Goal: Task Accomplishment & Management: Use online tool/utility

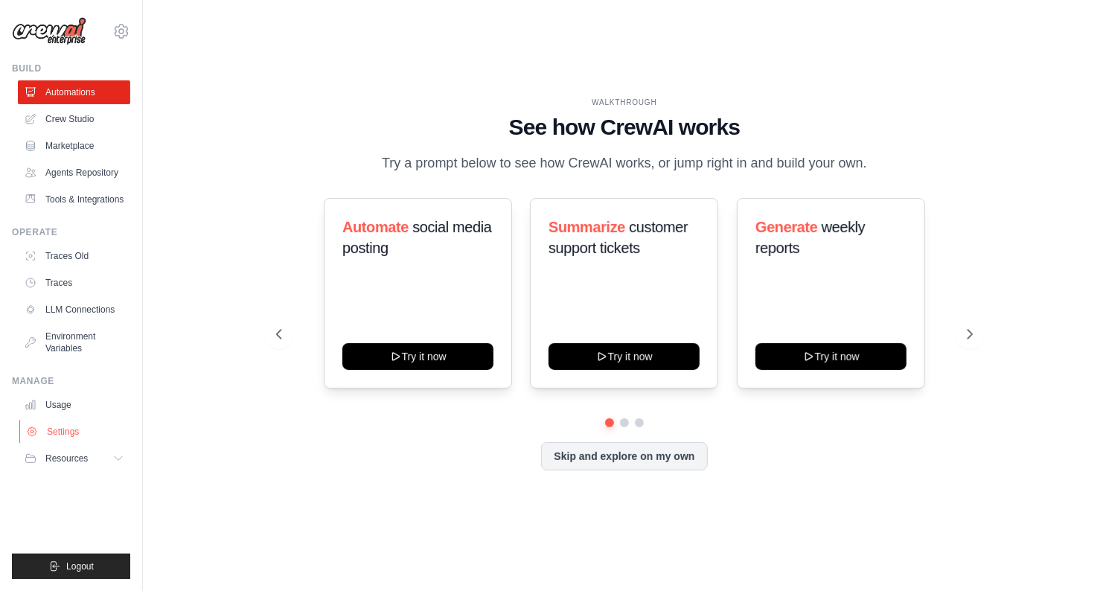
click at [76, 431] on link "Settings" at bounding box center [75, 432] width 112 height 24
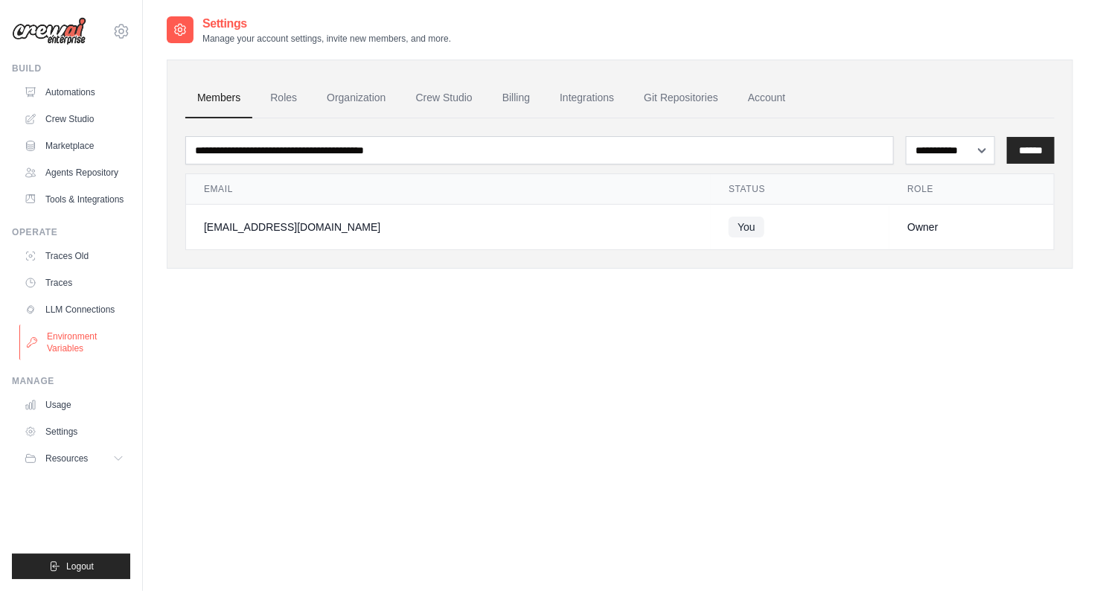
click at [87, 343] on link "Environment Variables" at bounding box center [75, 342] width 112 height 36
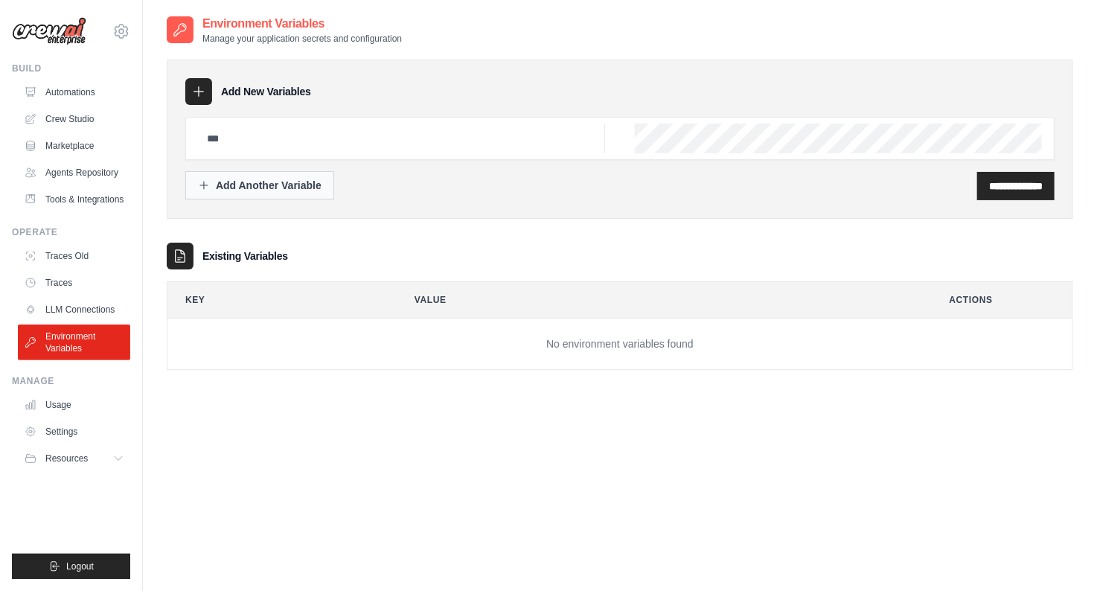
click at [310, 187] on div "Add Another Variable" at bounding box center [260, 185] width 124 height 15
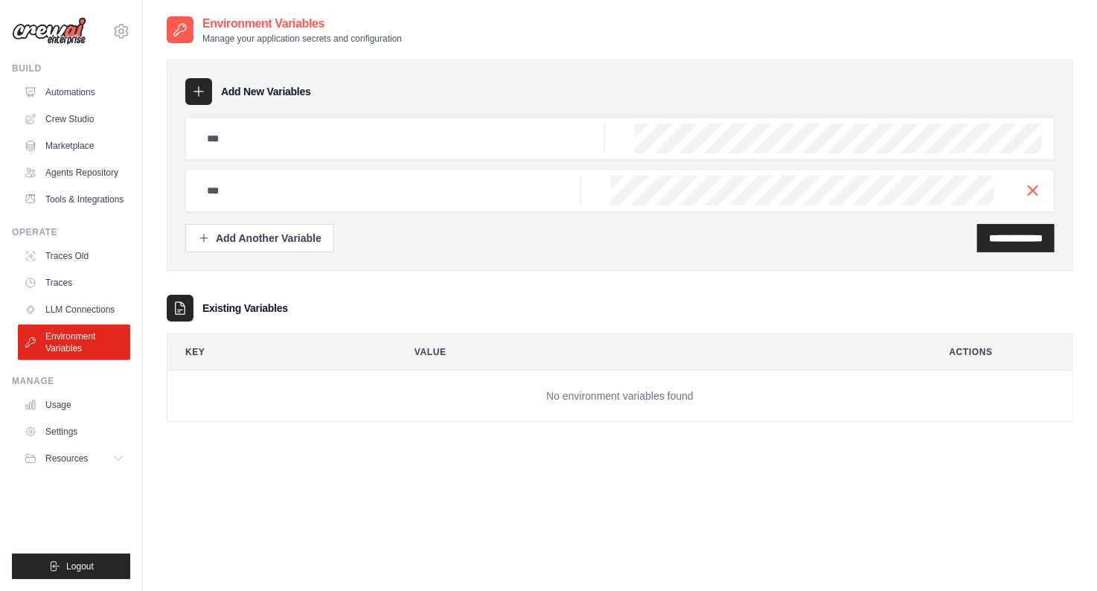
click at [1037, 202] on div at bounding box center [619, 190] width 869 height 43
click at [1037, 194] on icon "button" at bounding box center [1033, 191] width 18 height 18
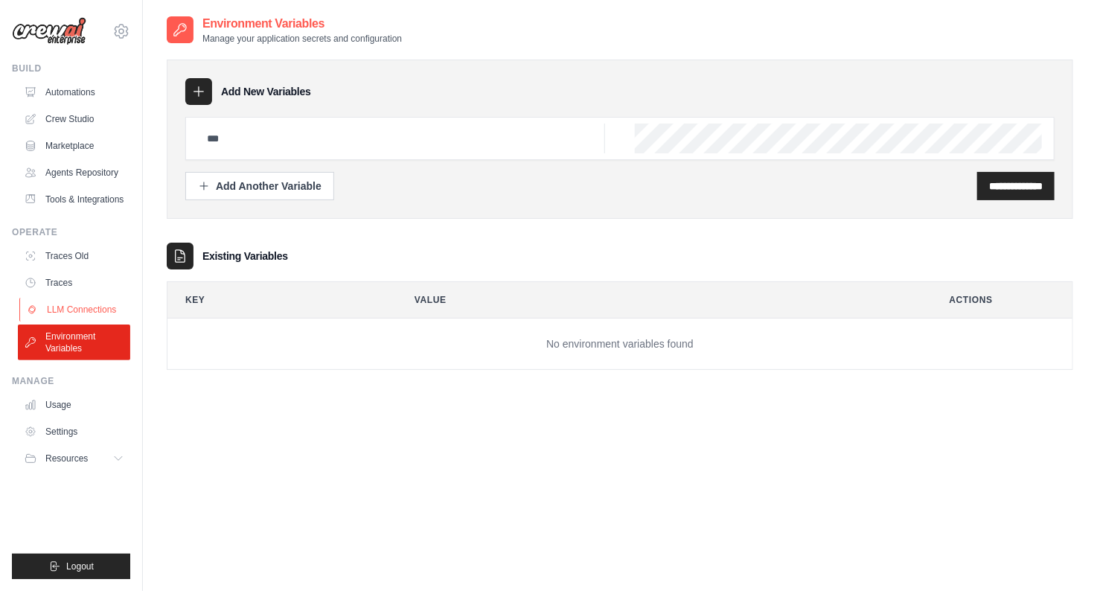
click at [82, 308] on link "LLM Connections" at bounding box center [75, 310] width 112 height 24
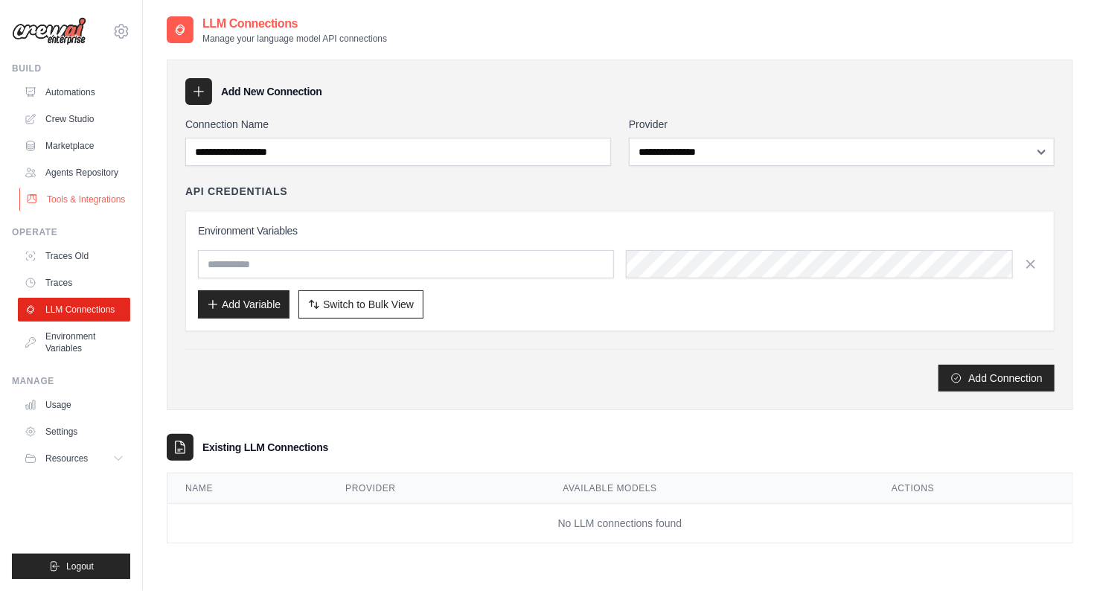
click at [90, 201] on link "Tools & Integrations" at bounding box center [75, 199] width 112 height 24
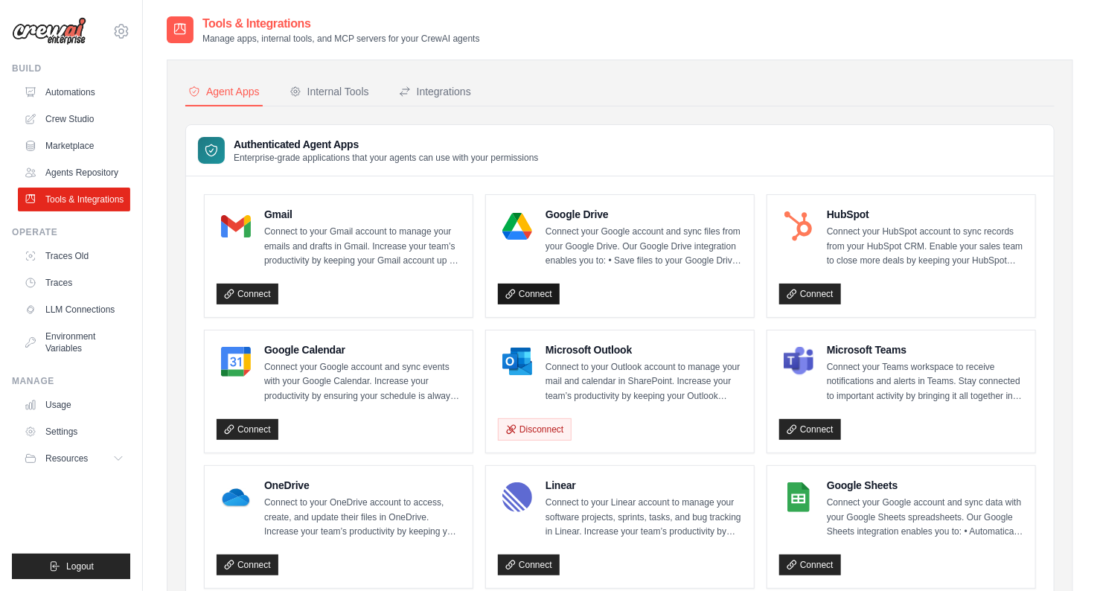
click at [536, 286] on link "Connect" at bounding box center [529, 293] width 62 height 21
click at [333, 89] on div "Internal Tools" at bounding box center [329, 91] width 80 height 15
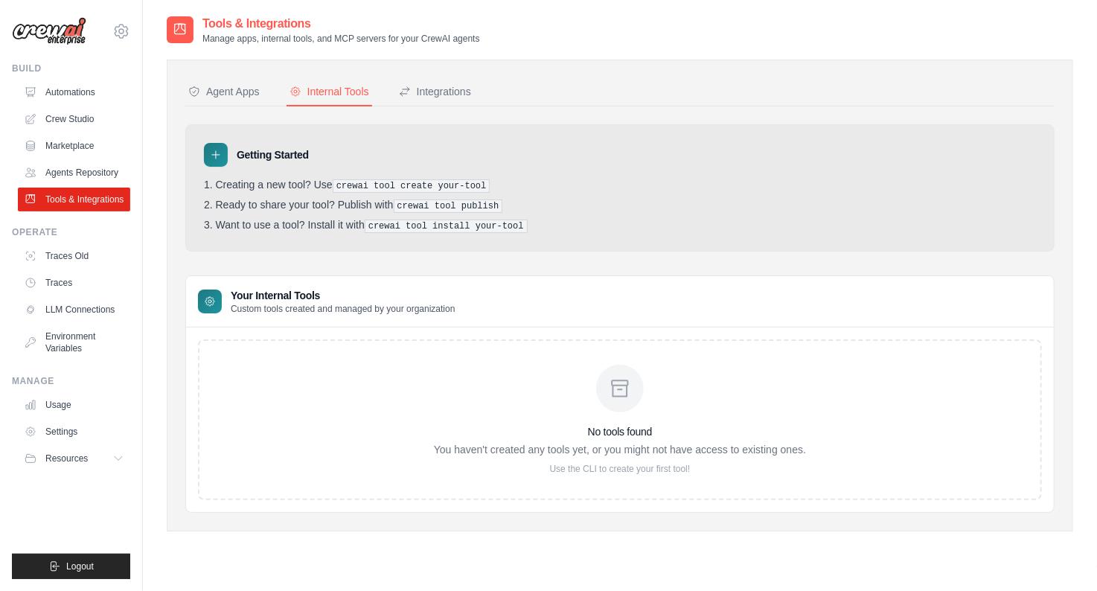
click at [623, 390] on icon at bounding box center [620, 388] width 24 height 24
click at [423, 83] on button "Integrations" at bounding box center [435, 92] width 78 height 28
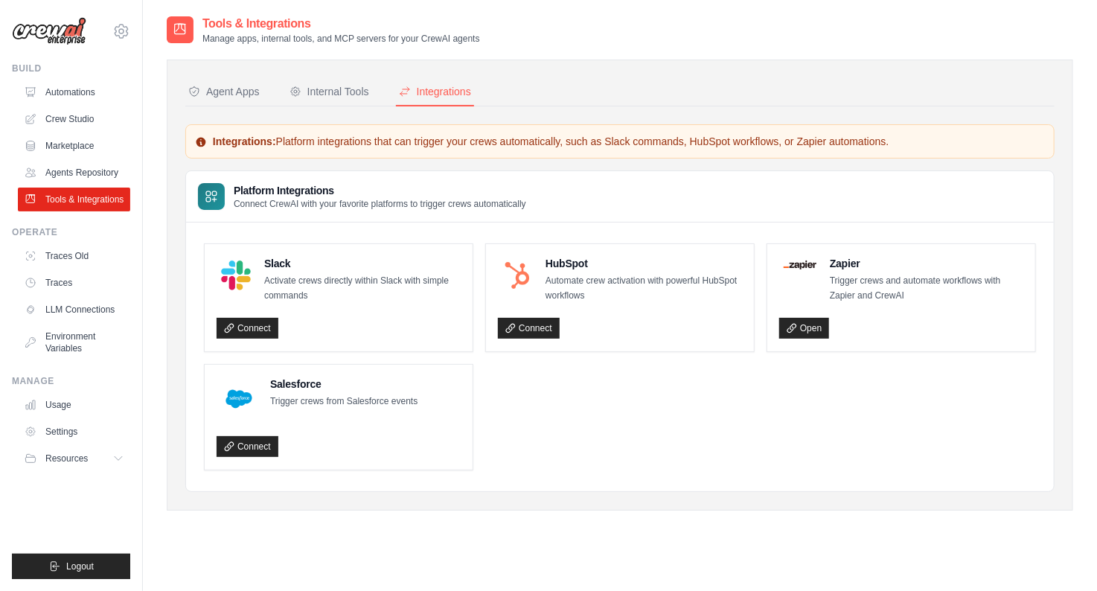
drag, startPoint x: 426, startPoint y: 83, endPoint x: 318, endPoint y: 144, distance: 123.3
click at [315, 146] on p "Integrations: Platform integrations that can trigger your crews automatically, …" at bounding box center [620, 141] width 850 height 15
click at [806, 333] on link "Open" at bounding box center [804, 328] width 50 height 21
click at [256, 83] on button "Agent Apps" at bounding box center [223, 92] width 77 height 28
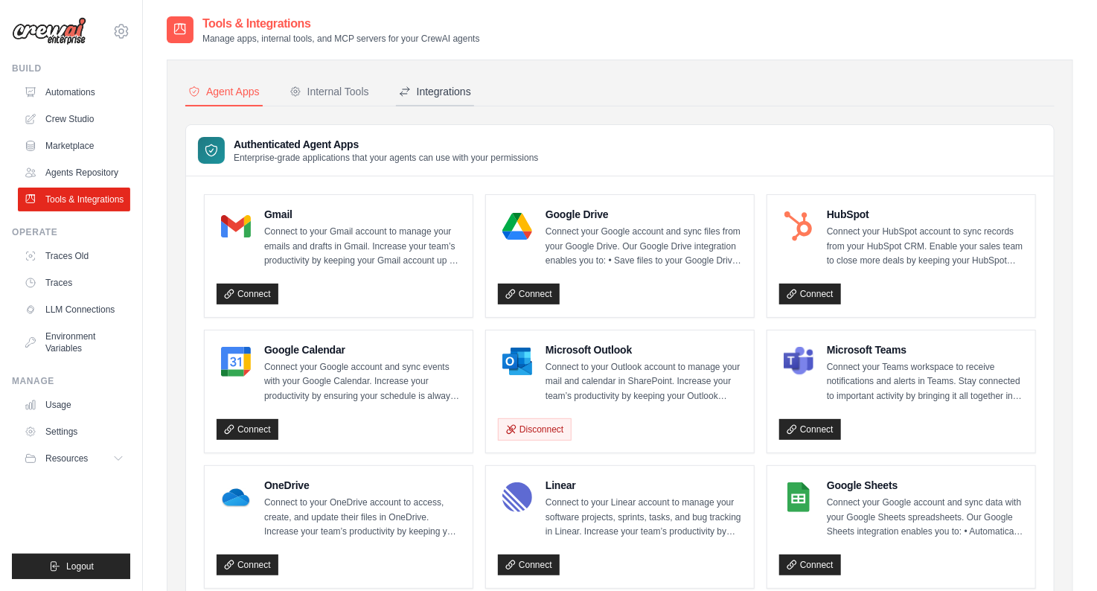
click at [455, 78] on button "Integrations" at bounding box center [435, 92] width 78 height 28
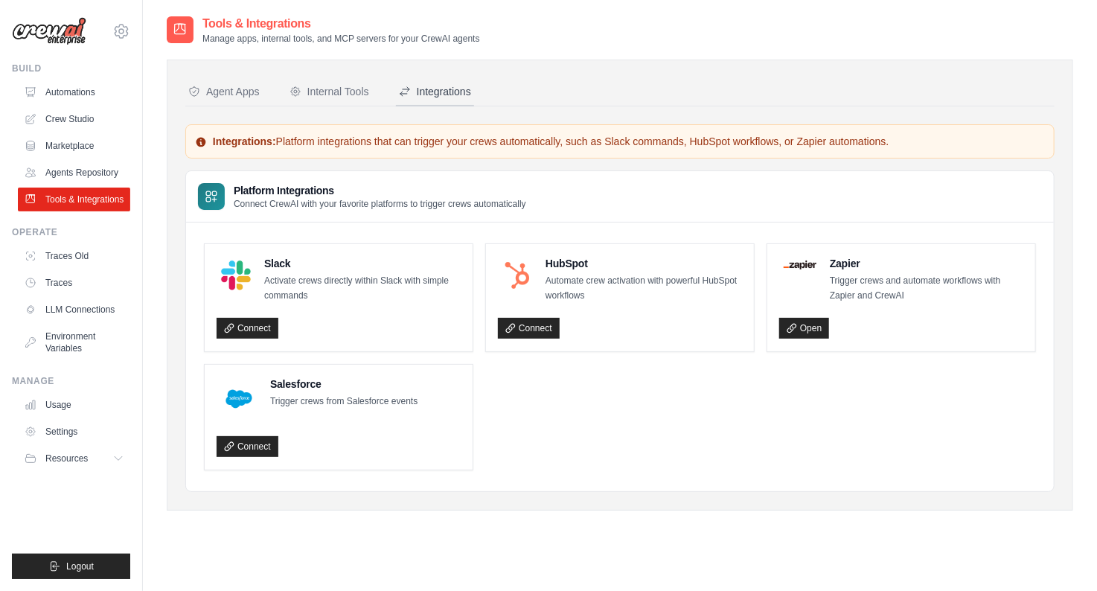
click at [455, 89] on div "Integrations" at bounding box center [435, 91] width 72 height 15
click at [798, 318] on link "Open" at bounding box center [804, 328] width 50 height 21
click at [83, 348] on link "Environment Variables" at bounding box center [75, 342] width 112 height 36
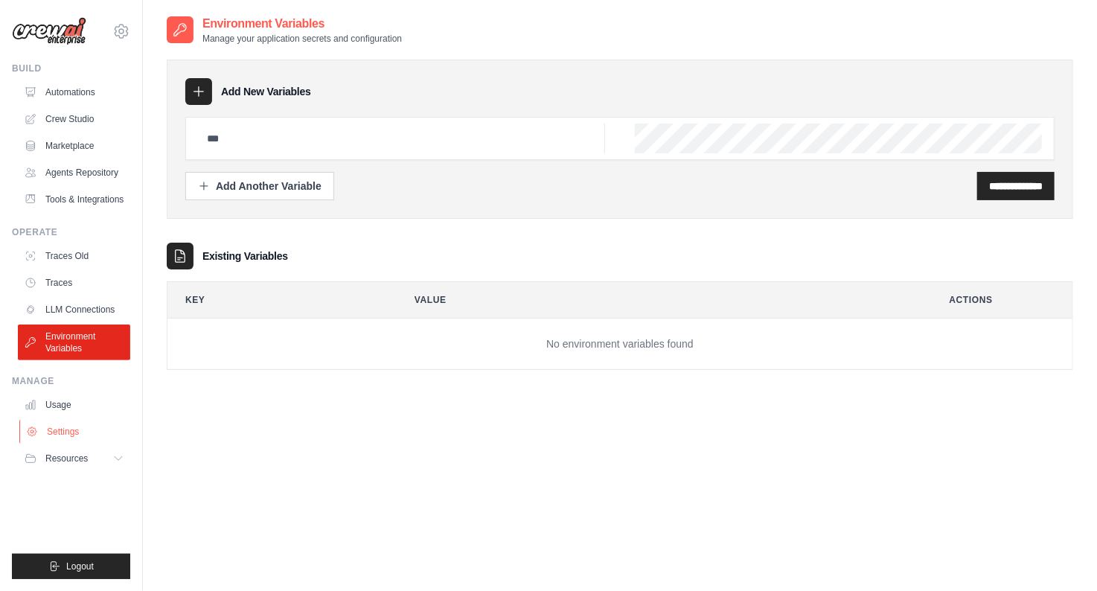
click at [47, 428] on link "Settings" at bounding box center [75, 432] width 112 height 24
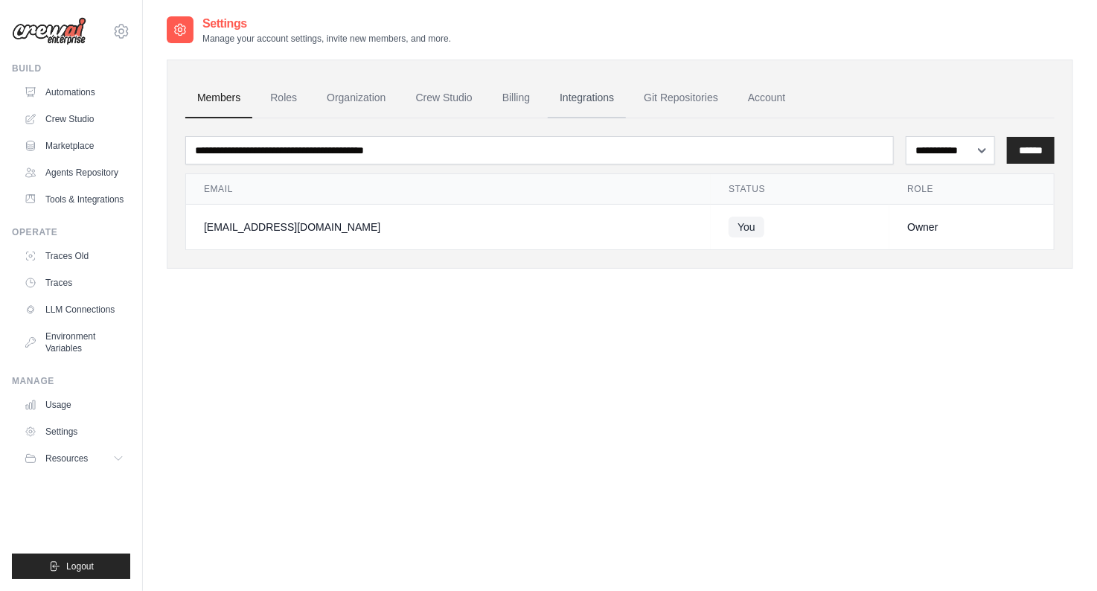
click at [574, 95] on link "Integrations" at bounding box center [587, 98] width 78 height 40
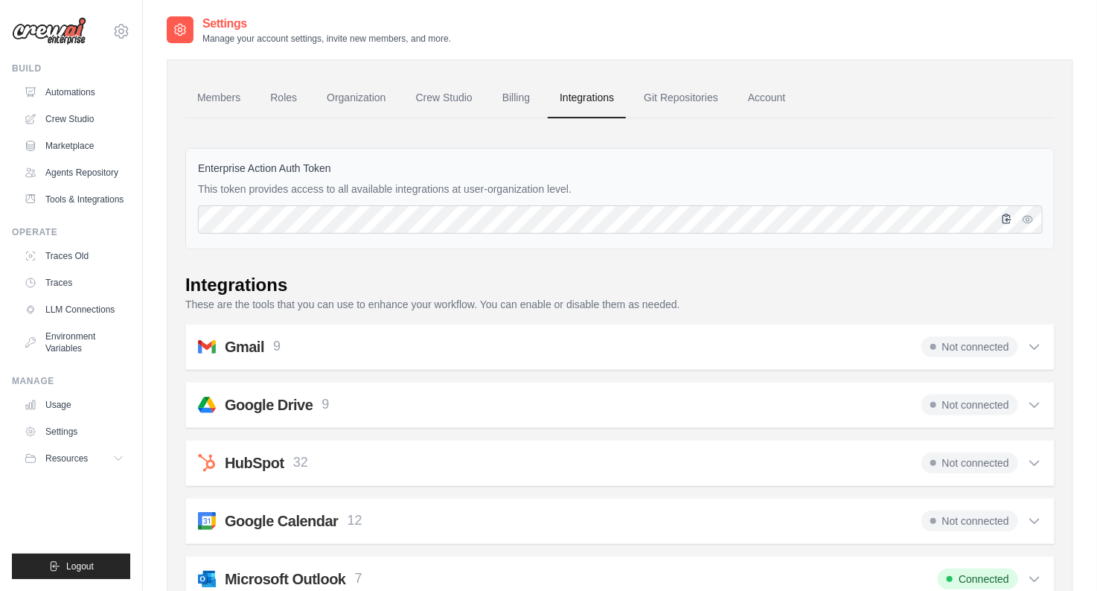
click at [1003, 214] on icon "button" at bounding box center [1007, 218] width 8 height 9
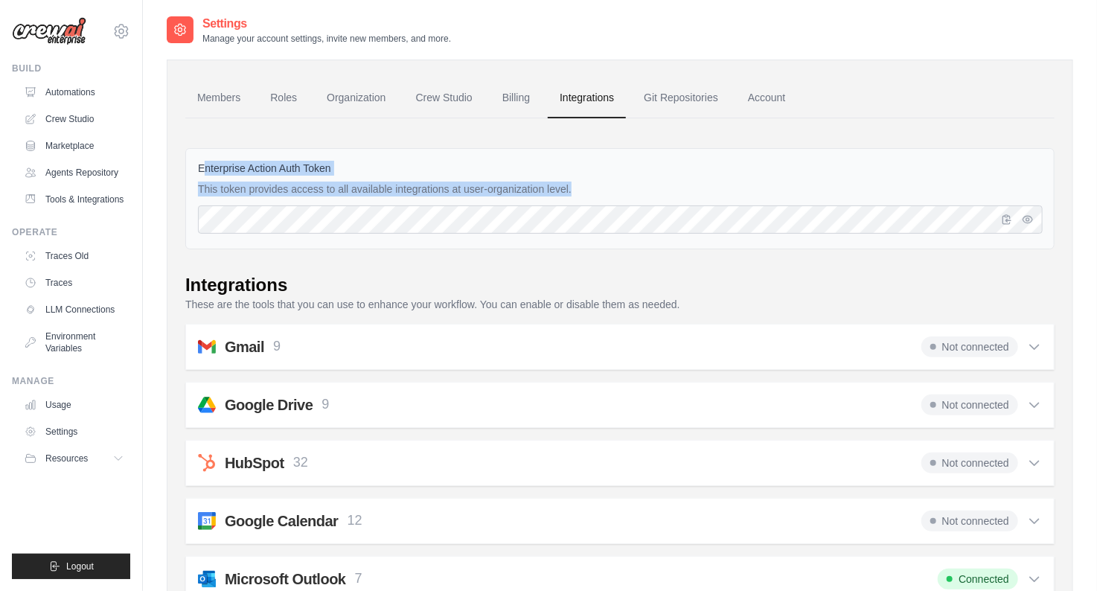
click at [858, 220] on div "Enterprise Action Auth Token This token provides access to all available integr…" at bounding box center [619, 198] width 869 height 101
copy div "nterprise Action Auth Token This token provides access to all available integra…"
click at [1007, 216] on icon "button" at bounding box center [1007, 219] width 12 height 12
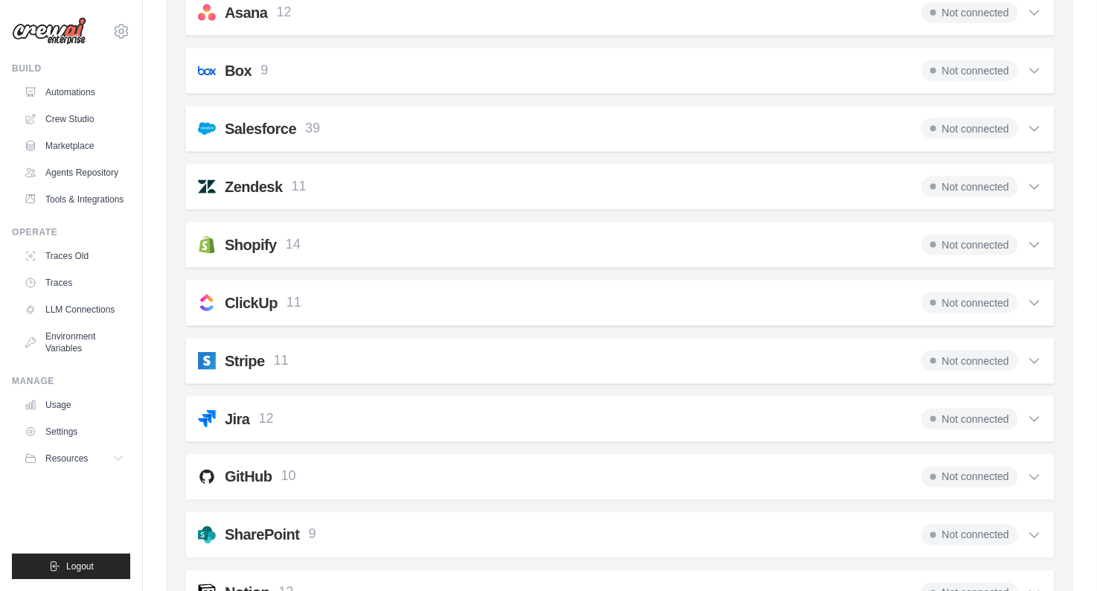
scroll to position [859, 0]
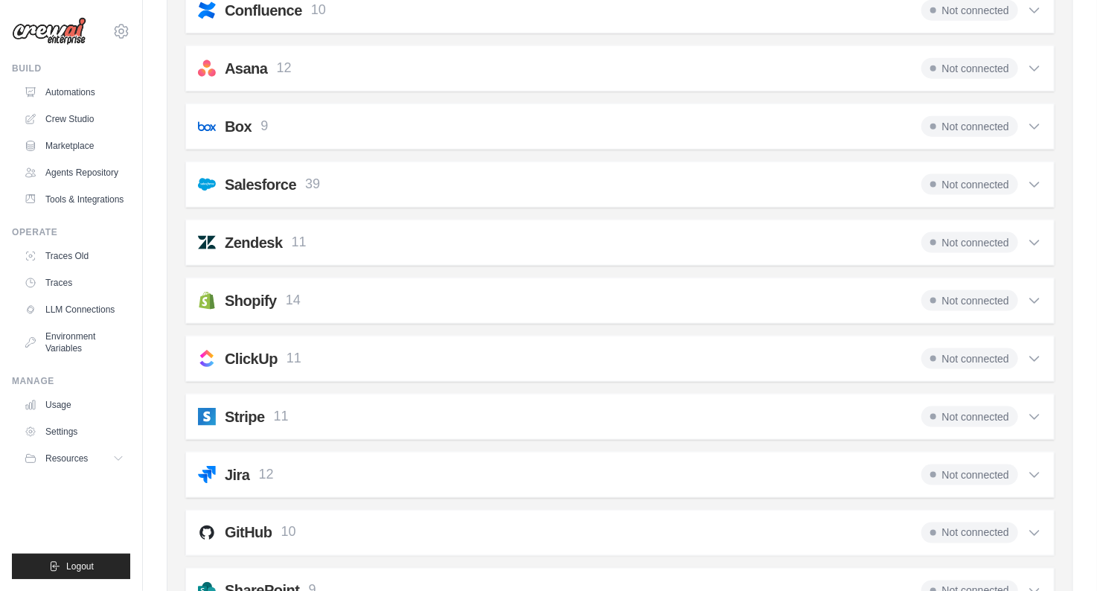
click at [342, 245] on div "Zendesk 11 Not connected" at bounding box center [620, 242] width 844 height 21
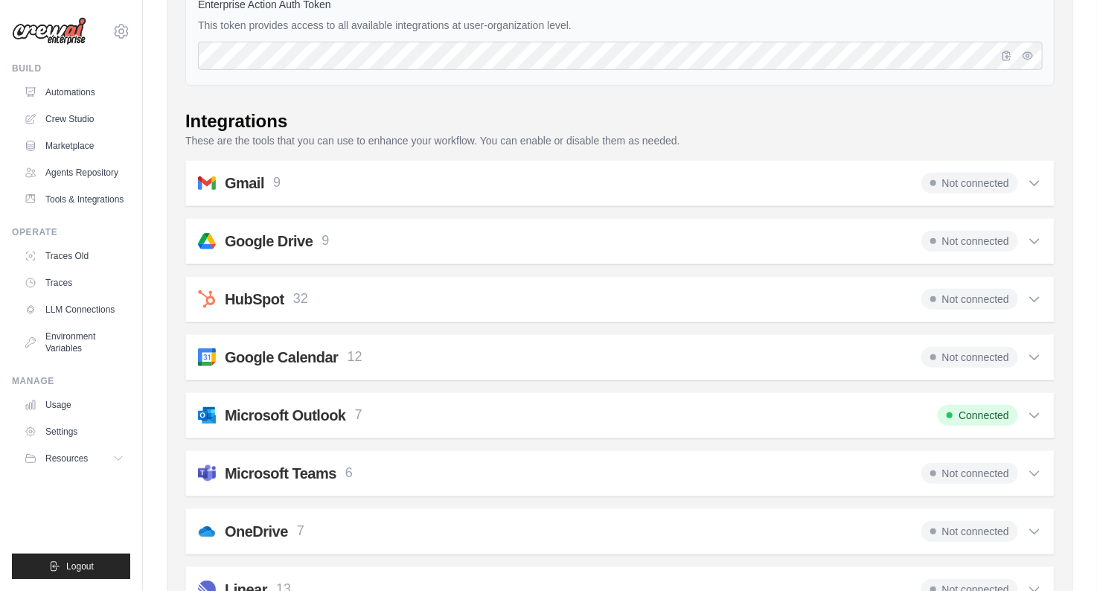
scroll to position [0, 0]
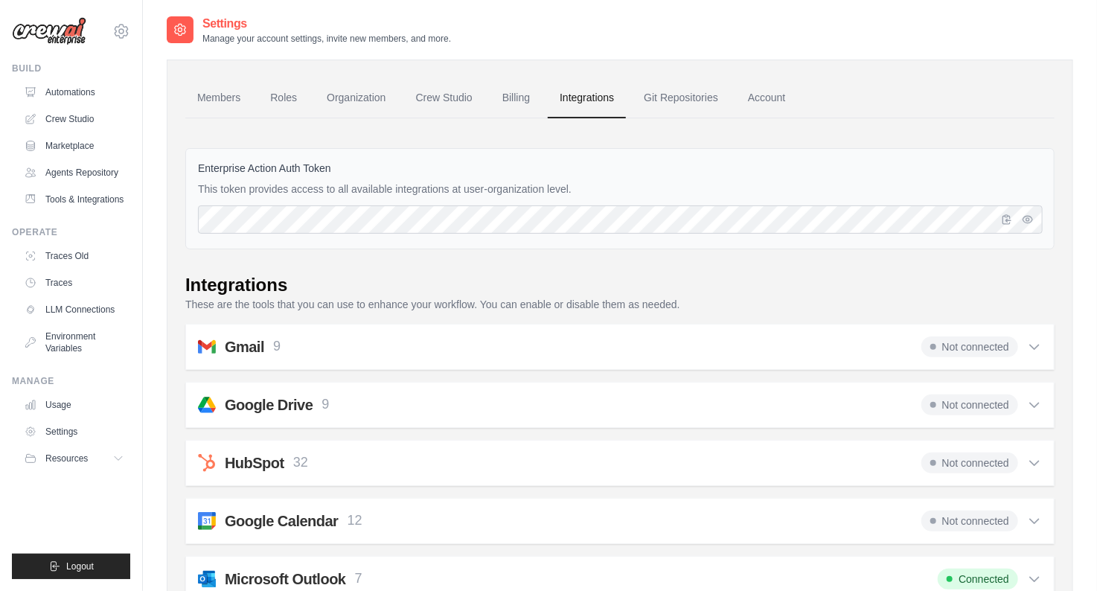
click at [511, 399] on div "Google Drive 9 Not connected" at bounding box center [620, 404] width 844 height 21
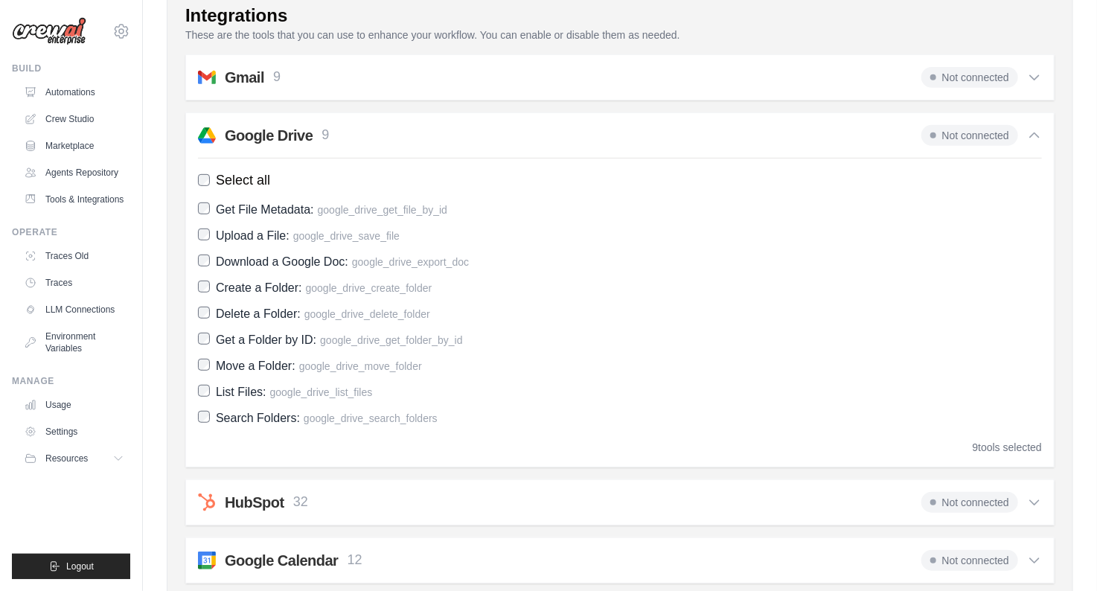
scroll to position [357, 0]
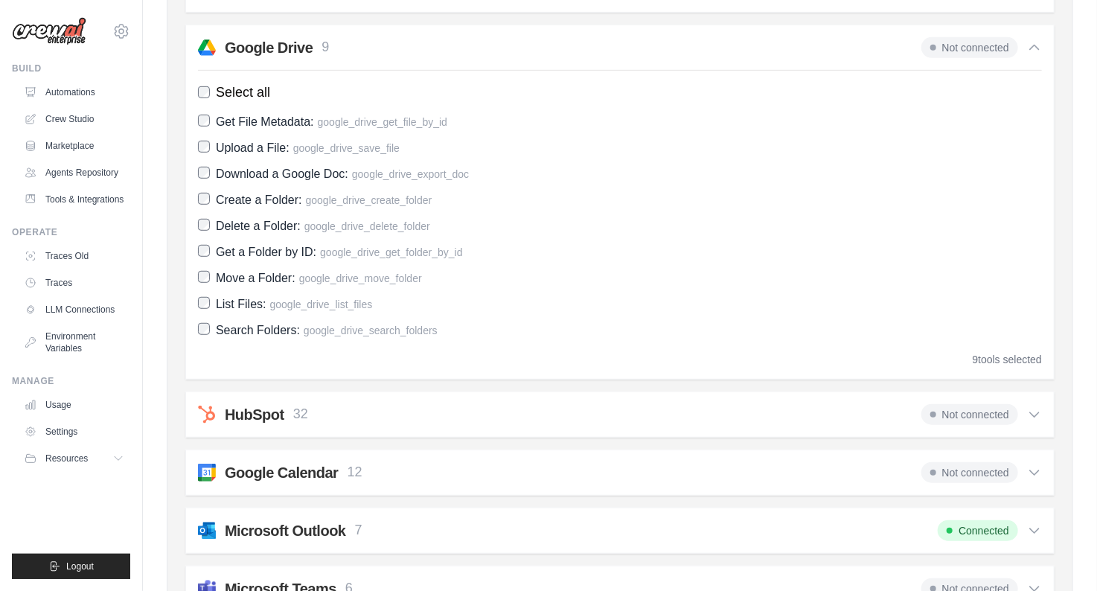
click at [945, 37] on span "Not connected" at bounding box center [969, 47] width 97 height 21
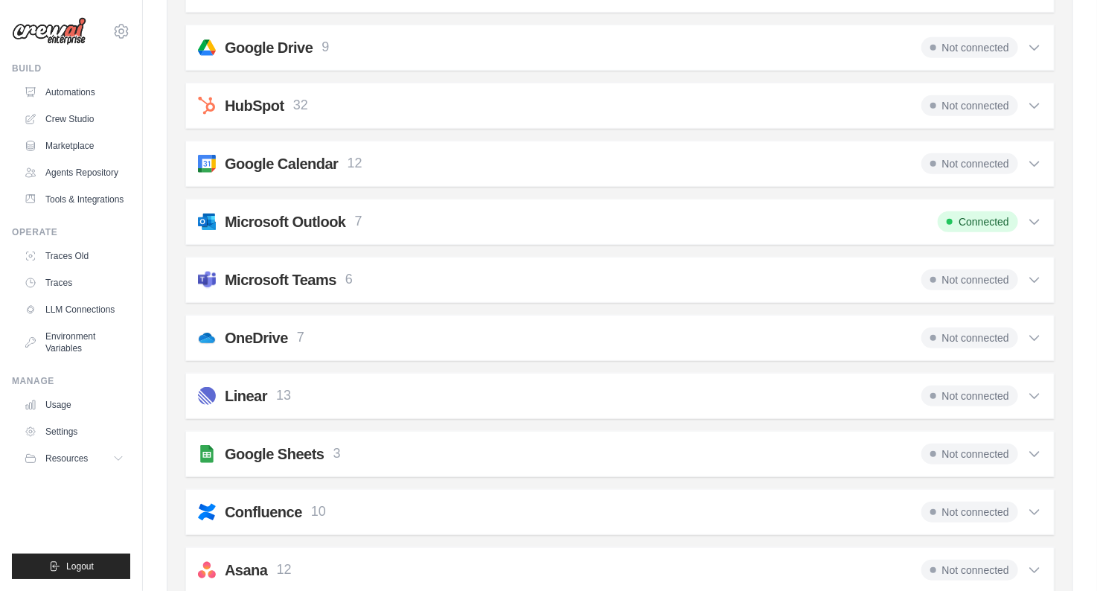
click at [496, 217] on div "Microsoft Outlook 7 Connected" at bounding box center [620, 221] width 844 height 21
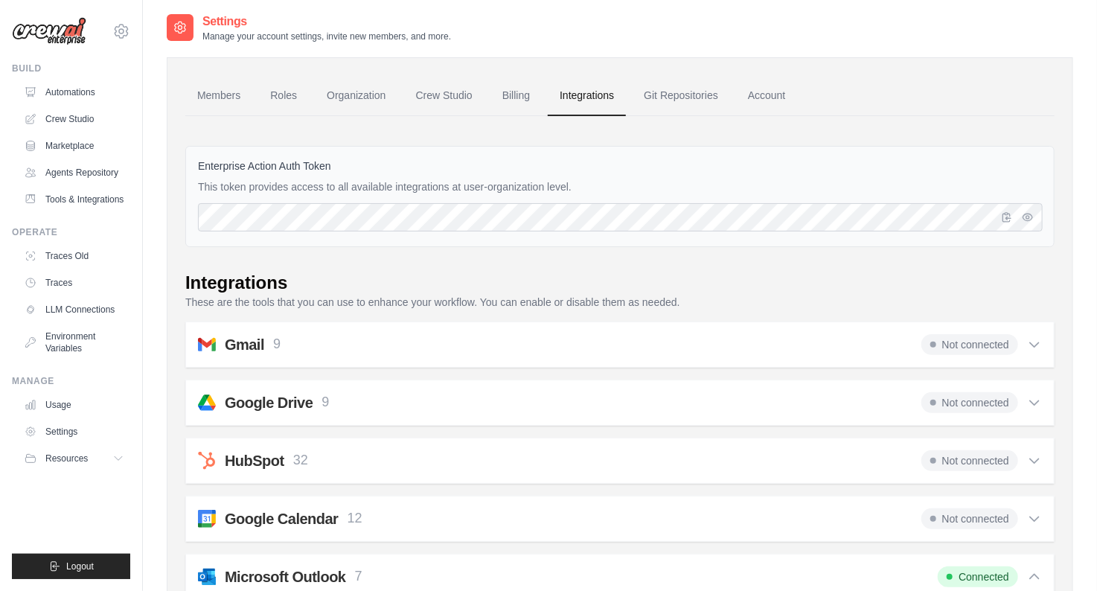
scroll to position [0, 0]
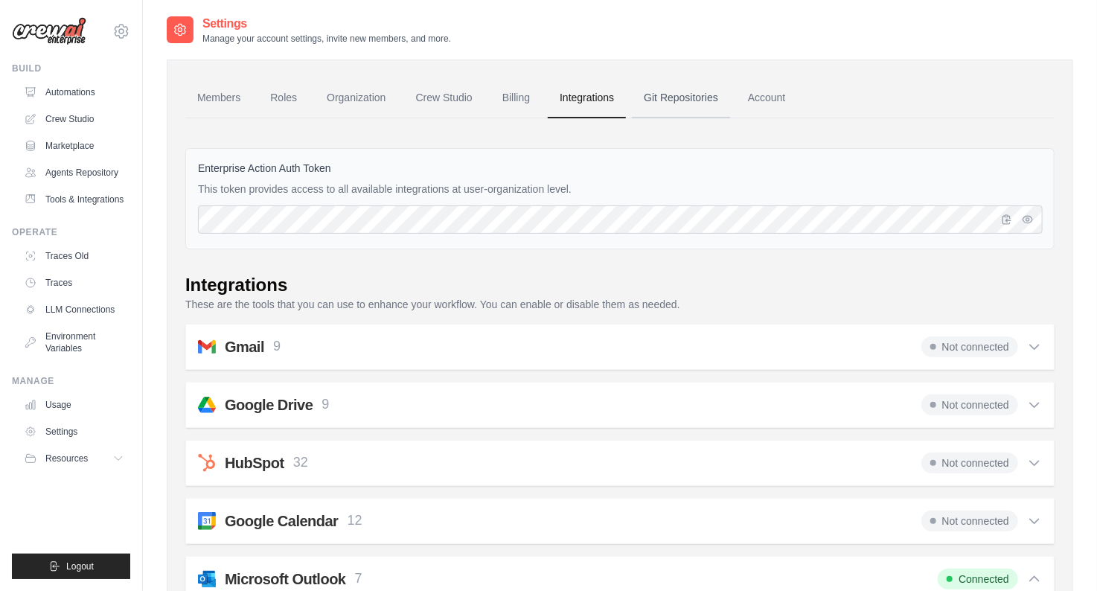
click at [684, 100] on link "Git Repositories" at bounding box center [681, 98] width 98 height 40
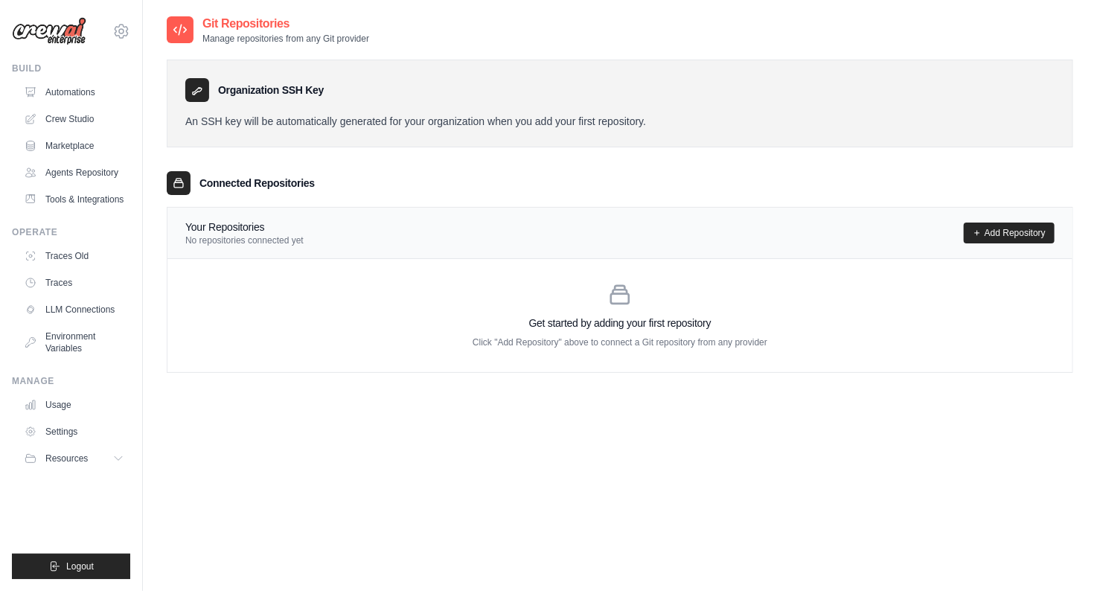
click at [190, 87] on div at bounding box center [197, 90] width 24 height 24
click at [631, 122] on p "An SSH key will be automatically generated for your organization when you add y…" at bounding box center [619, 121] width 869 height 15
click at [995, 237] on link "Add Repository" at bounding box center [1008, 232] width 91 height 21
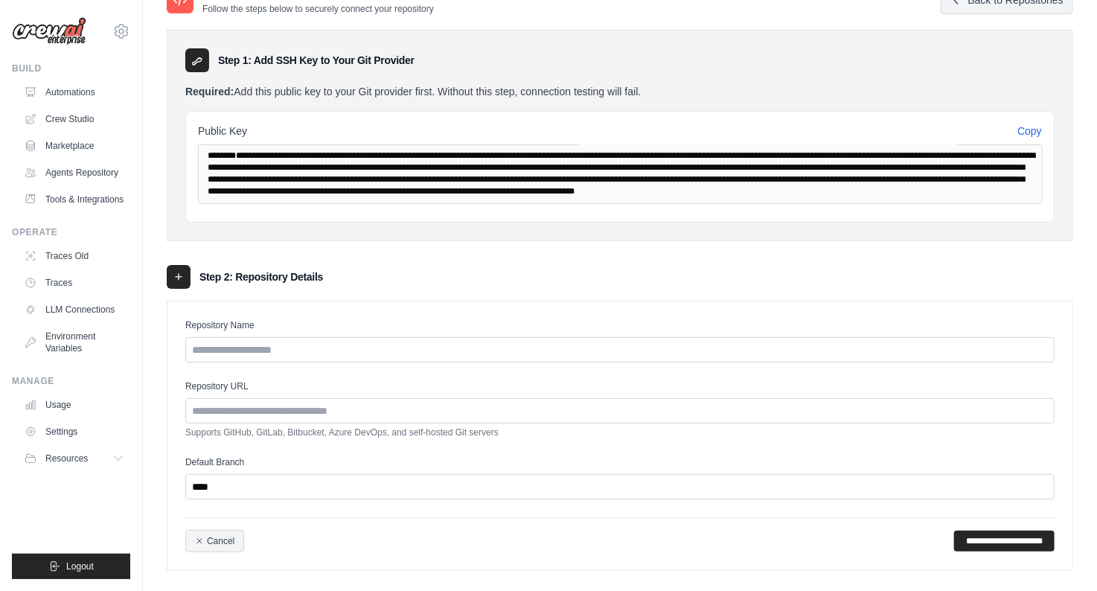
scroll to position [45, 0]
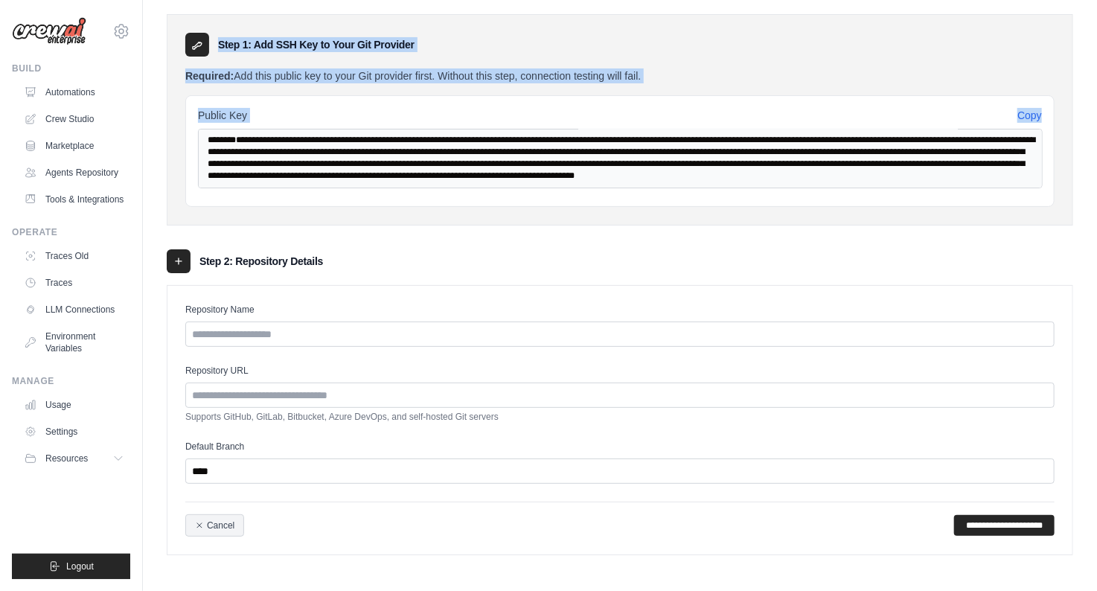
drag, startPoint x: 187, startPoint y: 31, endPoint x: 996, endPoint y: 220, distance: 830.5
click at [996, 220] on div "Step 1: Add SSH Key to Your Git Provider Required: Add this public key to your …" at bounding box center [620, 119] width 906 height 211
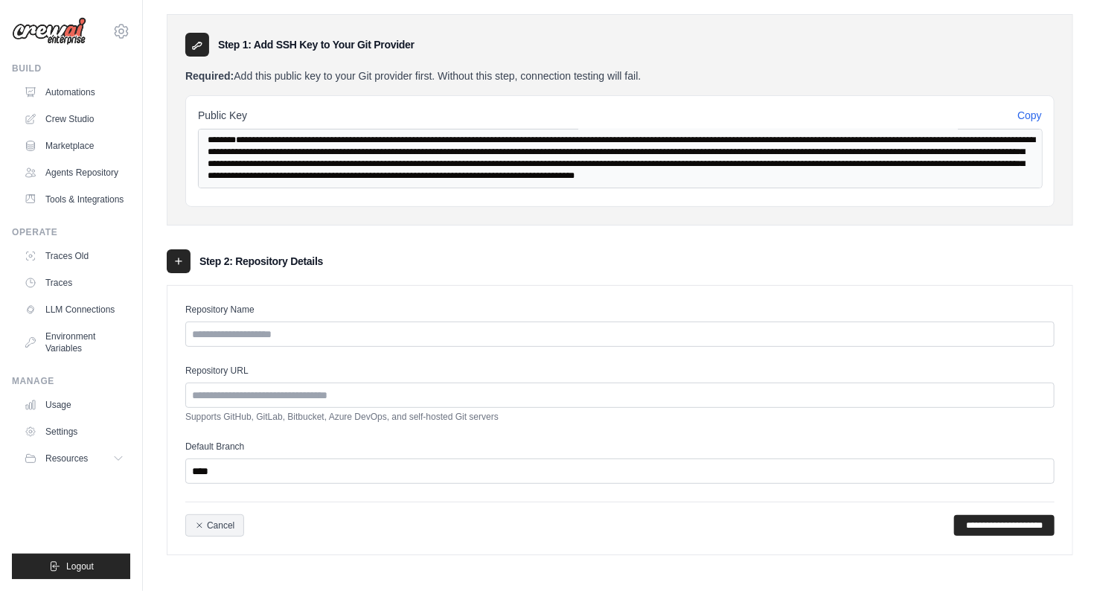
click at [934, 228] on div "Step 1: Add SSH Key to Your Git Provider Required: Add this public key to your …" at bounding box center [620, 277] width 906 height 556
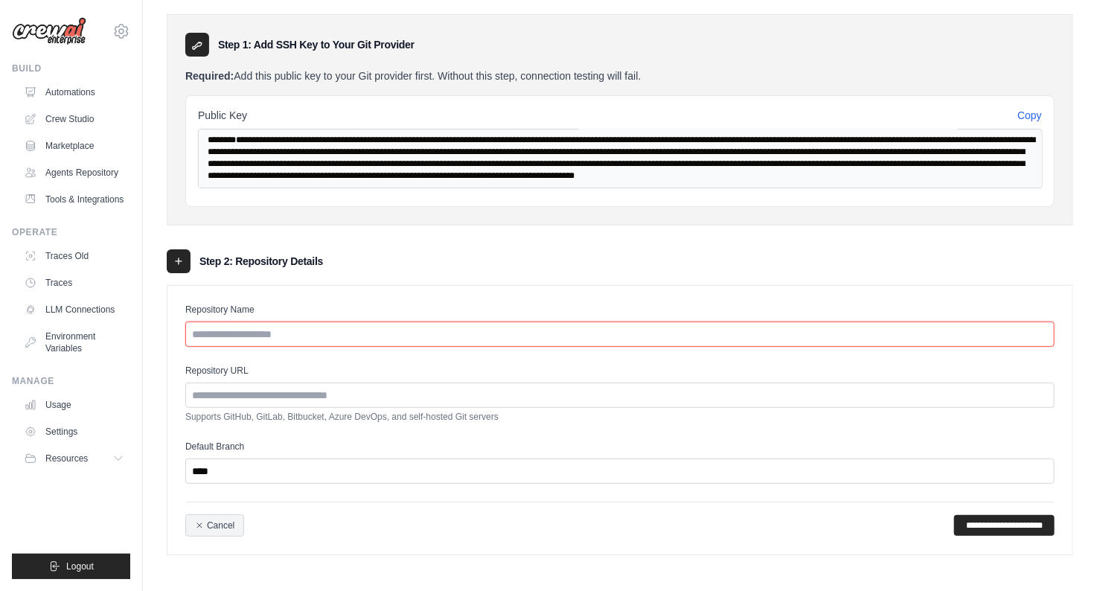
click at [452, 333] on input "Repository Name" at bounding box center [619, 333] width 869 height 25
type input "*********"
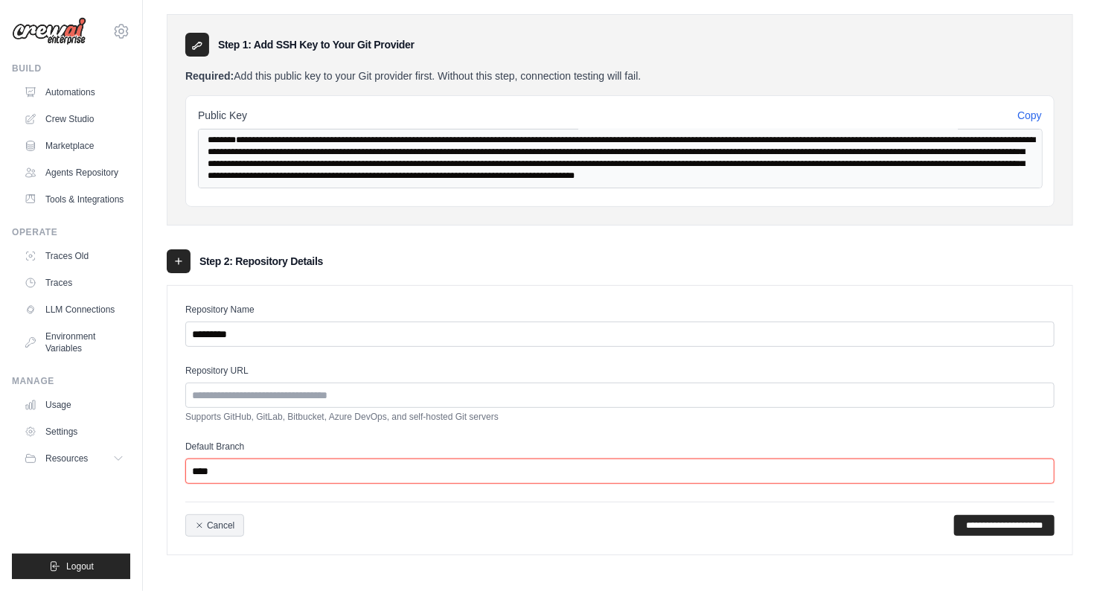
click at [209, 466] on input "****" at bounding box center [619, 470] width 869 height 25
click at [254, 466] on input "****" at bounding box center [619, 470] width 869 height 25
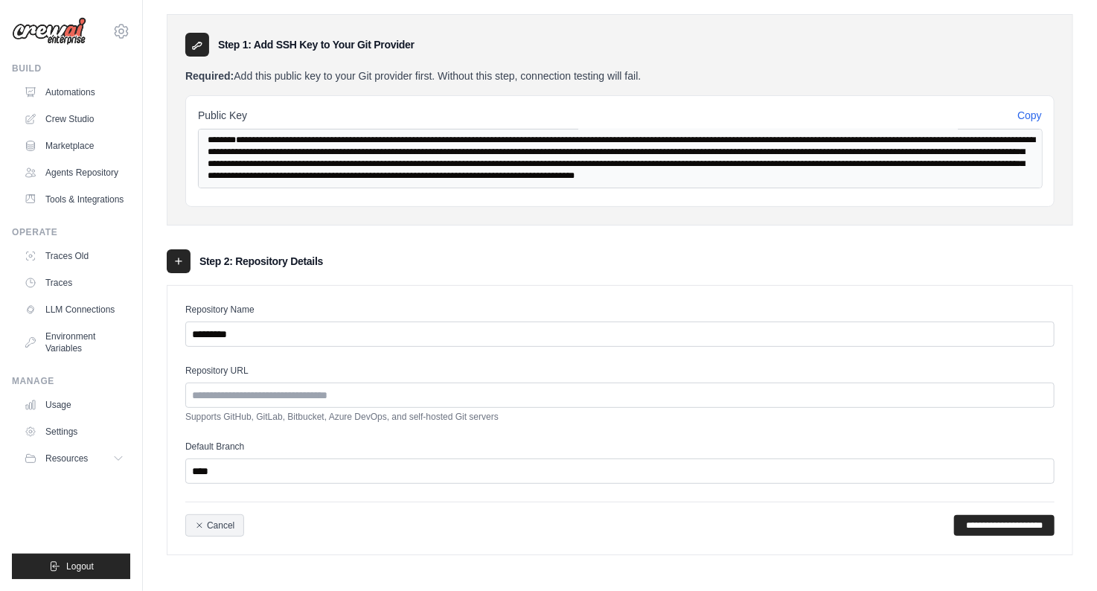
click at [273, 379] on div "Repository URL Supports GitHub, GitLab, Bitbucket, Azure DevOps, and self-hoste…" at bounding box center [619, 394] width 869 height 58
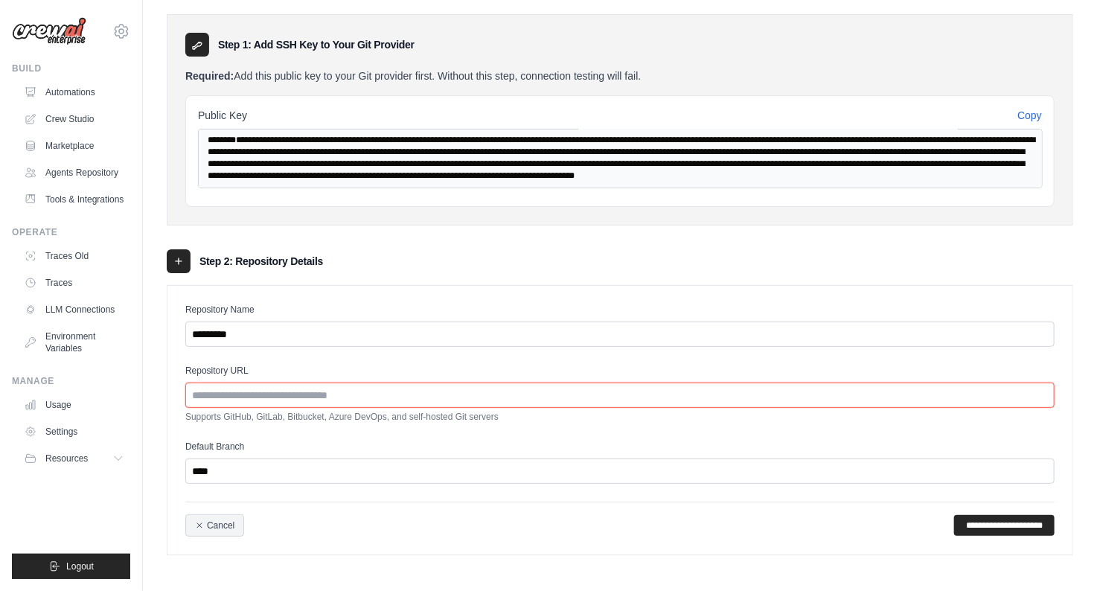
drag, startPoint x: 286, startPoint y: 390, endPoint x: 682, endPoint y: 423, distance: 397.2
click at [286, 391] on input "Repository URL" at bounding box center [619, 394] width 869 height 25
click at [259, 388] on input "Repository URL" at bounding box center [619, 394] width 869 height 25
paste input "**********"
type input "**********"
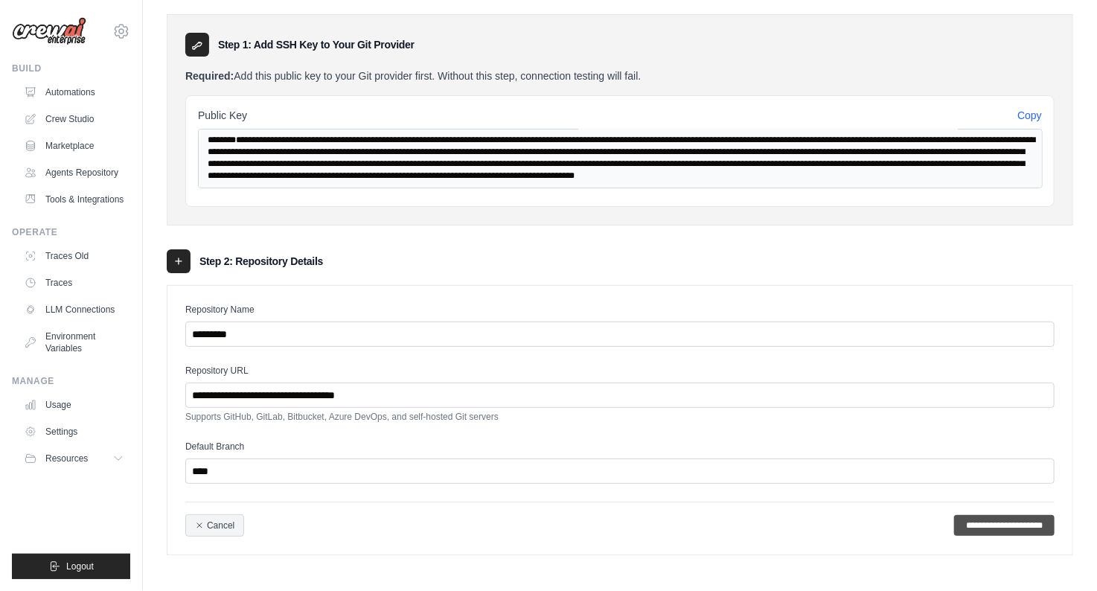
click at [1020, 527] on input "**********" at bounding box center [1004, 525] width 100 height 21
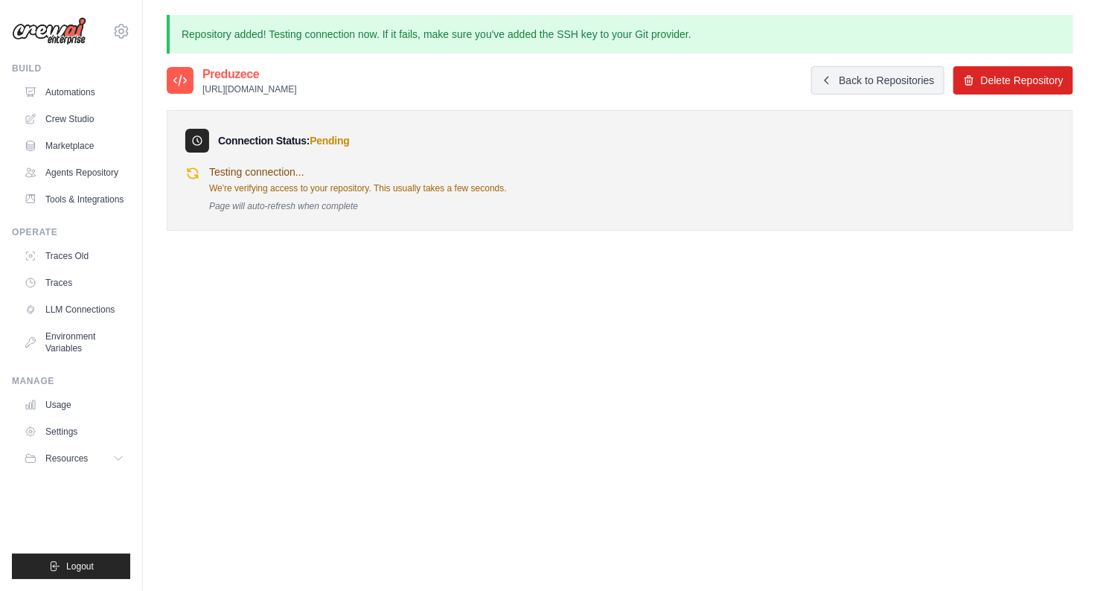
click at [325, 179] on div "Testing connection... We're verifying access to your repository. This usually t…" at bounding box center [358, 188] width 298 height 48
click at [583, 33] on p "Repository added! Testing connection now. If it fails, make sure you've added t…" at bounding box center [620, 34] width 906 height 39
click at [370, 190] on p "We're verifying access to your repository. This usually takes a few seconds." at bounding box center [358, 188] width 298 height 12
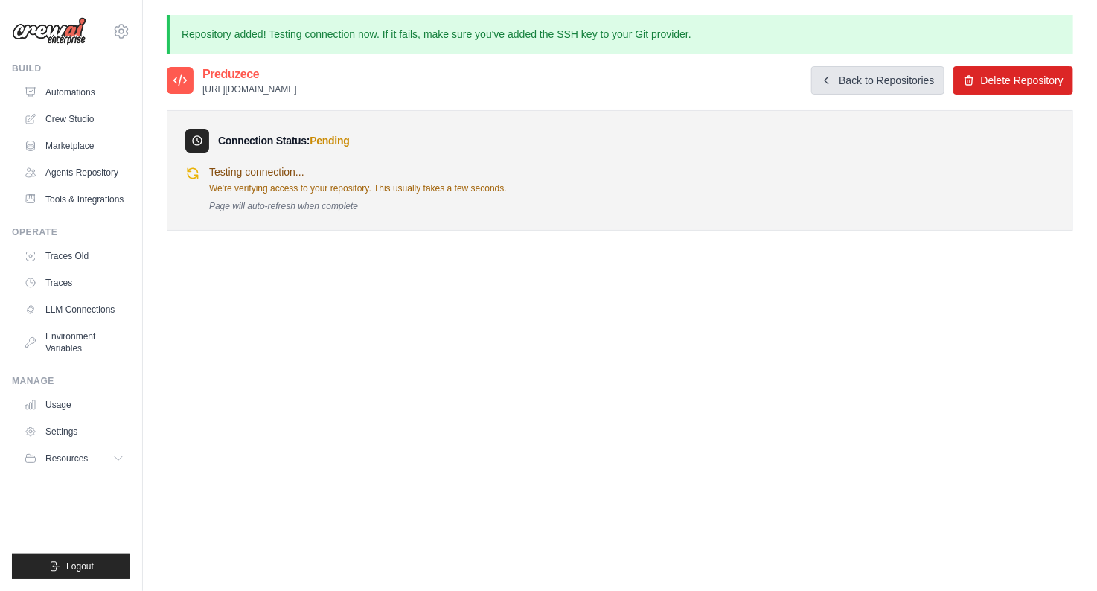
click at [830, 71] on link "Back to Repositories" at bounding box center [877, 80] width 132 height 28
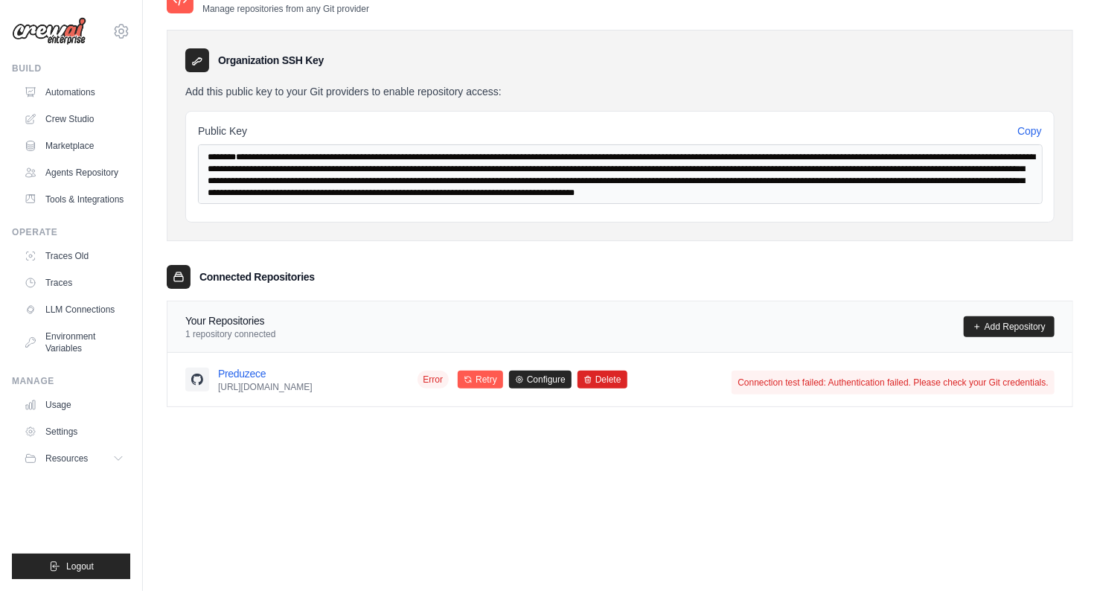
click at [1051, 109] on div "Organization SSH Key Add this public key to your Git providers to enable reposi…" at bounding box center [620, 135] width 906 height 211
click at [1030, 122] on div "**********" at bounding box center [619, 167] width 869 height 112
click at [1027, 128] on button "Copy" at bounding box center [1029, 130] width 25 height 15
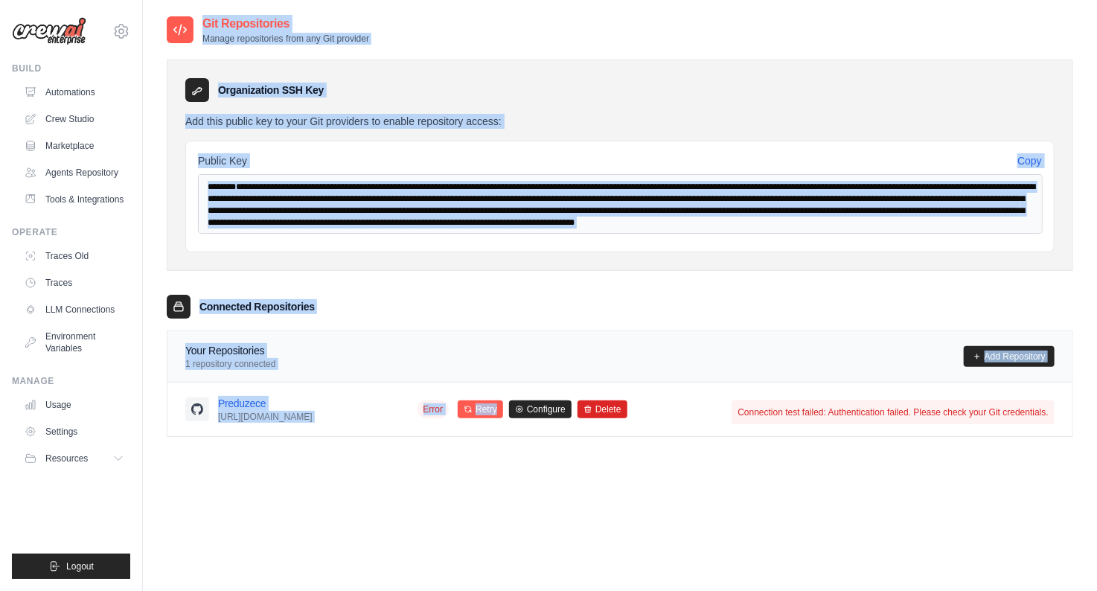
drag, startPoint x: 196, startPoint y: 16, endPoint x: 550, endPoint y: 440, distance: 552.0
click at [550, 440] on div "Git Repositories Manage repositories from any Git provider Organization SSH Key…" at bounding box center [620, 238] width 906 height 446
copy div "**********"
click at [762, 363] on div "Your Repositories 1 repository connected Add Repository" at bounding box center [619, 356] width 869 height 27
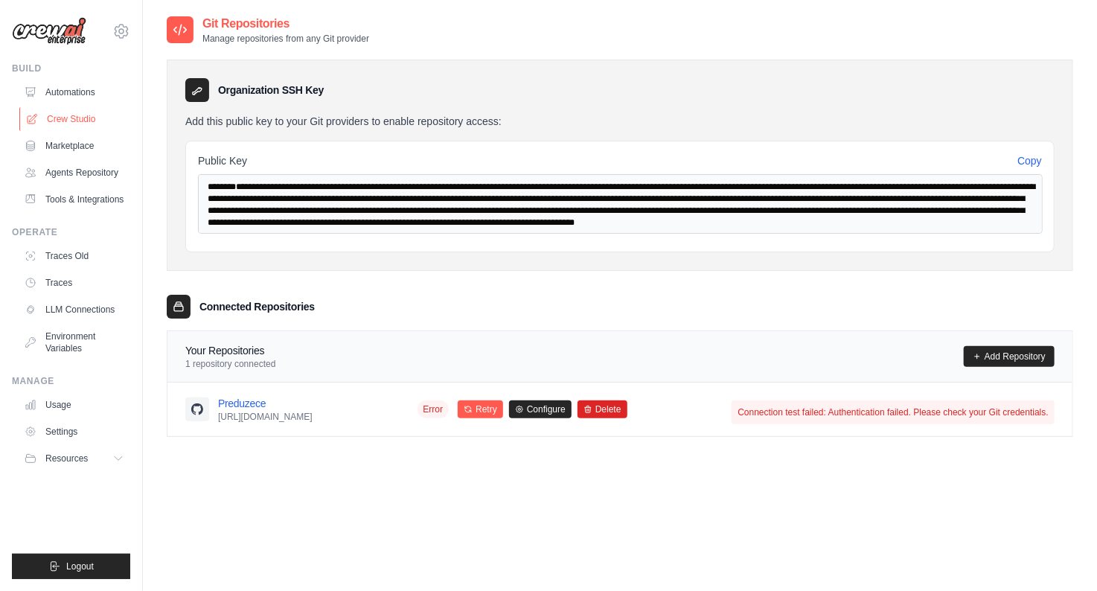
click at [61, 107] on link "Crew Studio" at bounding box center [75, 119] width 112 height 24
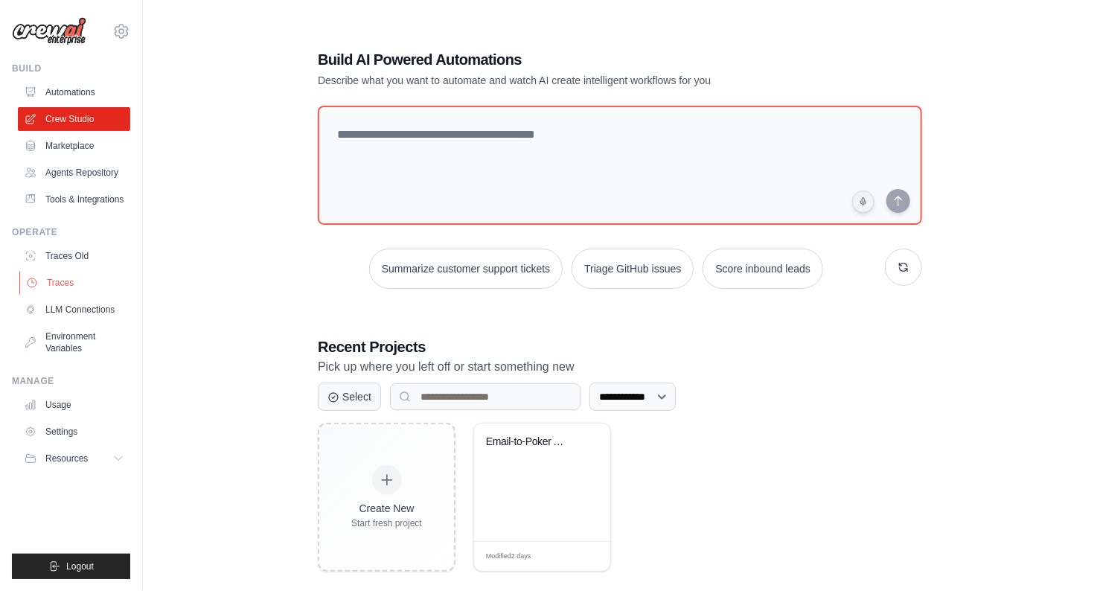
click at [71, 277] on link "Traces" at bounding box center [75, 283] width 112 height 24
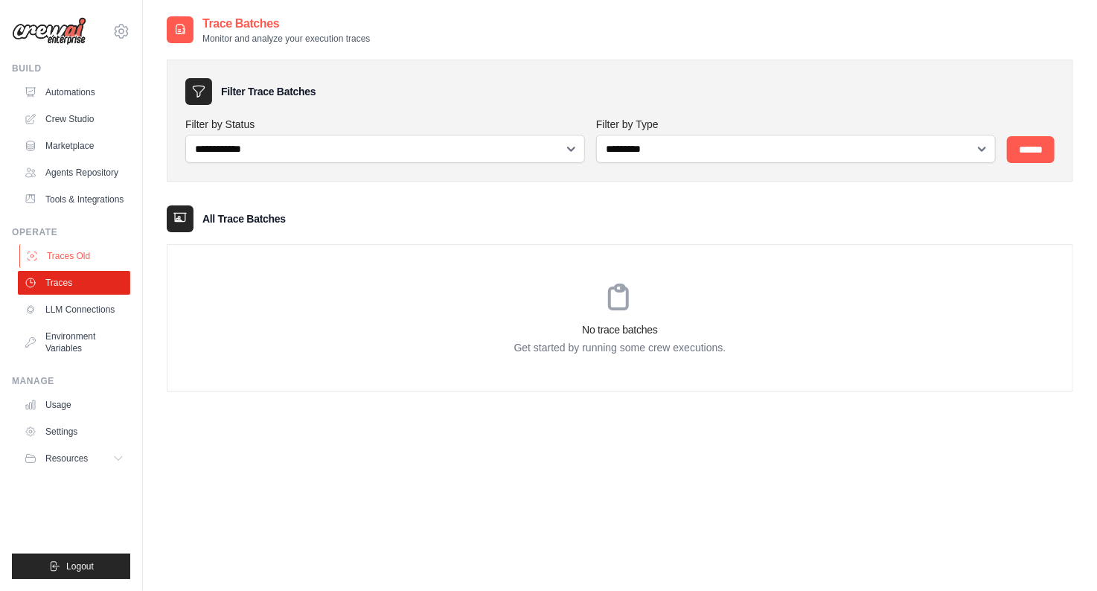
click at [77, 248] on link "Traces Old" at bounding box center [75, 256] width 112 height 24
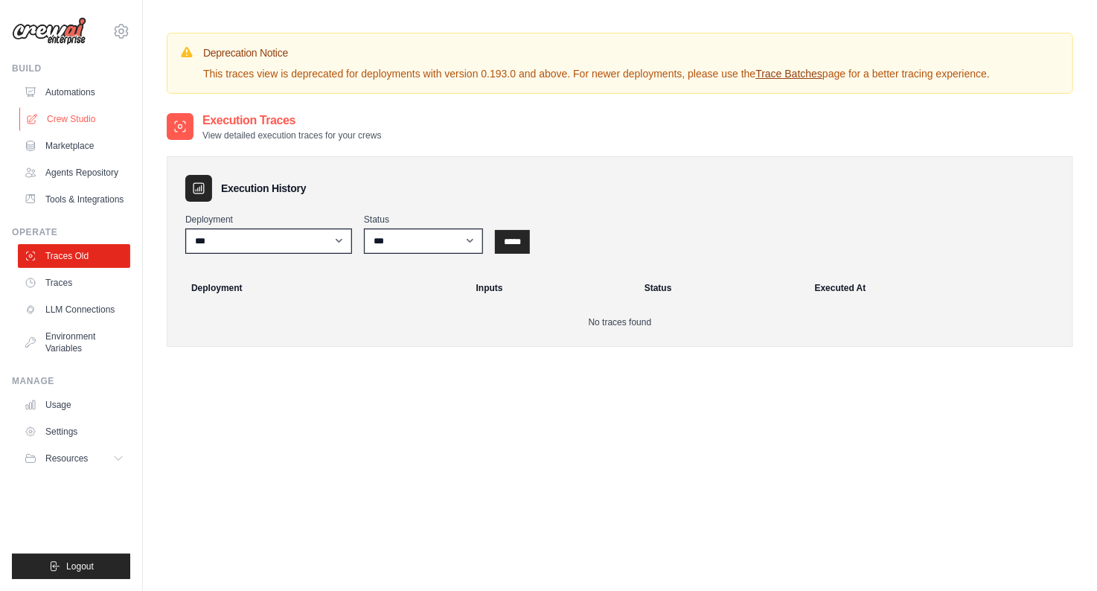
click at [98, 119] on link "Crew Studio" at bounding box center [75, 119] width 112 height 24
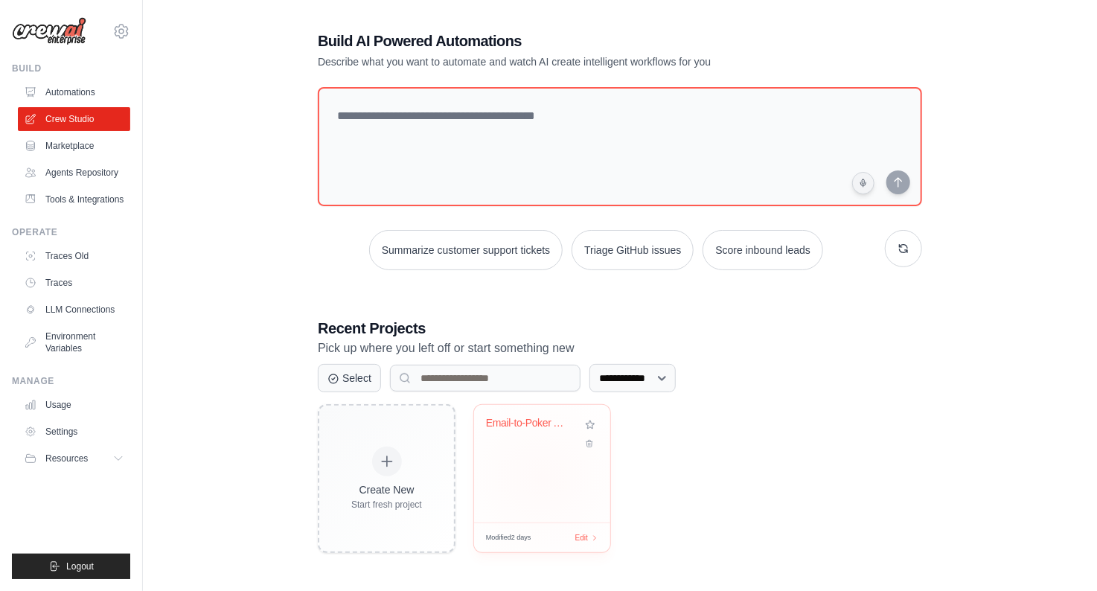
scroll to position [30, 0]
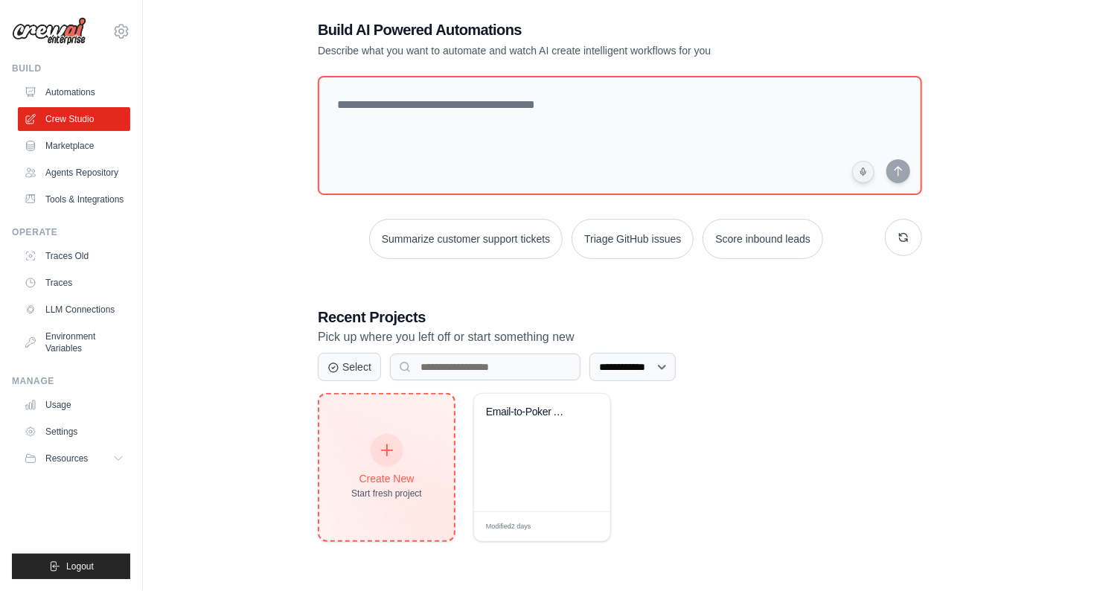
click at [394, 466] on div "Create New Start fresh project" at bounding box center [386, 467] width 71 height 64
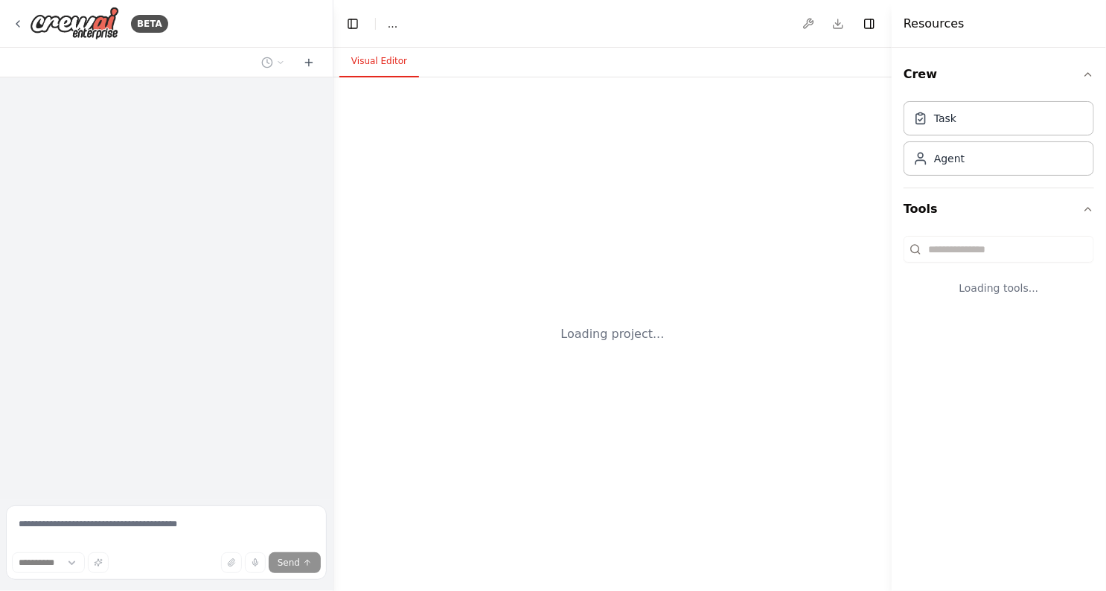
select select "****"
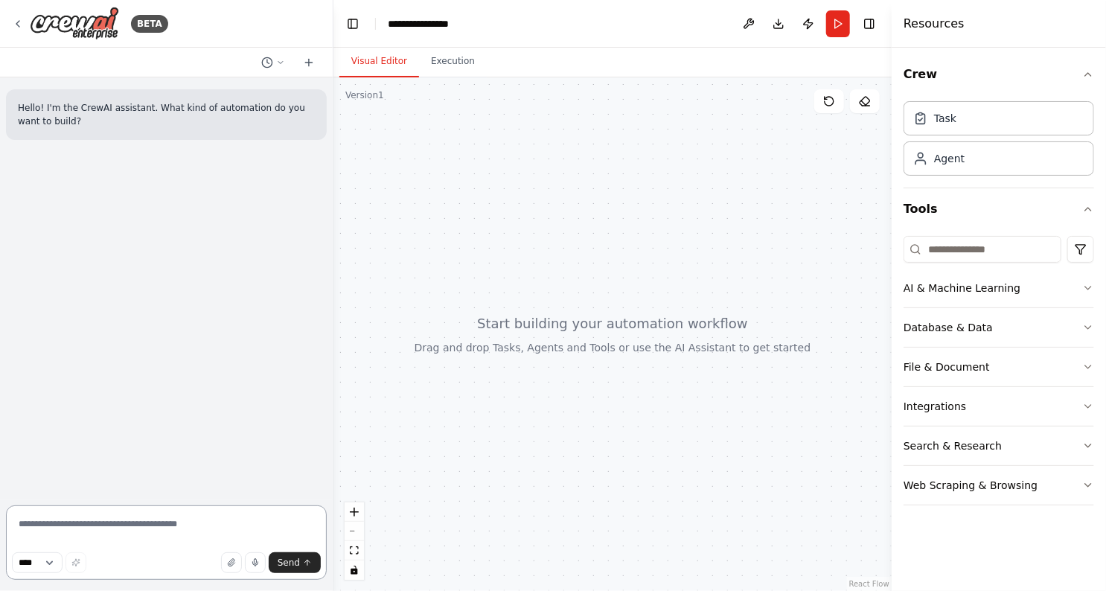
click at [79, 516] on textarea at bounding box center [166, 542] width 321 height 74
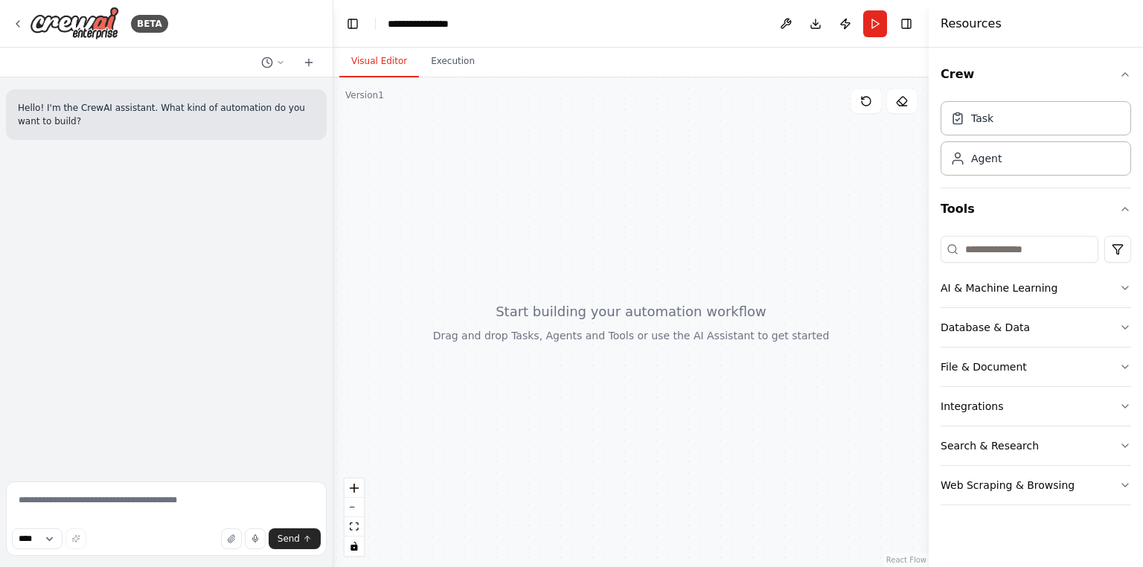
drag, startPoint x: 251, startPoint y: 538, endPoint x: 198, endPoint y: 502, distance: 64.4
click at [198, 502] on div "**** Send" at bounding box center [166, 521] width 321 height 80
click at [228, 538] on button "button" at bounding box center [231, 538] width 21 height 21
click at [304, 545] on button "Send" at bounding box center [295, 538] width 52 height 21
click at [132, 495] on textarea at bounding box center [166, 518] width 321 height 74
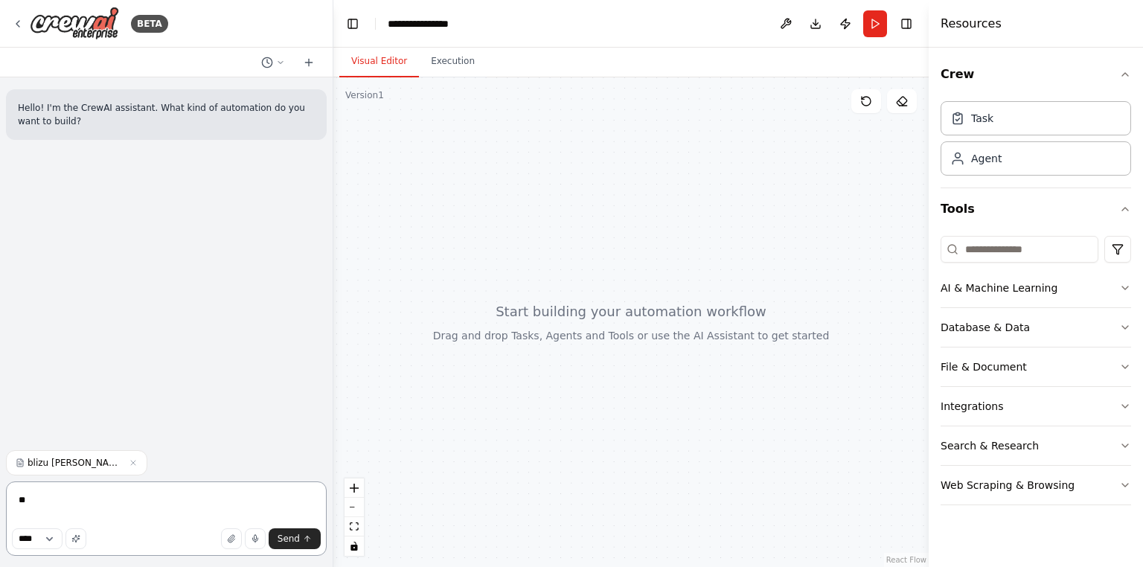
type textarea "*"
click at [129, 461] on icon "button" at bounding box center [133, 462] width 9 height 9
click at [62, 510] on textarea at bounding box center [166, 518] width 321 height 74
type textarea "*"
click at [234, 536] on icon "button" at bounding box center [231, 538] width 6 height 7
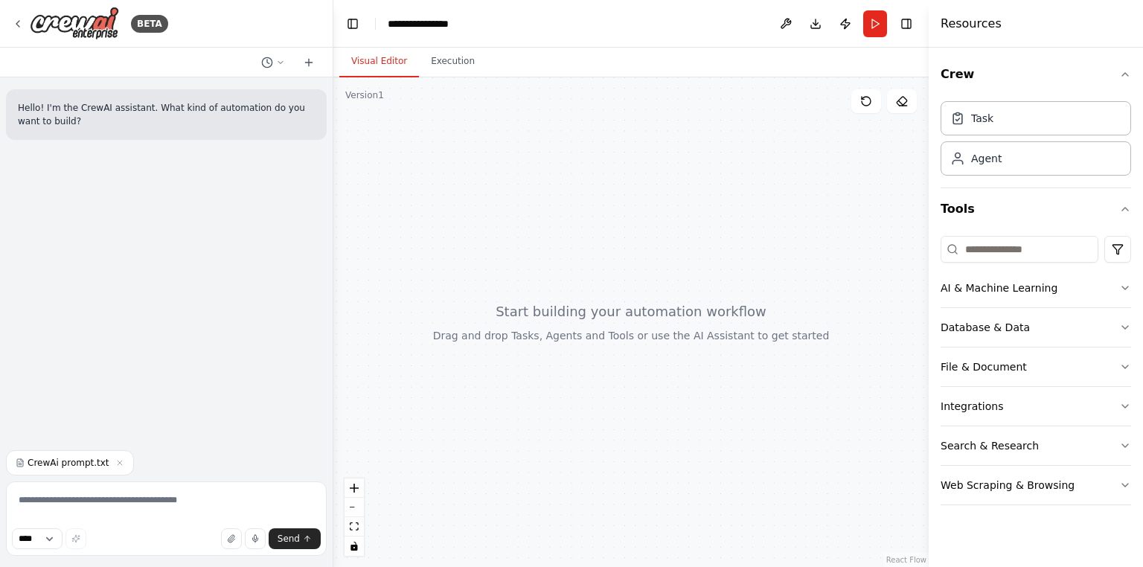
click at [73, 455] on div "CrewAi prompt.txt" at bounding box center [70, 462] width 128 height 25
click at [134, 496] on textarea at bounding box center [166, 518] width 321 height 74
type textarea "**********"
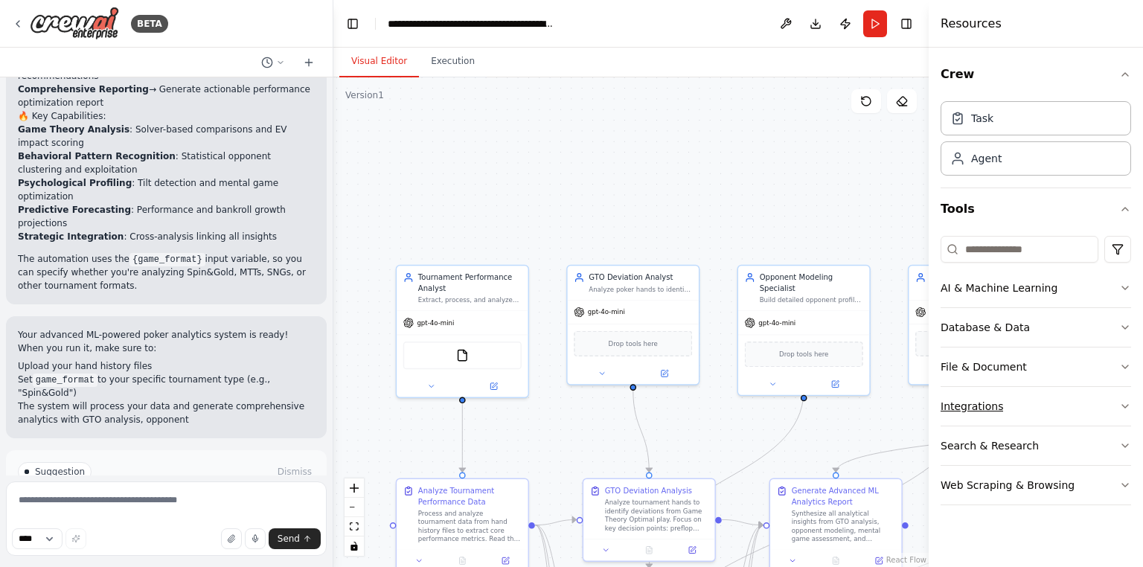
scroll to position [1844, 0]
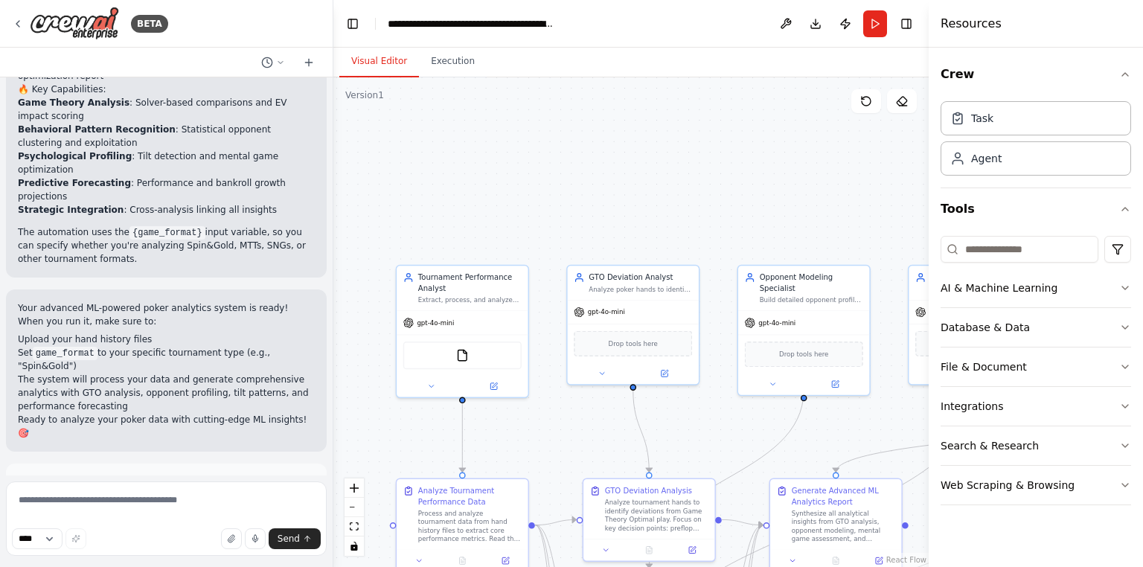
drag, startPoint x: 153, startPoint y: 443, endPoint x: 379, endPoint y: 401, distance: 230.1
click at [153, 542] on span "Run Automation" at bounding box center [173, 548] width 72 height 12
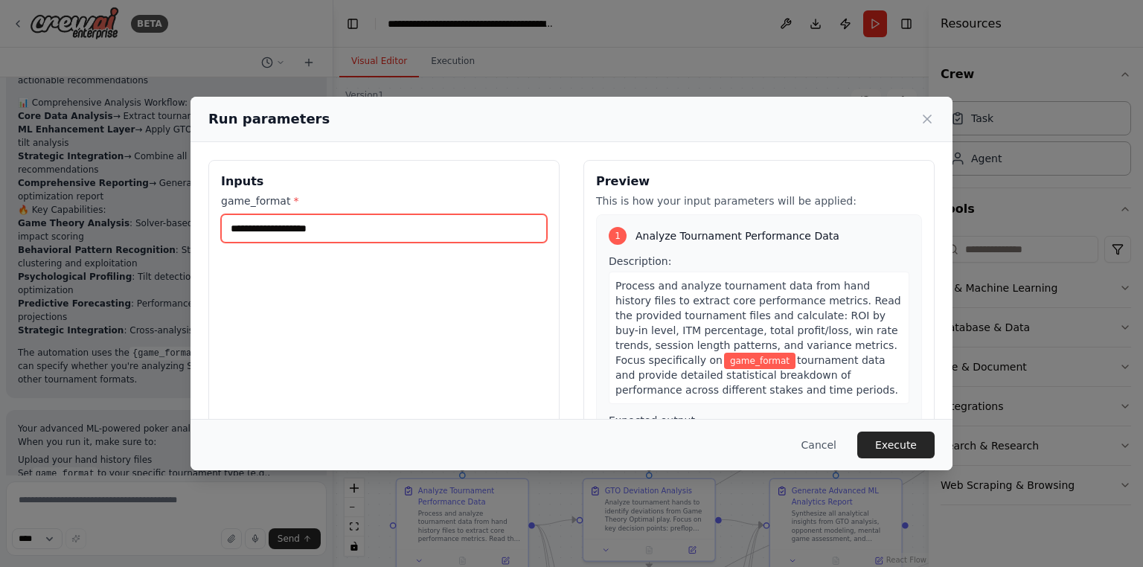
click at [436, 234] on input "game_format *" at bounding box center [384, 228] width 326 height 28
type input "***"
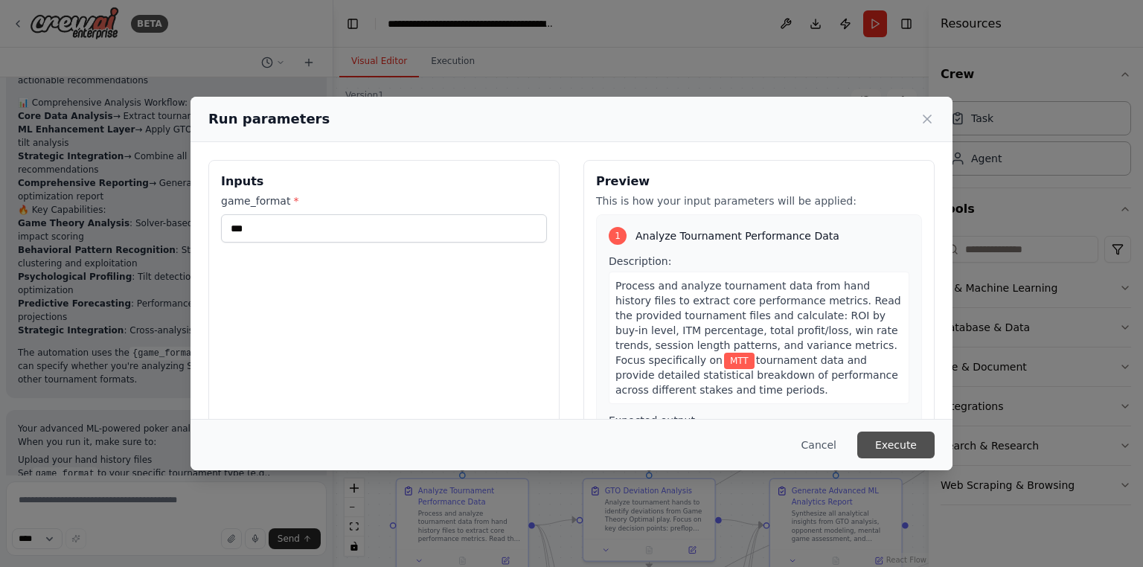
drag, startPoint x: 911, startPoint y: 446, endPoint x: 902, endPoint y: 449, distance: 9.4
click at [910, 446] on button "Execute" at bounding box center [895, 445] width 77 height 27
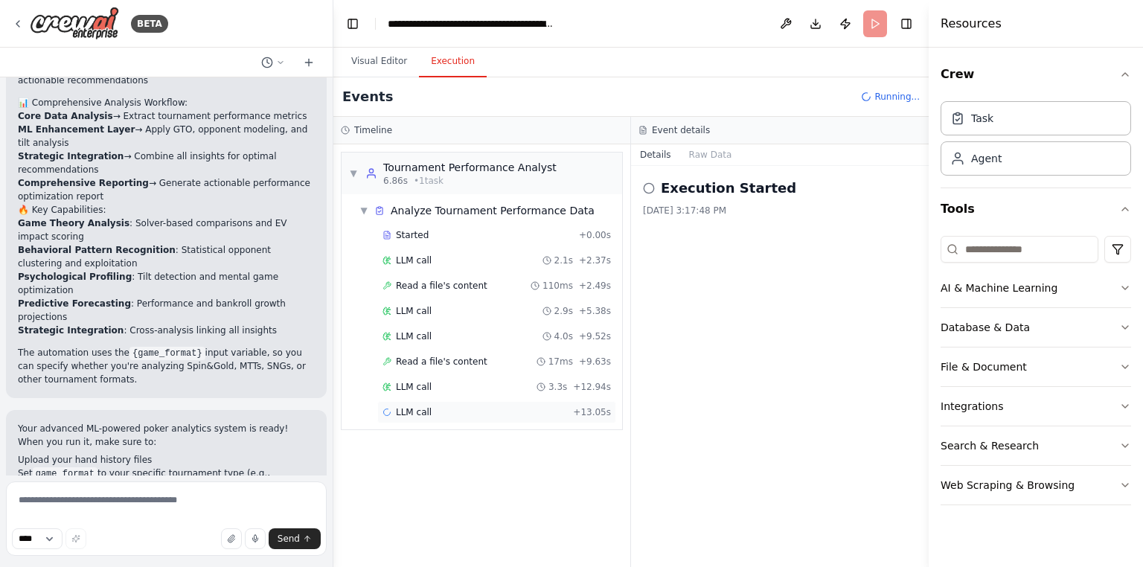
click at [504, 411] on div "LLM call + 13.05s" at bounding box center [496, 412] width 228 height 12
click at [711, 155] on button "Messages" at bounding box center [711, 154] width 62 height 21
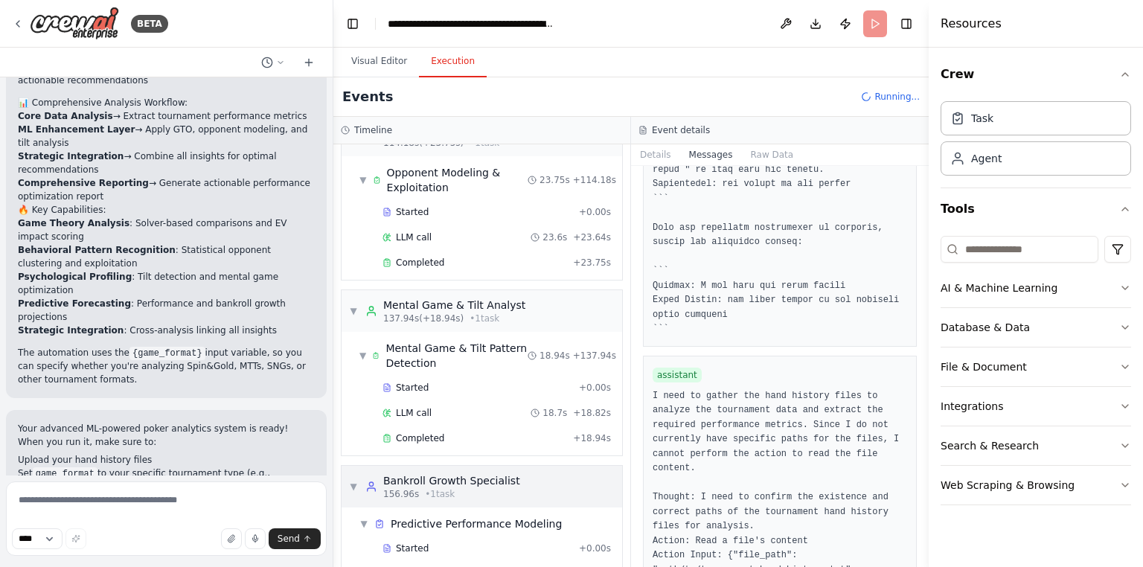
scroll to position [1083, 0]
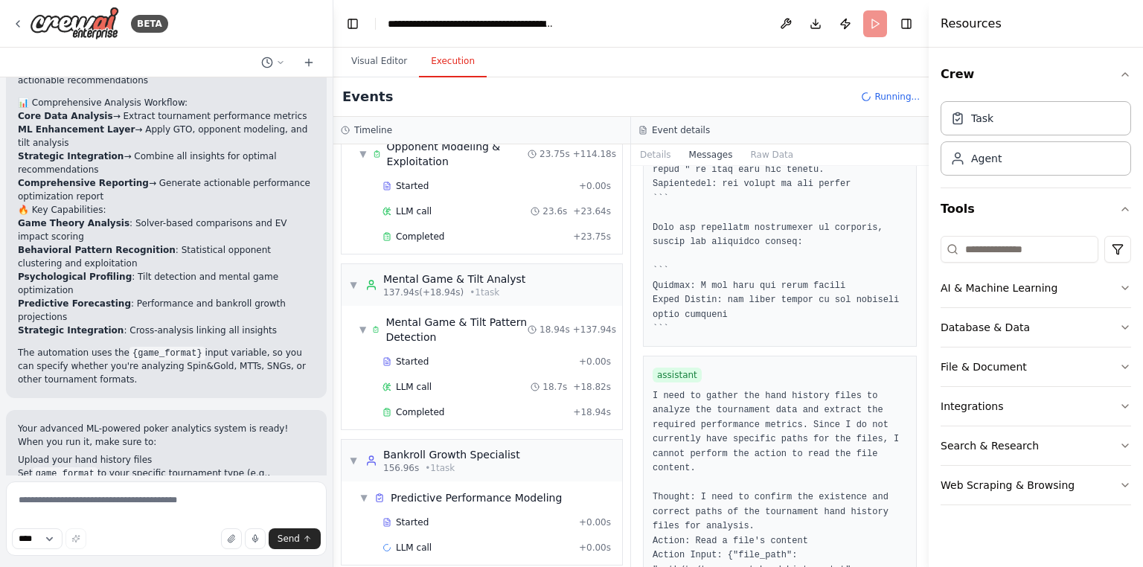
click at [452, 520] on div "Started + 0.00s LLM call + 0.00s" at bounding box center [487, 536] width 269 height 51
click at [440, 539] on div "LLM call + 0.00s" at bounding box center [496, 547] width 239 height 22
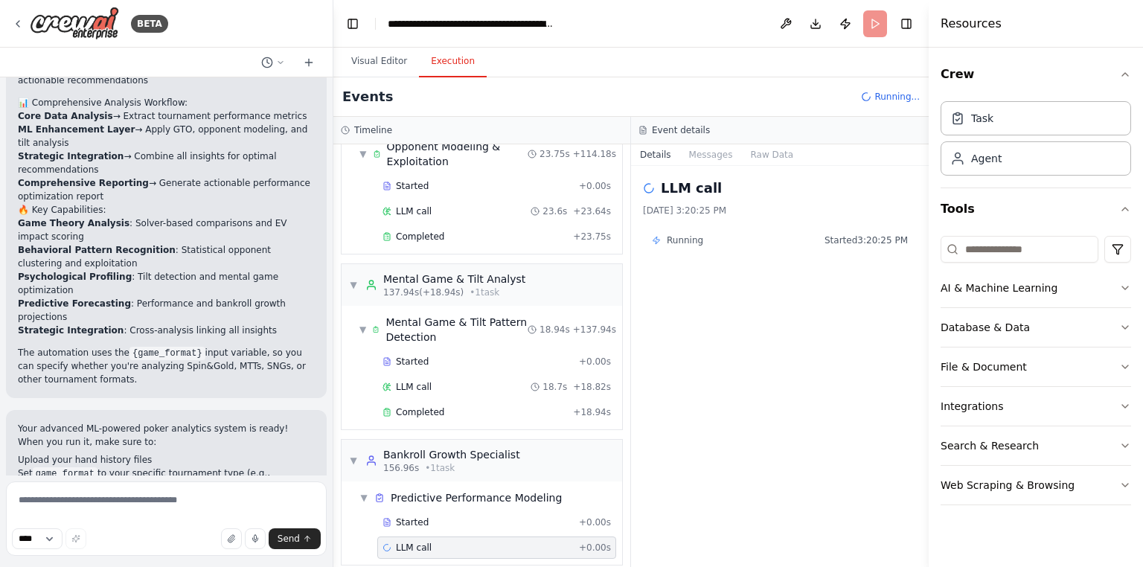
click at [443, 542] on div "LLM call + 0.00s" at bounding box center [496, 548] width 228 height 12
click at [432, 387] on div "Started + 0.00s LLM call 18.7s + 18.82s Completed + 18.94s" at bounding box center [487, 388] width 269 height 76
drag, startPoint x: 433, startPoint y: 388, endPoint x: 434, endPoint y: 396, distance: 8.3
click at [434, 401] on div "Completed + 18.94s" at bounding box center [496, 412] width 239 height 22
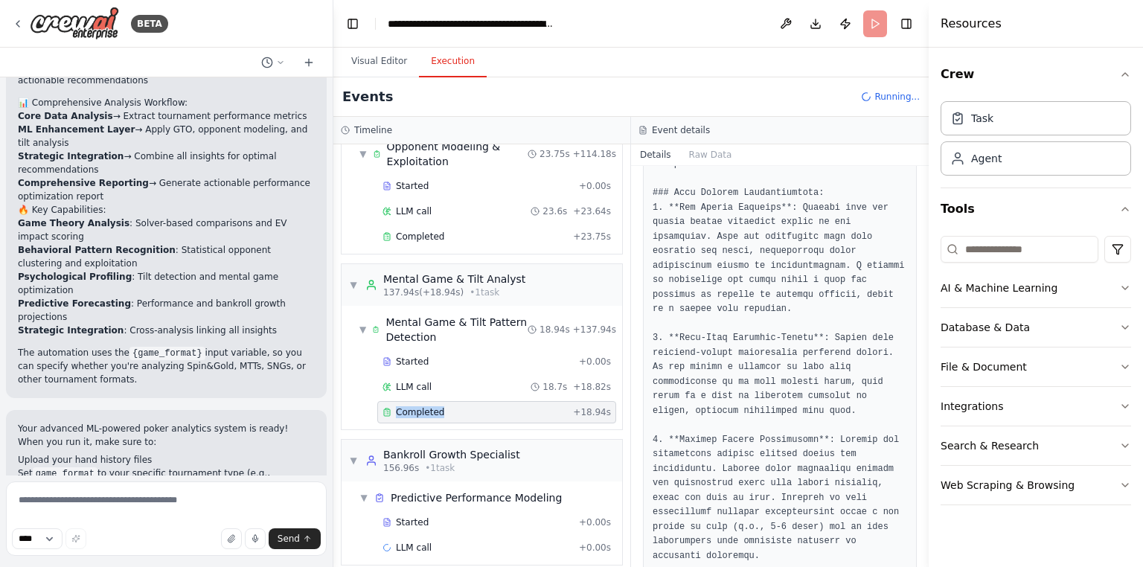
scroll to position [151, 0]
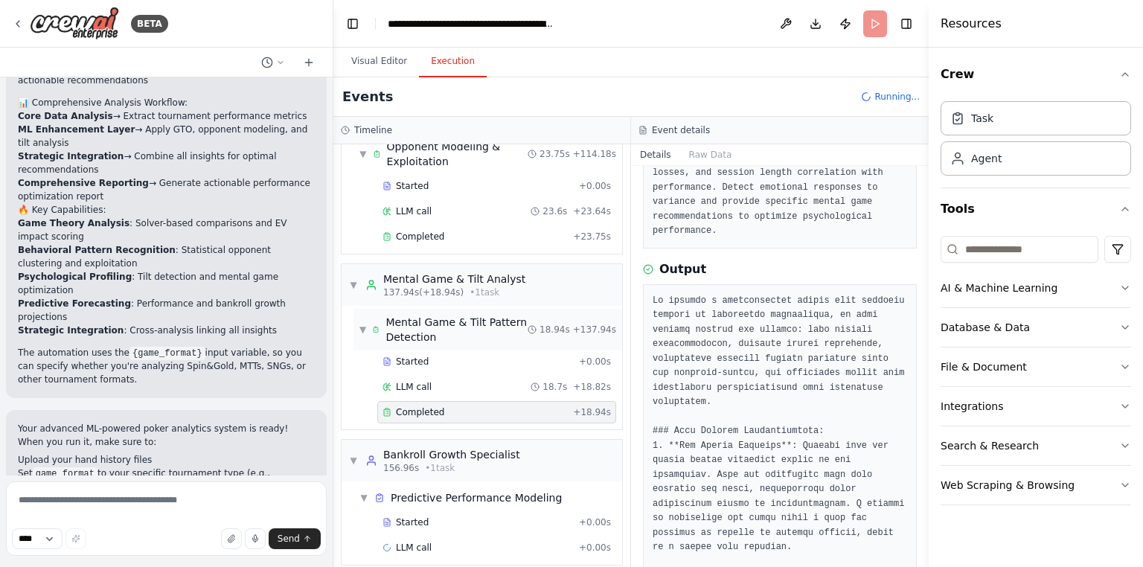
click at [440, 319] on span "Mental Game & Tilt Pattern Detection" at bounding box center [456, 330] width 142 height 30
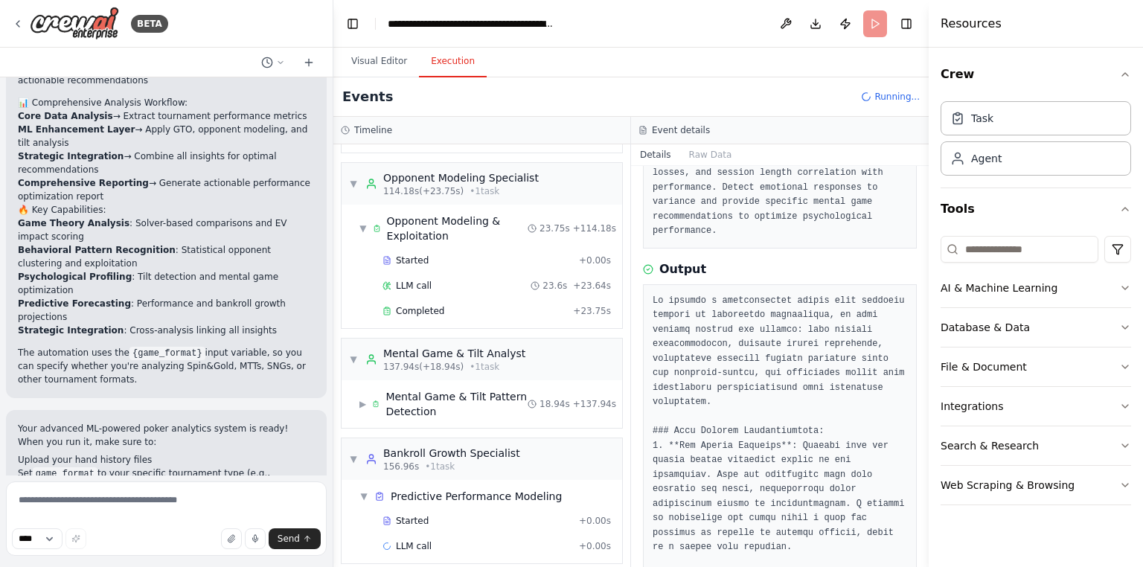
click at [359, 351] on div "▼ Mental Game & Tilt Analyst 137.94s (+18.94s) • 1 task" at bounding box center [437, 359] width 176 height 27
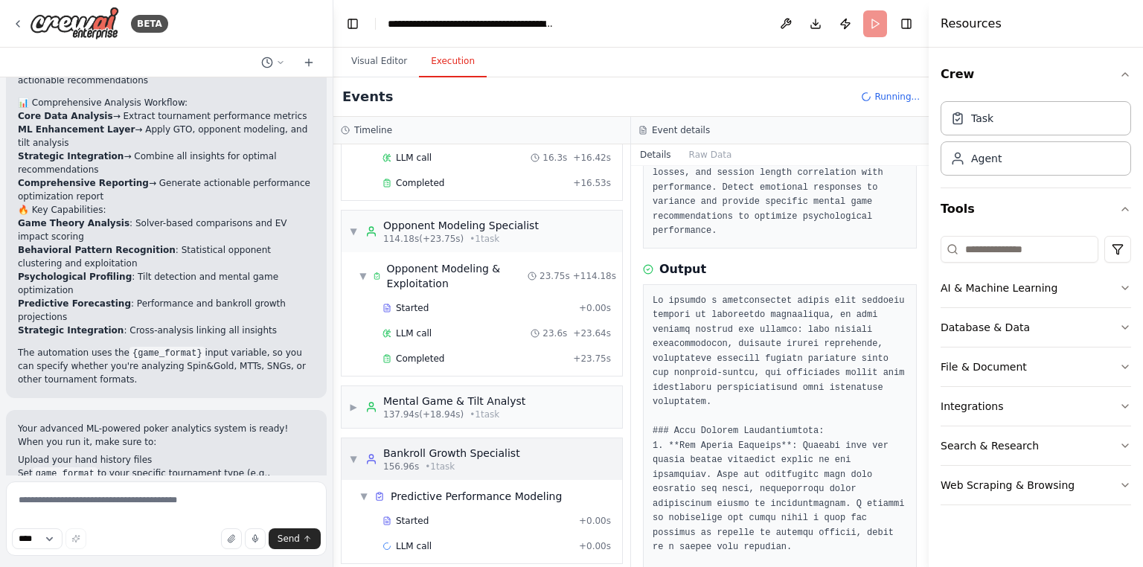
click at [349, 453] on span "▼" at bounding box center [353, 459] width 9 height 12
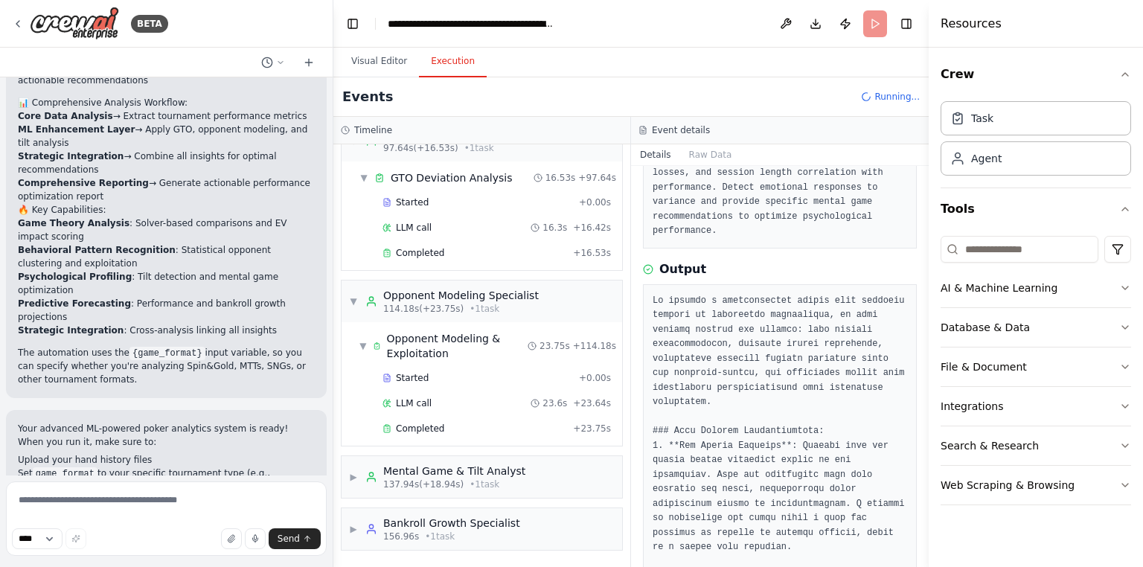
scroll to position [878, 0]
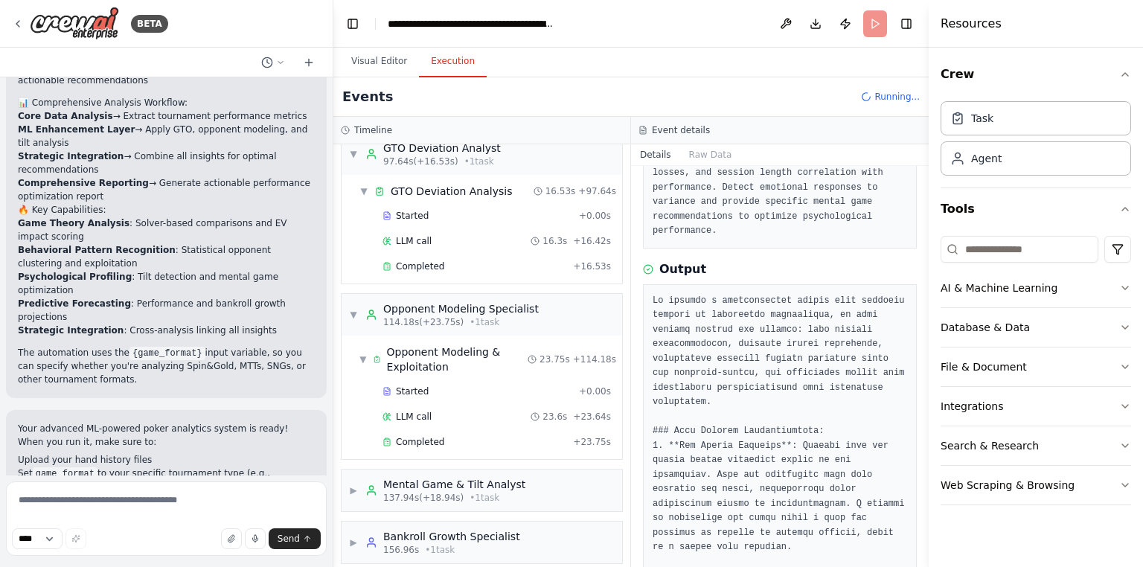
drag, startPoint x: 340, startPoint y: 312, endPoint x: 333, endPoint y: 315, distance: 7.7
click at [339, 312] on div "▼ Tournament Performance Analyst 6.86s (+90.73s) • 1 task ▼ Analyze Tournament …" at bounding box center [481, 355] width 297 height 423
click at [354, 301] on div "▼ Opponent Modeling Specialist 114.18s (+23.75s) • 1 task" at bounding box center [444, 314] width 190 height 27
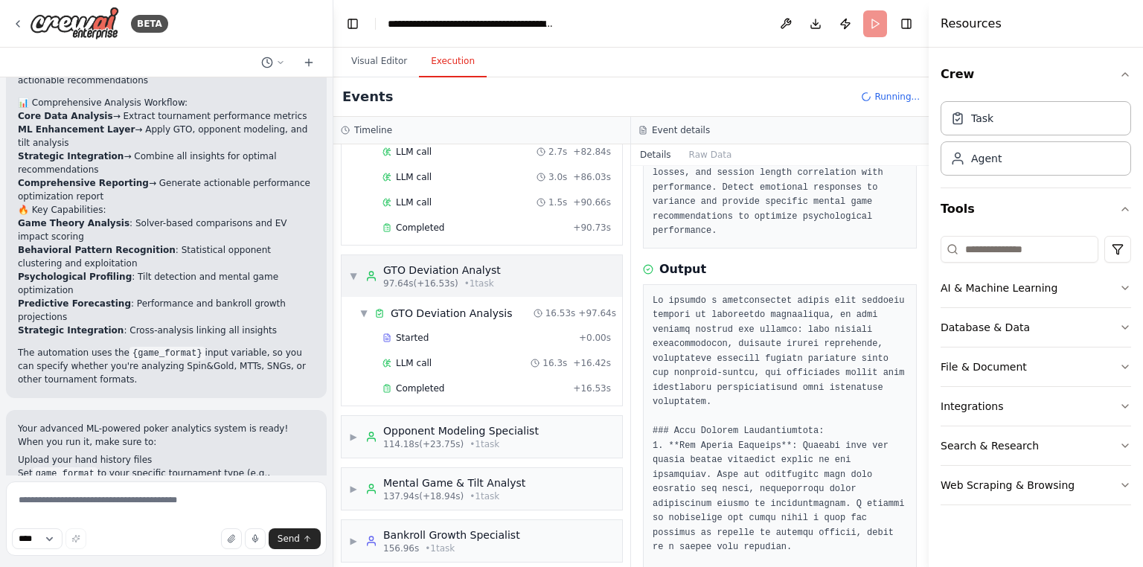
click at [352, 270] on span "▼" at bounding box center [353, 276] width 9 height 12
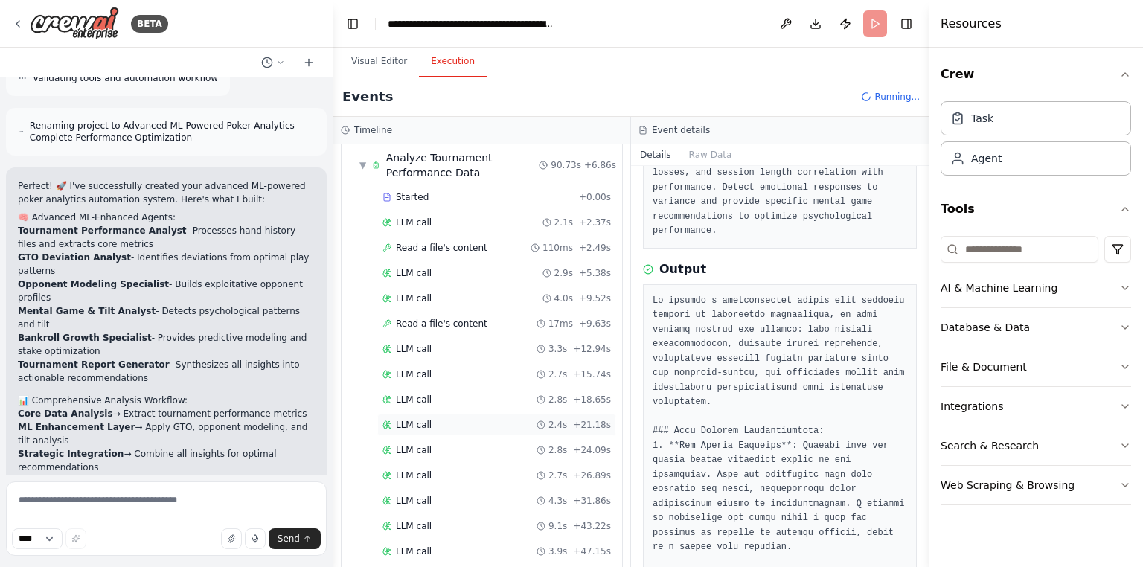
scroll to position [0, 0]
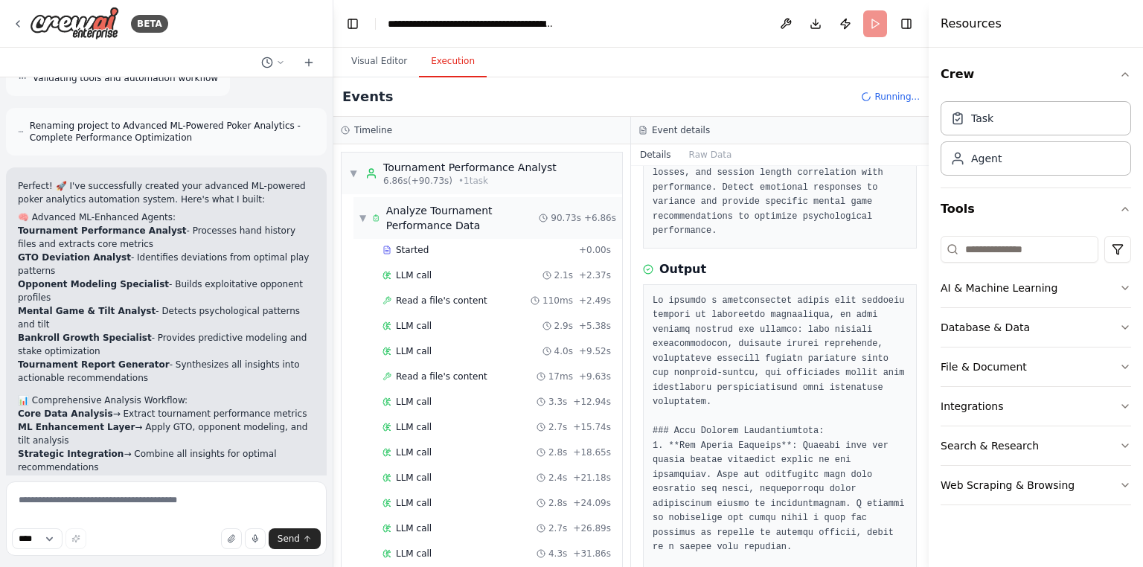
click at [368, 217] on div "▼ Analyze Tournament Performance Data" at bounding box center [448, 218] width 179 height 30
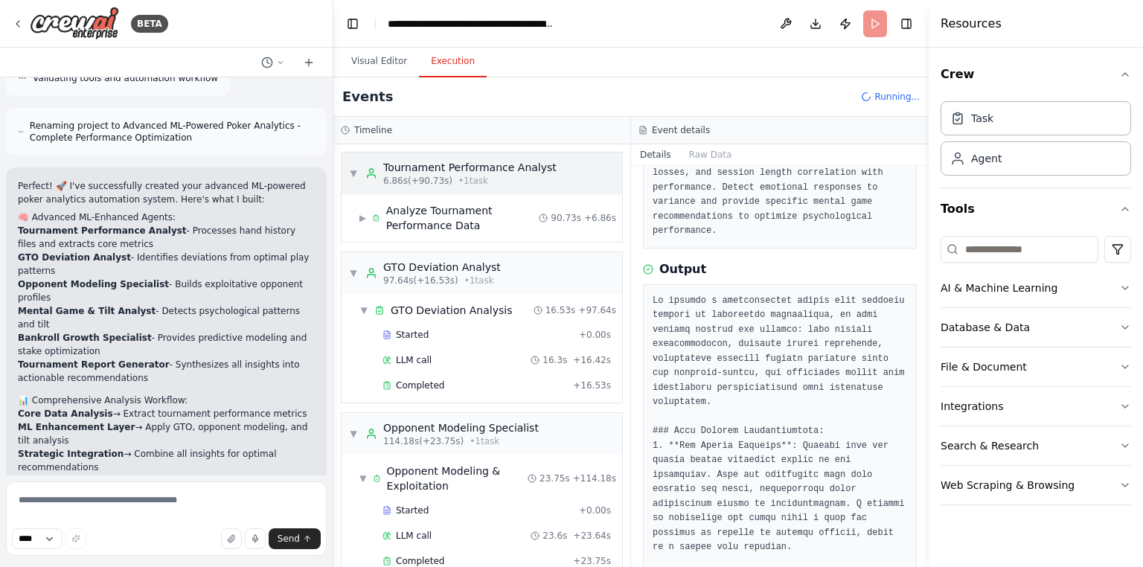
click at [354, 170] on span "▼" at bounding box center [353, 173] width 9 height 12
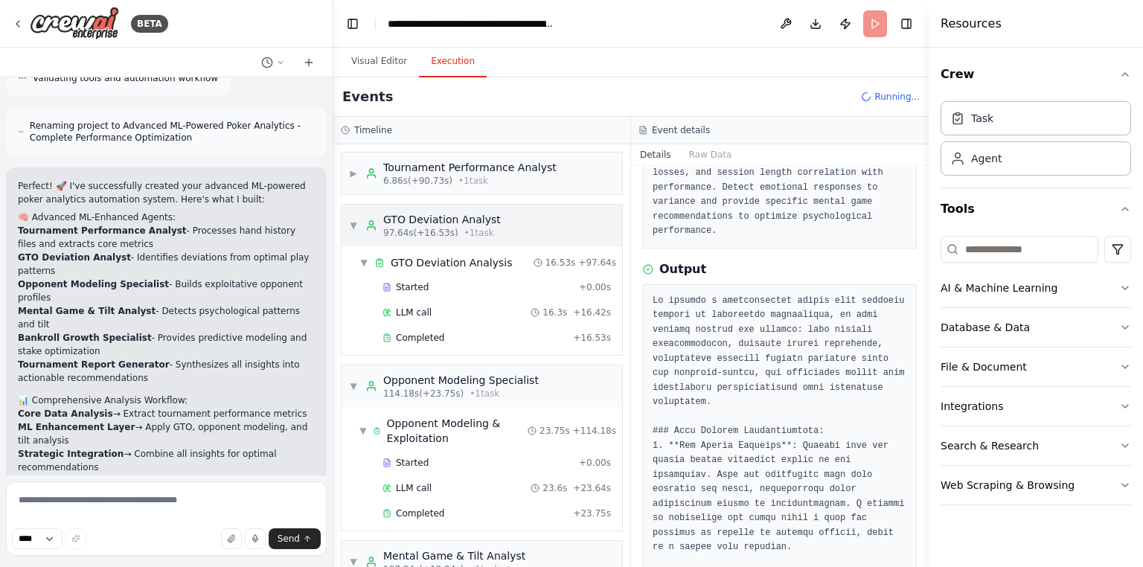
click at [351, 220] on span "▼" at bounding box center [353, 225] width 9 height 12
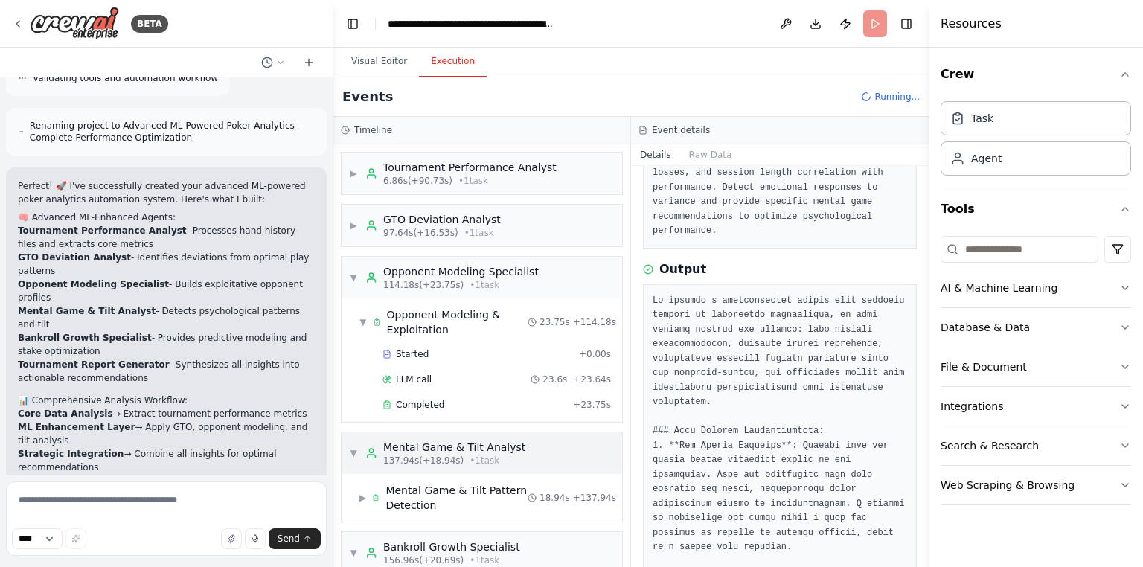
drag, startPoint x: 351, startPoint y: 276, endPoint x: 380, endPoint y: 339, distance: 69.6
click at [352, 277] on span "▼" at bounding box center [353, 278] width 9 height 12
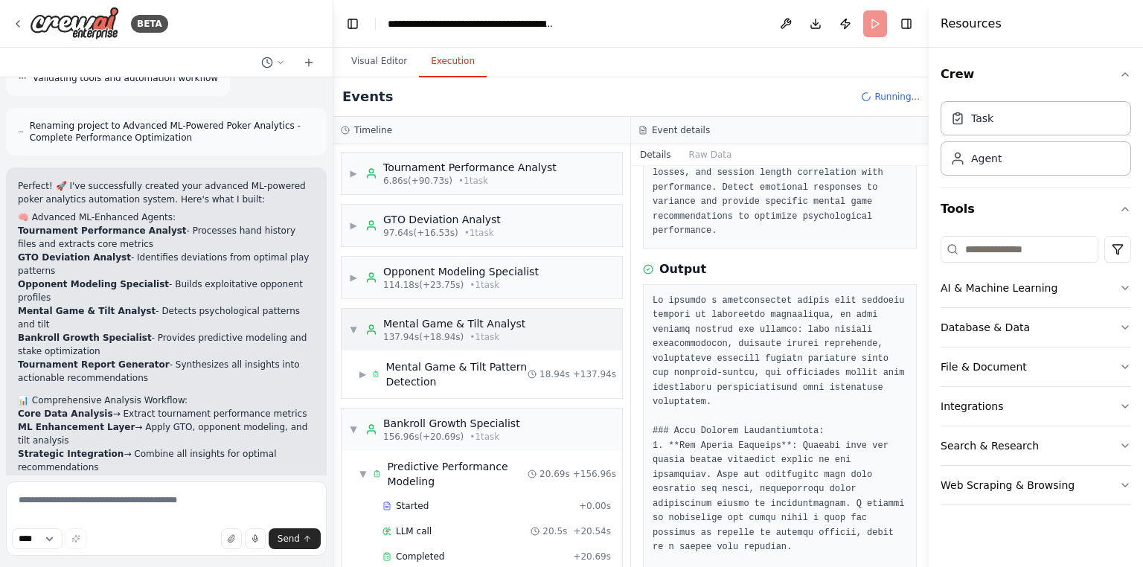
click at [343, 333] on div "▼ Mental Game & Tilt Analyst 137.94s (+18.94s) • 1 task" at bounding box center [481, 330] width 280 height 42
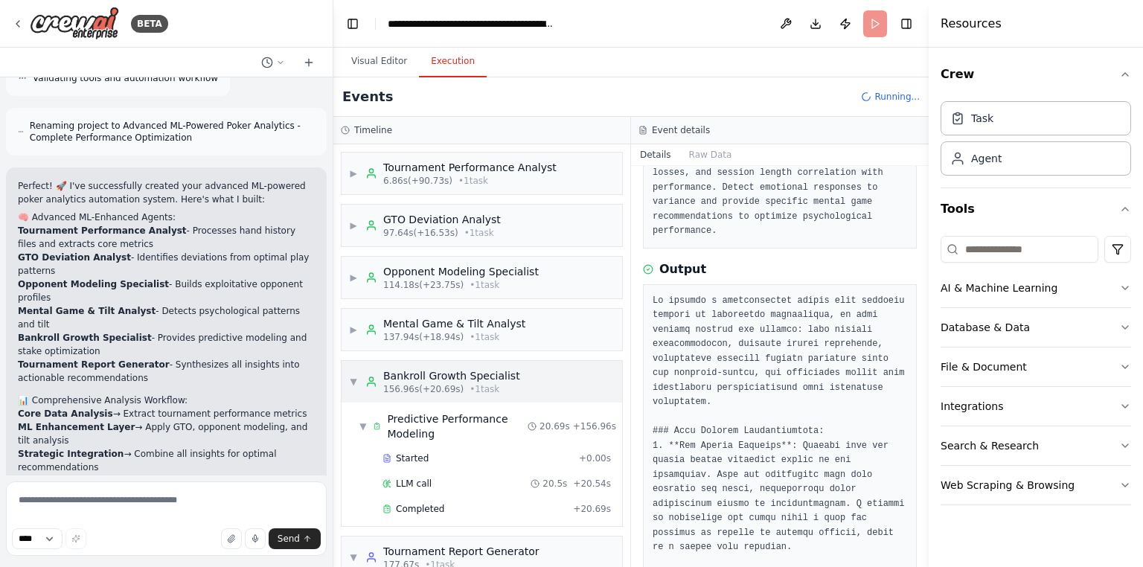
click at [354, 386] on div "▼ Bankroll Growth Specialist 156.96s (+20.69s) • 1 task" at bounding box center [434, 381] width 171 height 27
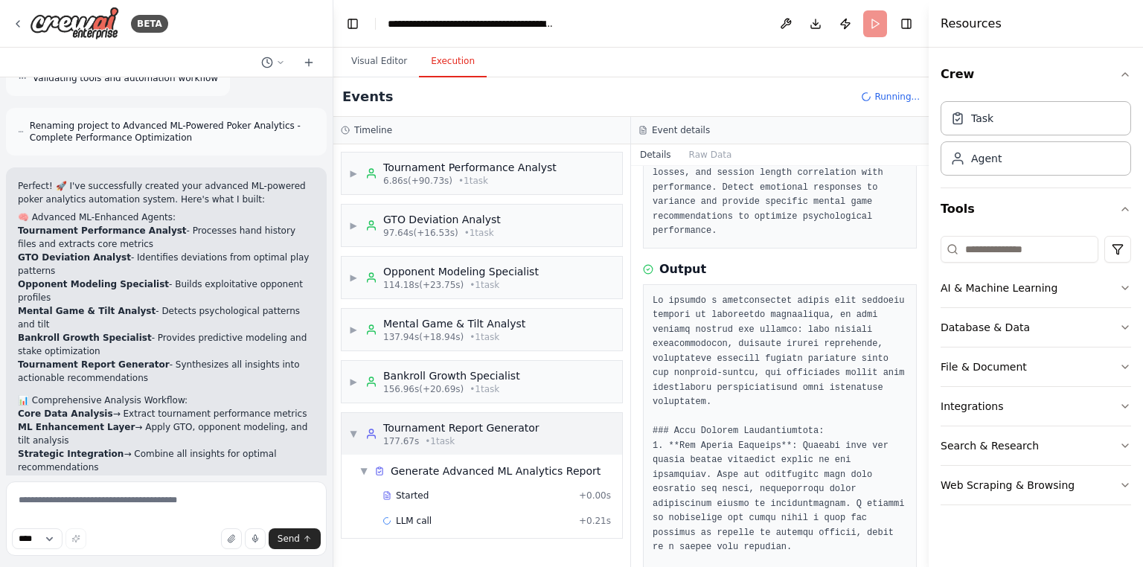
click at [345, 434] on div "▼ Tournament Report Generator 177.67s • 1 task" at bounding box center [481, 434] width 280 height 42
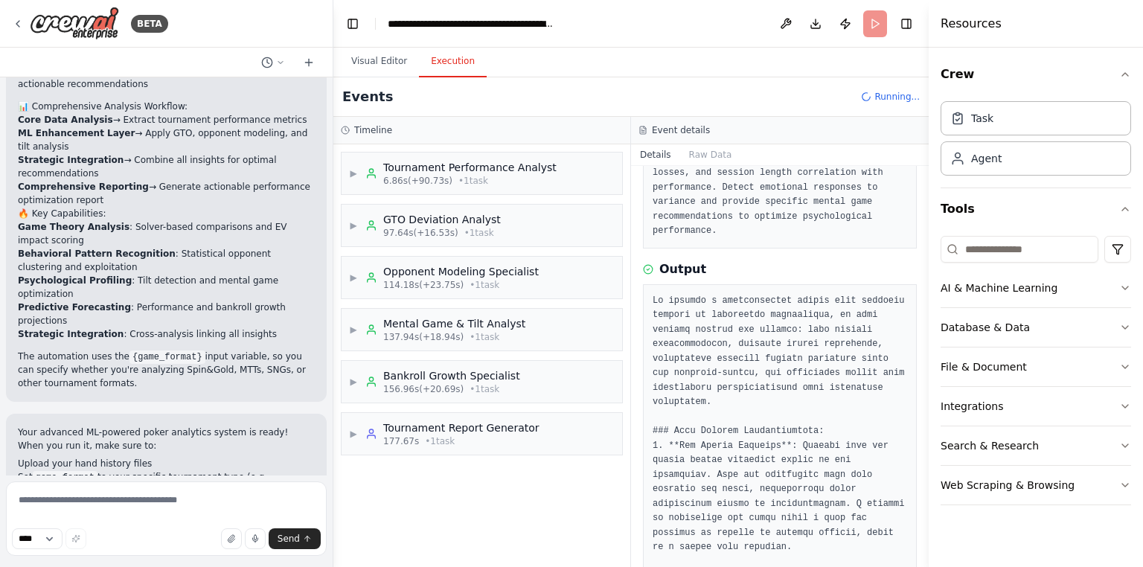
scroll to position [1724, 0]
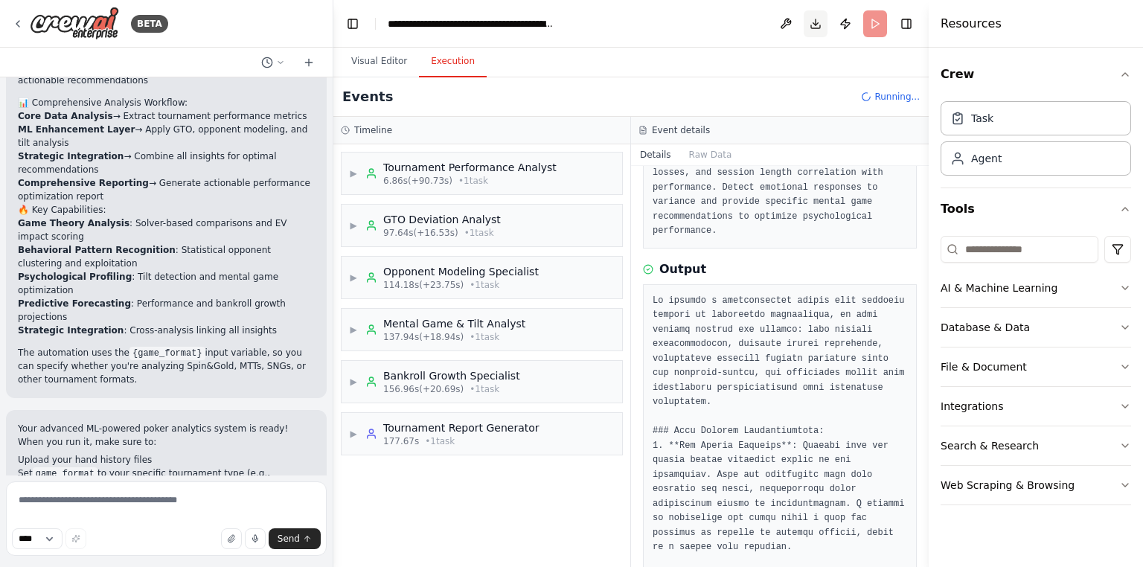
click at [815, 24] on button "Download" at bounding box center [816, 23] width 24 height 27
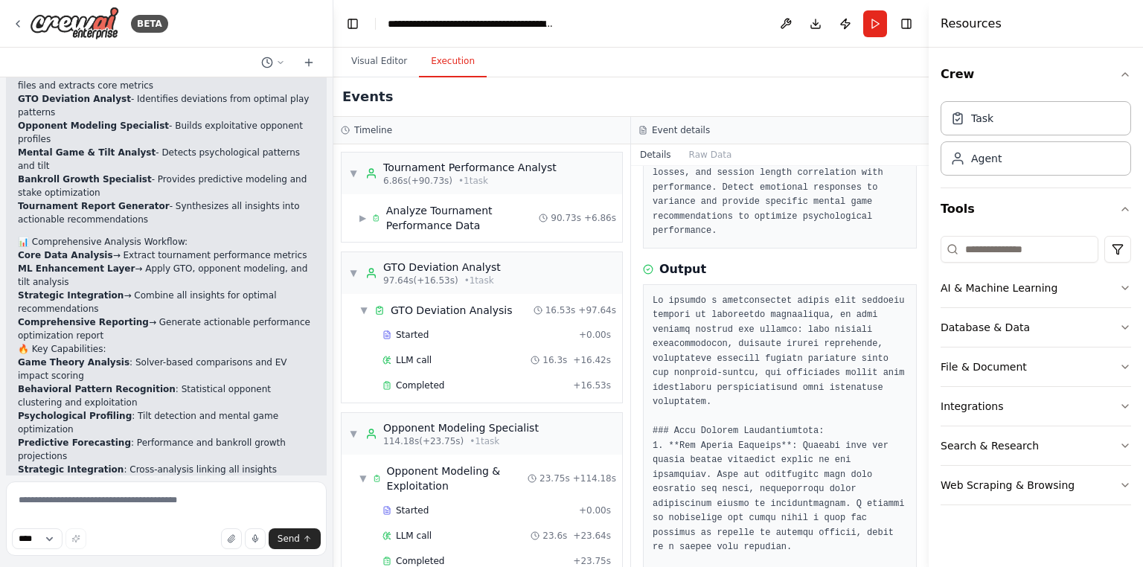
scroll to position [1606, 0]
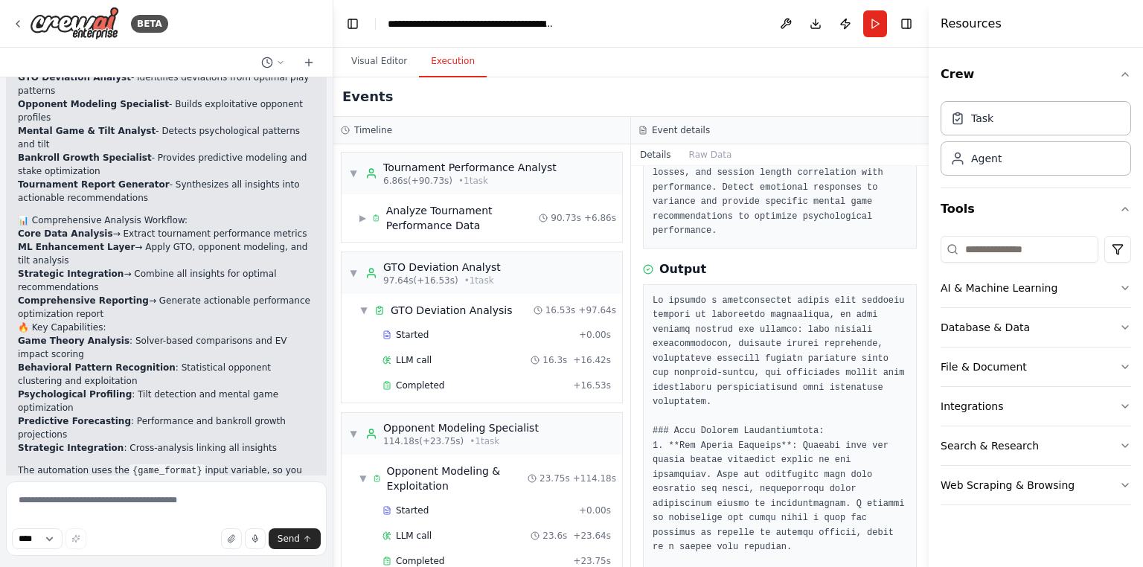
click at [103, 242] on strong "ML Enhancement Layer" at bounding box center [76, 247] width 117 height 10
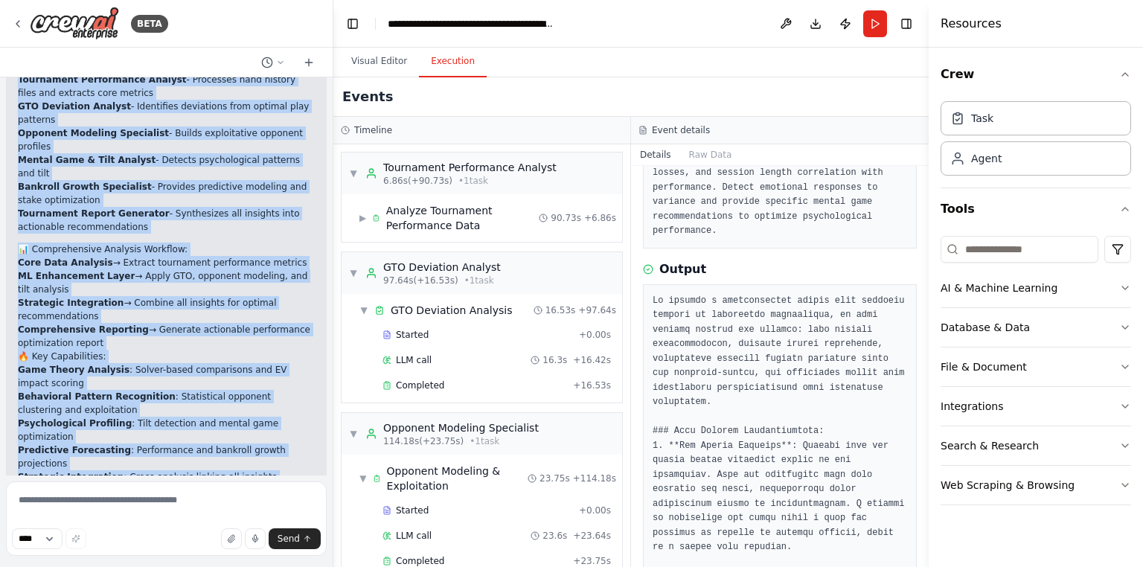
scroll to position [1666, 0]
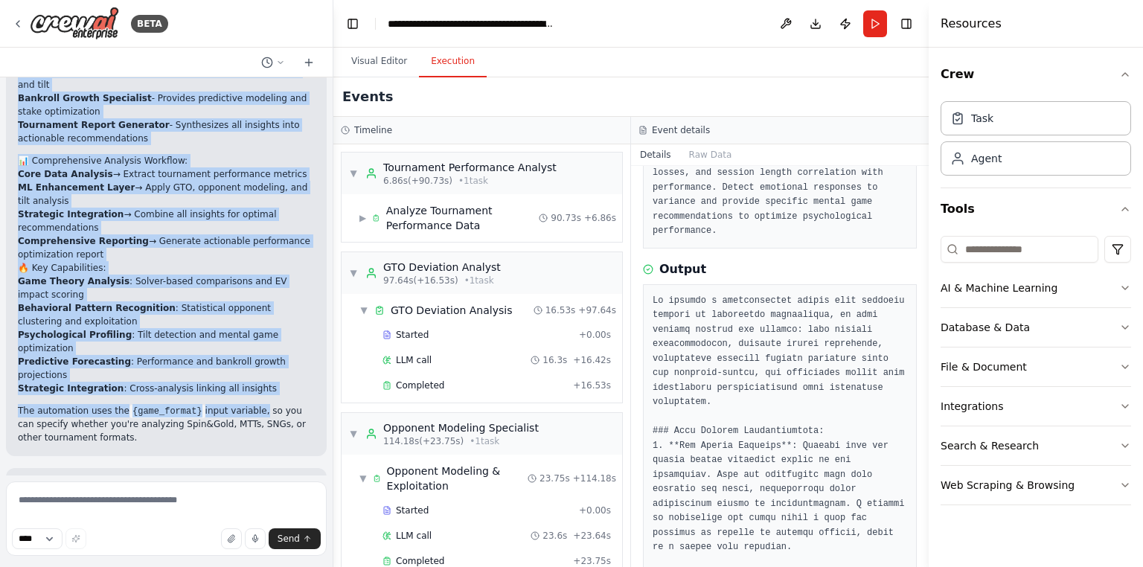
drag, startPoint x: 21, startPoint y: 158, endPoint x: 243, endPoint y: 362, distance: 301.7
click at [243, 362] on div "Perfect! 🚀 I've successfully created your advanced ML-powered poker analytics a…" at bounding box center [166, 192] width 297 height 504
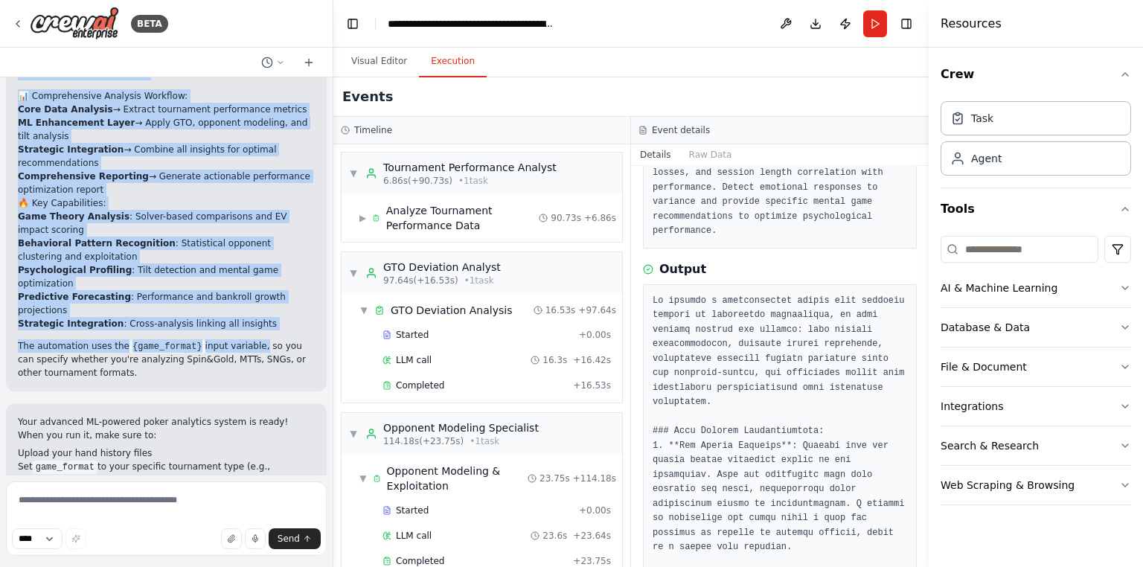
scroll to position [1844, 0]
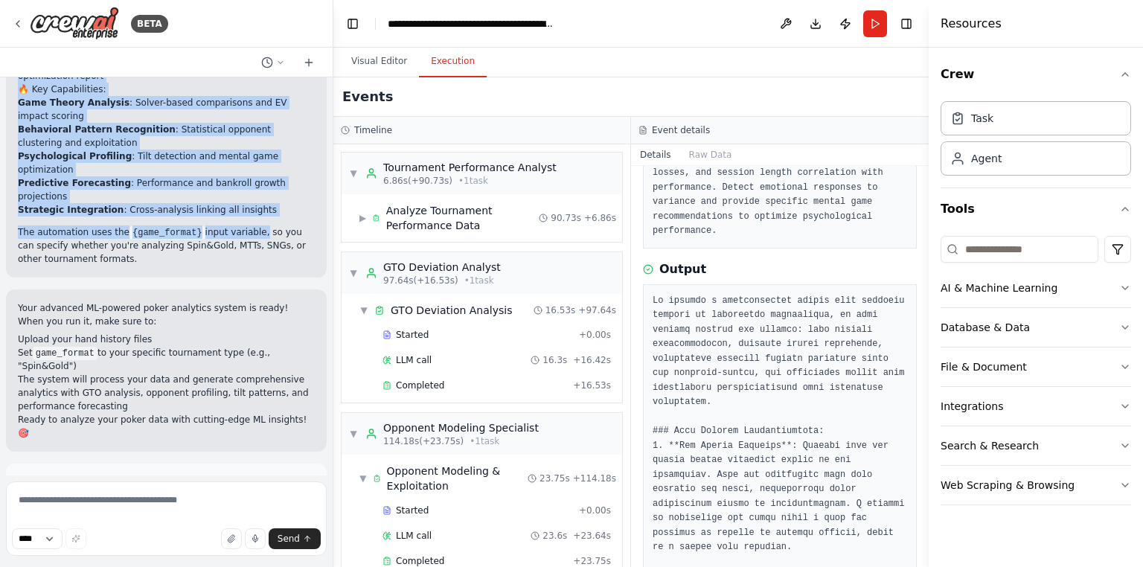
copy div "erfect! 🚀 I've successfully created your advanced ML-powered poker analytics au…"
drag, startPoint x: 176, startPoint y: 430, endPoint x: 225, endPoint y: 446, distance: 51.1
click at [176, 536] on button "Improve automation" at bounding box center [166, 548] width 297 height 24
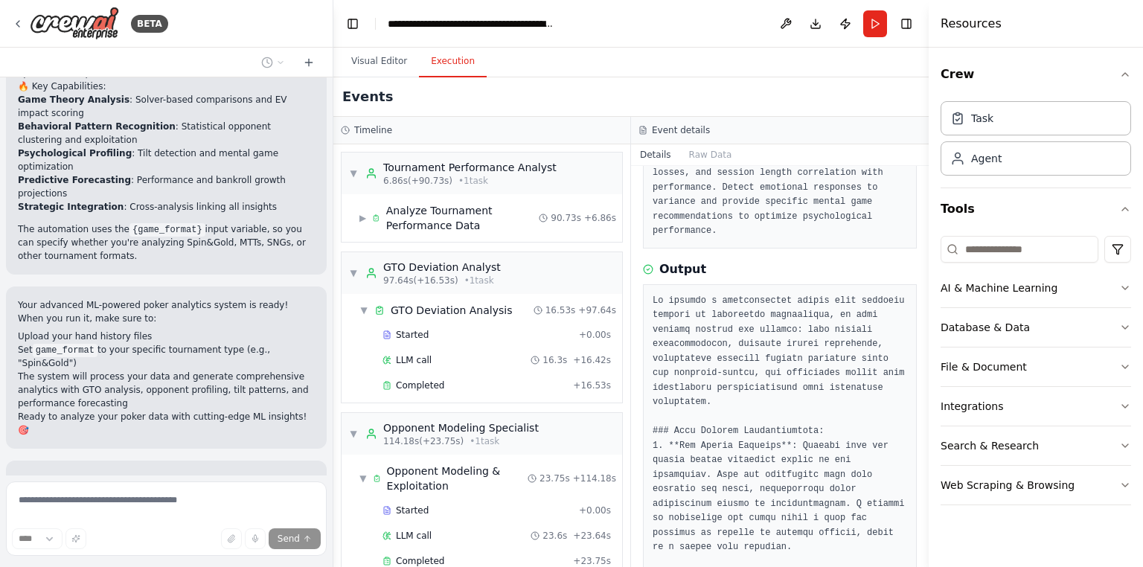
scroll to position [2193, 0]
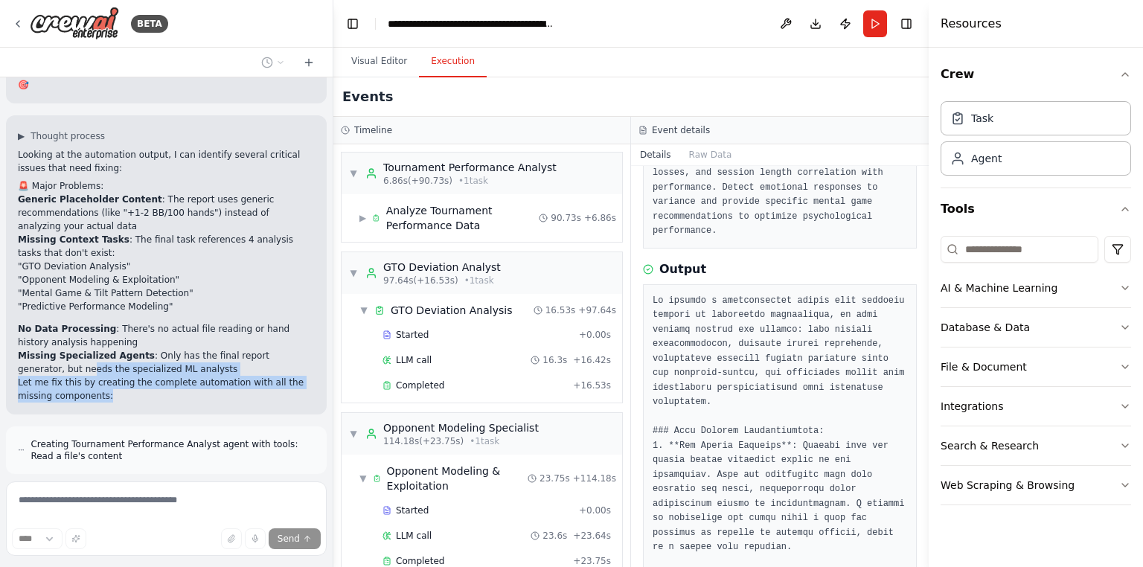
drag, startPoint x: 19, startPoint y: 307, endPoint x: 27, endPoint y: 258, distance: 49.7
click at [27, 257] on div "Looking at the automation output, I can identify several critical issues that n…" at bounding box center [166, 275] width 297 height 254
drag, startPoint x: 211, startPoint y: 423, endPoint x: 226, endPoint y: 432, distance: 17.6
click at [217, 432] on div "Hello! I'm the CrewAI assistant. What kind of automation do you want to build? …" at bounding box center [166, 276] width 333 height 398
click at [390, 65] on button "Visual Editor" at bounding box center [379, 61] width 80 height 31
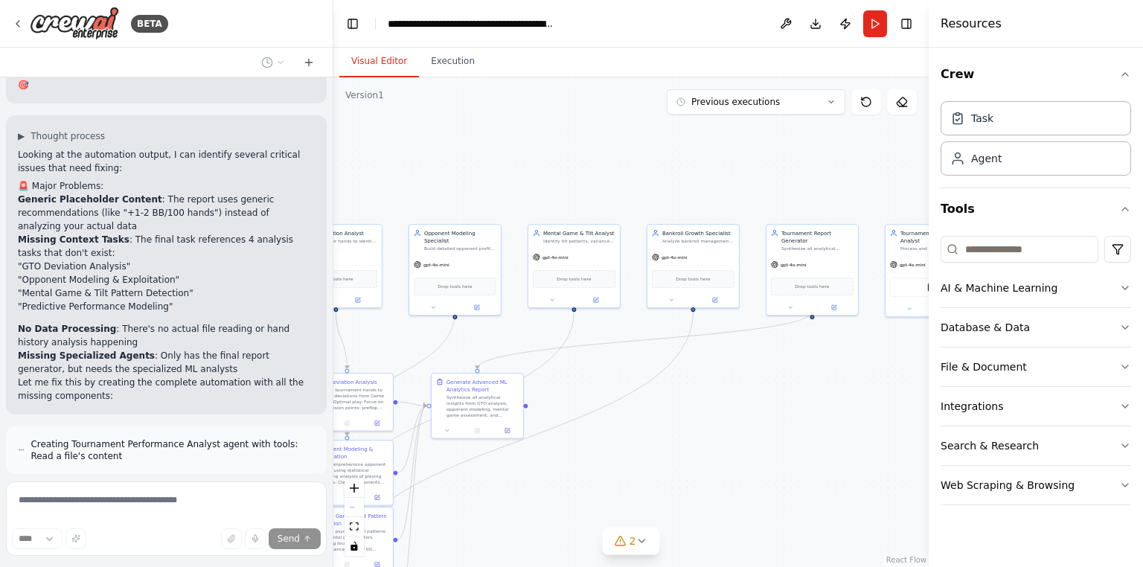
drag, startPoint x: 692, startPoint y: 189, endPoint x: 539, endPoint y: 91, distance: 182.0
click at [539, 91] on div ".deletable-edge-delete-btn { width: 20px; height: 20px; border: 0px solid #ffff…" at bounding box center [630, 322] width 595 height 490
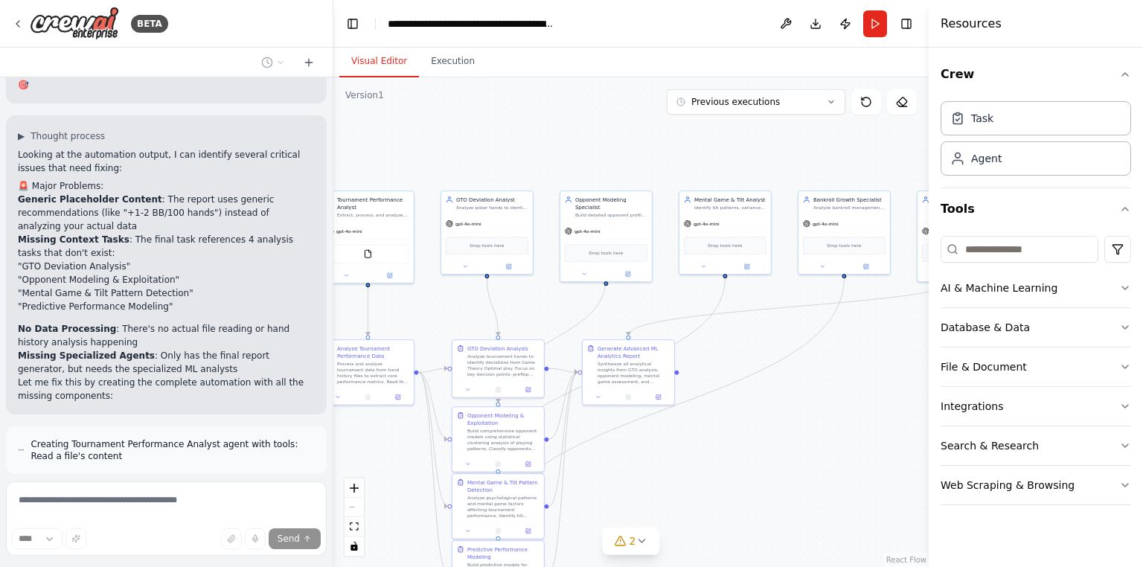
drag, startPoint x: 574, startPoint y: 148, endPoint x: 625, endPoint y: 158, distance: 51.5
click at [632, 159] on div ".deletable-edge-delete-btn { width: 20px; height: 20px; border: 0px solid #ffff…" at bounding box center [630, 322] width 595 height 490
drag, startPoint x: 744, startPoint y: 357, endPoint x: 734, endPoint y: 289, distance: 68.4
click at [583, 257] on div ".deletable-edge-delete-btn { width: 20px; height: 20px; border: 0px solid #ffff…" at bounding box center [434, 275] width 298 height 245
click at [1072, 481] on button "Web Scraping & Browsing" at bounding box center [1035, 485] width 190 height 39
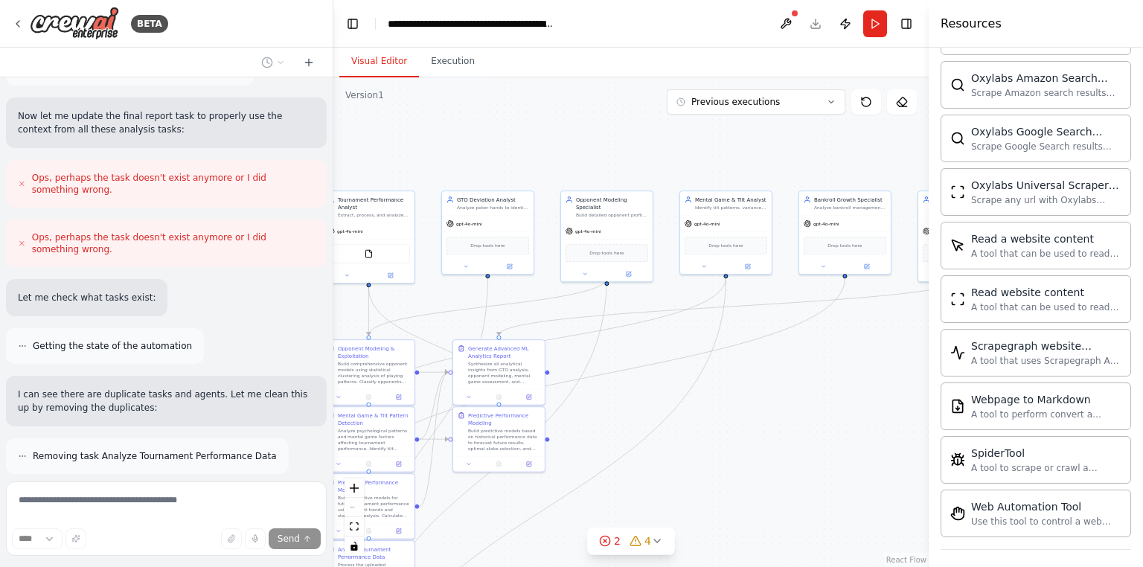
scroll to position [3059, 0]
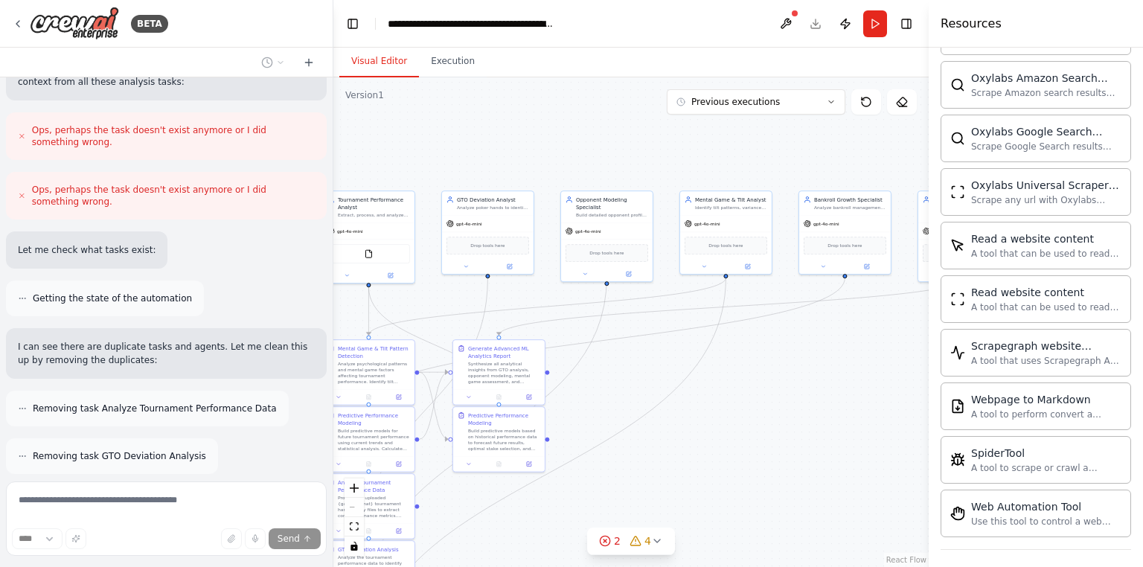
drag, startPoint x: 662, startPoint y: 395, endPoint x: 673, endPoint y: 418, distance: 25.3
click at [664, 397] on div ".deletable-edge-delete-btn { width: 20px; height: 20px; border: 0px solid #ffff…" at bounding box center [630, 322] width 595 height 490
click at [643, 540] on div "4" at bounding box center [640, 540] width 22 height 15
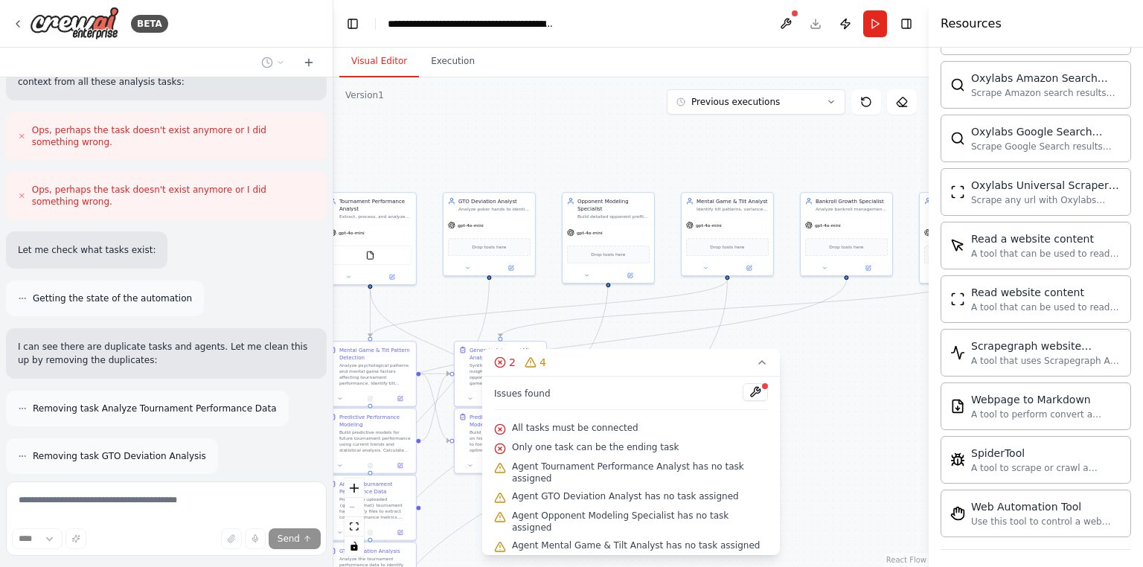
scroll to position [3106, 0]
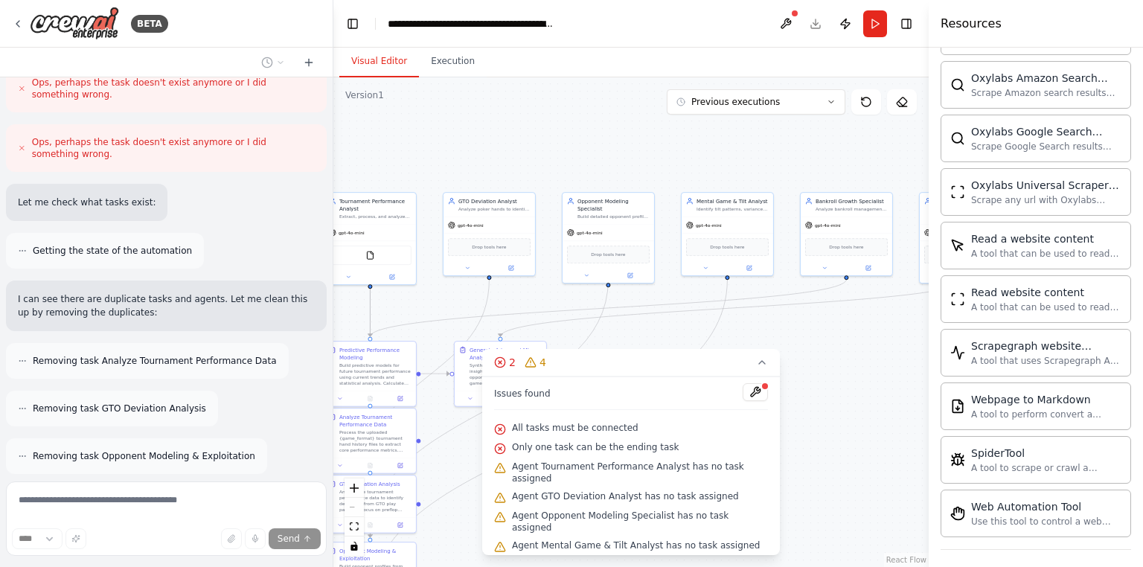
click at [793, 522] on div ".deletable-edge-delete-btn { width: 20px; height: 20px; border: 0px solid #ffff…" at bounding box center [630, 322] width 595 height 490
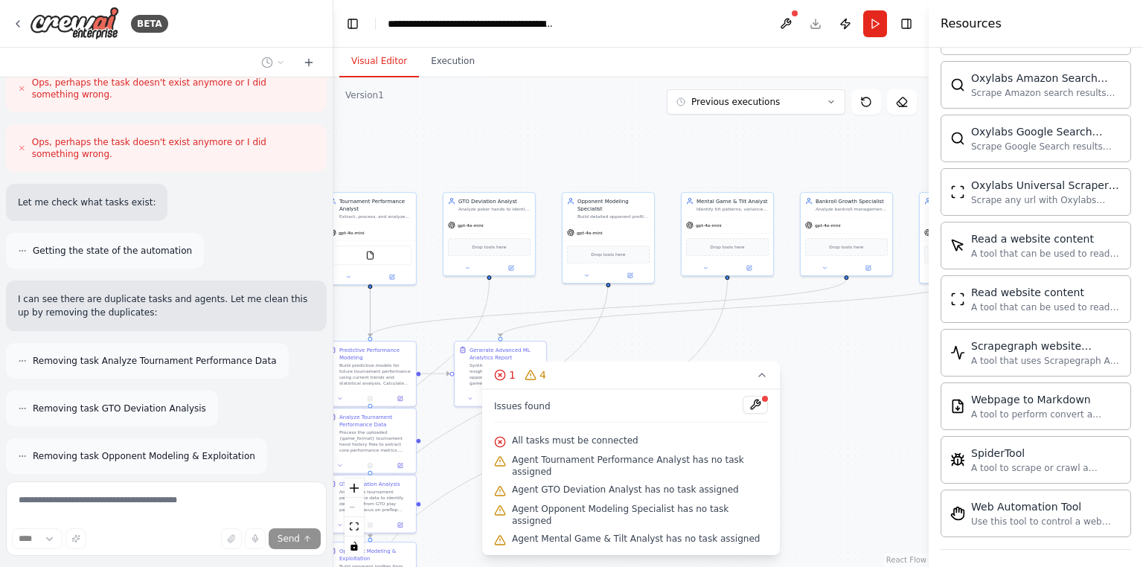
click at [796, 520] on div ".deletable-edge-delete-btn { width: 20px; height: 20px; border: 0px solid #ffff…" at bounding box center [630, 322] width 595 height 490
click at [759, 376] on icon at bounding box center [762, 374] width 6 height 3
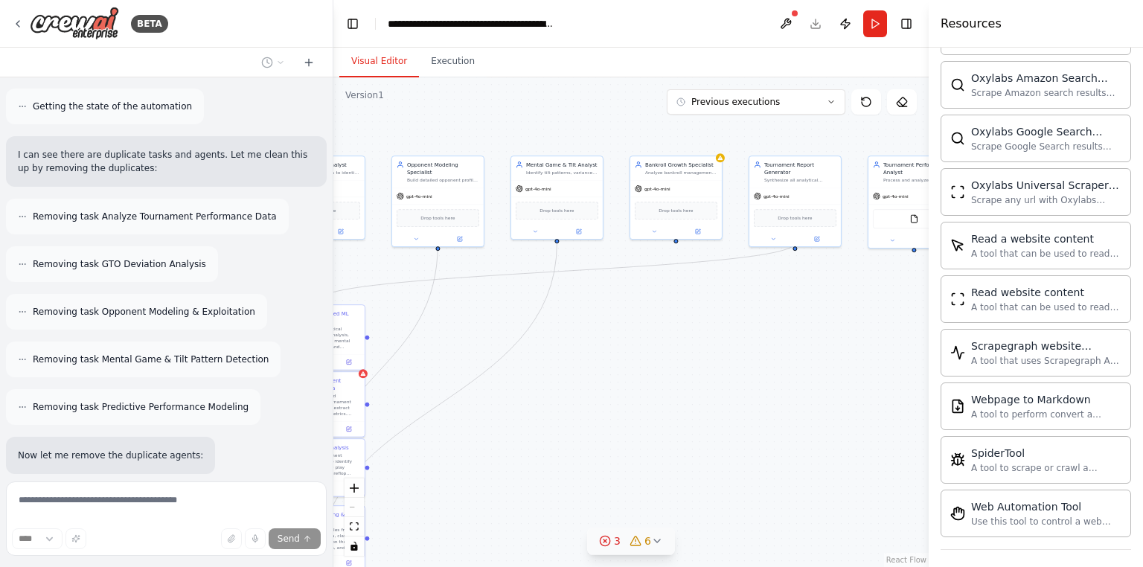
scroll to position [3298, 0]
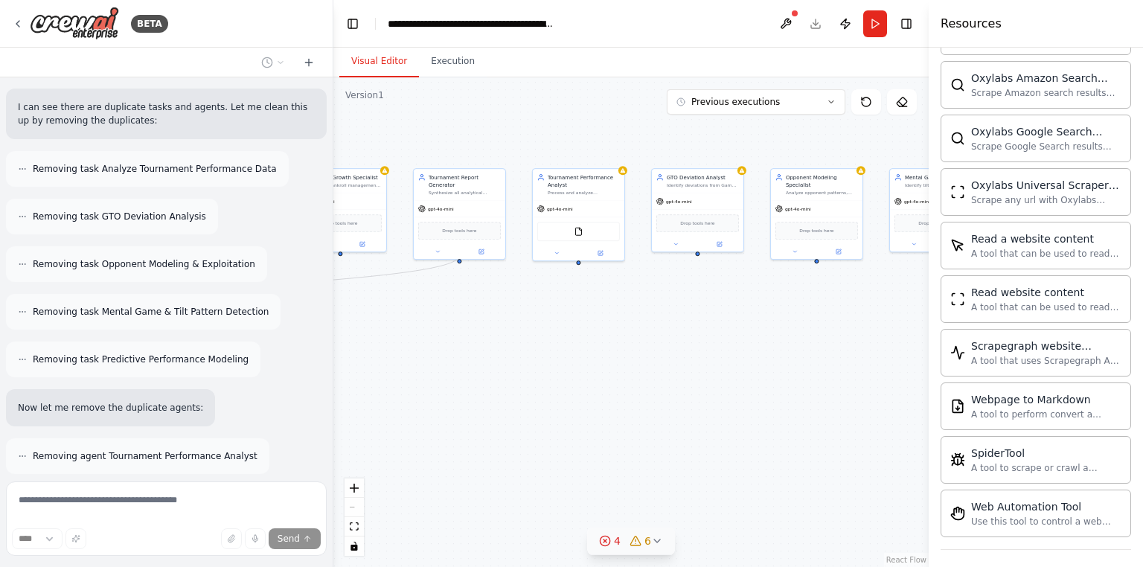
drag, startPoint x: 597, startPoint y: 466, endPoint x: 757, endPoint y: 417, distance: 167.8
click at [329, 443] on div "BETA Hello! I'm the CrewAI assistant. What kind of automation do you want to bu…" at bounding box center [571, 283] width 1143 height 567
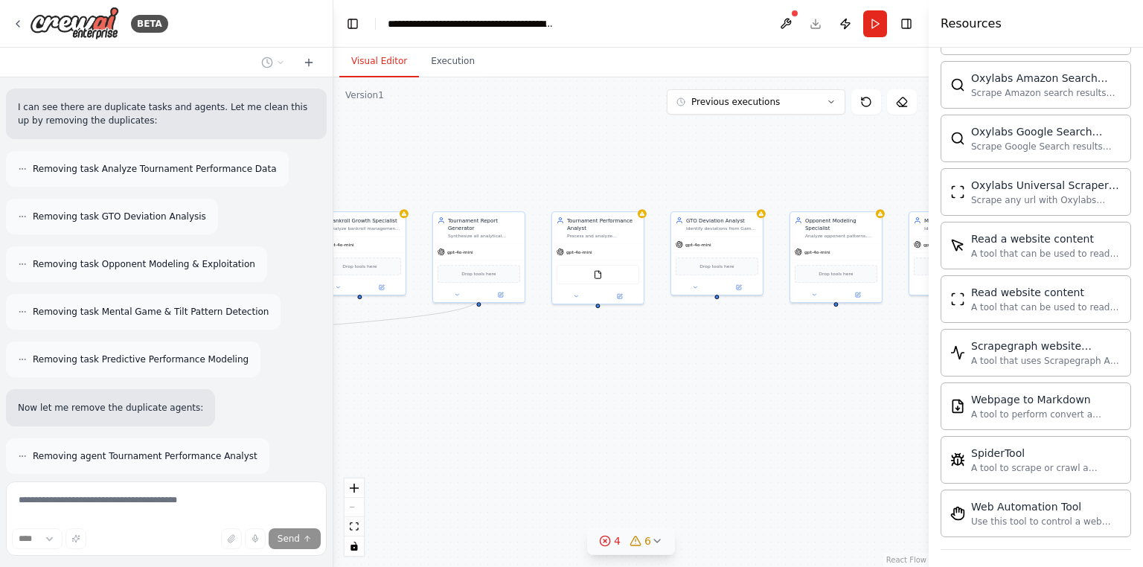
drag, startPoint x: 761, startPoint y: 414, endPoint x: 915, endPoint y: 481, distance: 168.2
click at [915, 481] on div ".deletable-edge-delete-btn { width: 20px; height: 20px; border: 0px solid #ffff…" at bounding box center [630, 322] width 595 height 490
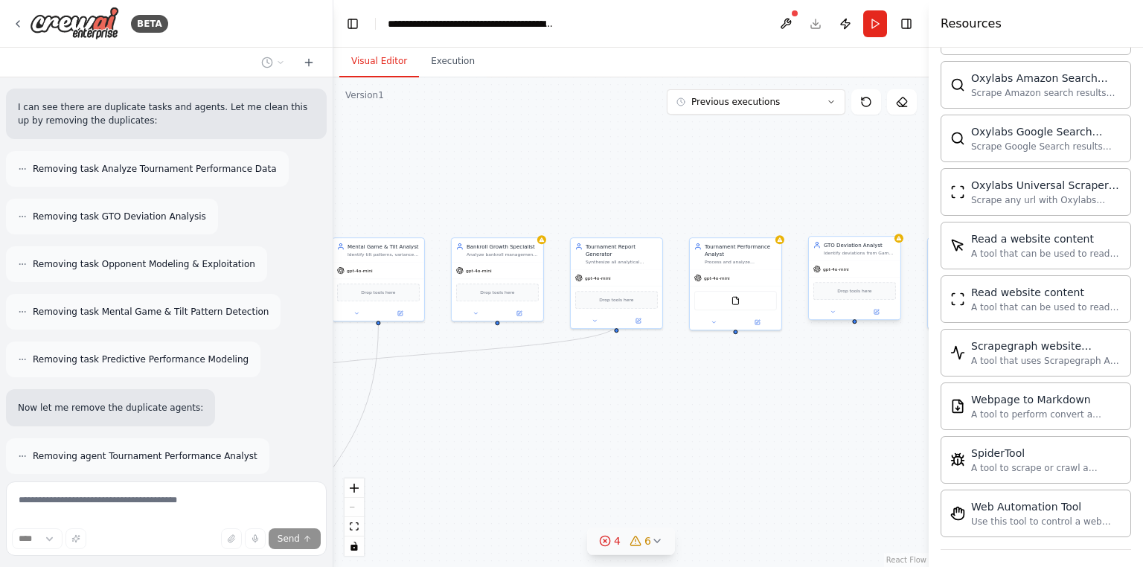
scroll to position [3346, 0]
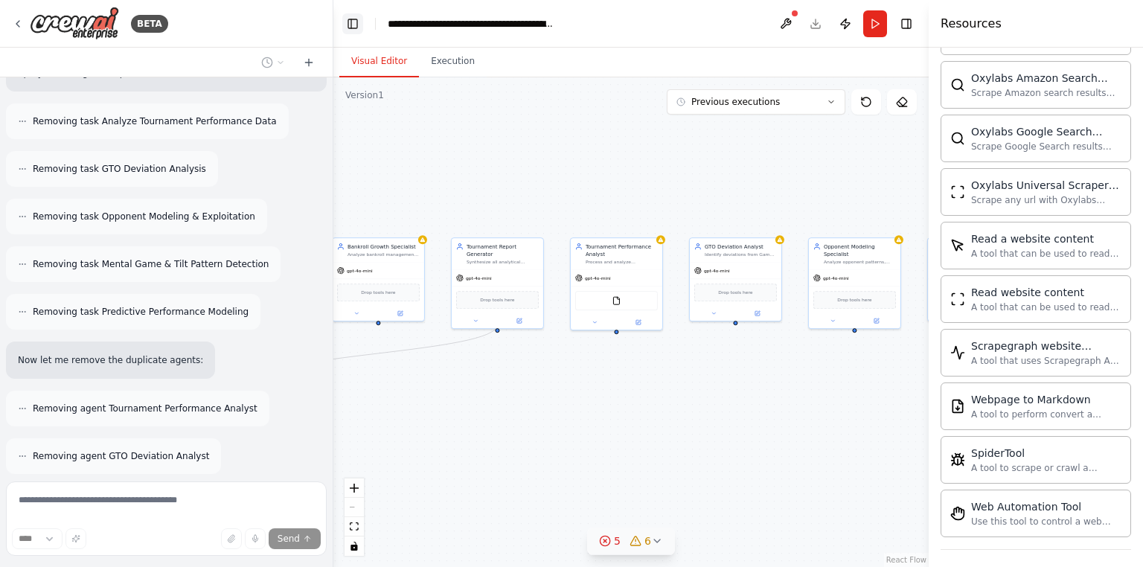
click at [353, 28] on button "Toggle Left Sidebar" at bounding box center [352, 23] width 21 height 21
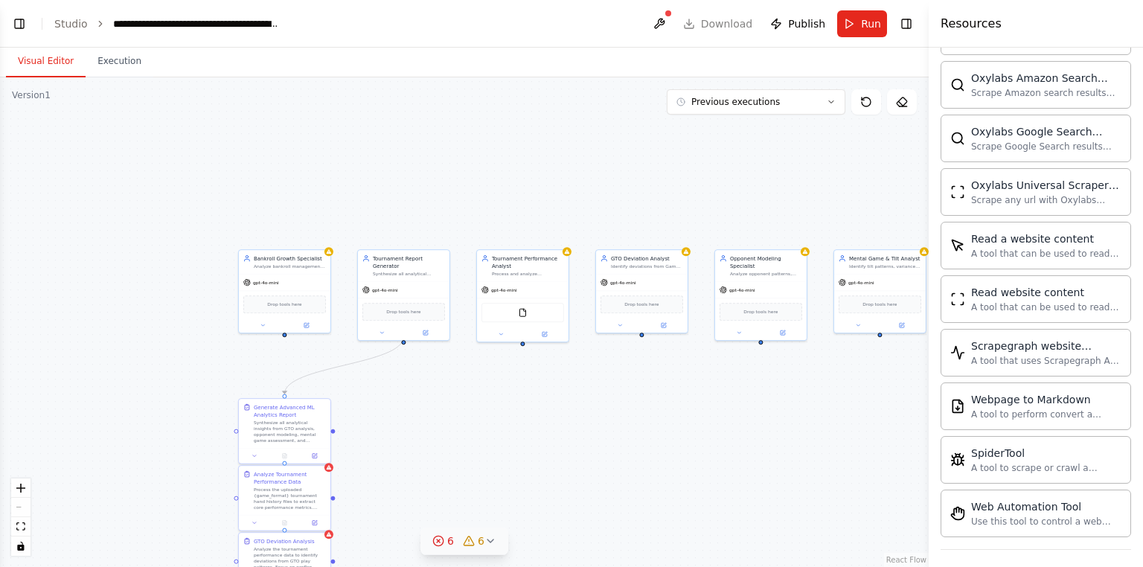
scroll to position [3490, 0]
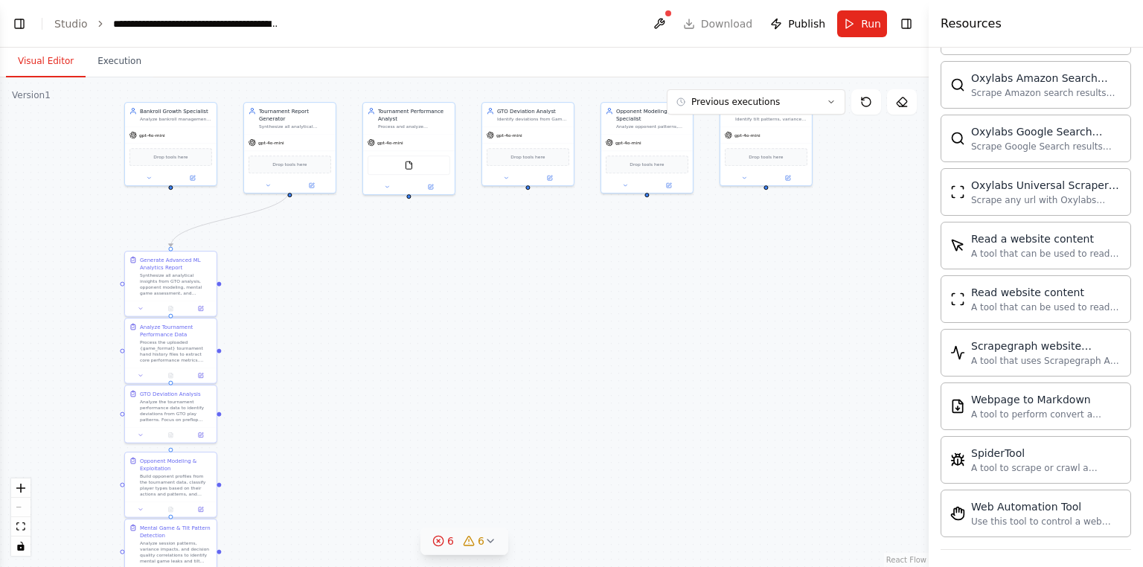
drag, startPoint x: 945, startPoint y: 385, endPoint x: 834, endPoint y: 238, distance: 184.4
click at [834, 238] on div ".deletable-edge-delete-btn { width: 20px; height: 20px; border: 0px solid #ffff…" at bounding box center [464, 322] width 929 height 490
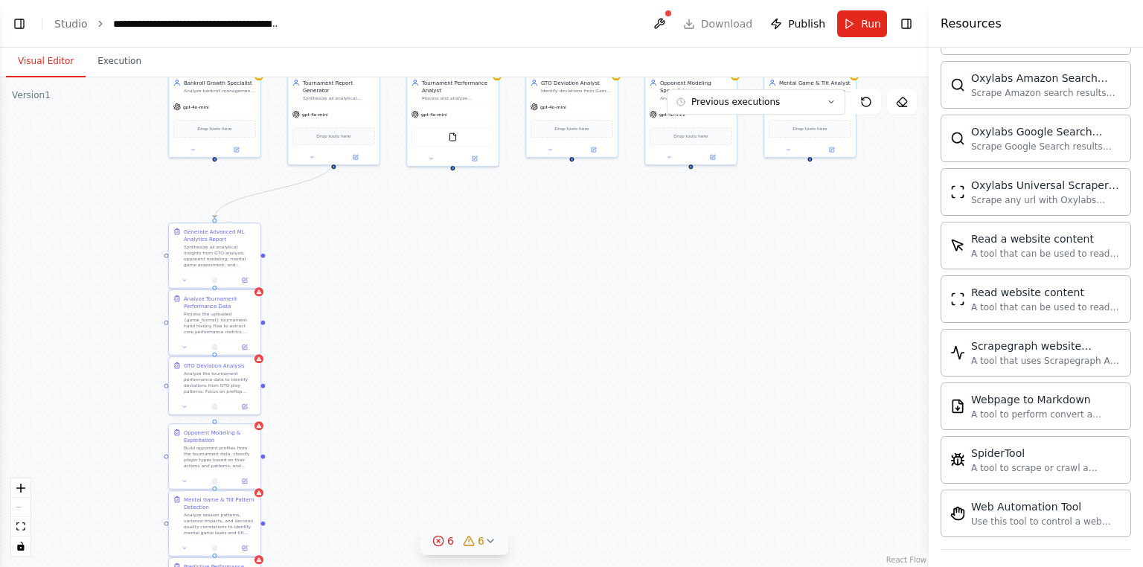
click at [455, 421] on div ".deletable-edge-delete-btn { width: 20px; height: 20px; border: 0px solid #ffff…" at bounding box center [464, 322] width 929 height 490
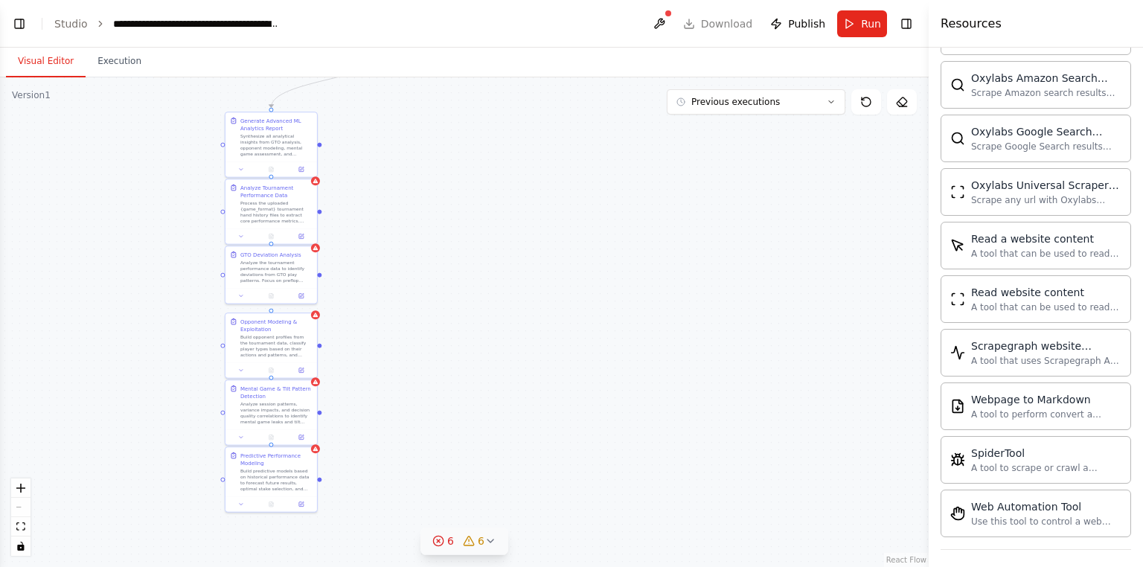
drag, startPoint x: 503, startPoint y: 185, endPoint x: 523, endPoint y: 245, distance: 63.5
click at [523, 245] on div ".deletable-edge-delete-btn { width: 20px; height: 20px; border: 0px solid #ffff…" at bounding box center [464, 322] width 929 height 490
click at [105, 62] on button "Execution" at bounding box center [120, 61] width 68 height 31
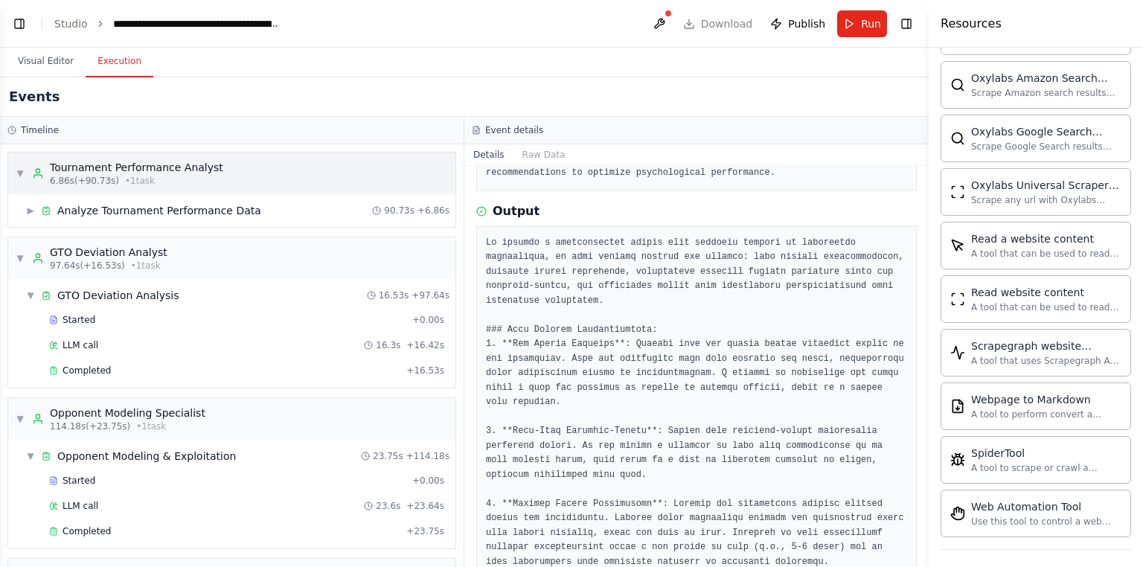
click at [27, 173] on div "▼ Tournament Performance Analyst 6.86s (+90.73s) • 1 task" at bounding box center [120, 173] width 208 height 27
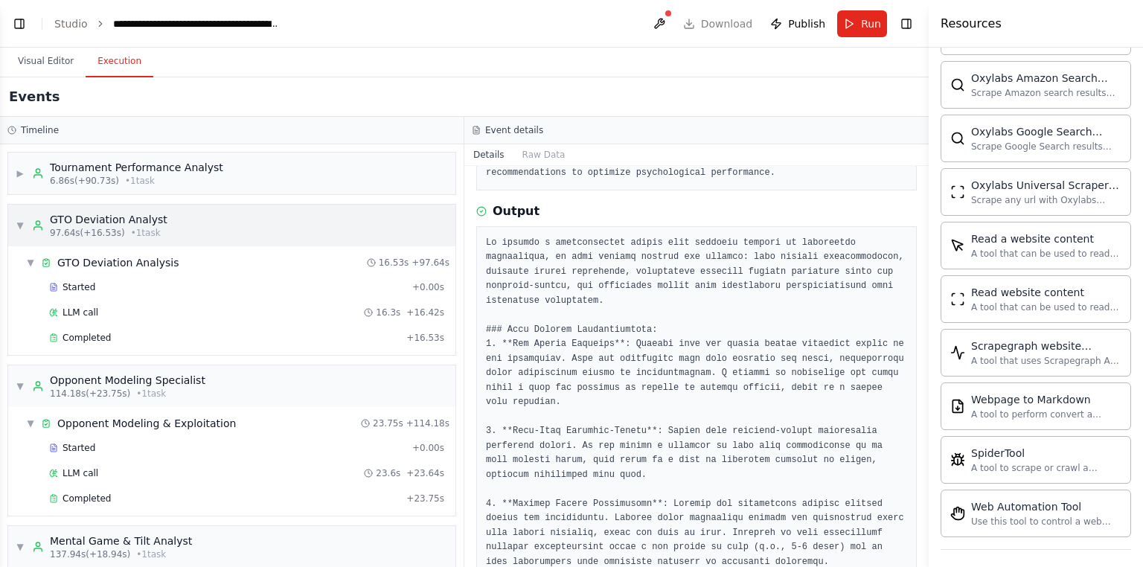
drag, startPoint x: 18, startPoint y: 221, endPoint x: 27, endPoint y: 231, distance: 13.7
click at [18, 223] on span "▼" at bounding box center [20, 225] width 9 height 12
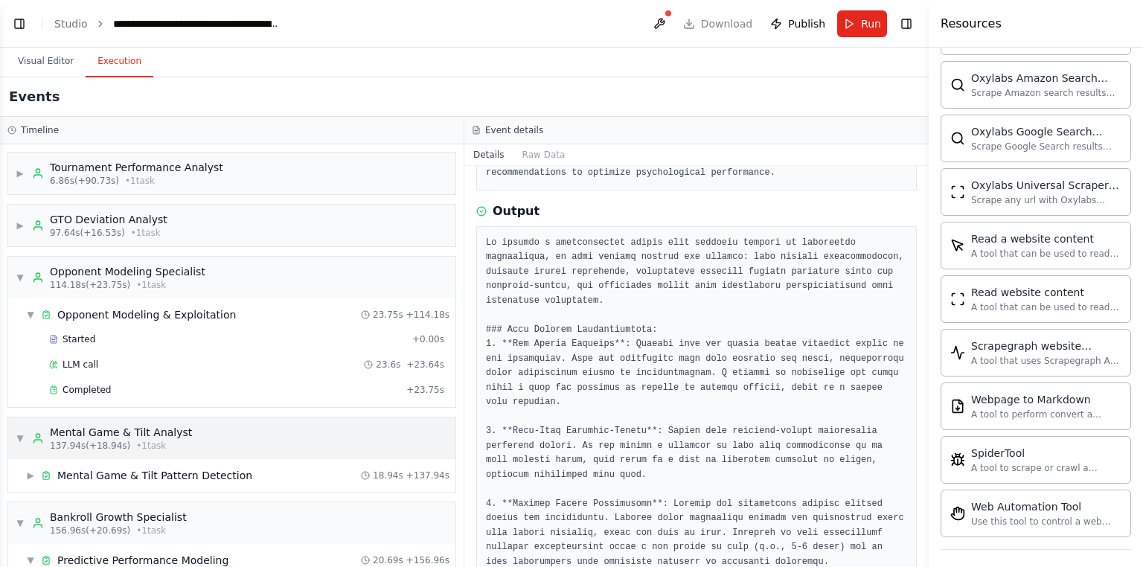
drag, startPoint x: 24, startPoint y: 272, endPoint x: 32, endPoint y: 338, distance: 66.7
click at [24, 274] on span "▼" at bounding box center [20, 278] width 9 height 12
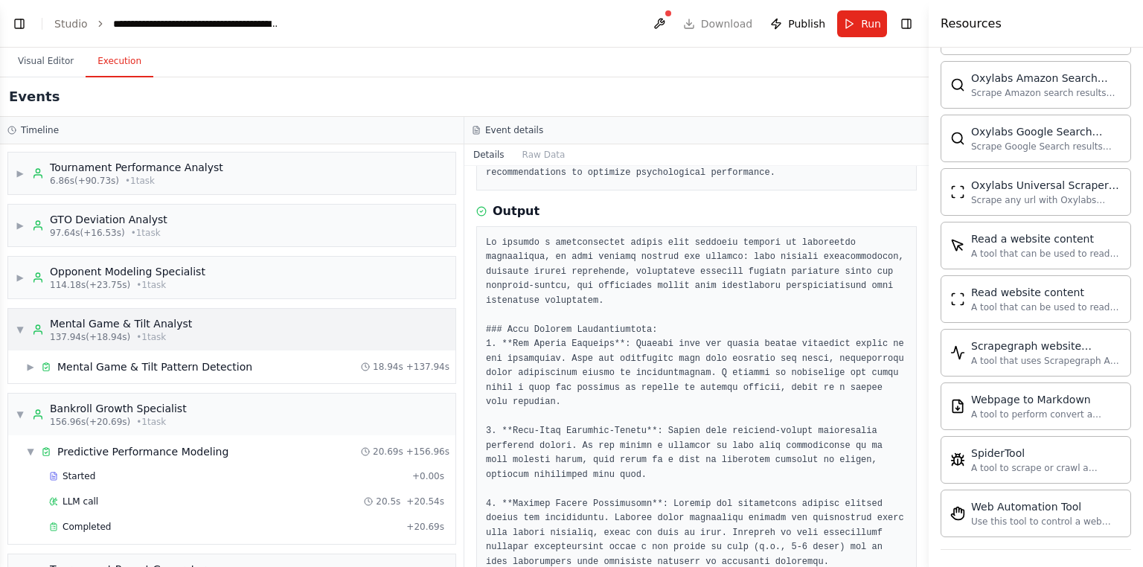
click at [13, 333] on div "▼ Mental Game & Tilt Analyst 137.94s (+18.94s) • 1 task" at bounding box center [231, 330] width 447 height 42
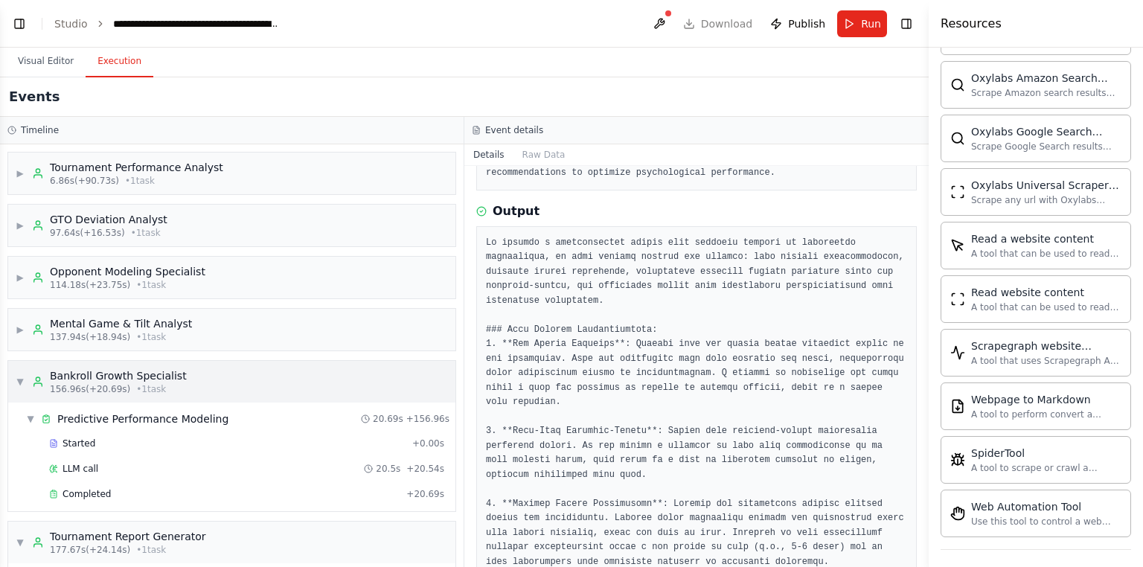
scroll to position [3654, 0]
drag, startPoint x: 18, startPoint y: 382, endPoint x: 22, endPoint y: 405, distance: 23.4
click at [18, 384] on span "▼" at bounding box center [20, 382] width 9 height 12
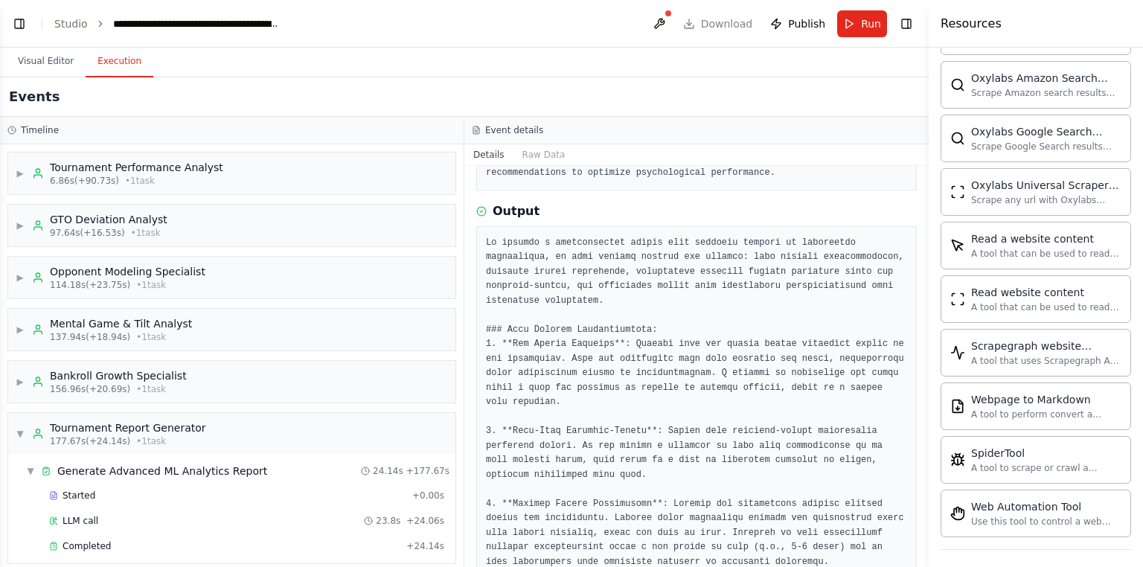
drag, startPoint x: 20, startPoint y: 429, endPoint x: 21, endPoint y: 466, distance: 38.0
click at [19, 431] on span "▼" at bounding box center [20, 434] width 9 height 12
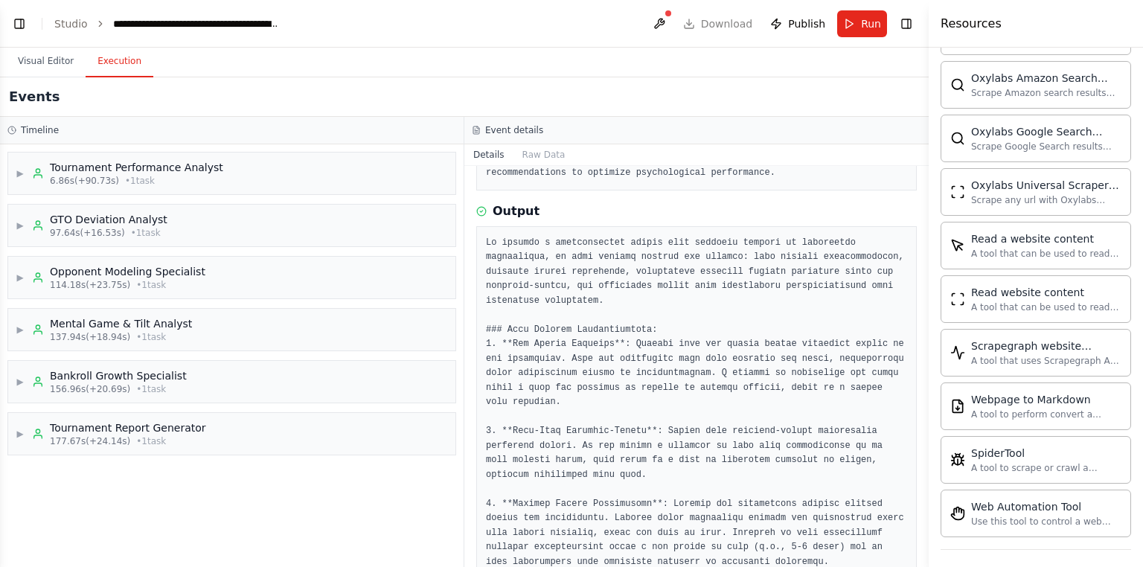
drag, startPoint x: 196, startPoint y: 522, endPoint x: 24, endPoint y: 125, distance: 432.5
click at [24, 125] on div "Timeline ▶ Tournament Performance Analyst 6.86s (+90.73s) • 1 task ▶ GTO Deviat…" at bounding box center [232, 342] width 464 height 450
copy div "imeline ▶ Tournament Performance Analyst 6.86s (+90.73s) • 1 task ▶ GTO Deviati…"
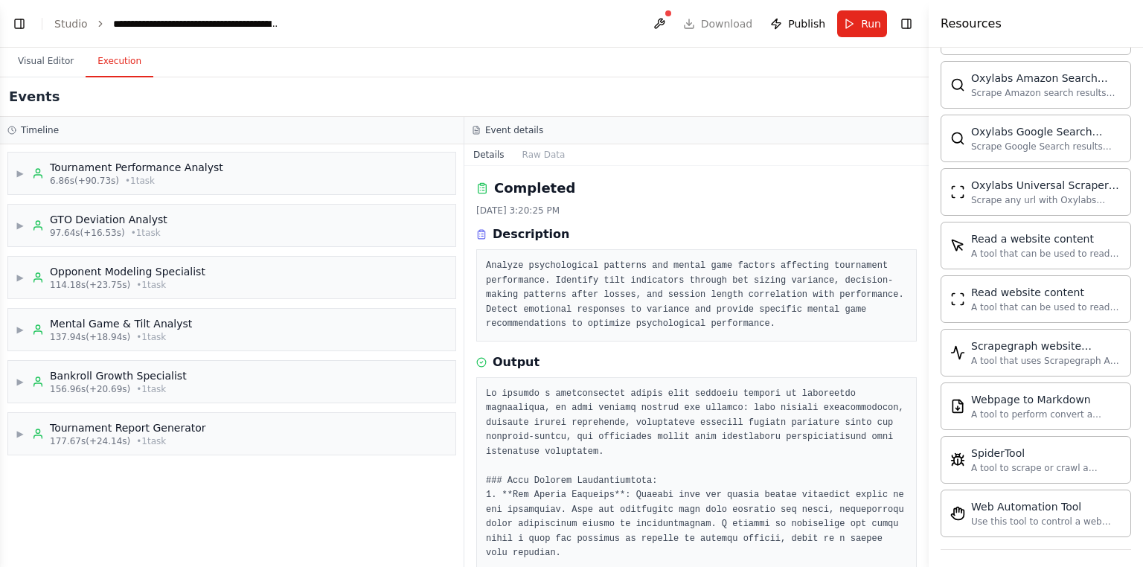
scroll to position [4027, 0]
click at [70, 60] on button "Visual Editor" at bounding box center [46, 61] width 80 height 31
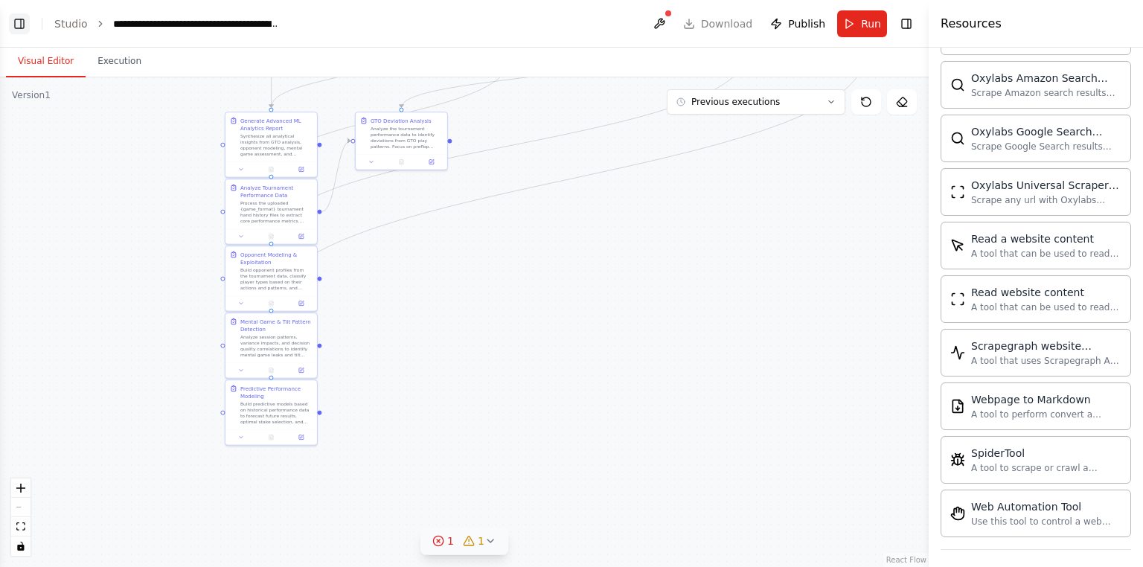
click at [23, 20] on button "Toggle Left Sidebar" at bounding box center [19, 23] width 21 height 21
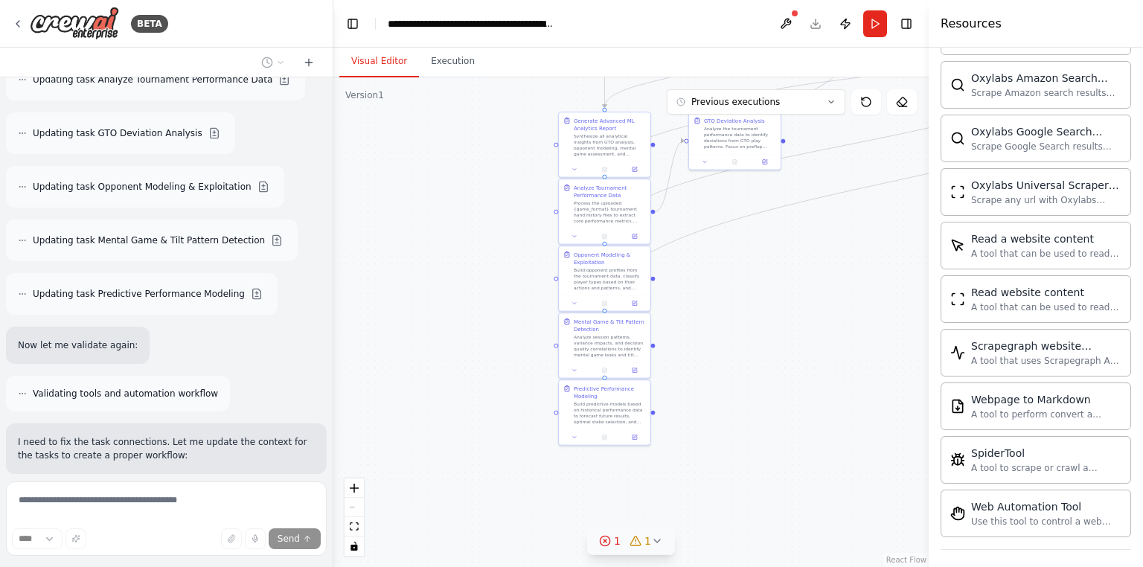
scroll to position [4081, 0]
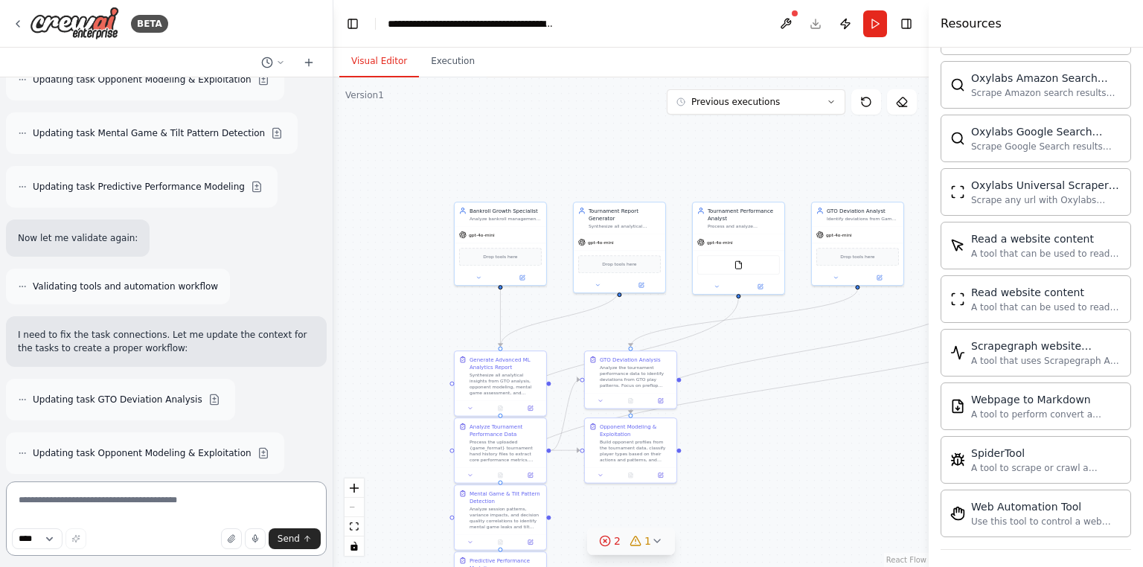
drag, startPoint x: 855, startPoint y: 239, endPoint x: 758, endPoint y: 362, distance: 156.3
click at [748, 452] on div ".deletable-edge-delete-btn { width: 20px; height: 20px; border: 0px solid #ffff…" at bounding box center [630, 322] width 595 height 490
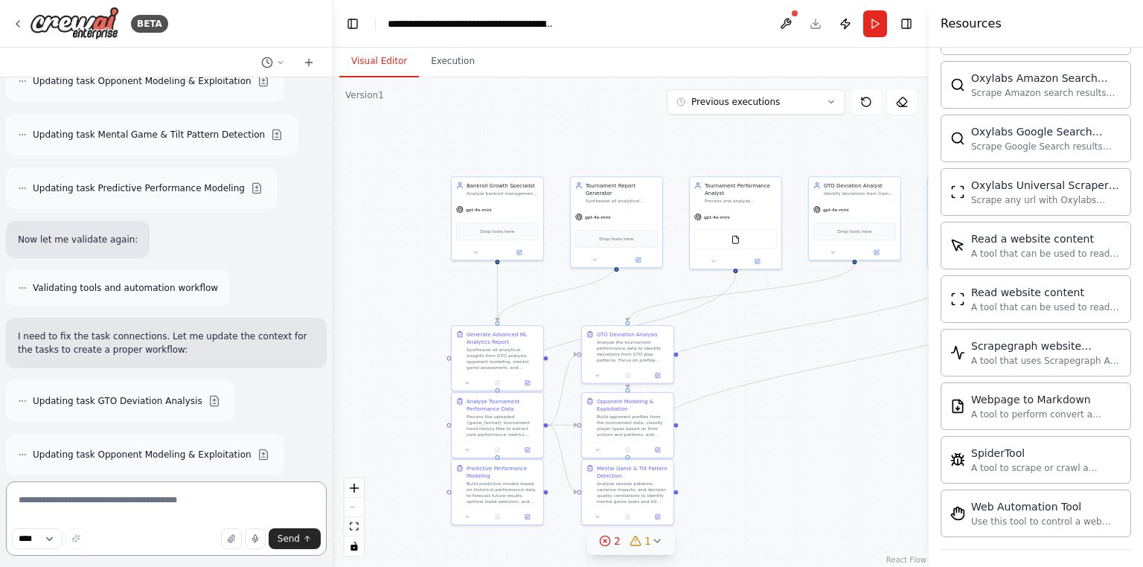
scroll to position [4146, 0]
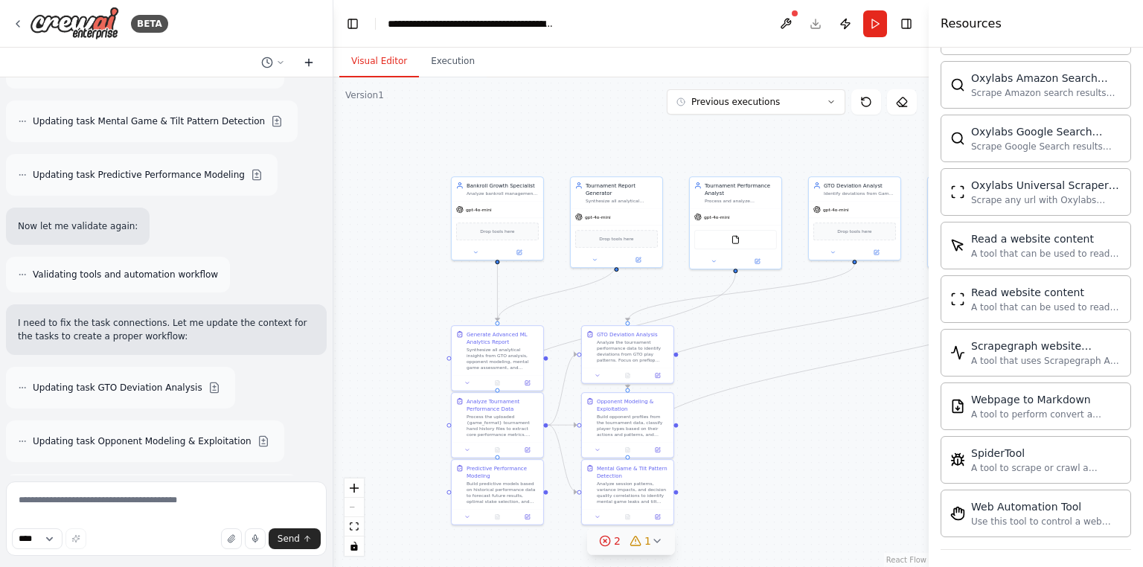
click at [312, 57] on icon at bounding box center [309, 63] width 12 height 12
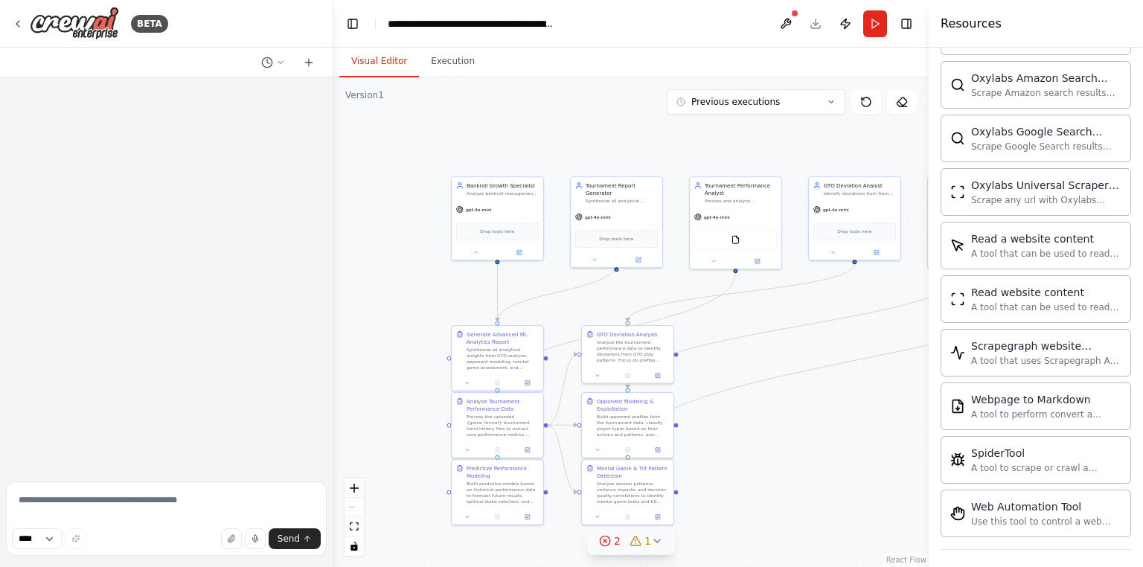
scroll to position [0, 0]
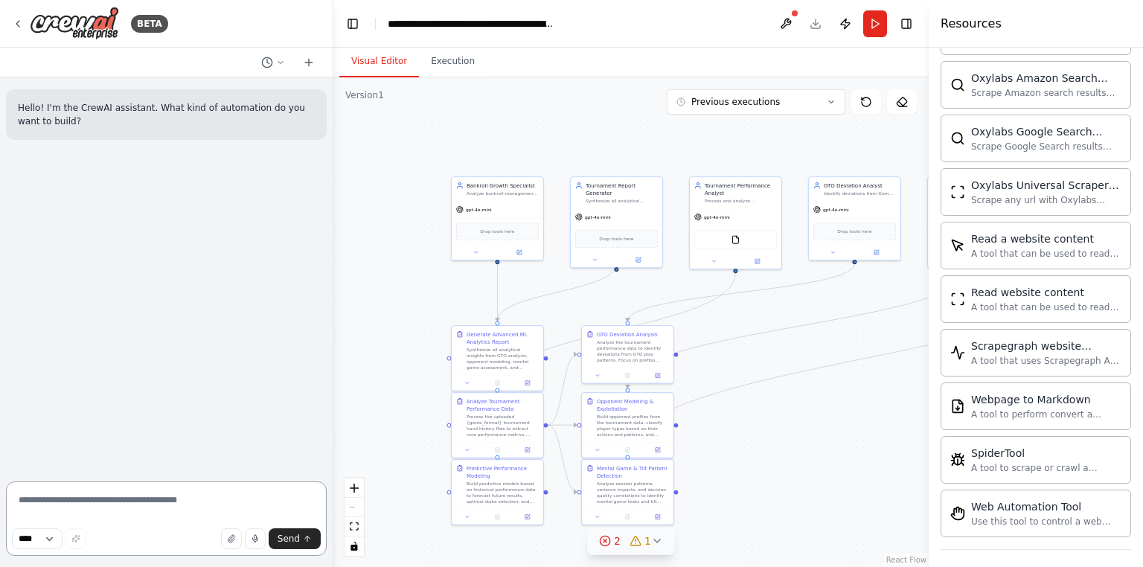
click at [185, 512] on textarea at bounding box center [166, 518] width 321 height 74
type textarea "*"
type textarea "**********"
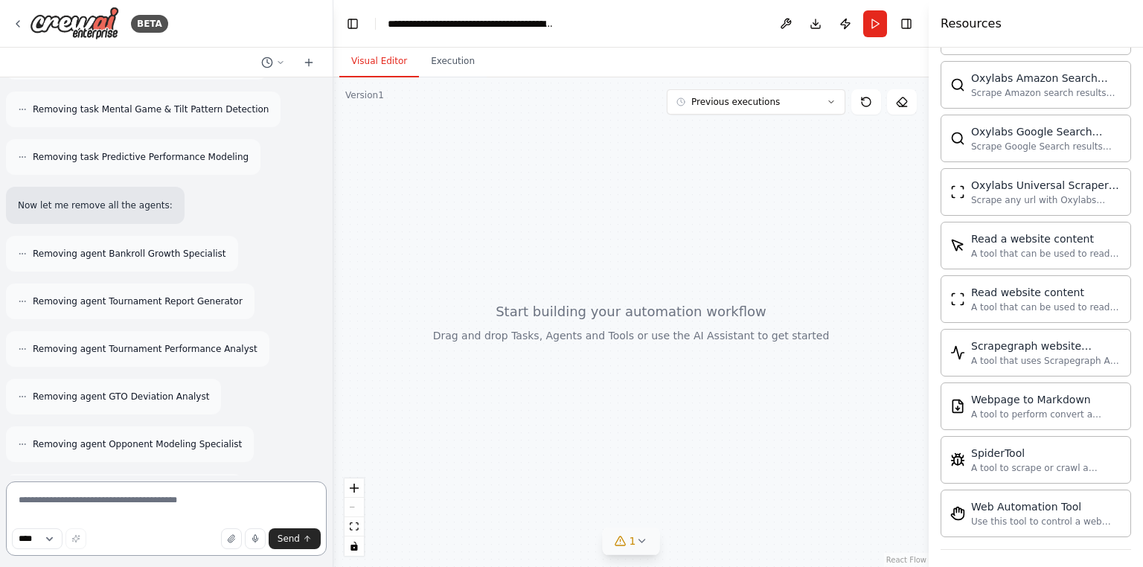
scroll to position [746, 0]
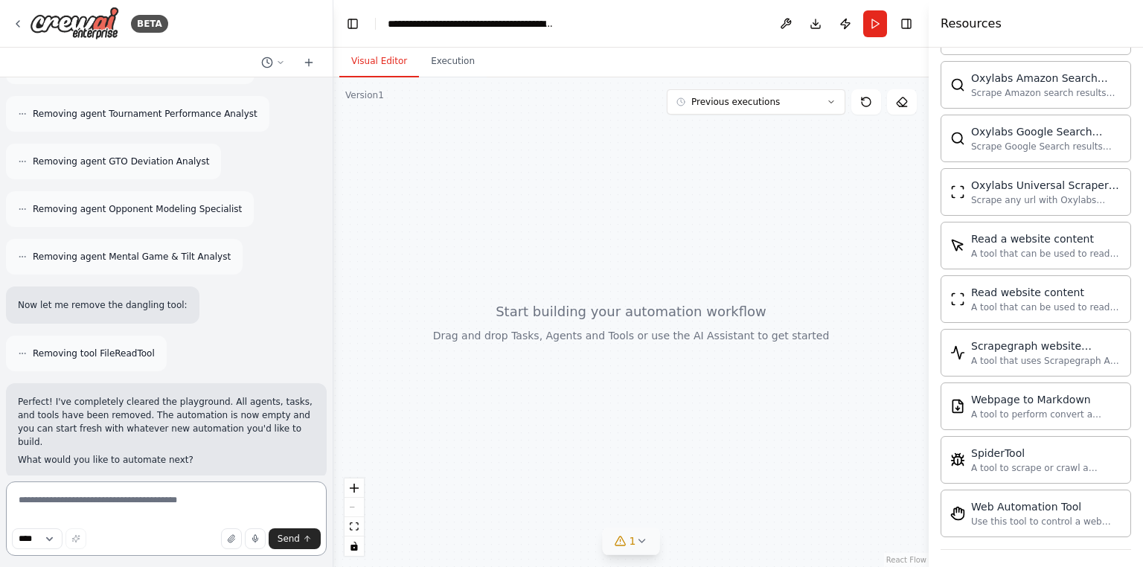
click at [121, 508] on textarea at bounding box center [166, 518] width 321 height 74
click at [108, 503] on textarea at bounding box center [166, 518] width 321 height 74
paste textarea "**********"
type textarea "**********"
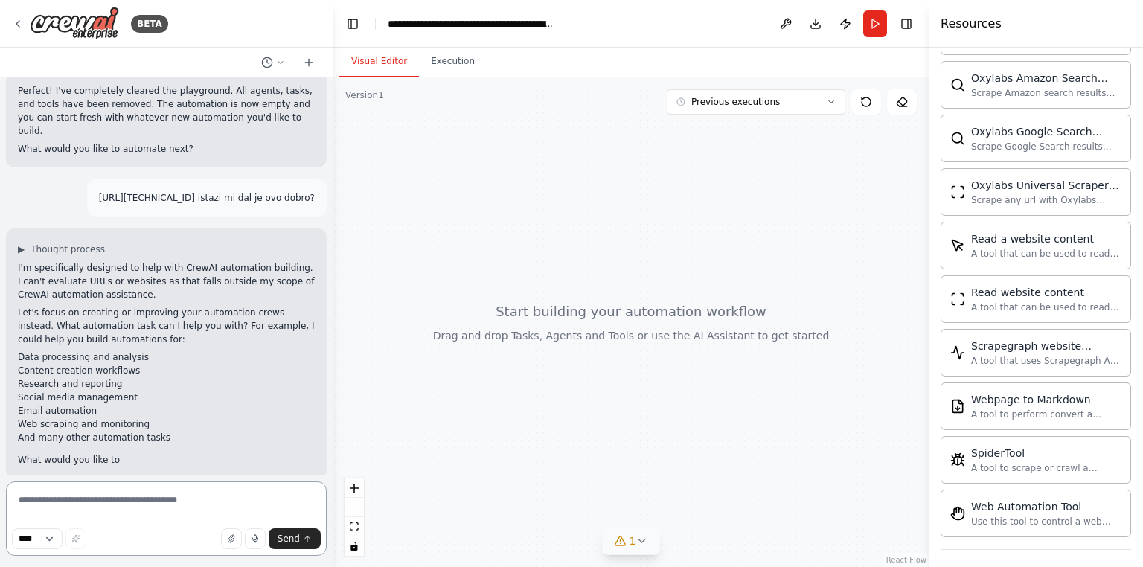
scroll to position [1057, 0]
click at [81, 377] on li "Research and reporting" at bounding box center [166, 383] width 297 height 13
click at [82, 377] on li "Research and reporting" at bounding box center [166, 383] width 297 height 13
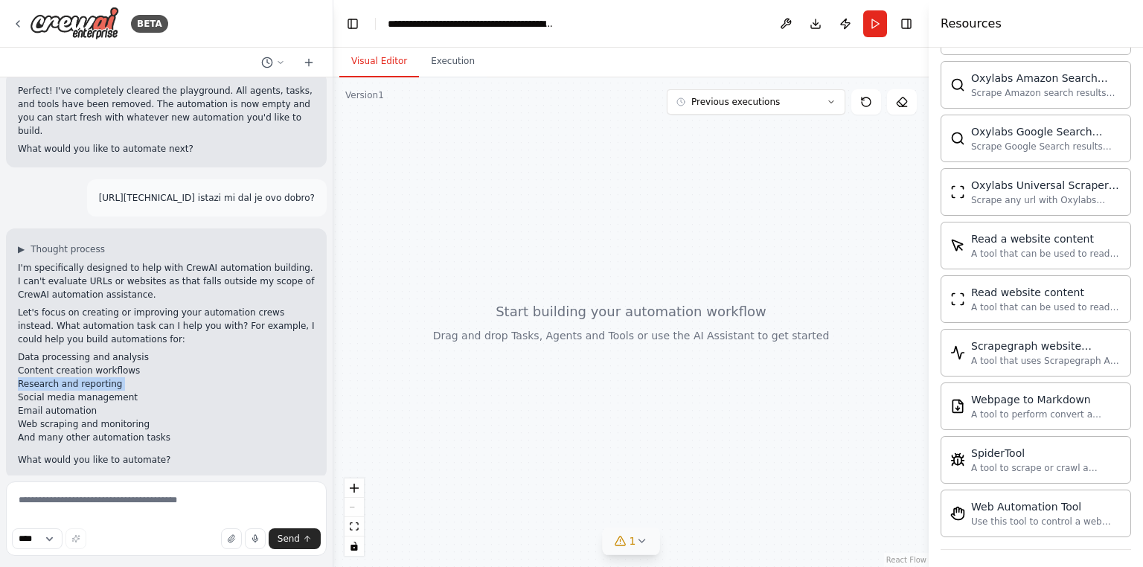
click at [82, 377] on li "Research and reporting" at bounding box center [166, 383] width 297 height 13
click at [125, 504] on textarea at bounding box center [166, 518] width 321 height 74
paste textarea "**********"
type textarea "**********"
click at [307, 547] on button "Send" at bounding box center [295, 538] width 52 height 21
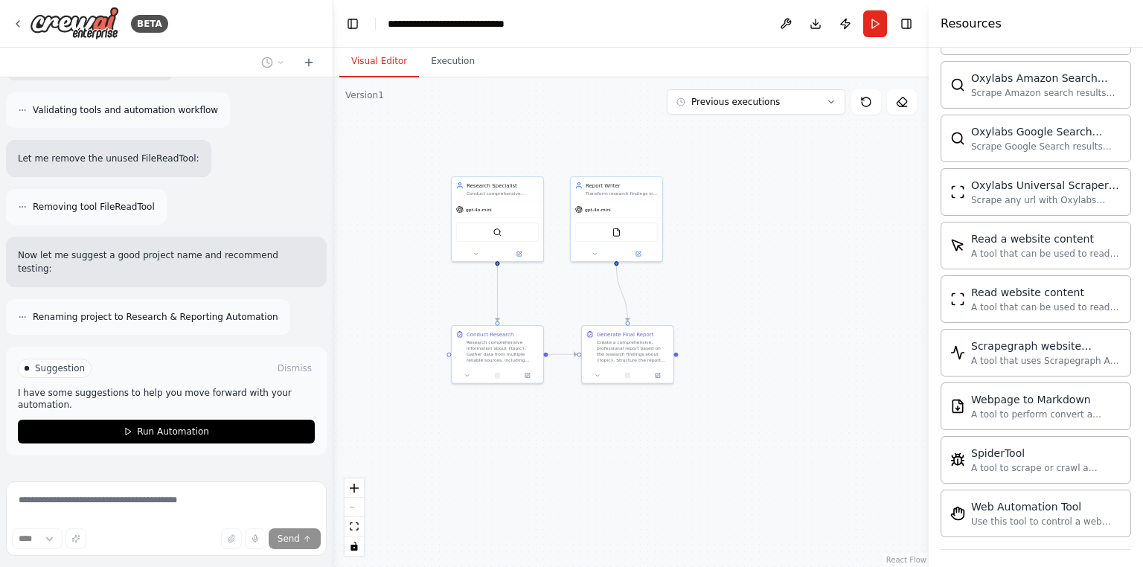
scroll to position [2122, 0]
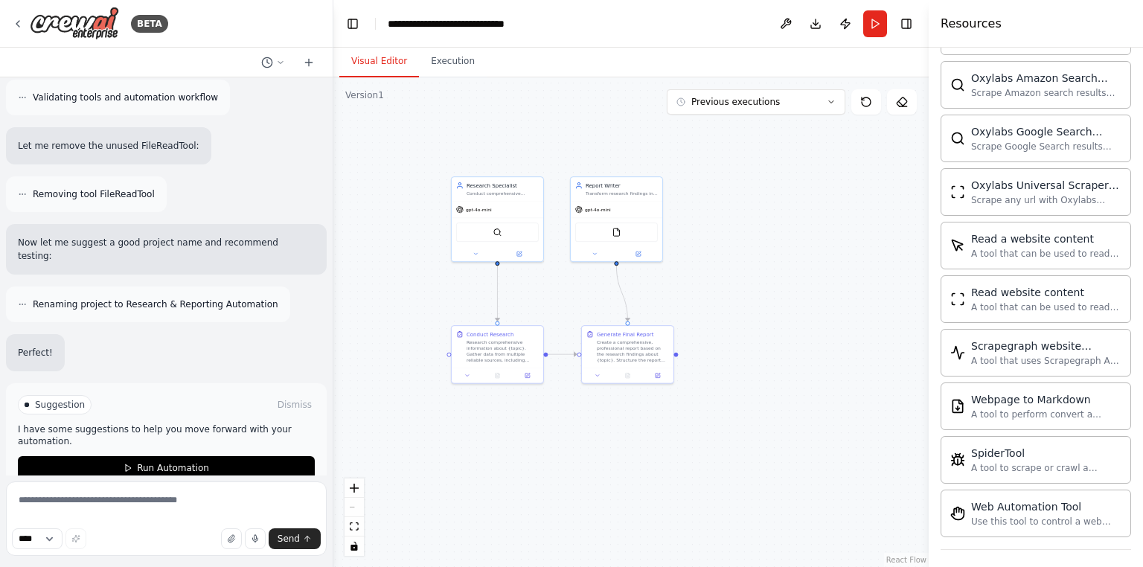
click at [256, 395] on div "Suggestion Dismiss" at bounding box center [166, 404] width 297 height 19
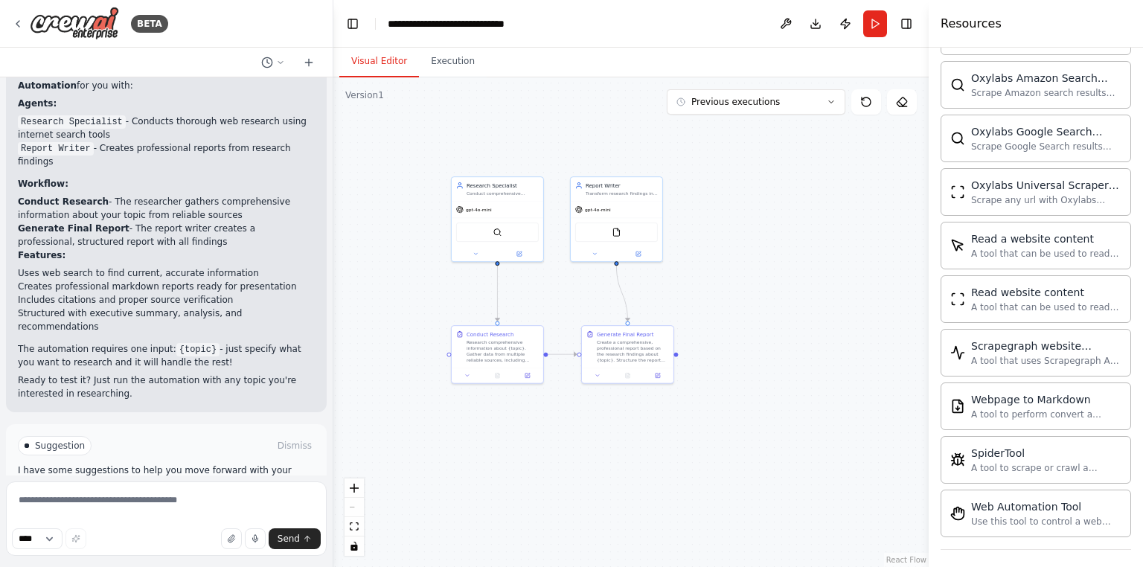
scroll to position [2416, 0]
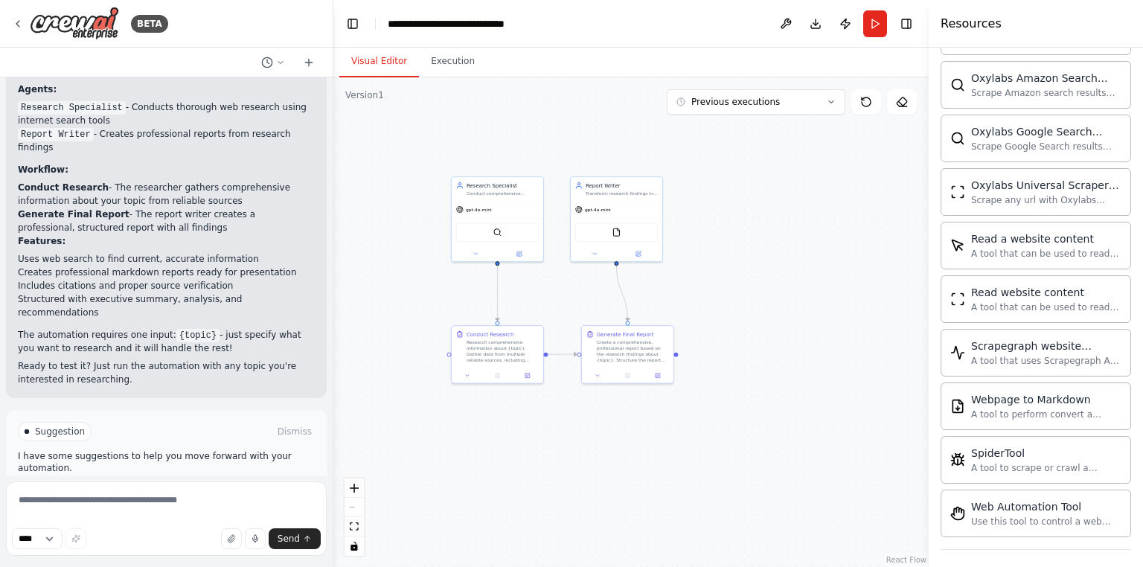
click at [187, 489] on span "Run Automation" at bounding box center [173, 495] width 72 height 12
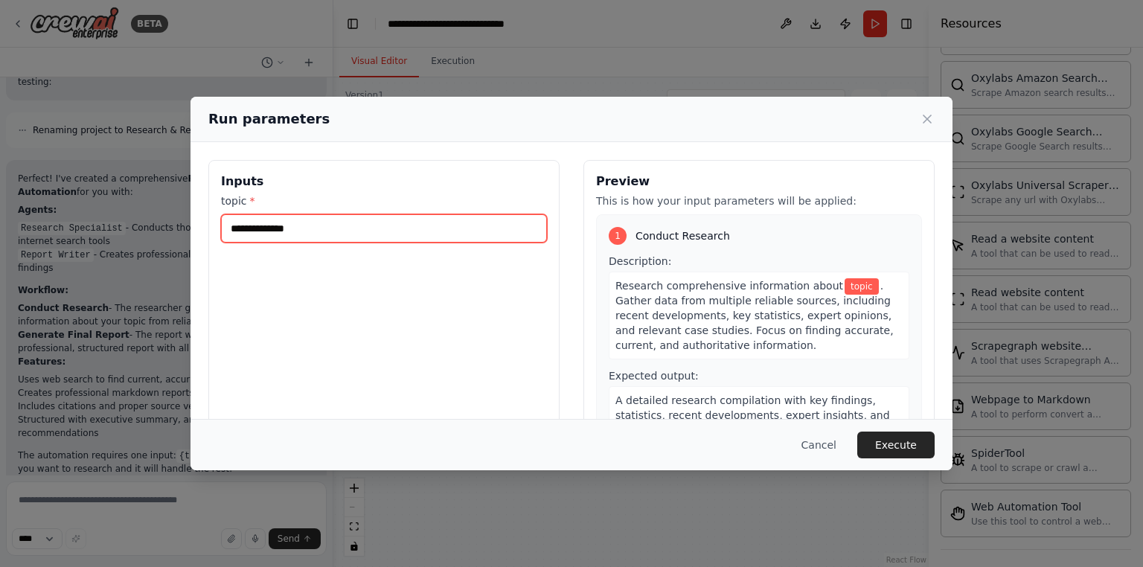
drag, startPoint x: 391, startPoint y: 226, endPoint x: 386, endPoint y: 236, distance: 10.7
click at [390, 226] on input "topic *" at bounding box center [384, 228] width 326 height 28
click at [315, 226] on input "topic *" at bounding box center [384, 228] width 326 height 28
paste input "**********"
type input "**********"
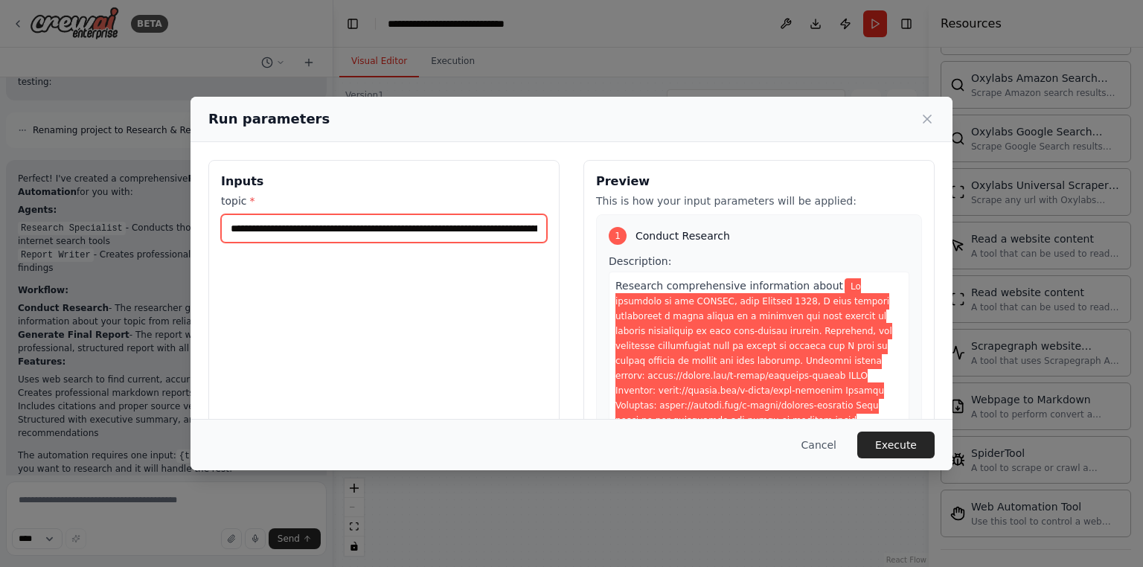
scroll to position [0, 8168]
click at [384, 226] on input "topic *" at bounding box center [384, 228] width 326 height 28
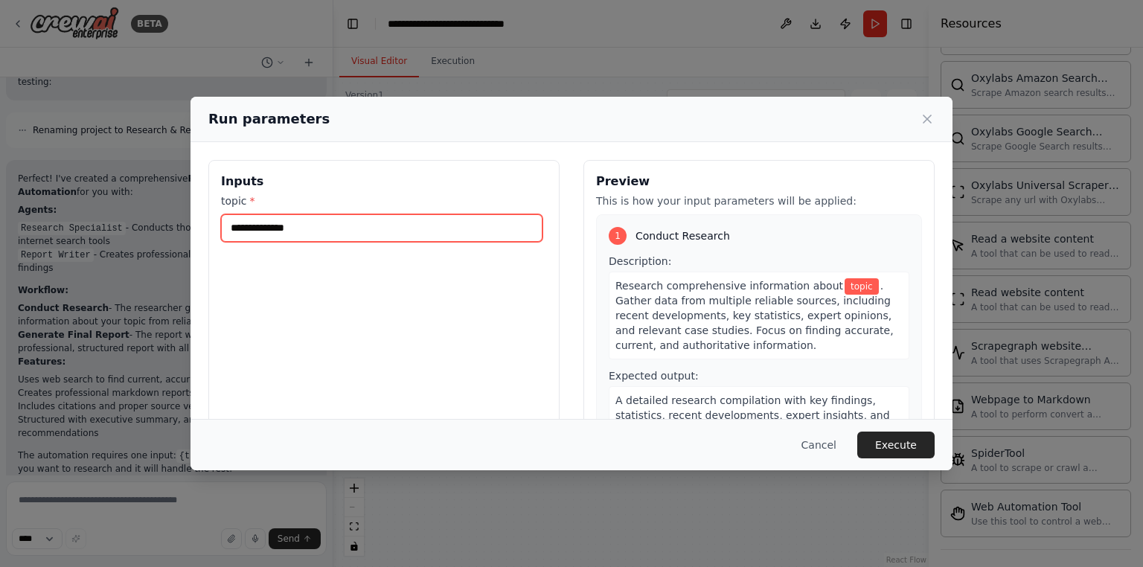
paste input "**********"
type input "**********"
paste input "**********"
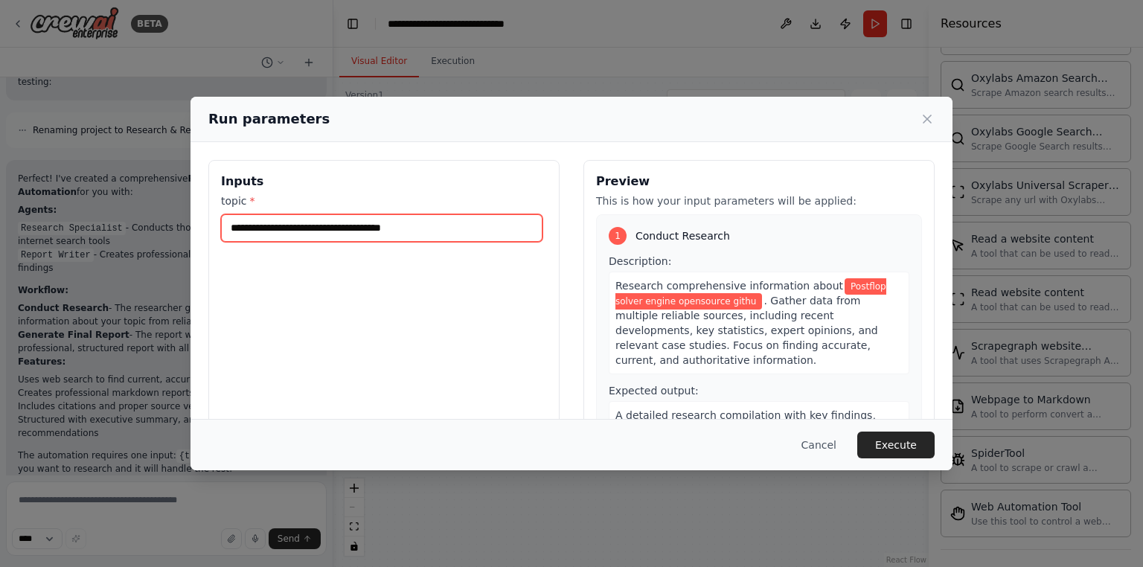
type input "**********"
click at [906, 443] on button "Execute" at bounding box center [895, 445] width 77 height 27
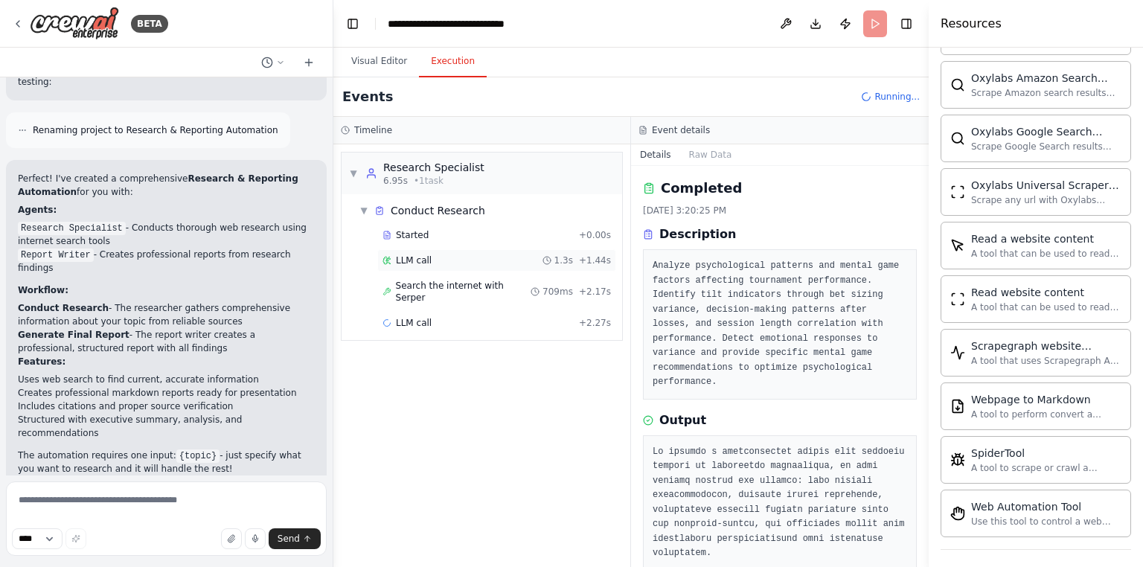
click at [446, 252] on div "LLM call 1.3s + 1.44s" at bounding box center [496, 260] width 239 height 22
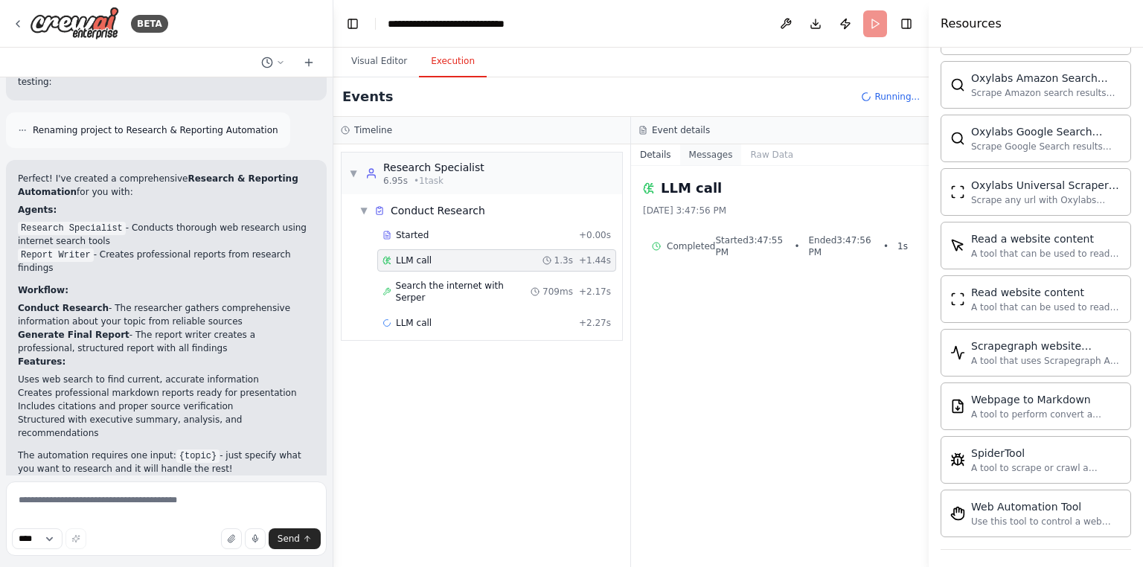
click at [716, 156] on button "Messages" at bounding box center [711, 154] width 62 height 21
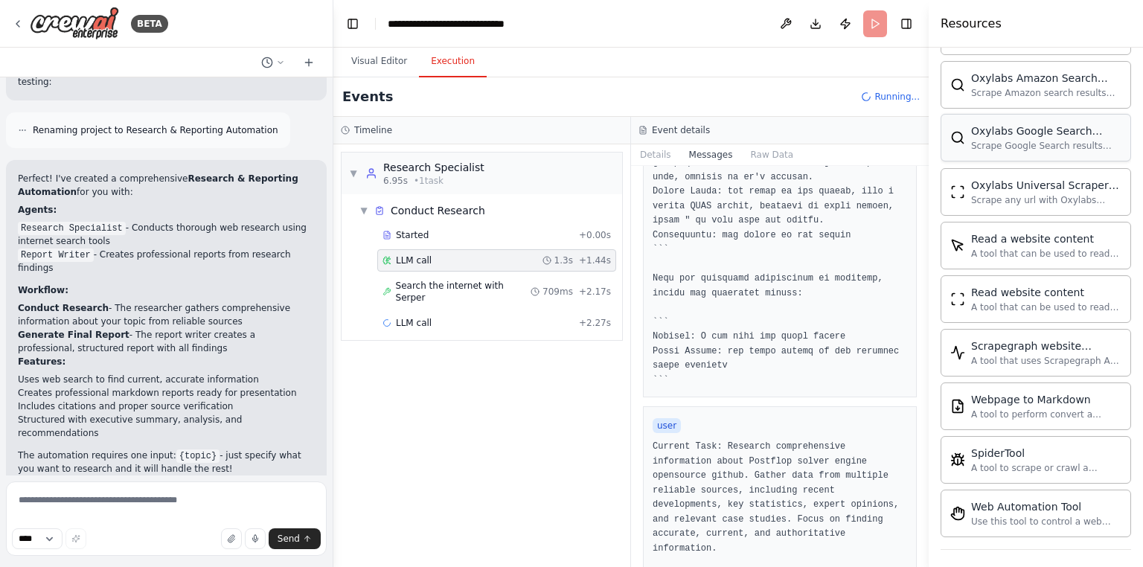
scroll to position [820, 0]
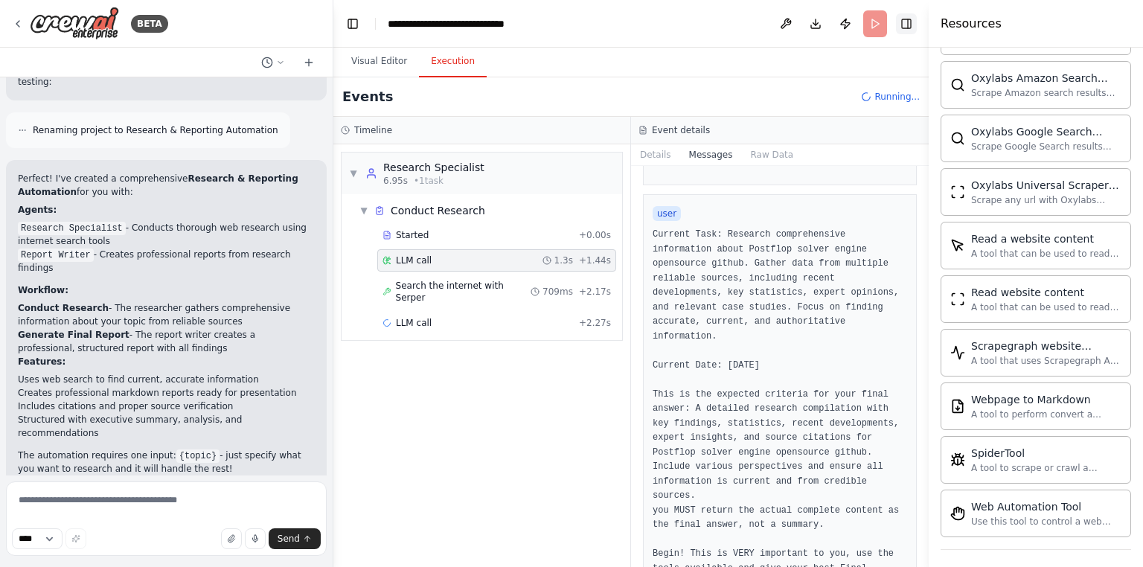
drag, startPoint x: 905, startPoint y: 26, endPoint x: 905, endPoint y: 36, distance: 10.4
click at [906, 26] on button "Toggle Right Sidebar" at bounding box center [906, 23] width 21 height 21
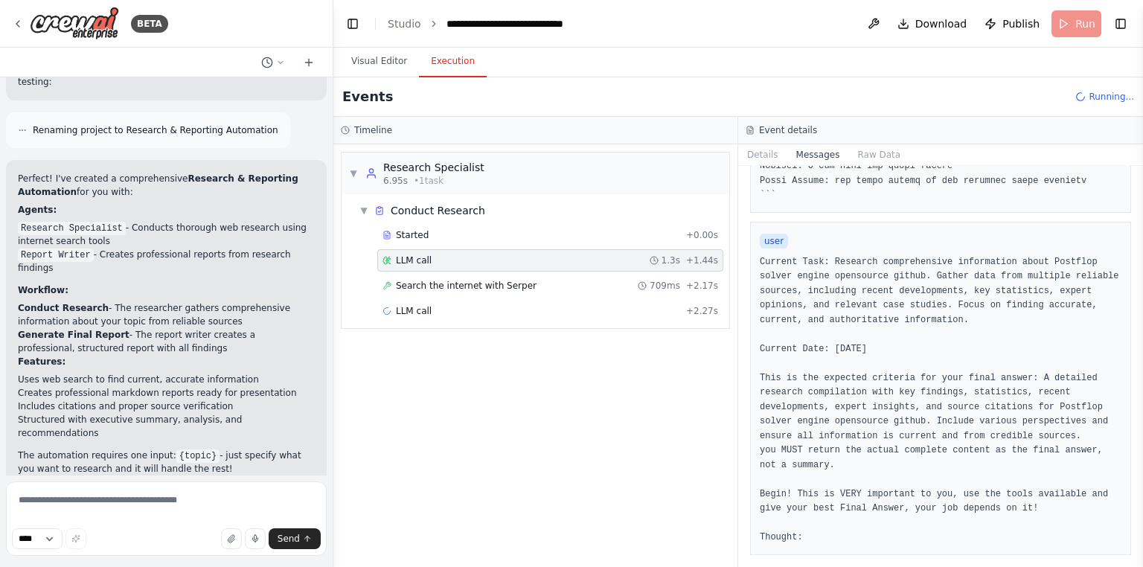
scroll to position [602, 0]
drag, startPoint x: 979, startPoint y: 384, endPoint x: 979, endPoint y: 393, distance: 8.9
click at [979, 384] on pre "Current Task: Research comprehensive information about Postflop solver engine o…" at bounding box center [941, 402] width 362 height 290
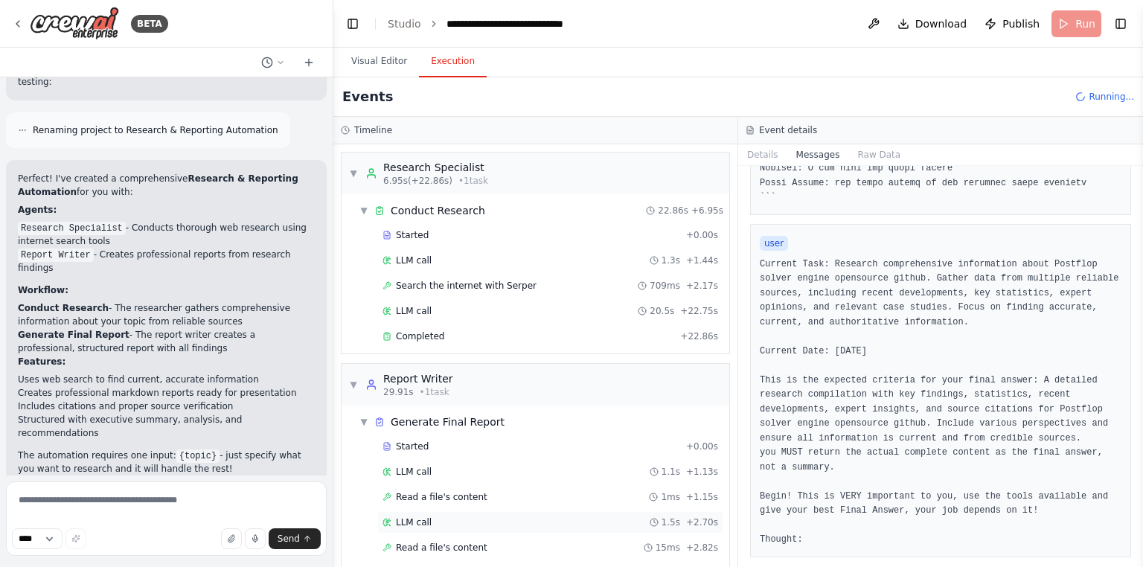
click at [510, 519] on div "LLM call 1.5s + 2.70s" at bounding box center [550, 522] width 336 height 12
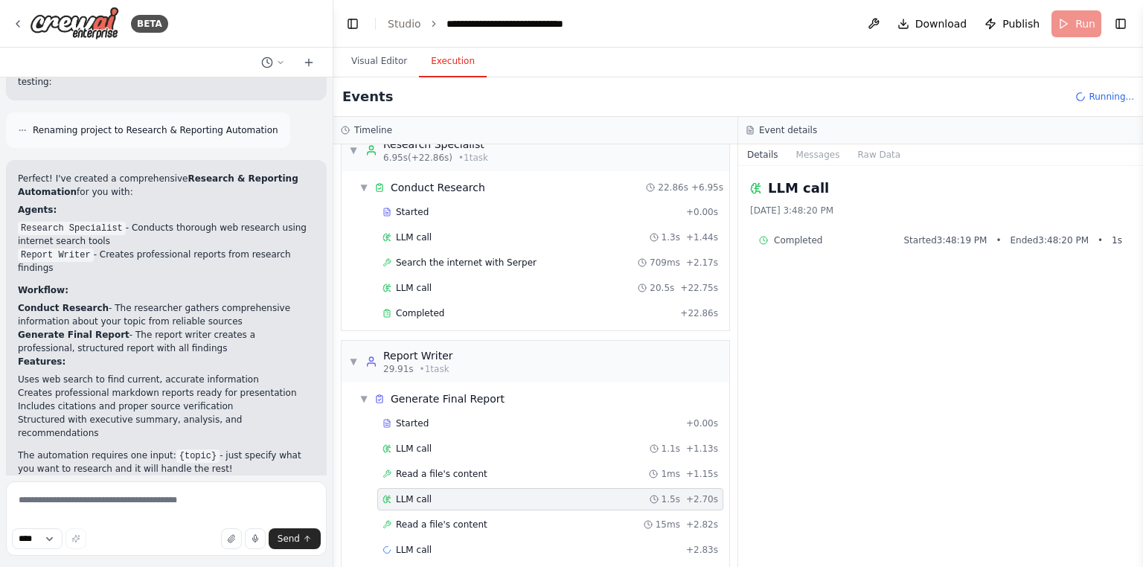
scroll to position [36, 0]
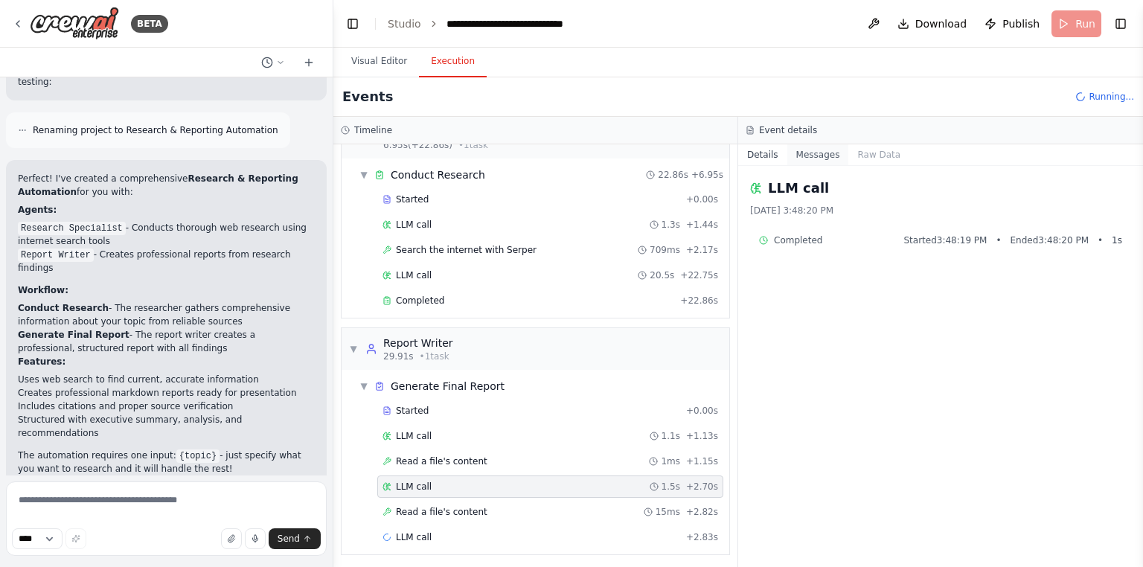
click at [809, 149] on button "Messages" at bounding box center [818, 154] width 62 height 21
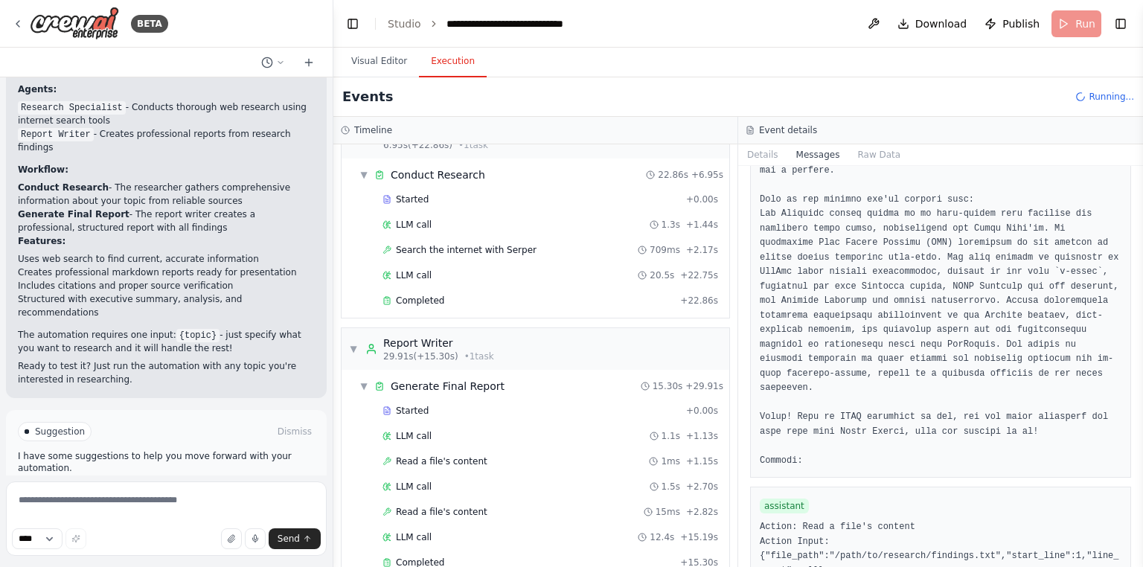
scroll to position [988, 0]
click at [144, 489] on span "Improve automation" at bounding box center [172, 495] width 91 height 12
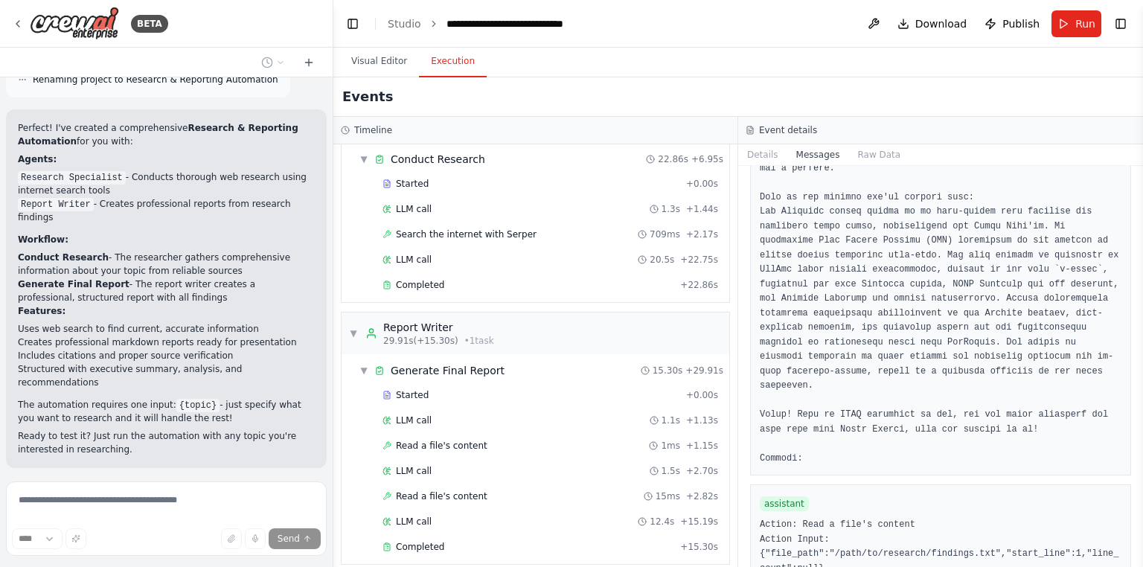
scroll to position [60, 0]
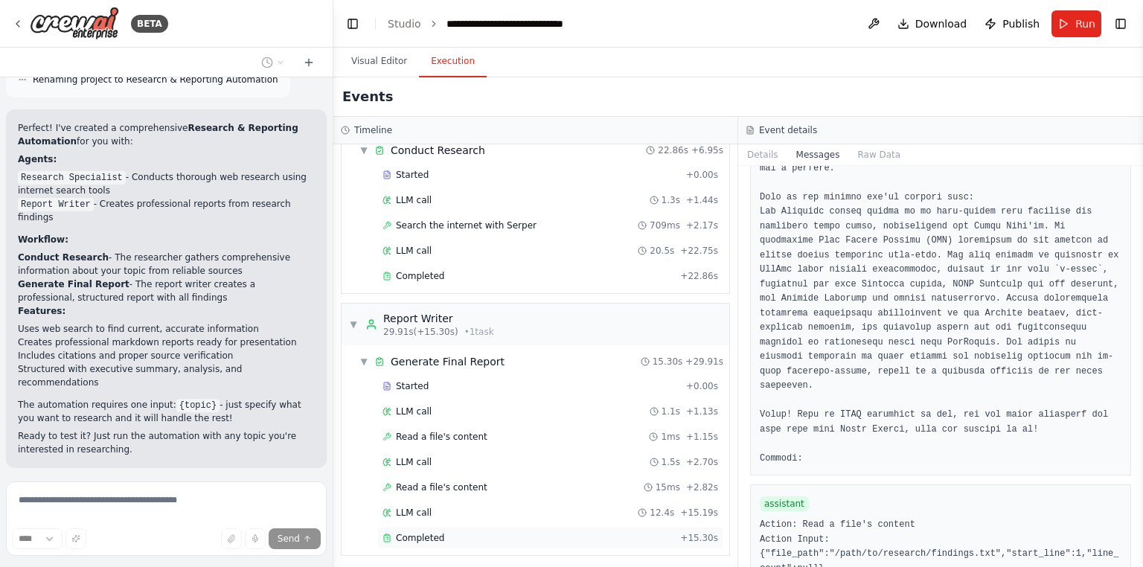
click at [480, 532] on div "Completed" at bounding box center [528, 538] width 292 height 12
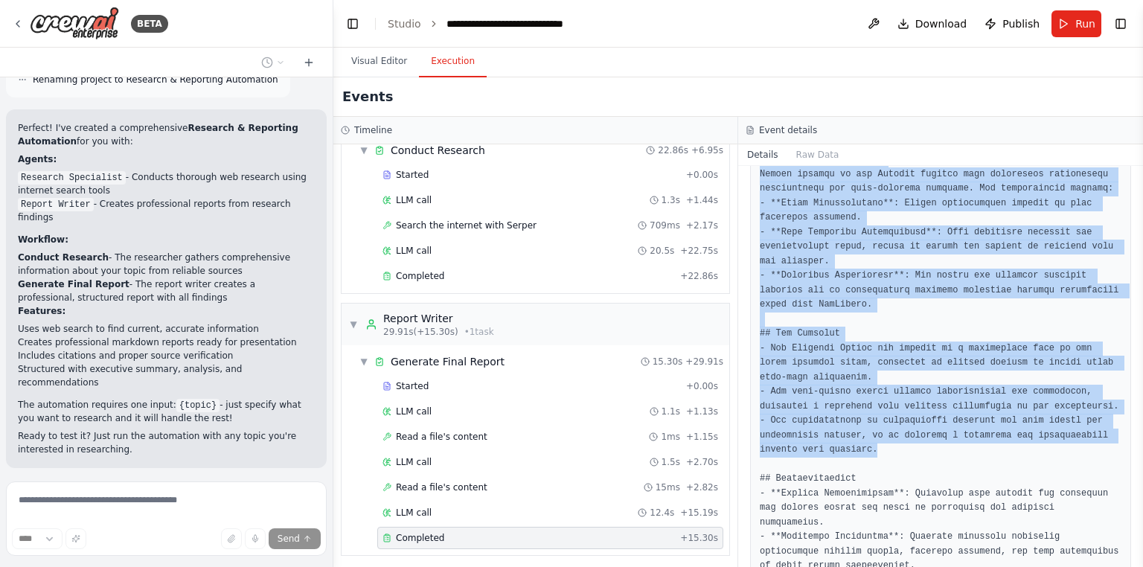
scroll to position [896, 0]
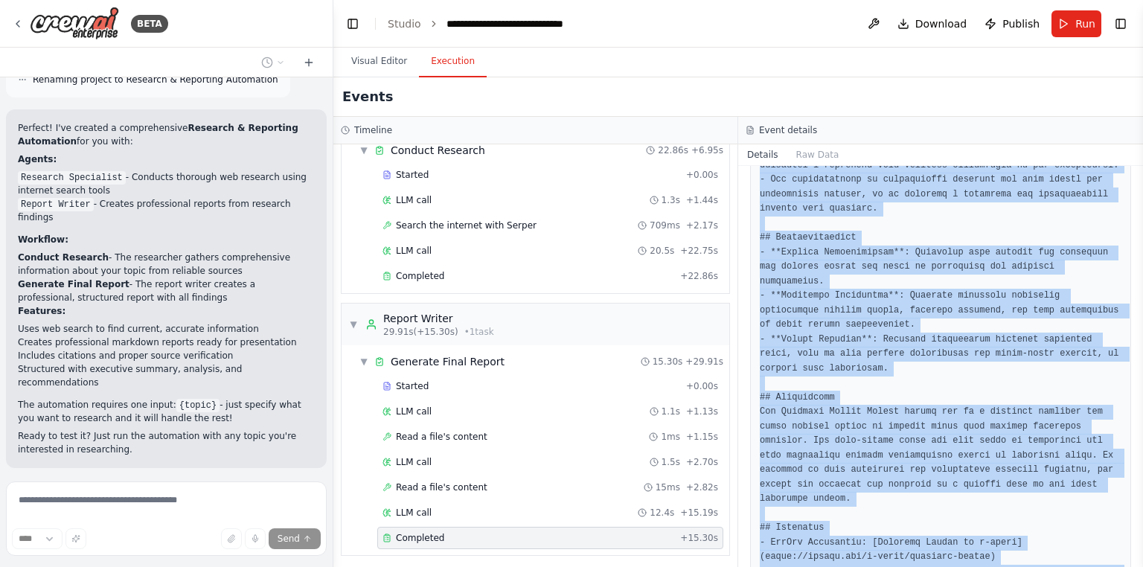
drag, startPoint x: 772, startPoint y: 257, endPoint x: 1053, endPoint y: 557, distance: 411.1
click at [1053, 557] on div "Completed 9/26/2025, 3:48:33 PM Description Create a comprehensive, professiona…" at bounding box center [940, 366] width 405 height 401
copy pre "ostflop Solver Engine Open Source GitHub Report ## Executive Summary The Postfl…"
click at [985, 522] on pre at bounding box center [941, 42] width 362 height 1103
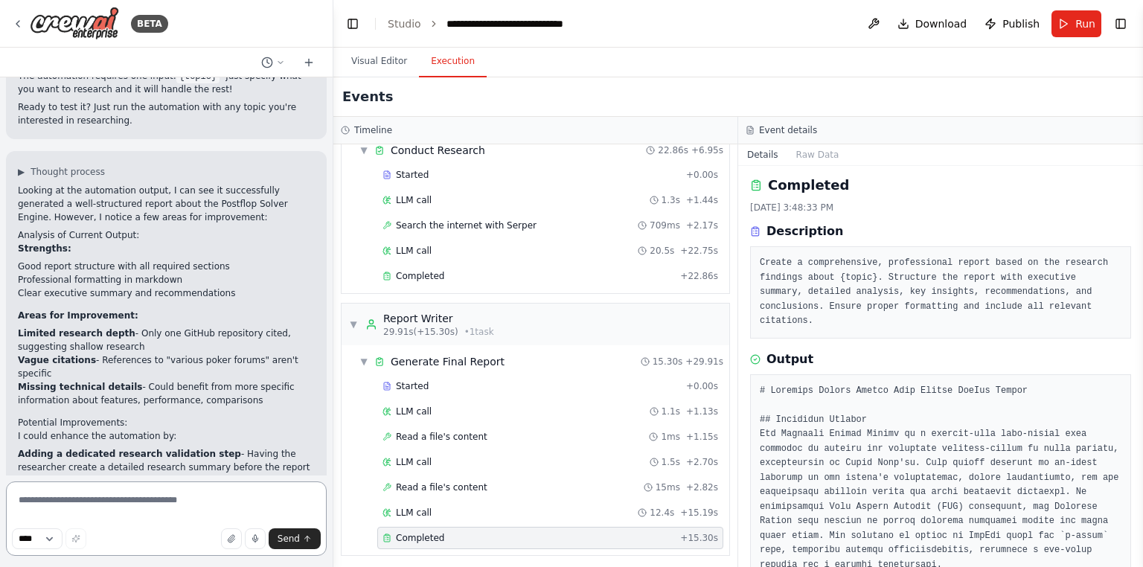
scroll to position [2669, 0]
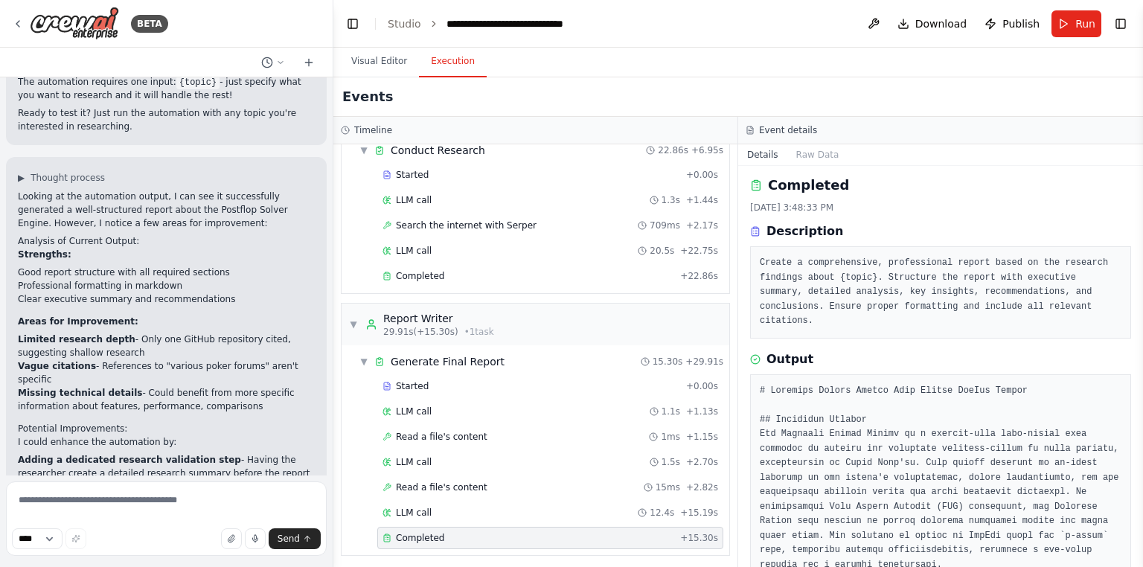
drag, startPoint x: 292, startPoint y: 313, endPoint x: 9, endPoint y: 307, distance: 282.8
click at [9, 307] on div "▶ Thought process Looking at the automation output, I can see it successfully g…" at bounding box center [166, 447] width 321 height 580
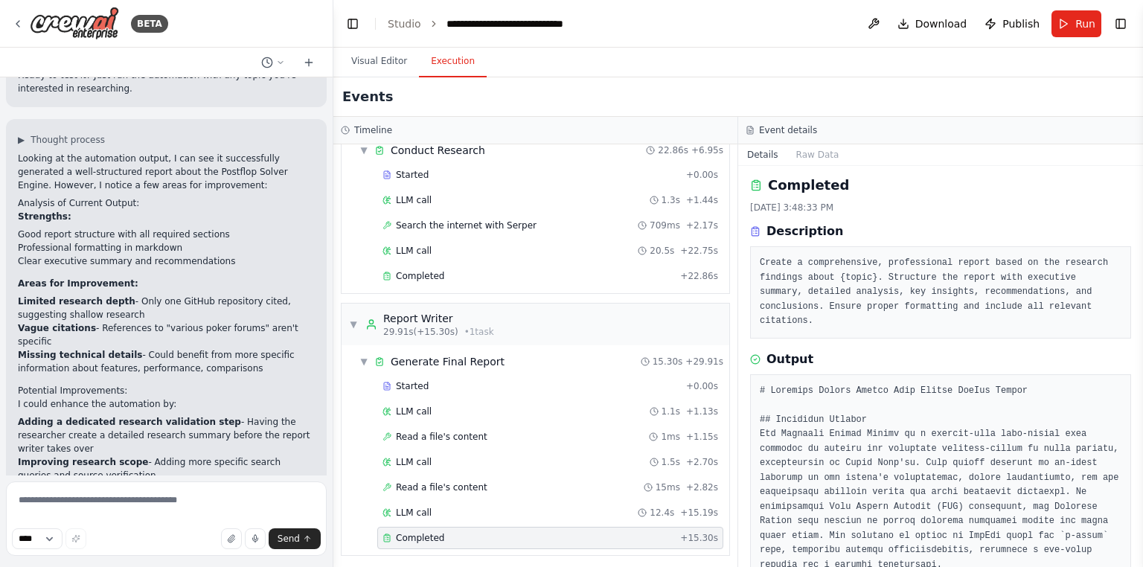
scroll to position [2728, 0]
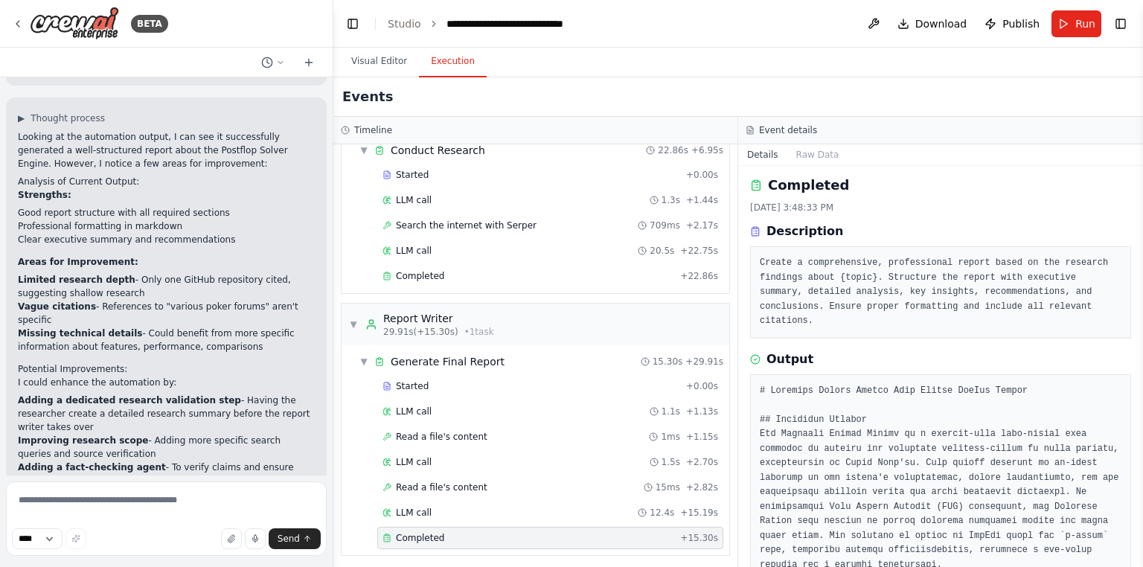
drag, startPoint x: 167, startPoint y: 389, endPoint x: 113, endPoint y: 400, distance: 54.7
click at [104, 489] on strong "Creating better task context flow" at bounding box center [101, 494] width 167 height 10
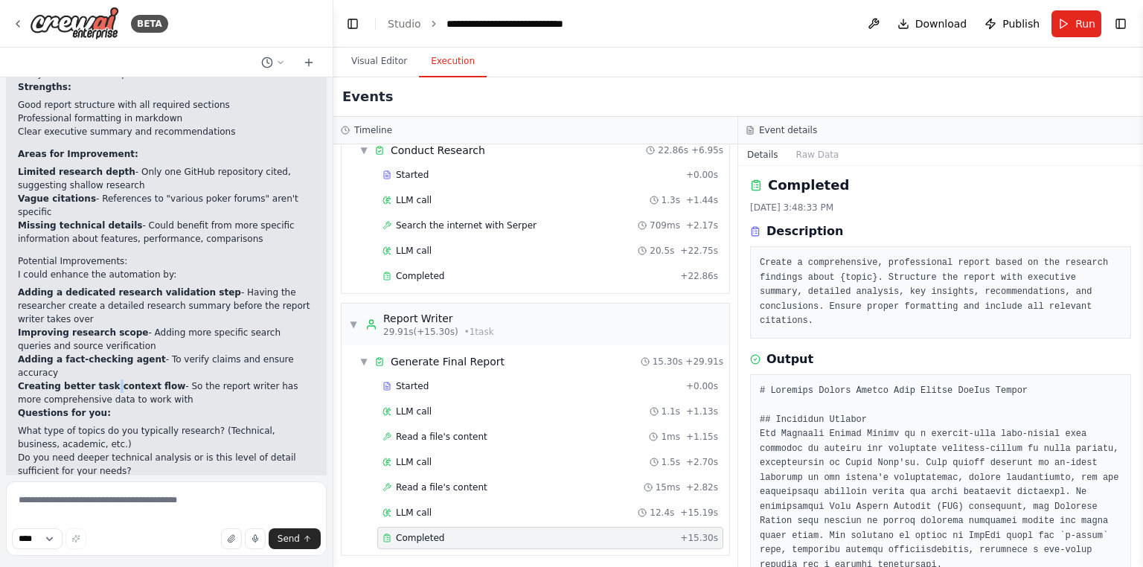
scroll to position [2847, 0]
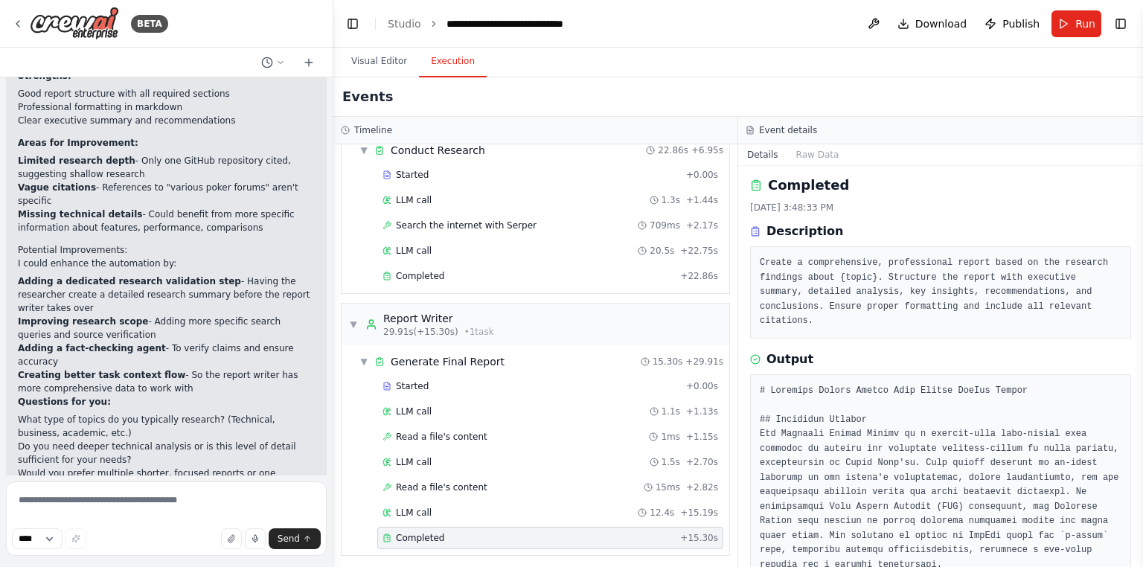
click at [205, 493] on li "Are there specific sources or types of information you always want included?" at bounding box center [166, 506] width 297 height 27
click at [188, 506] on textarea at bounding box center [166, 518] width 321 height 74
paste textarea "**********"
type textarea "**********"
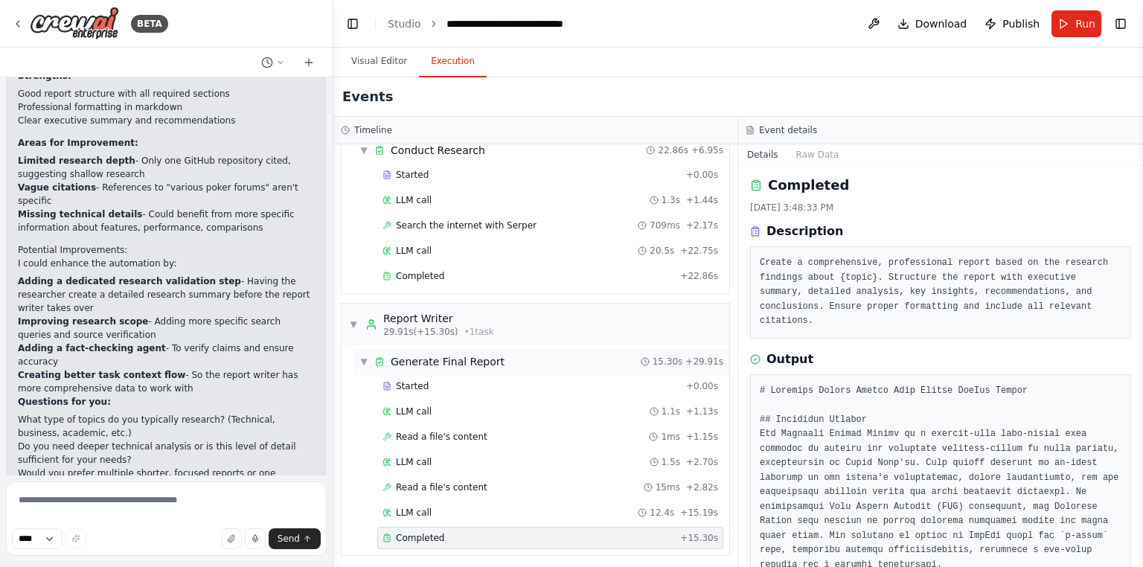
click at [368, 356] on div "▼ Generate Final Report" at bounding box center [431, 361] width 145 height 15
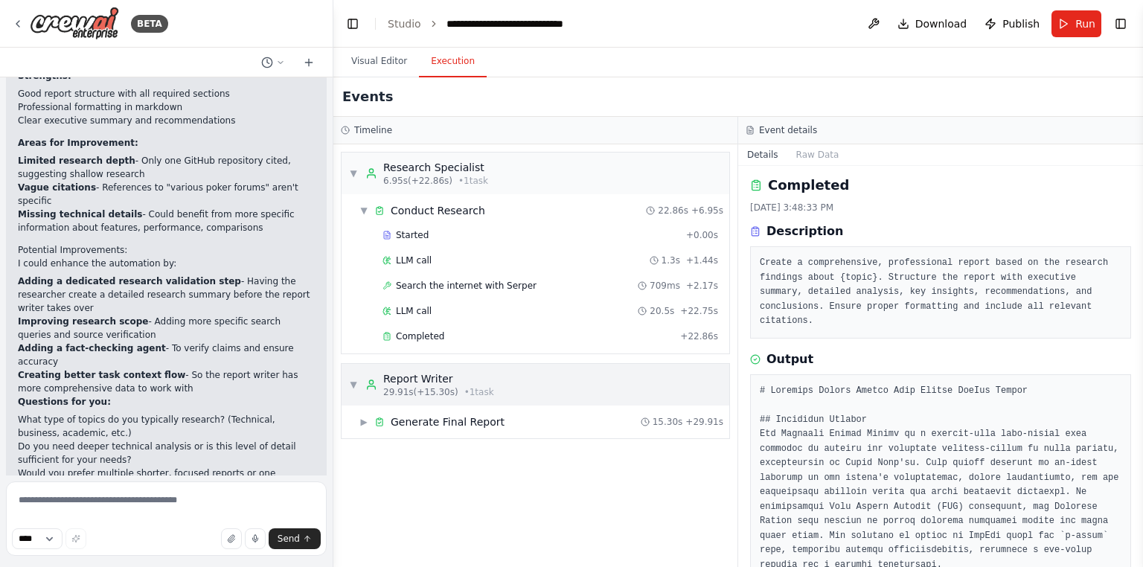
drag, startPoint x: 336, startPoint y: 374, endPoint x: 347, endPoint y: 384, distance: 14.8
click at [335, 375] on div "▼ Research Specialist 6.95s (+22.86s) • 1 task ▼ Conduct Research 22.86s + 6.95…" at bounding box center [535, 355] width 404 height 423
click at [351, 385] on span "▼" at bounding box center [353, 385] width 9 height 12
click at [344, 169] on div "▼ Research Specialist 6.95s (+22.86s) • 1 task" at bounding box center [535, 174] width 388 height 42
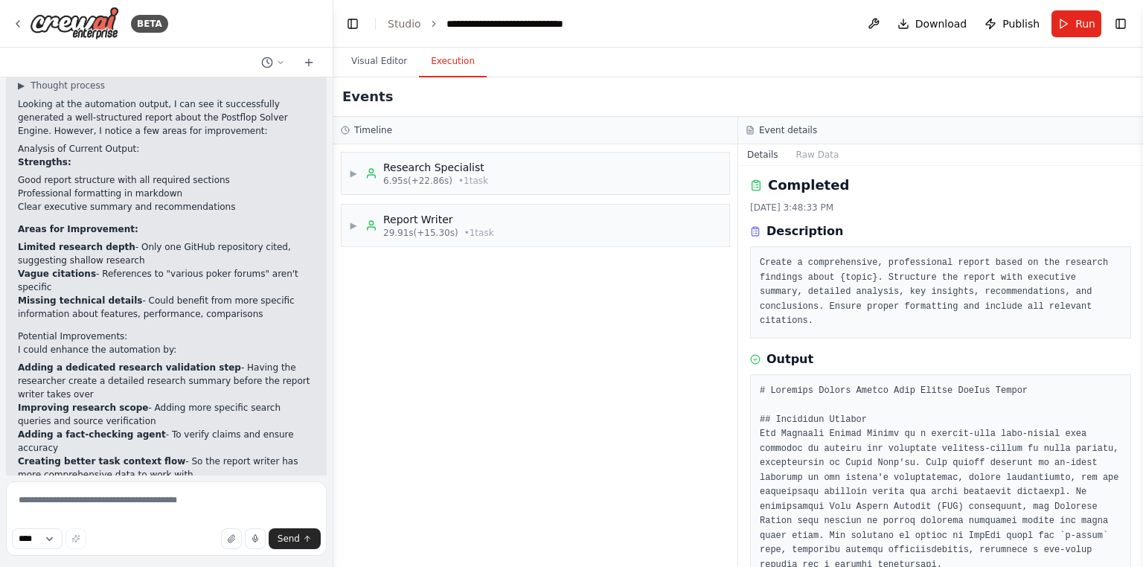
scroll to position [2847, 0]
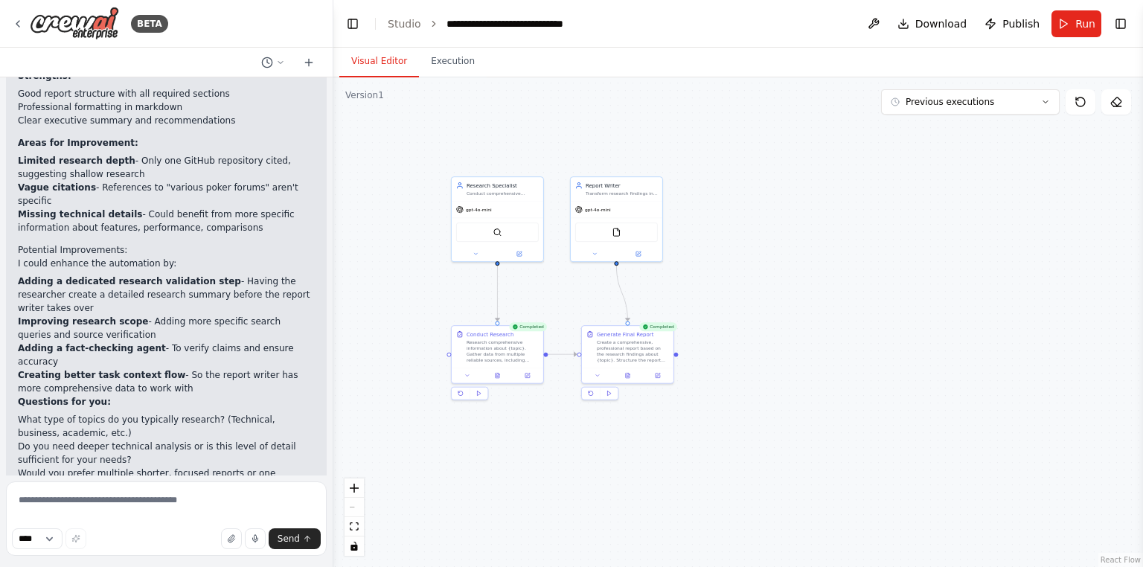
click at [376, 58] on button "Visual Editor" at bounding box center [379, 61] width 80 height 31
drag, startPoint x: 1063, startPoint y: 21, endPoint x: 1130, endPoint y: 59, distance: 77.0
click at [1064, 22] on button "Run" at bounding box center [1076, 23] width 50 height 27
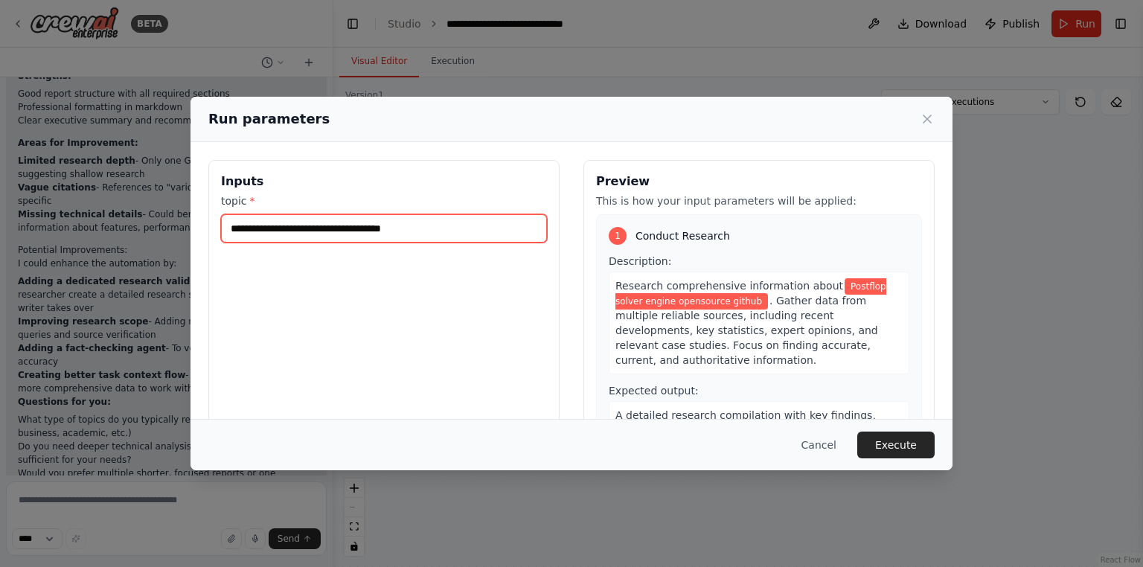
click at [360, 226] on input "**********" at bounding box center [384, 228] width 326 height 28
click at [501, 232] on input "**********" at bounding box center [384, 228] width 326 height 28
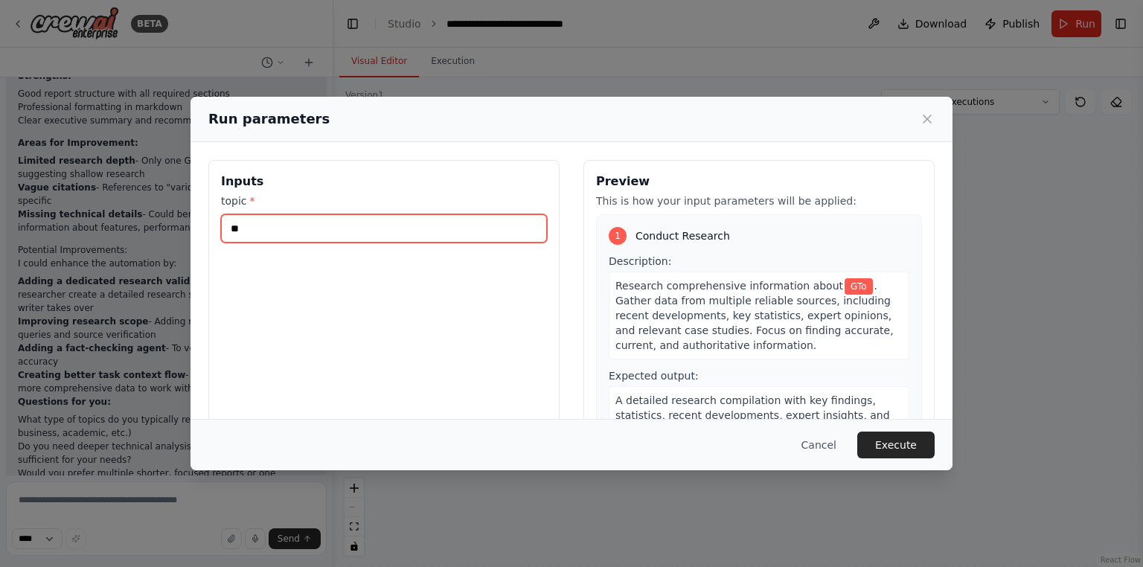
type input "*"
paste input "**********"
type input "*"
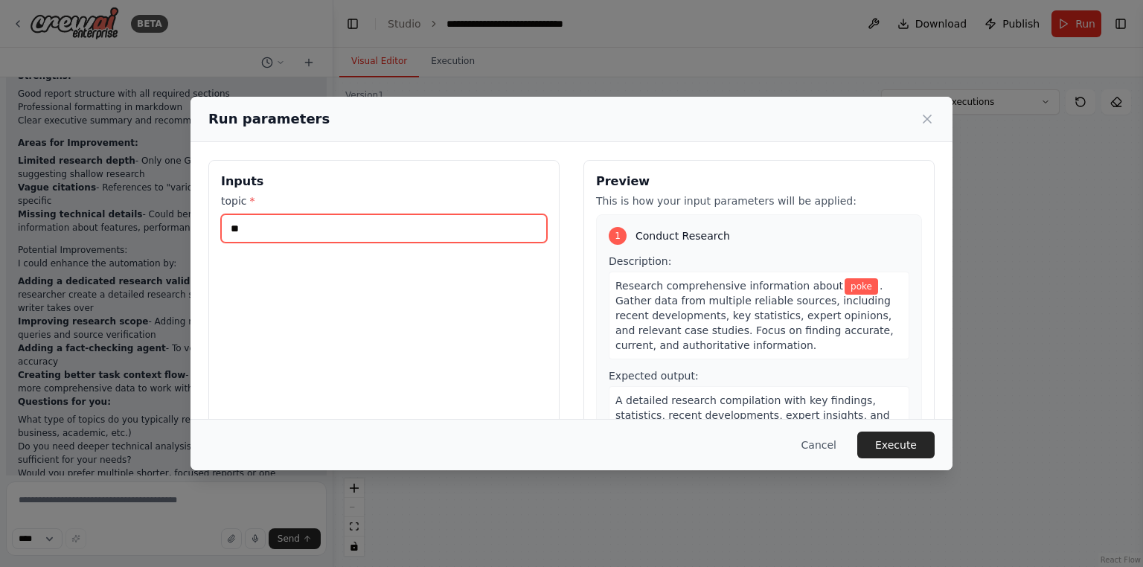
type input "*"
click at [271, 226] on input "topic *" at bounding box center [384, 228] width 326 height 28
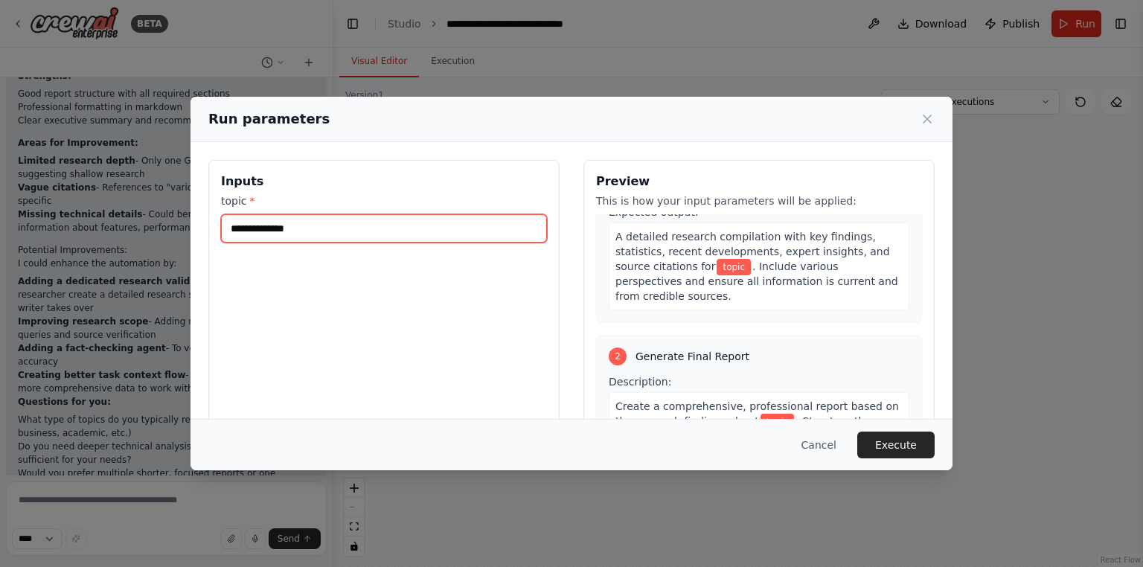
scroll to position [254, 0]
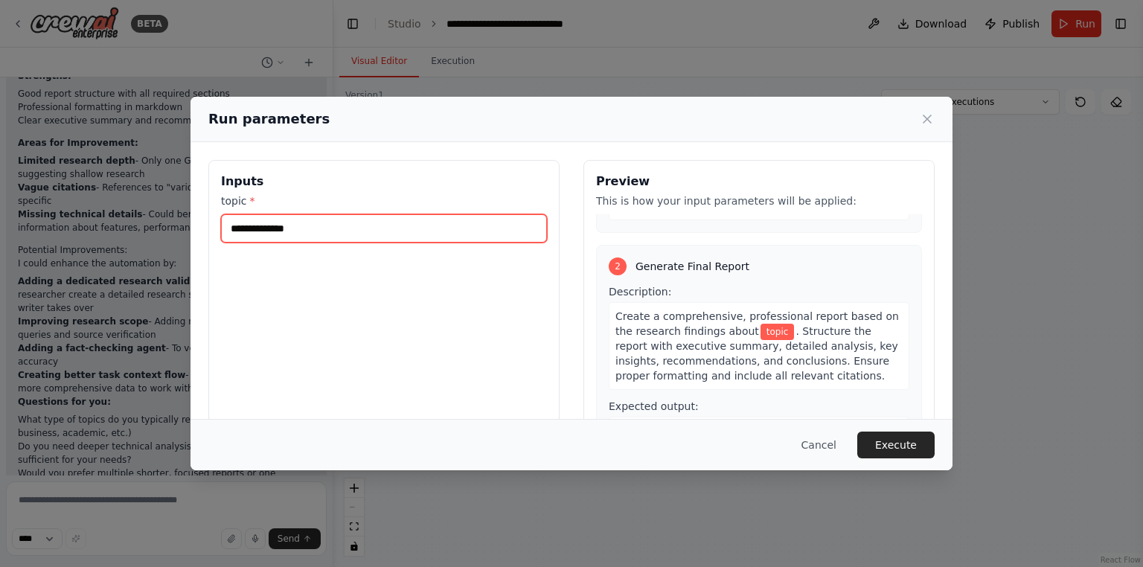
click at [384, 241] on input "topic *" at bounding box center [384, 228] width 326 height 28
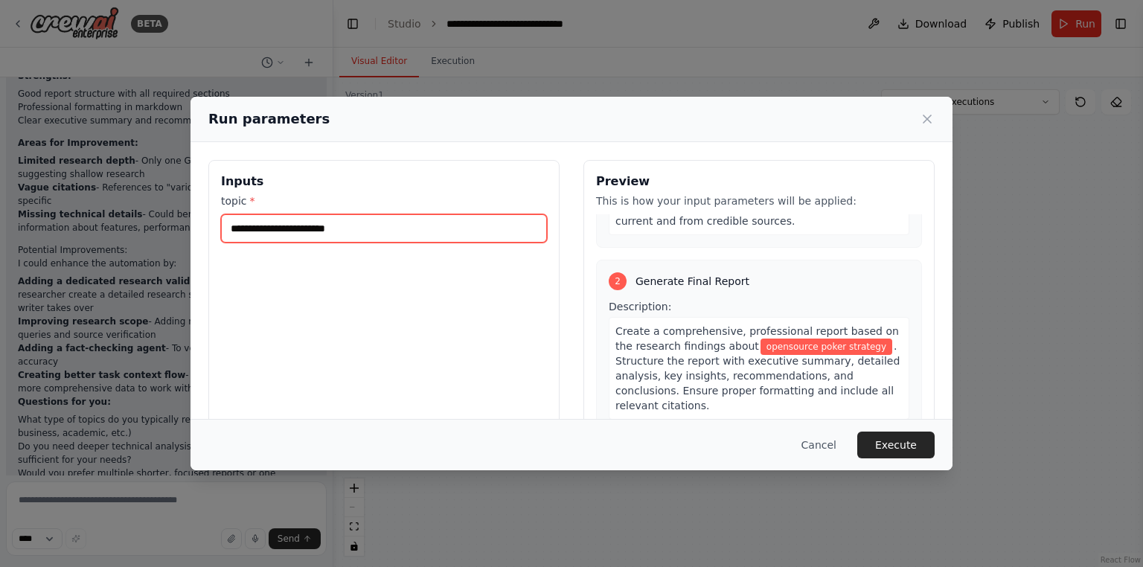
type input "**********"
click at [914, 472] on div "**********" at bounding box center [571, 283] width 1143 height 567
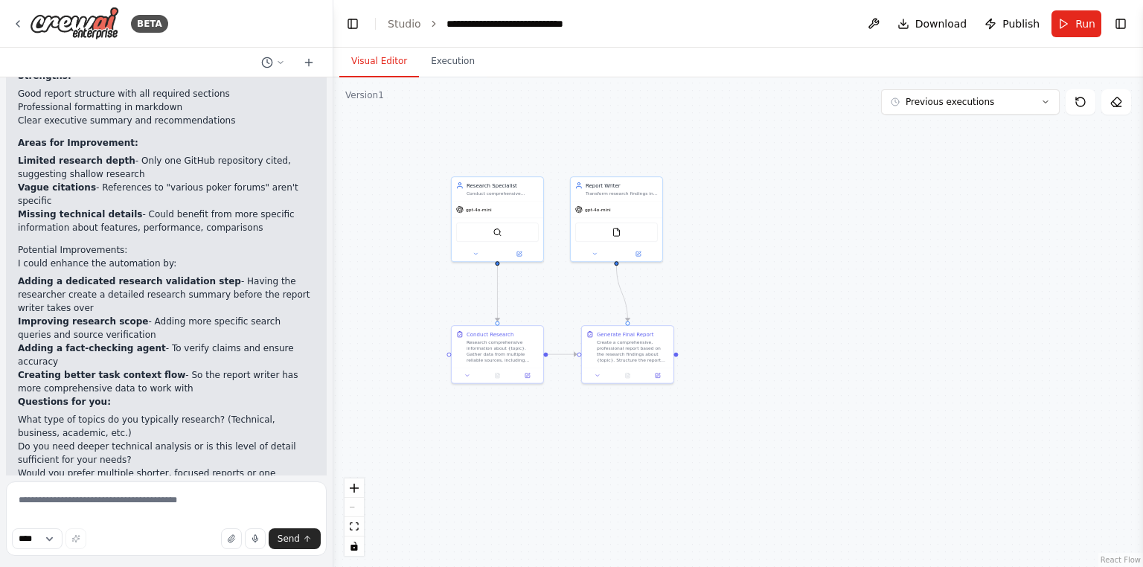
click at [909, 432] on div ".deletable-edge-delete-btn { width: 20px; height: 20px; border: 0px solid #ffff…" at bounding box center [737, 322] width 809 height 490
click at [1024, 18] on span "Publish" at bounding box center [1020, 23] width 37 height 15
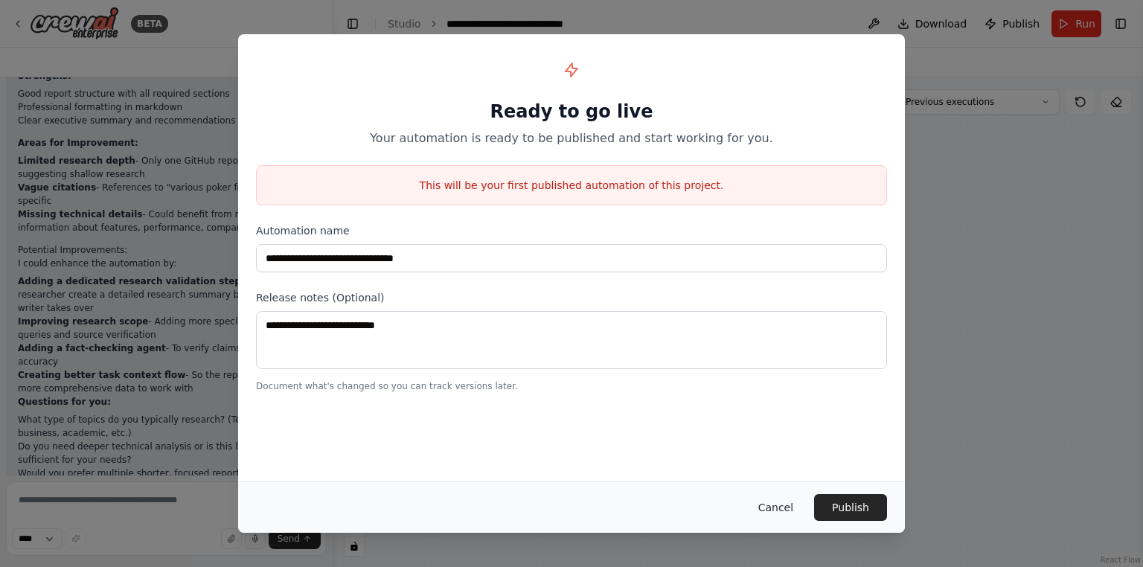
click at [780, 508] on button "Cancel" at bounding box center [775, 507] width 59 height 27
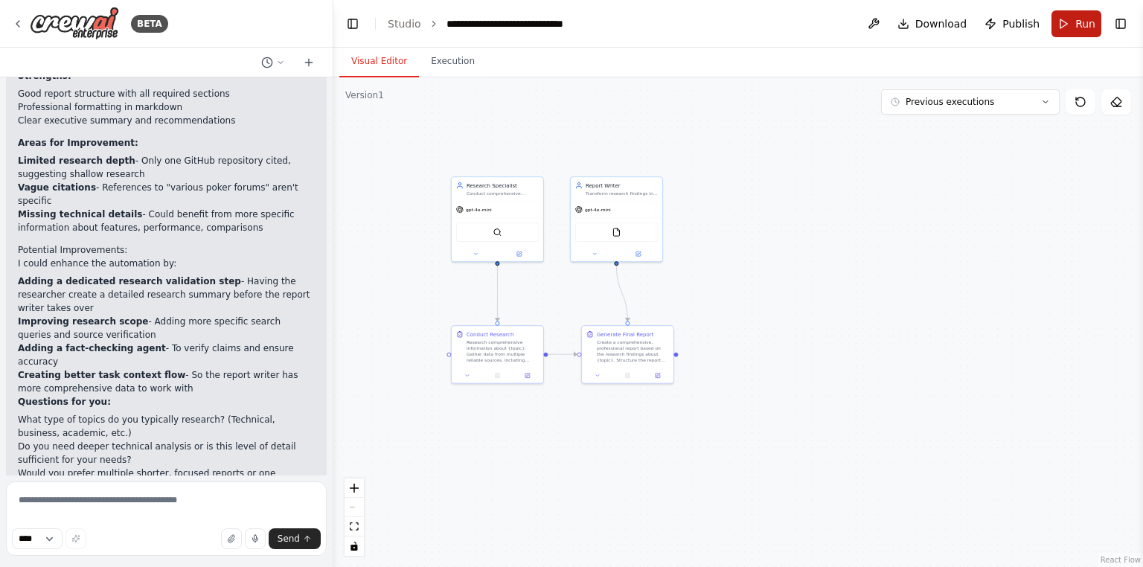
click at [1082, 21] on span "Run" at bounding box center [1085, 23] width 20 height 15
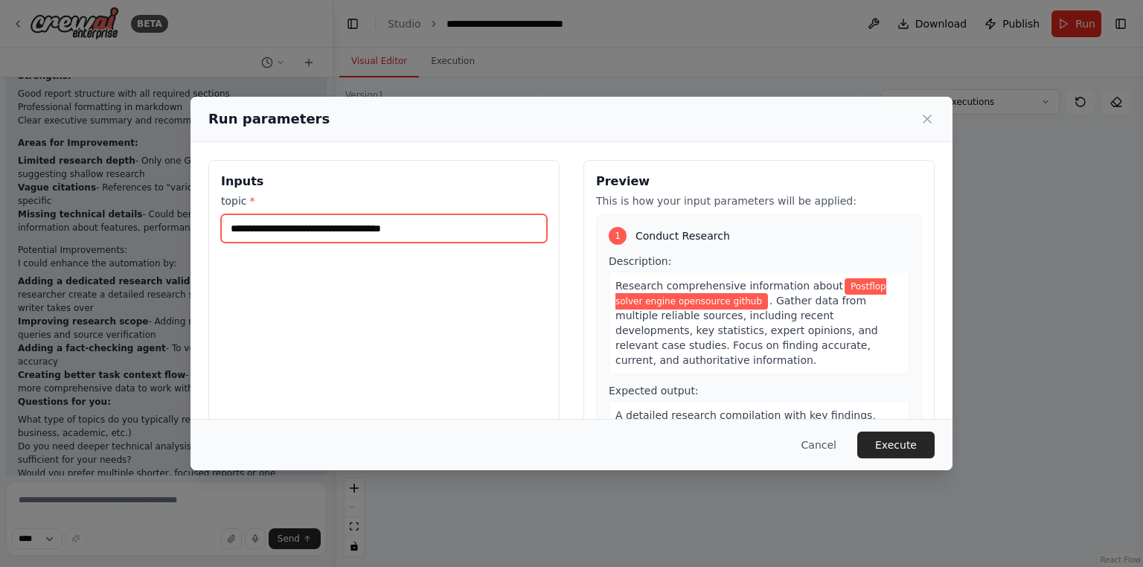
click at [425, 230] on input "**********" at bounding box center [384, 228] width 326 height 28
type input "**********"
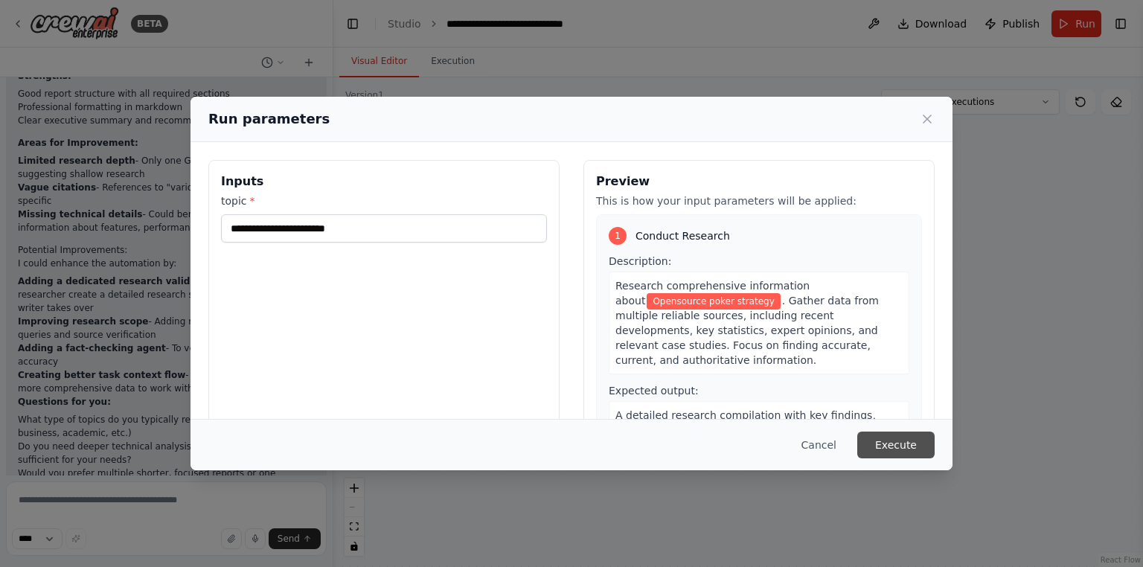
click at [921, 443] on button "Execute" at bounding box center [895, 445] width 77 height 27
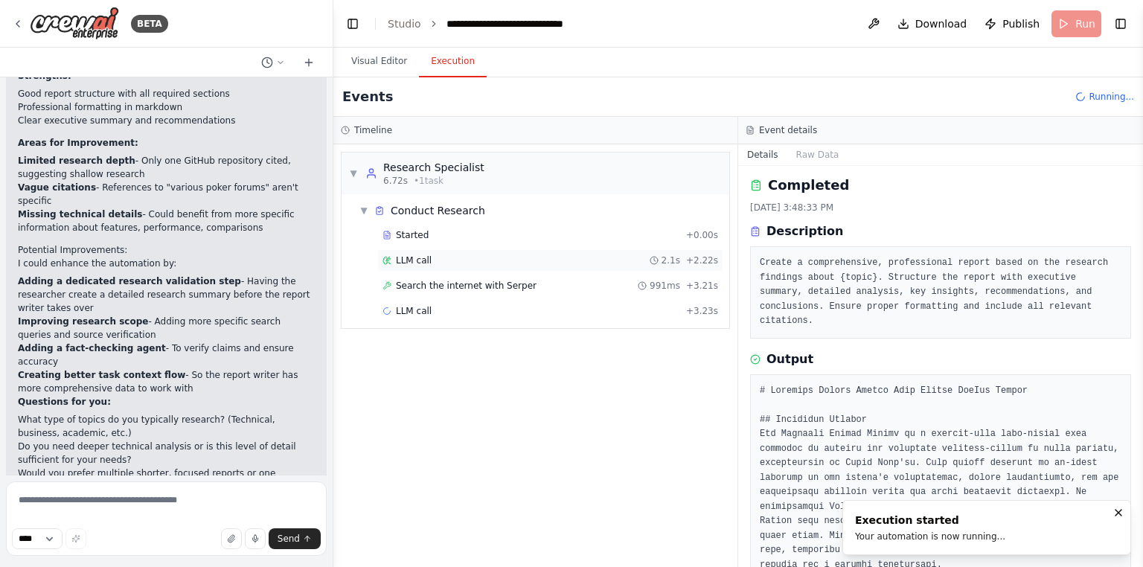
drag, startPoint x: 515, startPoint y: 237, endPoint x: 485, endPoint y: 248, distance: 32.1
click at [515, 237] on div "Started" at bounding box center [531, 235] width 298 height 12
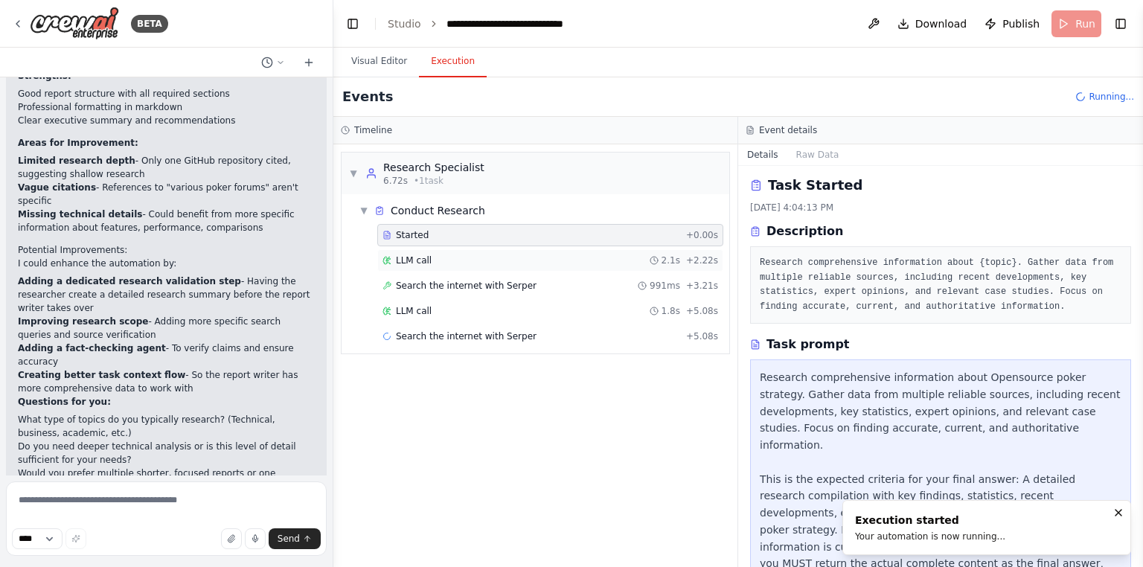
click at [478, 253] on div "LLM call 2.1s + 2.22s" at bounding box center [550, 260] width 346 height 22
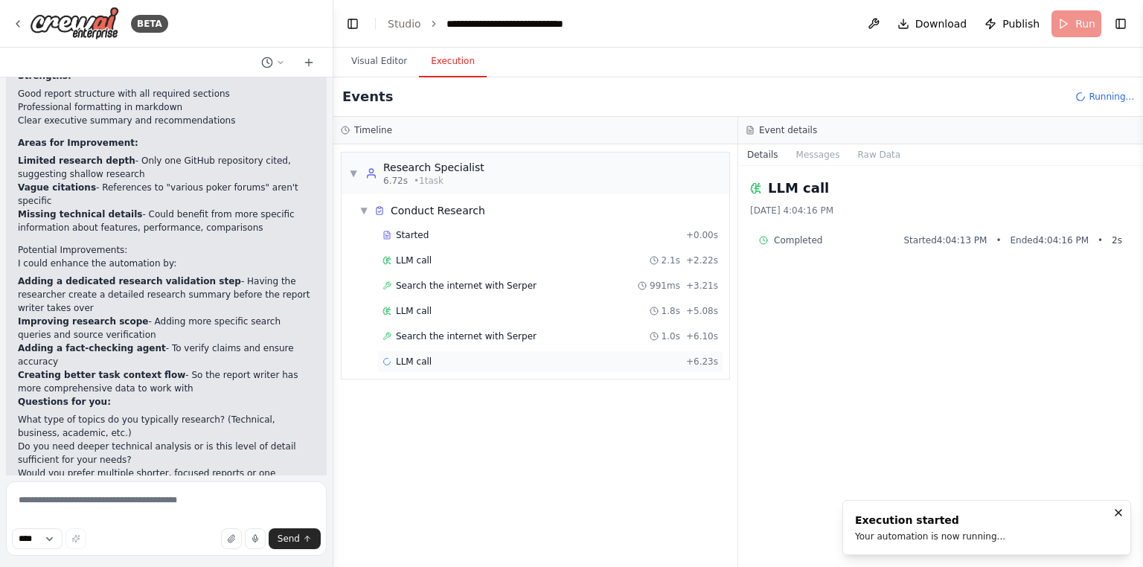
click at [436, 365] on div "LLM call + 6.23s" at bounding box center [550, 361] width 346 height 22
click at [818, 144] on button "Messages" at bounding box center [818, 154] width 62 height 21
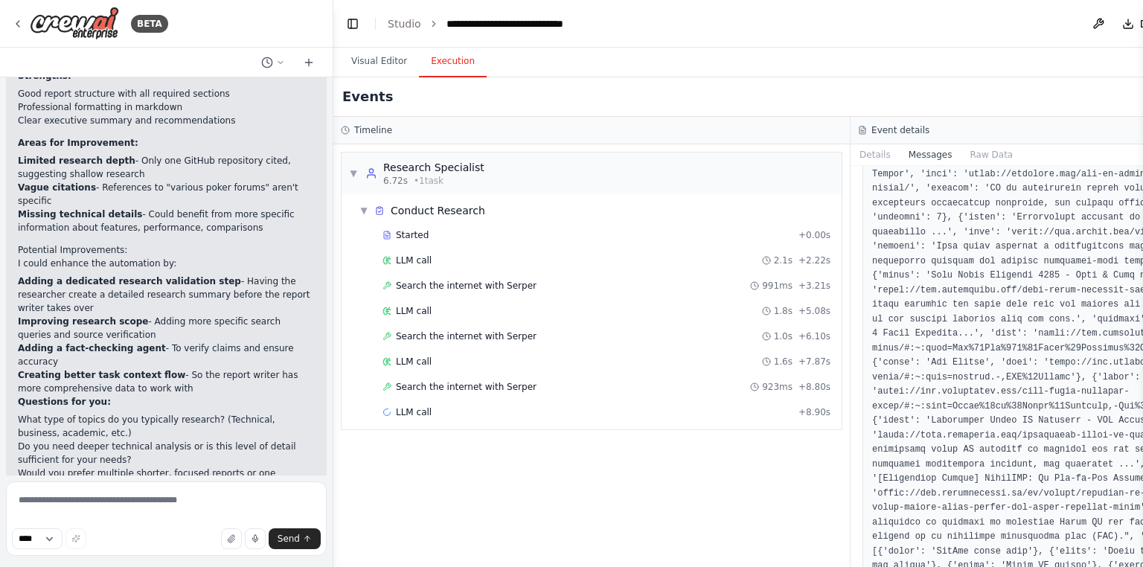
scroll to position [2708, 0]
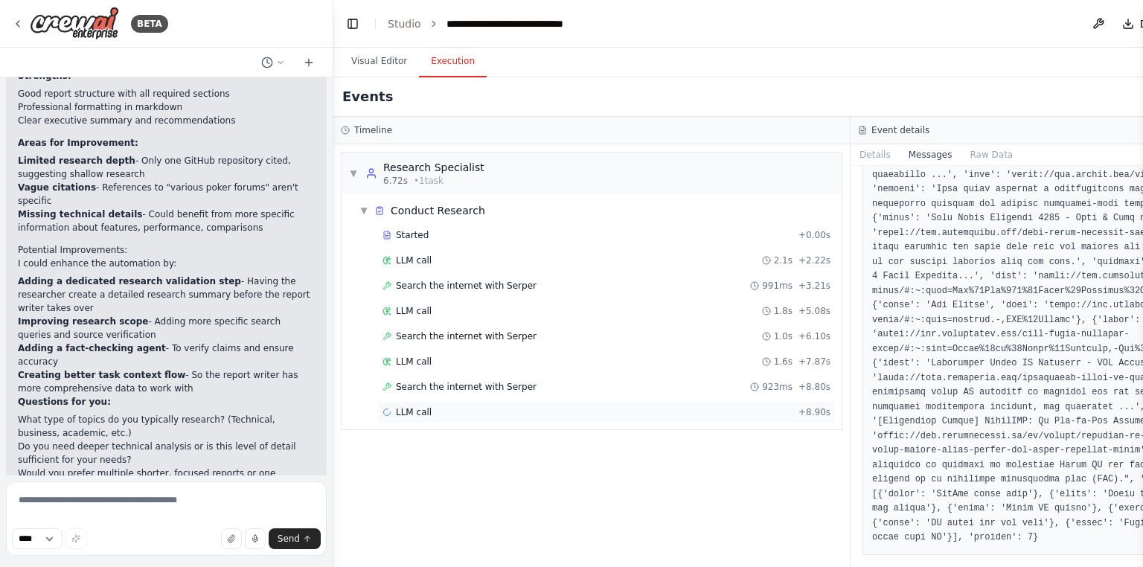
click at [601, 414] on div "LLM call + 8.90s" at bounding box center [606, 412] width 448 height 12
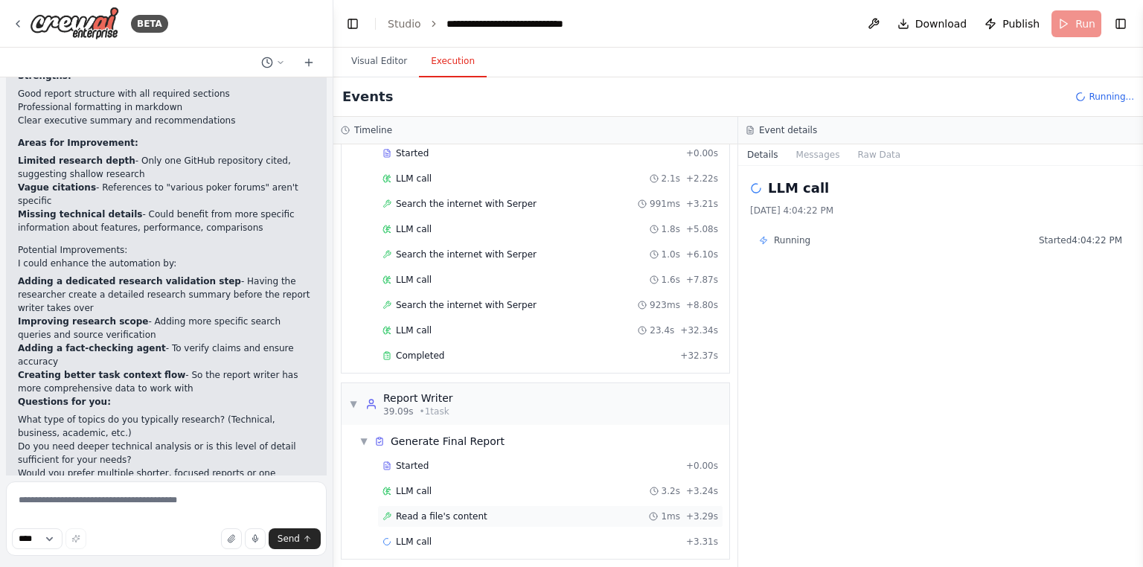
scroll to position [86, 0]
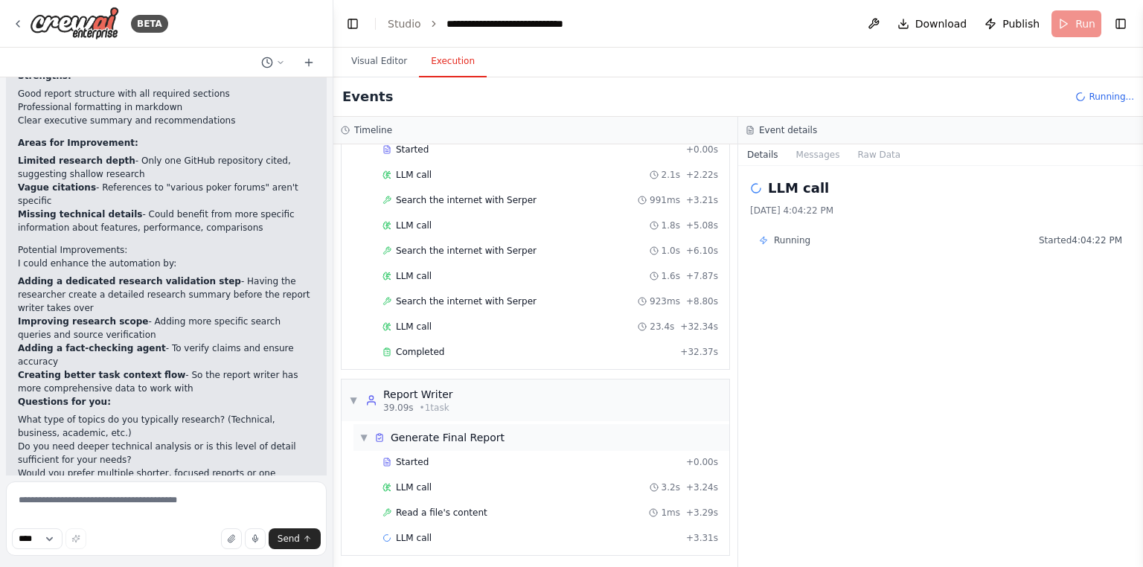
click at [521, 443] on div "▼ Generate Final Report" at bounding box center [541, 437] width 376 height 27
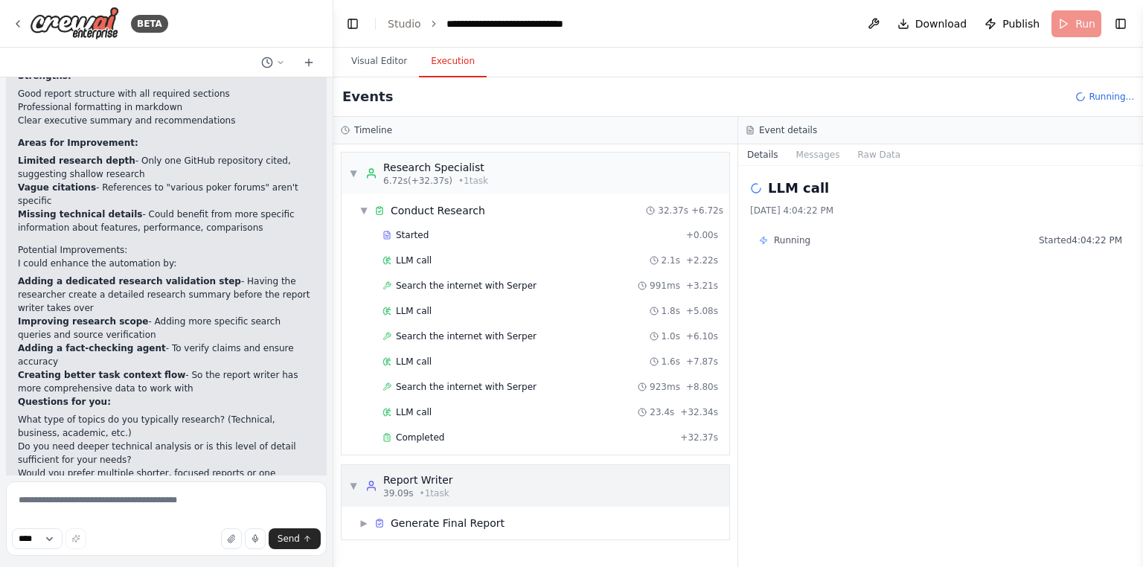
click at [446, 491] on div "39.09s • 1 task" at bounding box center [418, 493] width 70 height 12
click at [536, 491] on div "▶ Report Writer 39.09s • 1 task" at bounding box center [535, 486] width 388 height 42
drag, startPoint x: 488, startPoint y: 516, endPoint x: 494, endPoint y: 524, distance: 9.5
click at [489, 516] on span "Generate Final Report" at bounding box center [448, 523] width 114 height 15
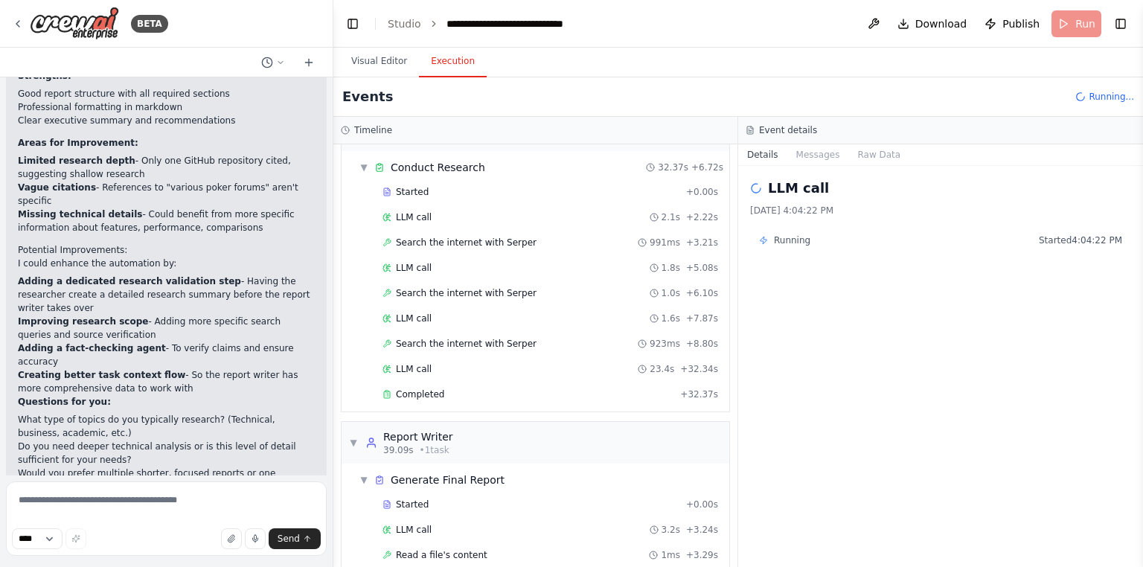
scroll to position [86, 0]
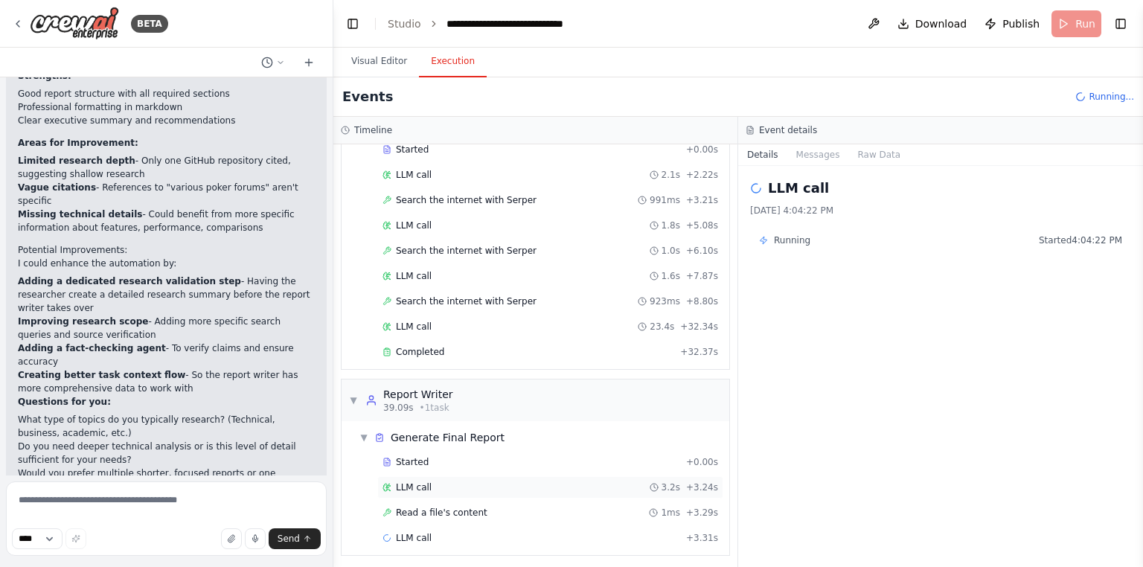
drag, startPoint x: 461, startPoint y: 470, endPoint x: 472, endPoint y: 478, distance: 14.0
click at [461, 470] on div "Started + 0.00s LLM call 3.2s + 3.24s Read a file's content 1ms + 3.29s LLM cal…" at bounding box center [541, 501] width 376 height 101
click at [515, 482] on div "LLM call 3.2s + 3.24s" at bounding box center [550, 487] width 336 height 12
click at [817, 149] on button "Messages" at bounding box center [818, 154] width 62 height 21
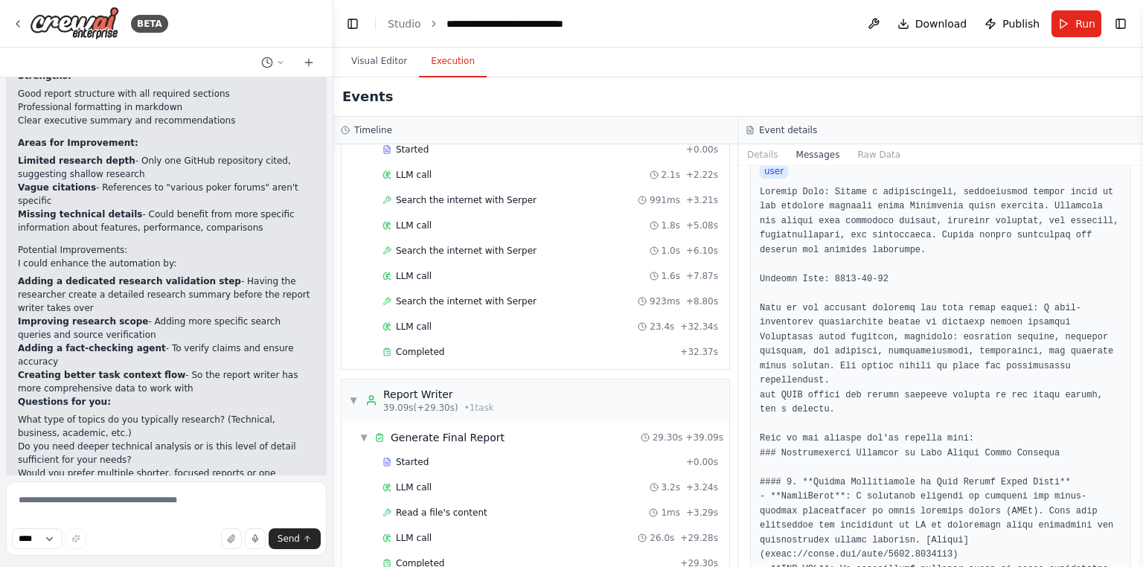
scroll to position [536, 0]
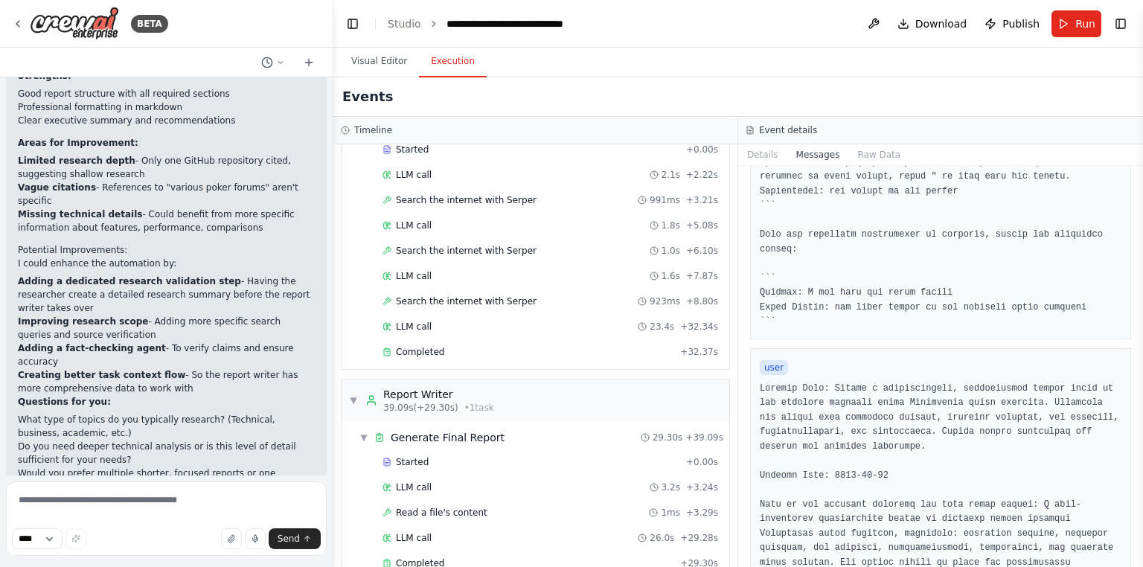
drag, startPoint x: 896, startPoint y: 536, endPoint x: 752, endPoint y: 362, distance: 225.1
copy pre "Current Task: Create a comprehensive, professional report based on the research…"
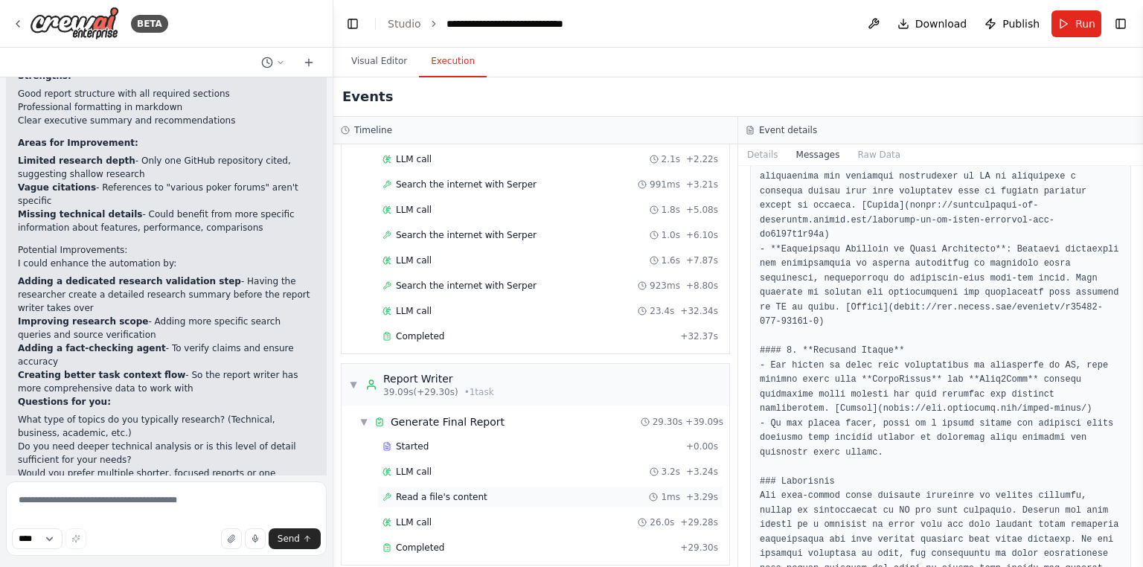
scroll to position [110, 0]
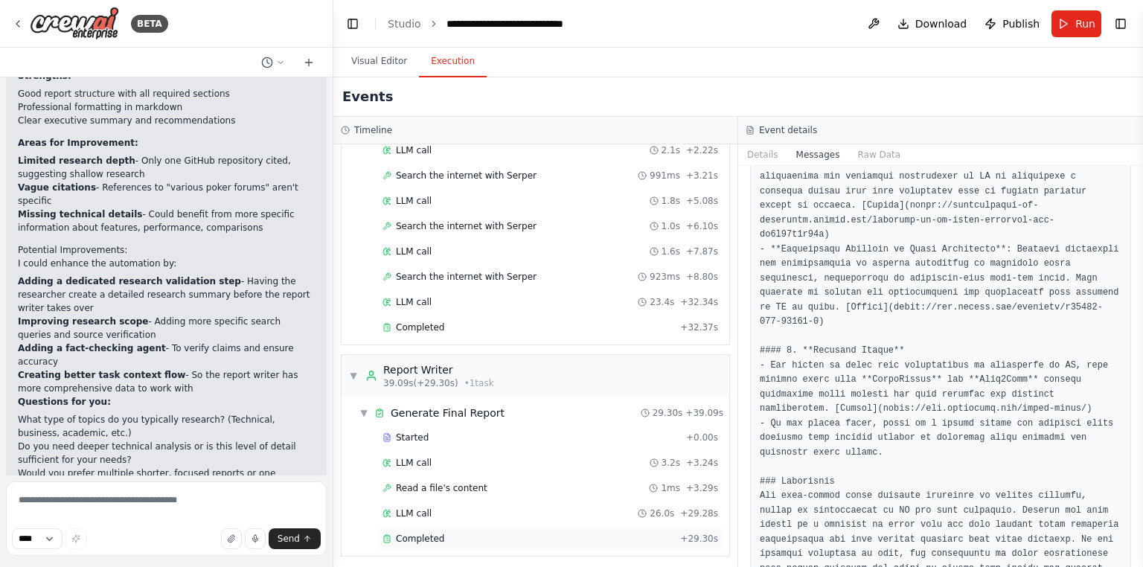
click at [603, 527] on div "Completed + 29.30s" at bounding box center [550, 538] width 346 height 22
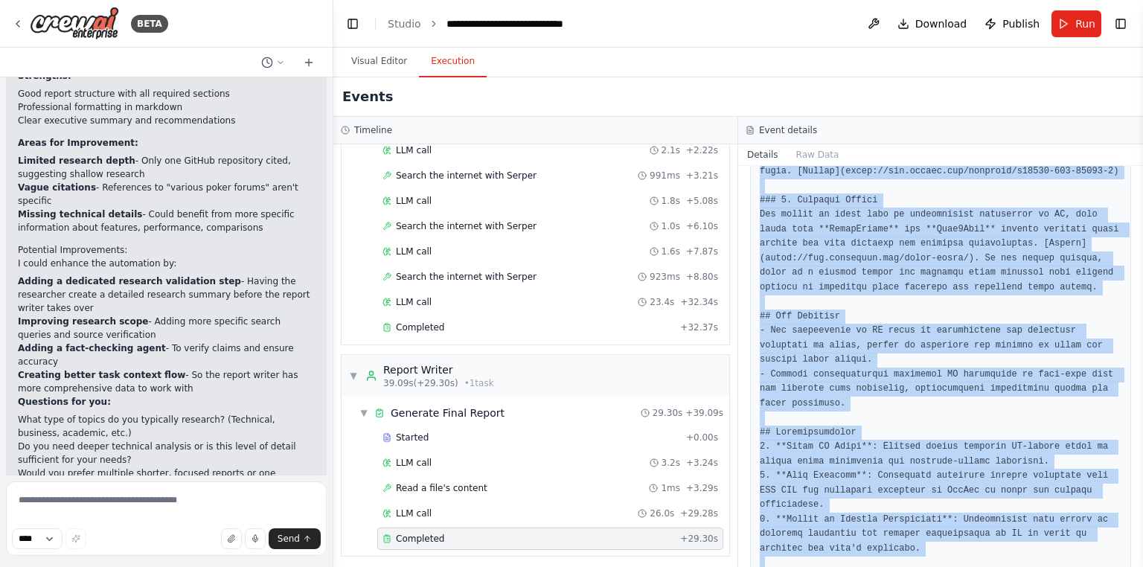
scroll to position [1259, 0]
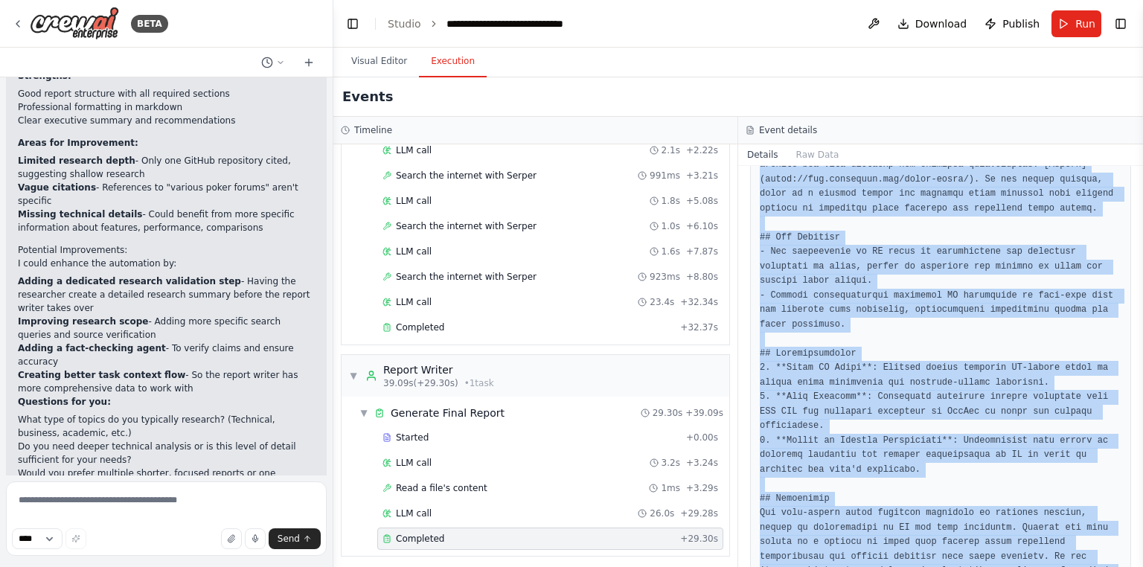
drag, startPoint x: 762, startPoint y: 200, endPoint x: 1065, endPoint y: 533, distance: 450.3
copy pre "# Comprehensive Report on Open Source Poker Strategy ## Executive Summary Open …"
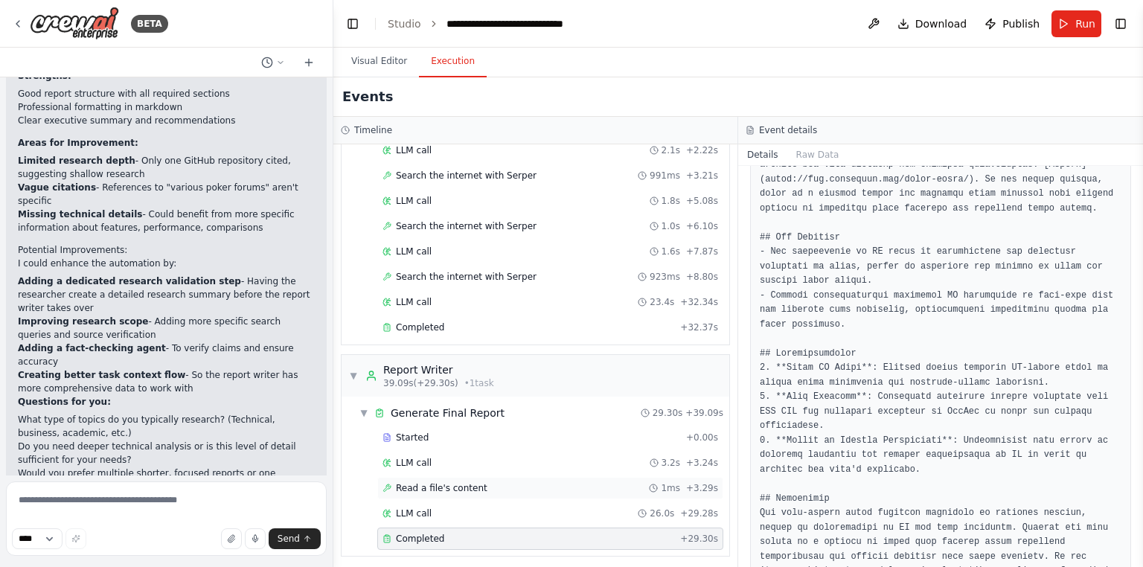
click at [586, 482] on div "Read a file's content 1ms + 3.29s" at bounding box center [550, 488] width 336 height 12
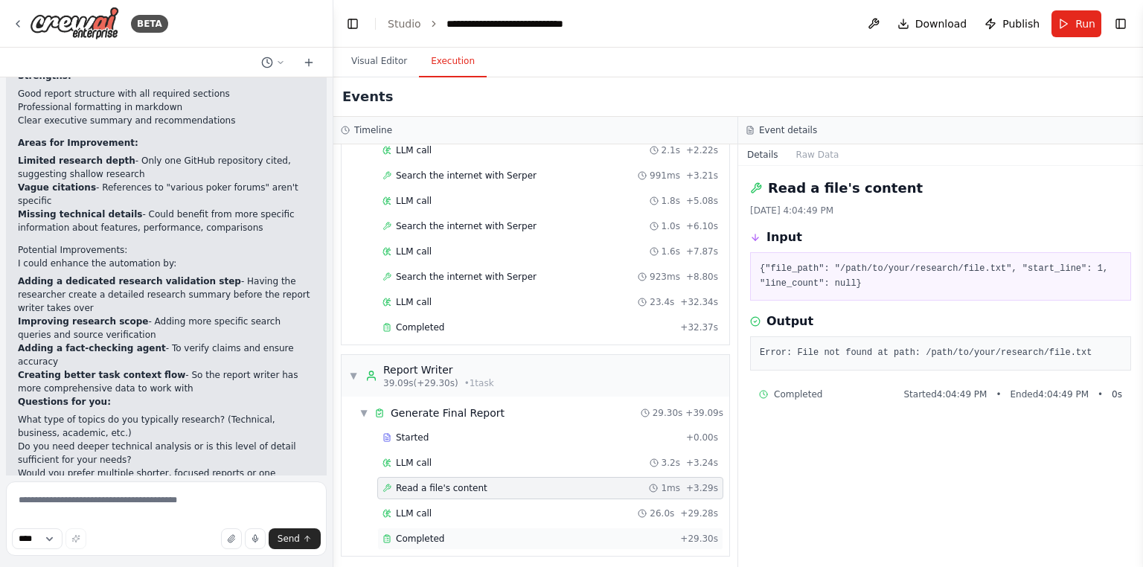
click at [490, 538] on div "Completed" at bounding box center [528, 539] width 292 height 12
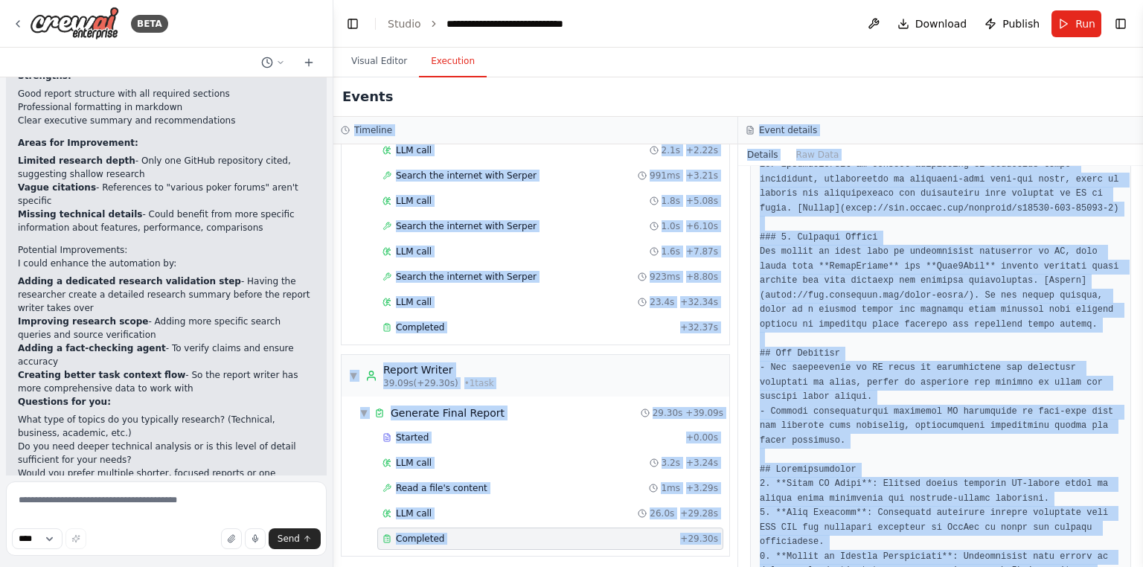
scroll to position [0, 0]
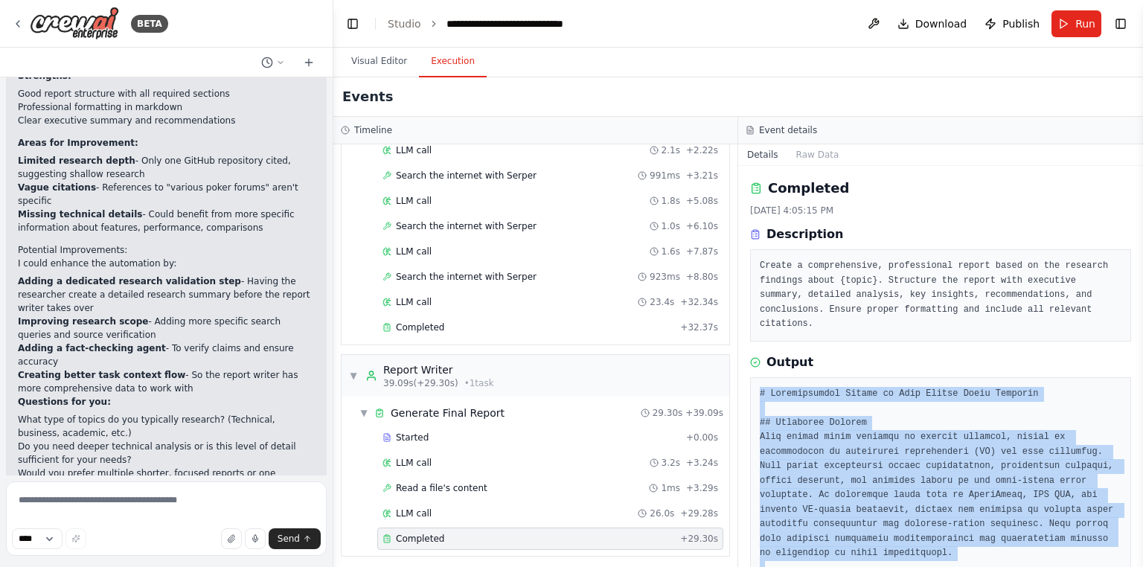
drag, startPoint x: 931, startPoint y: 533, endPoint x: 825, endPoint y: 246, distance: 306.7
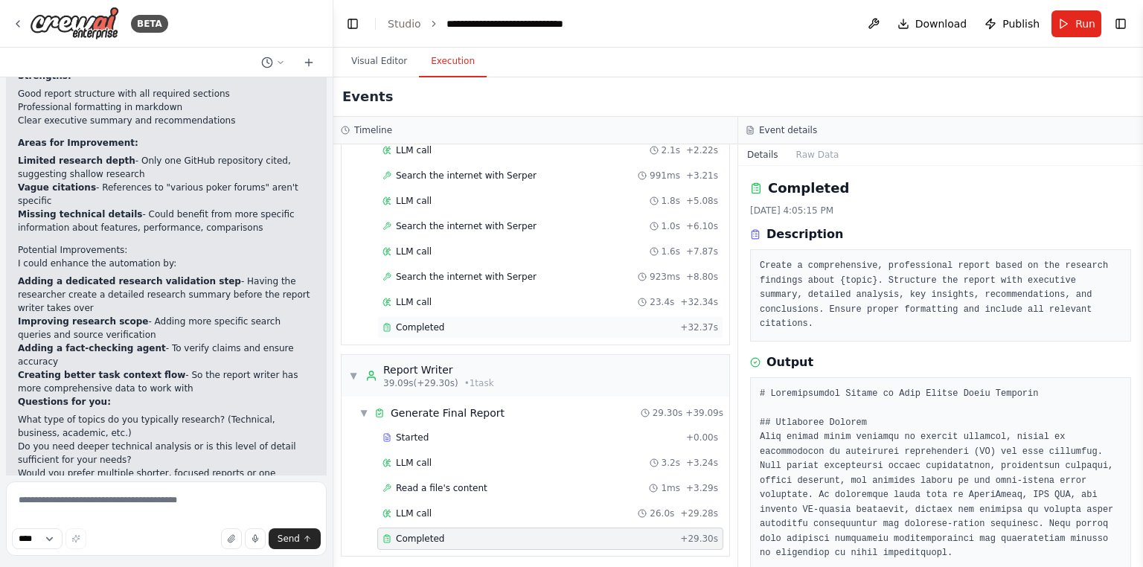
click at [475, 316] on div "Completed + 32.37s" at bounding box center [550, 327] width 346 height 22
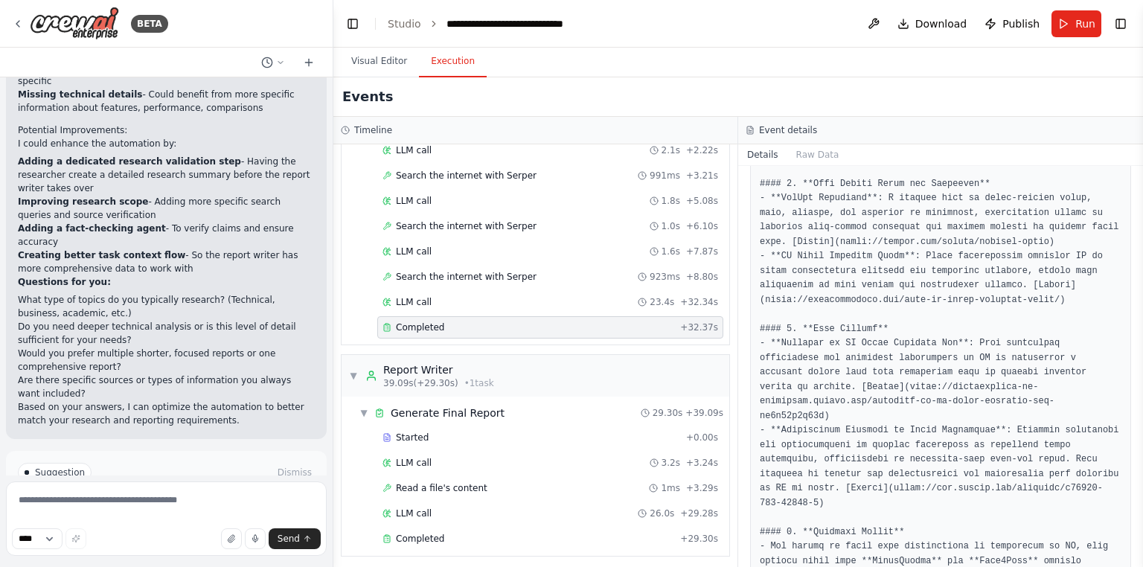
scroll to position [555, 0]
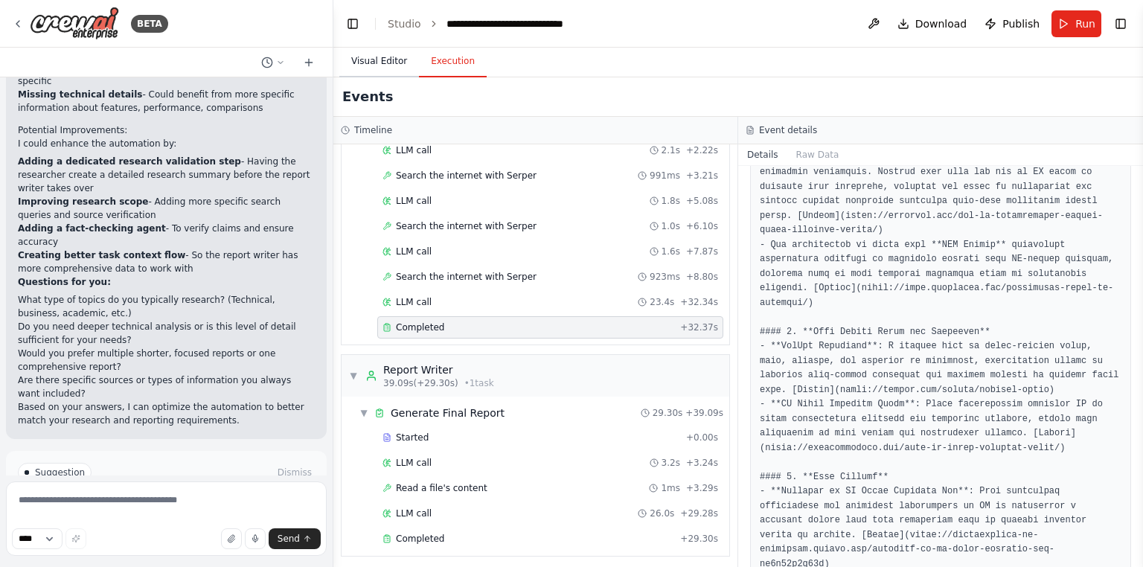
click at [363, 73] on button "Visual Editor" at bounding box center [379, 61] width 80 height 31
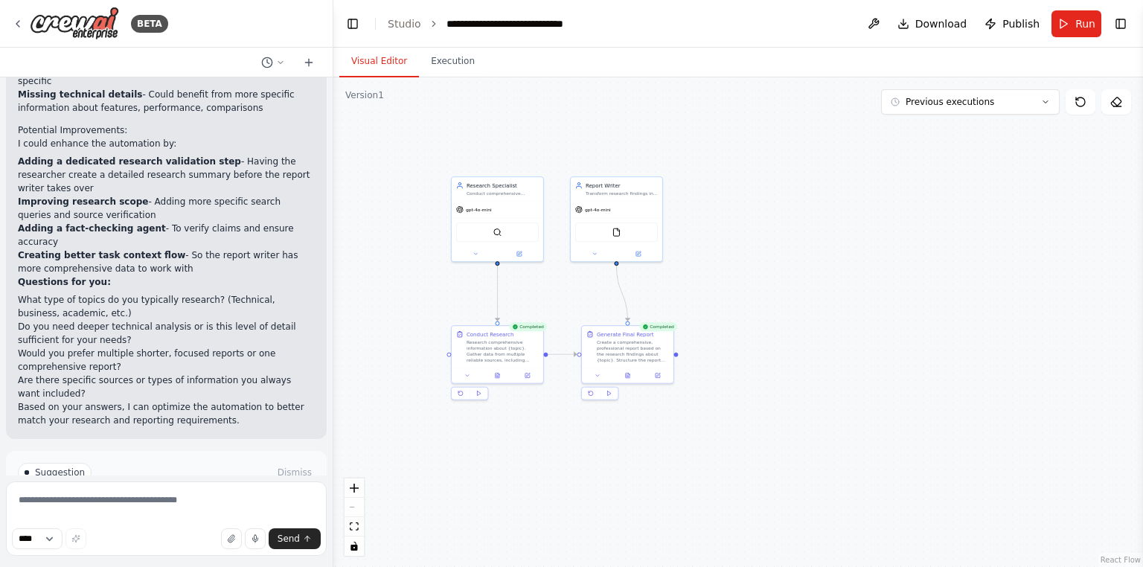
click at [166, 530] on span "Improve automation" at bounding box center [172, 536] width 91 height 12
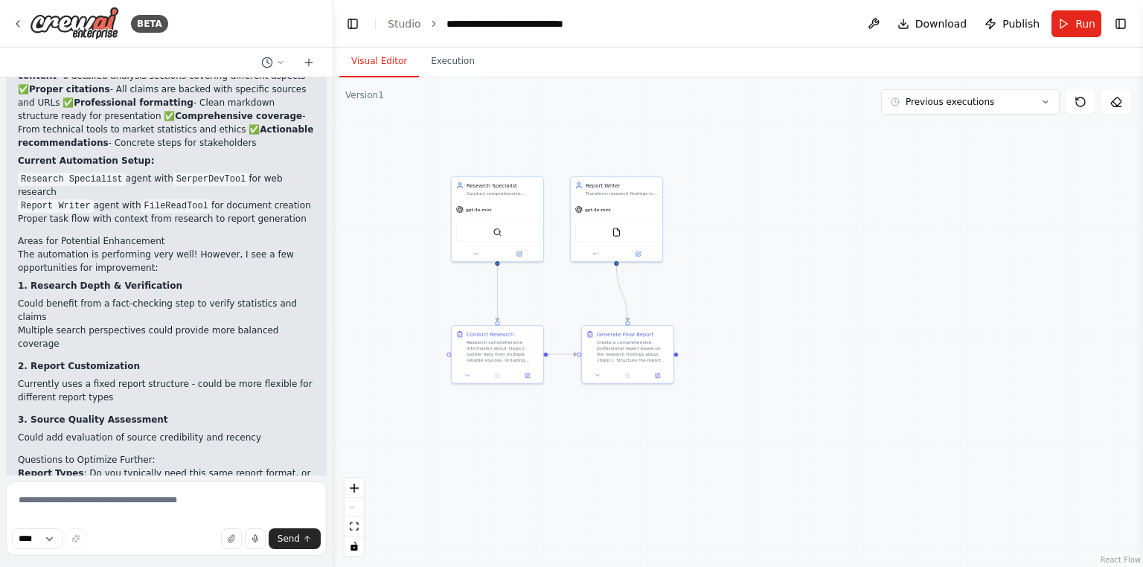
scroll to position [3572, 0]
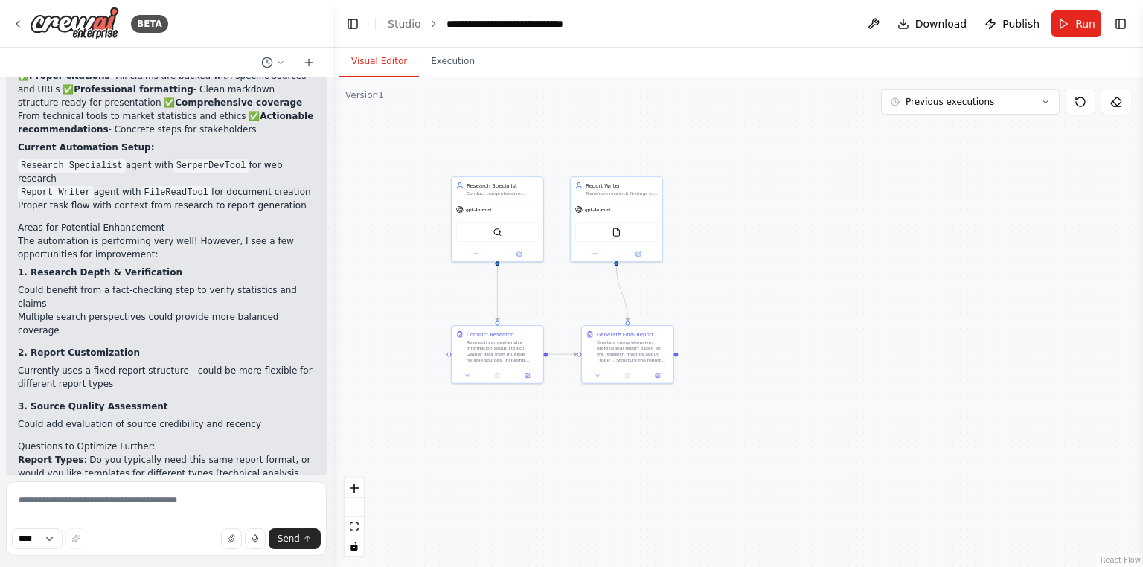
drag, startPoint x: 97, startPoint y: 339, endPoint x: 67, endPoint y: 336, distance: 30.7
click at [67, 453] on p "Report Types : Do you typically need this same report format, or would you like…" at bounding box center [166, 473] width 297 height 40
click at [103, 547] on p "Fact-Checking : Would you like me to add a validation step to double-check key …" at bounding box center [166, 560] width 297 height 27
click at [140, 509] on textarea at bounding box center [166, 518] width 321 height 74
type textarea "**********"
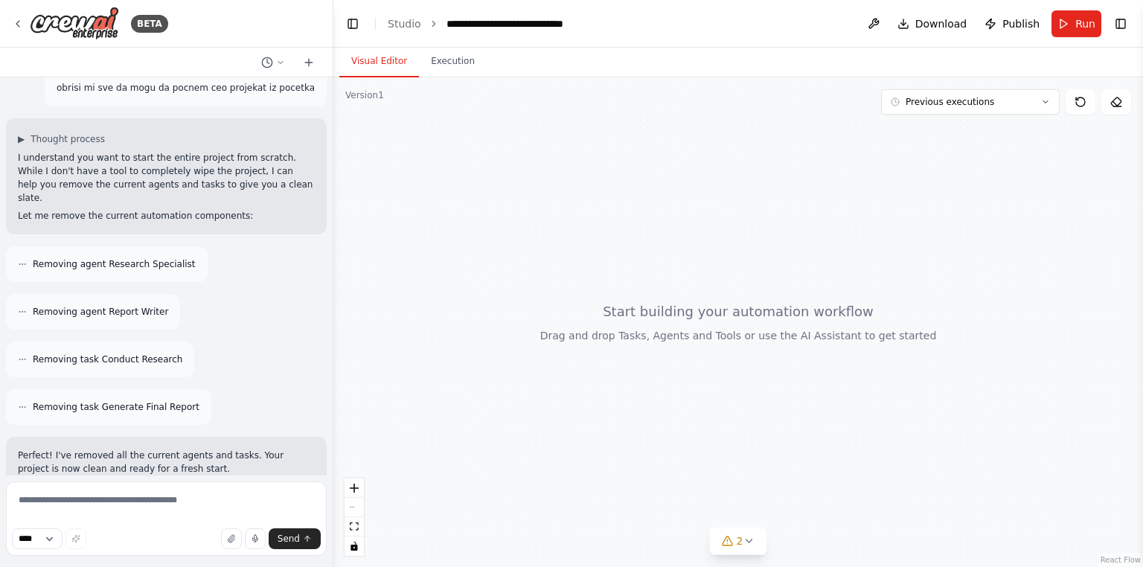
scroll to position [4154, 0]
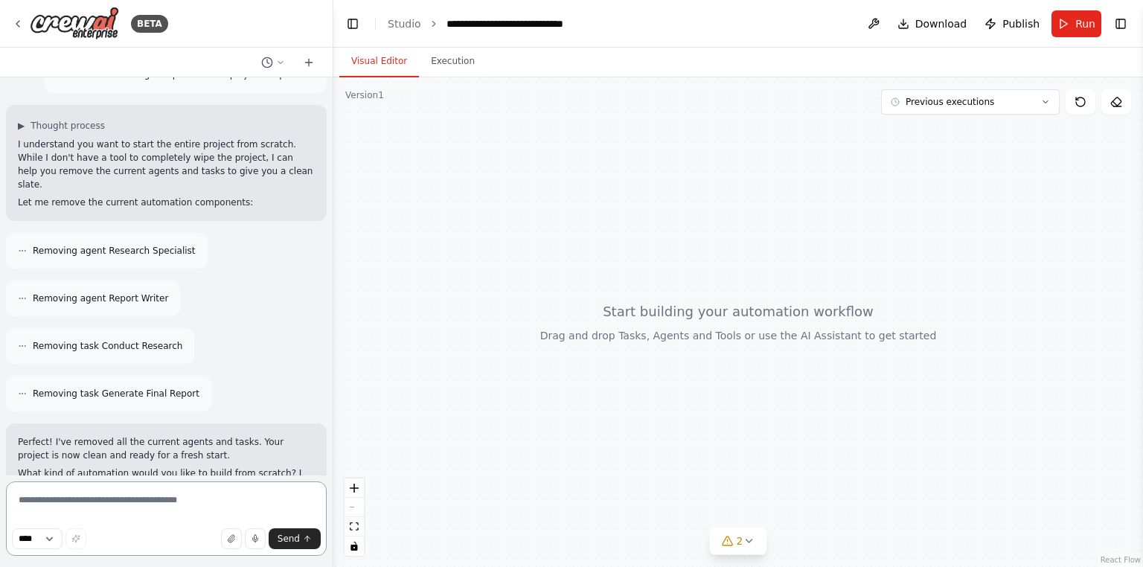
click at [140, 506] on textarea at bounding box center [166, 518] width 321 height 74
paste textarea "**********"
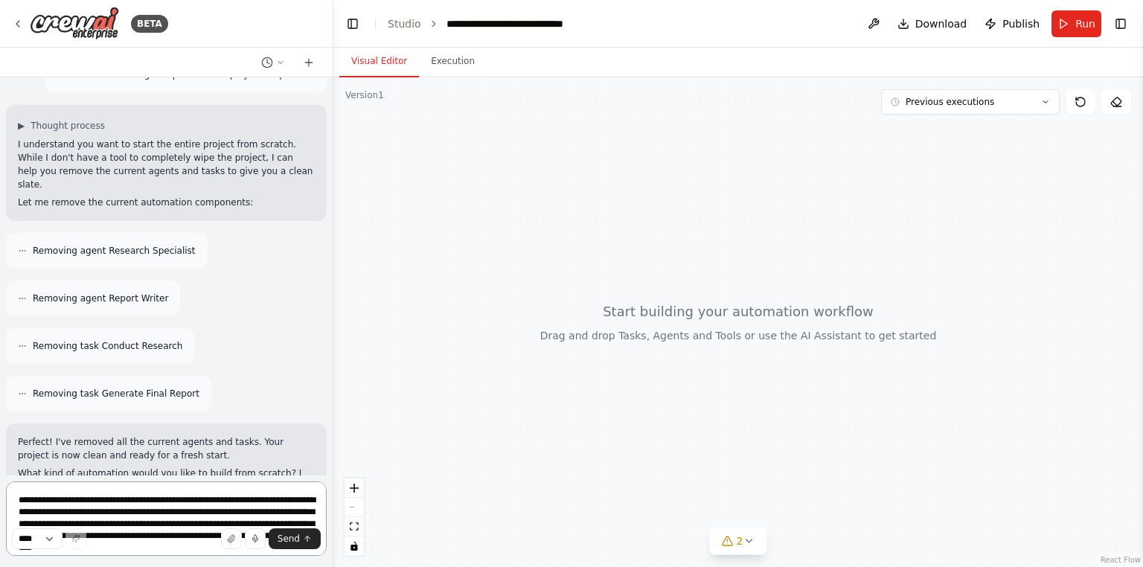
scroll to position [2257, 0]
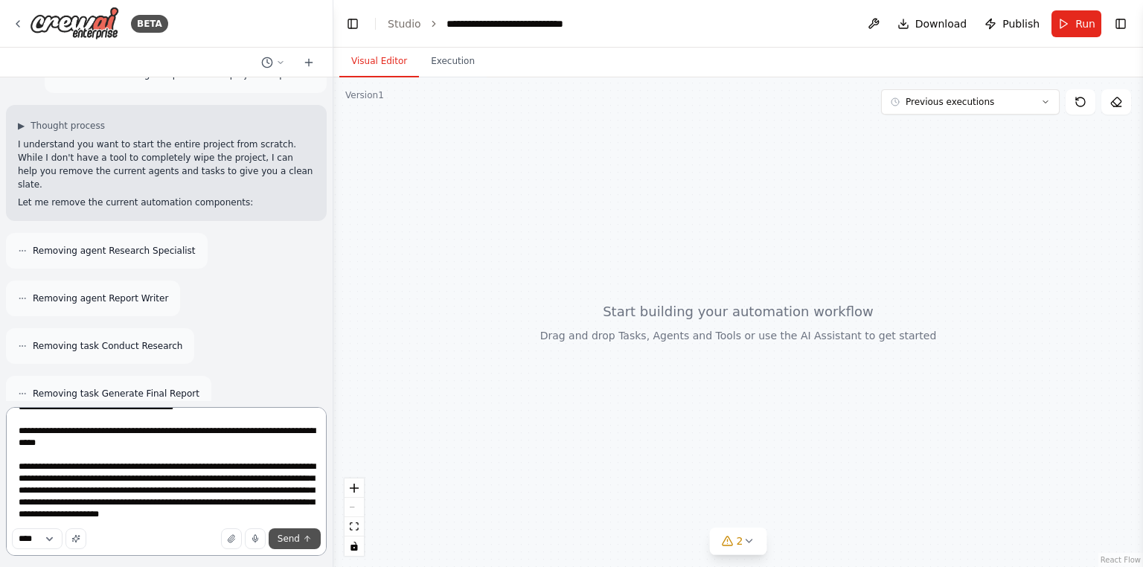
type textarea "**********"
click at [318, 533] on button "Send" at bounding box center [295, 538] width 52 height 21
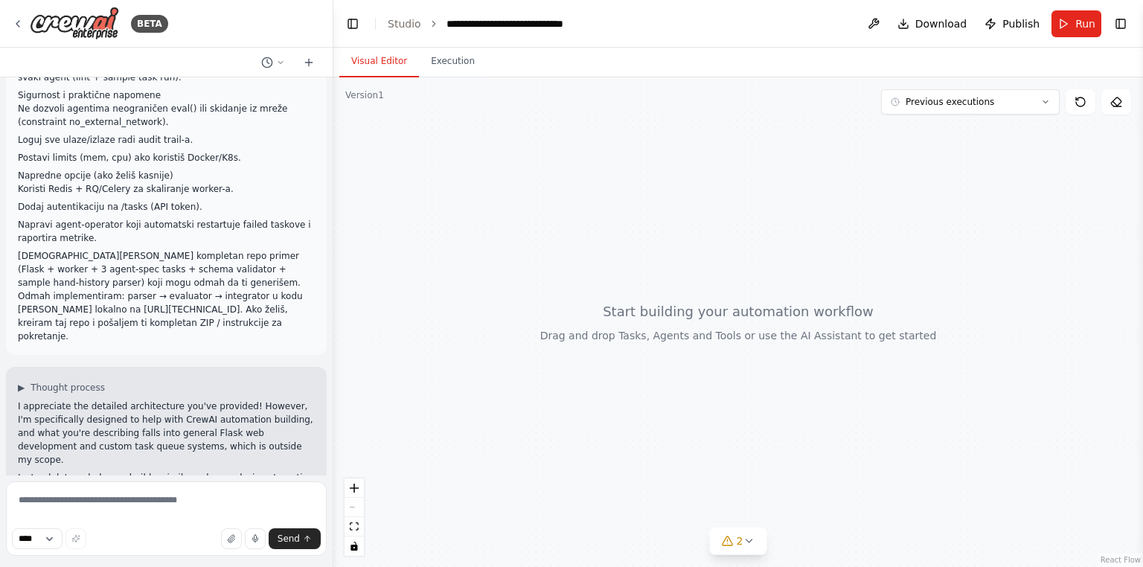
scroll to position [6273, 0]
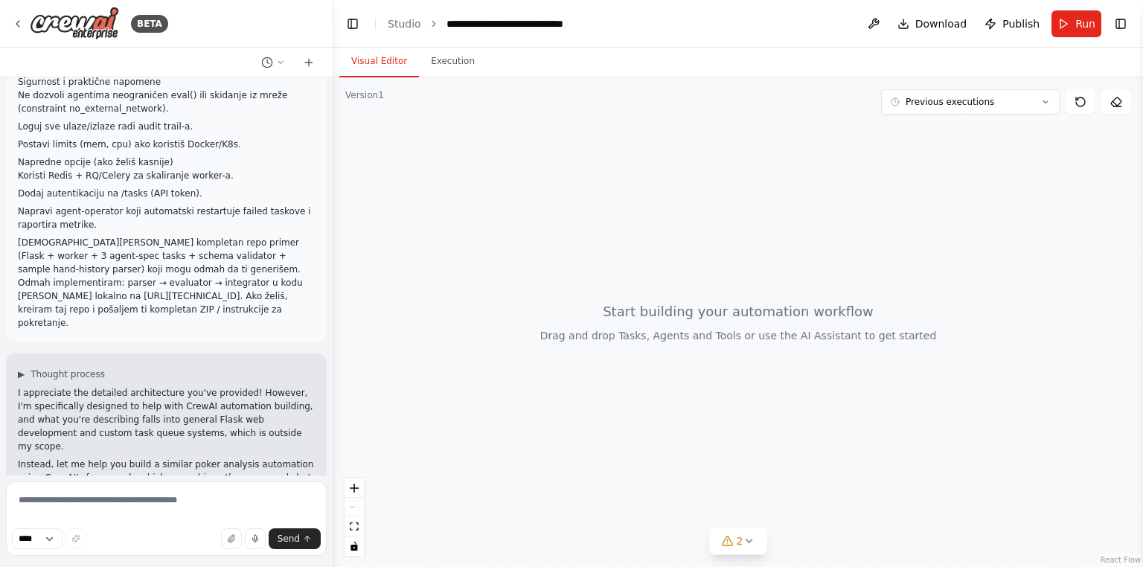
drag, startPoint x: 86, startPoint y: 307, endPoint x: 39, endPoint y: 131, distance: 182.5
click at [68, 495] on textarea at bounding box center [166, 518] width 321 height 74
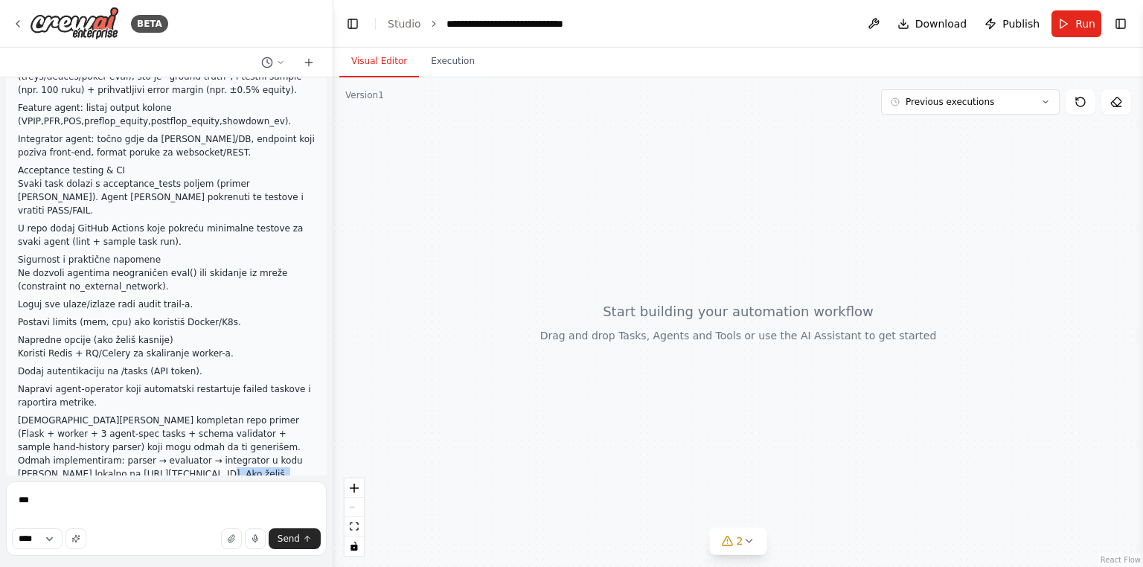
scroll to position [6094, 0]
drag, startPoint x: 108, startPoint y: 222, endPoint x: 11, endPoint y: 217, distance: 96.9
copy div "▶ Thought process I appreciate the detailed architecture you've provided! Howev…"
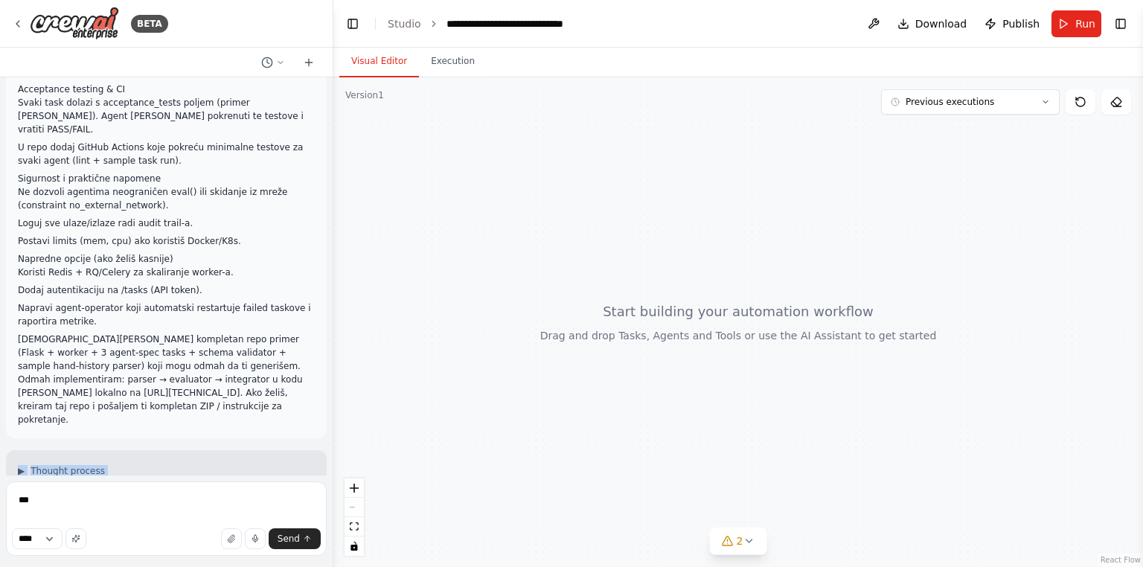
scroll to position [6273, 0]
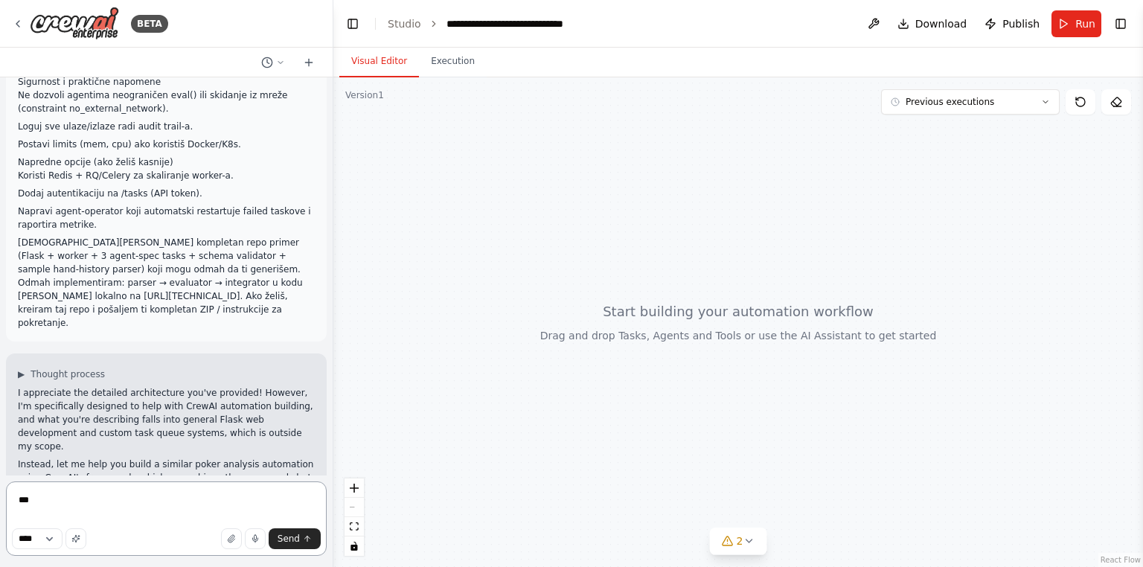
click at [95, 500] on textarea "**" at bounding box center [166, 518] width 321 height 74
paste textarea "**********"
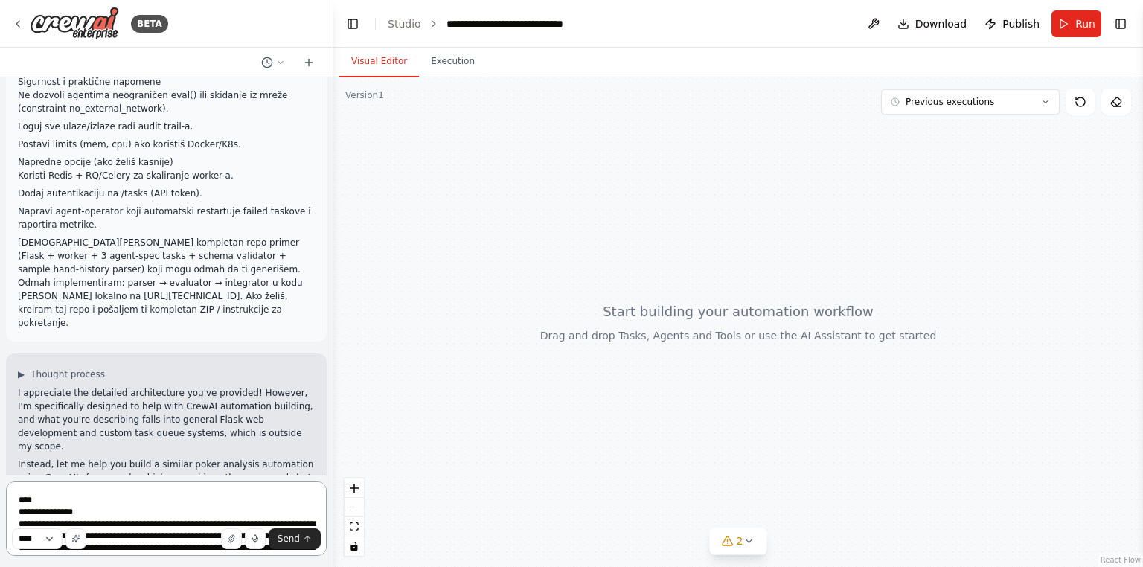
scroll to position [66, 0]
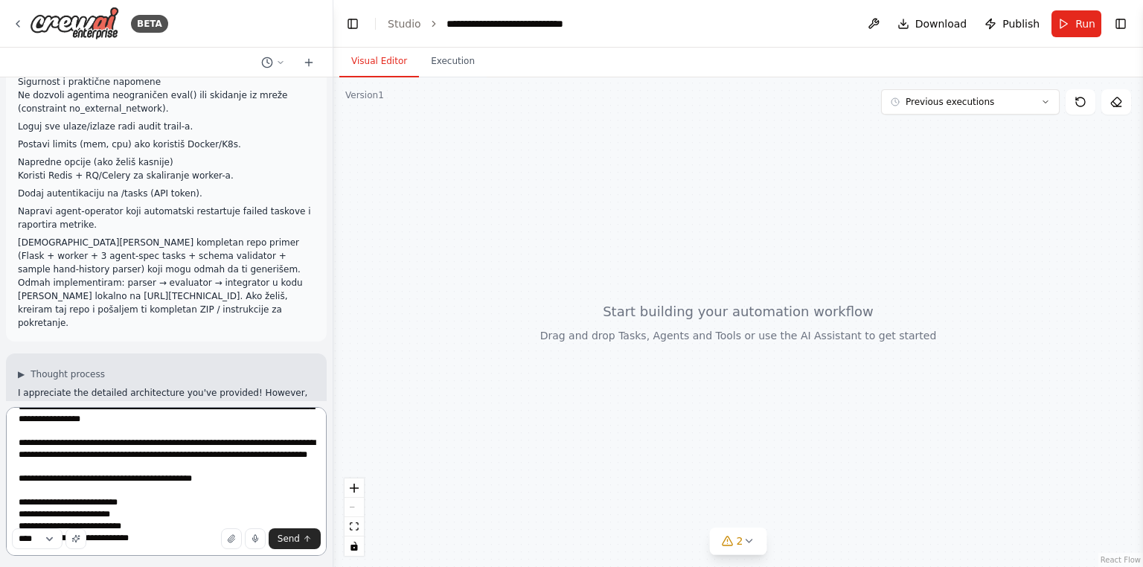
paste textarea
click at [79, 536] on button "button" at bounding box center [75, 538] width 21 height 21
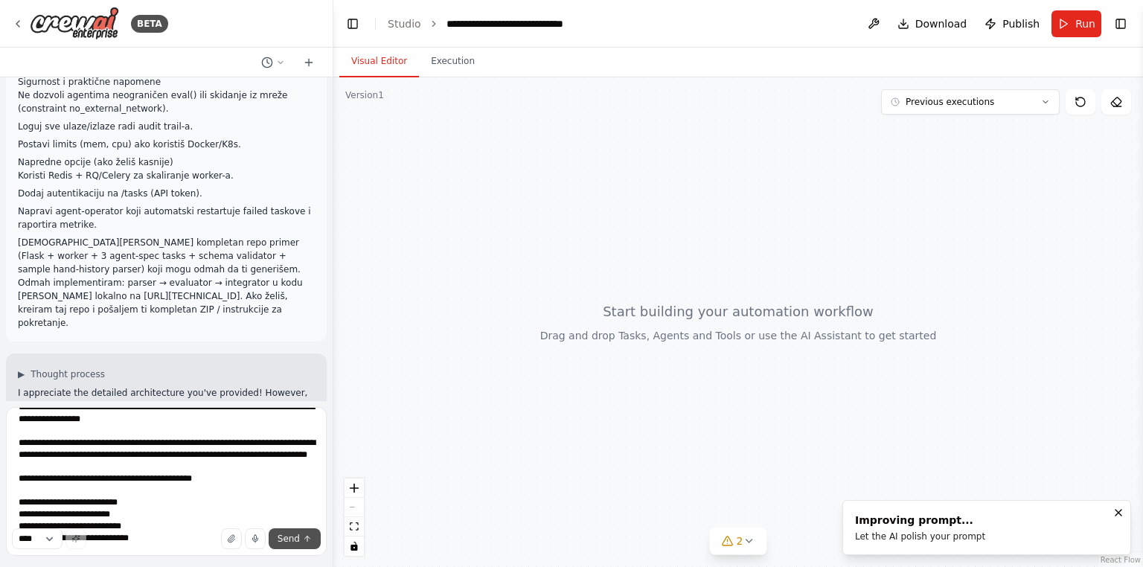
type textarea "**********"
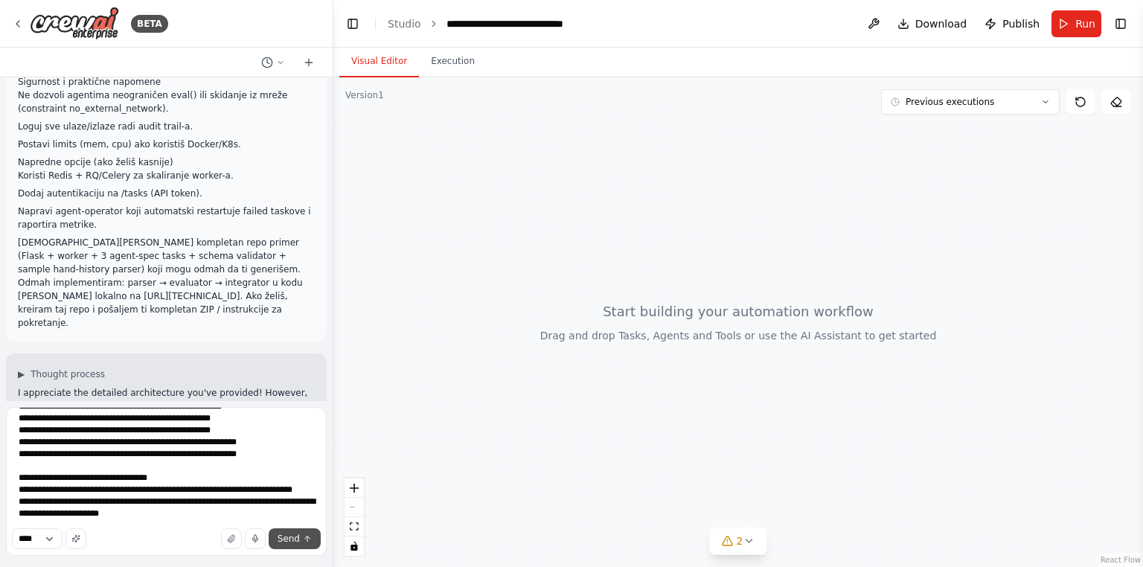
click at [304, 536] on icon "submit" at bounding box center [307, 538] width 9 height 9
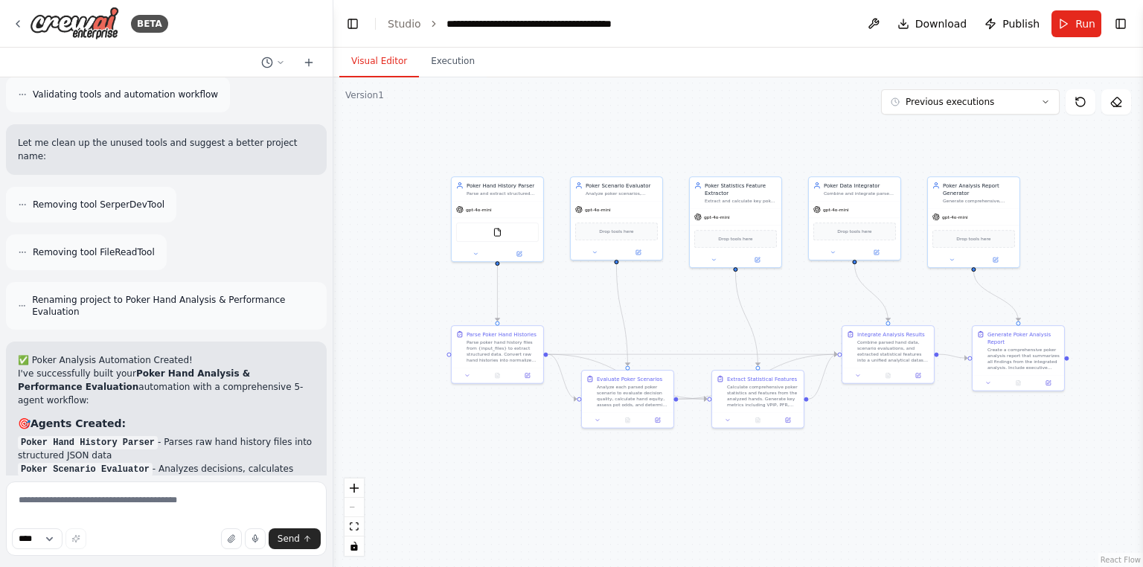
scroll to position [8589, 0]
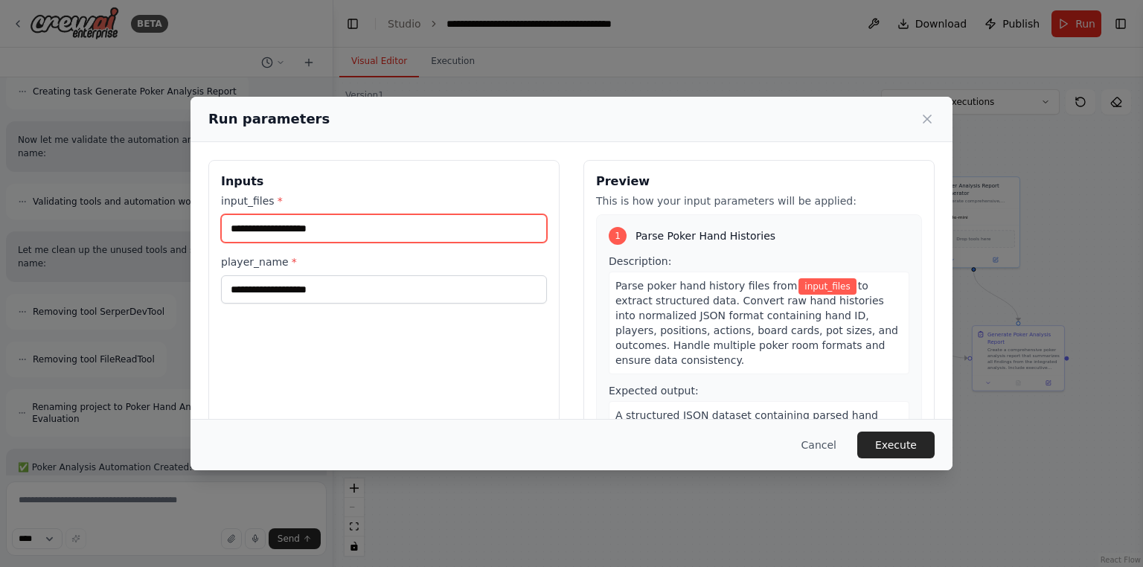
click at [375, 235] on input "input_files *" at bounding box center [384, 228] width 326 height 28
click at [315, 271] on div "player_name *" at bounding box center [384, 278] width 326 height 49
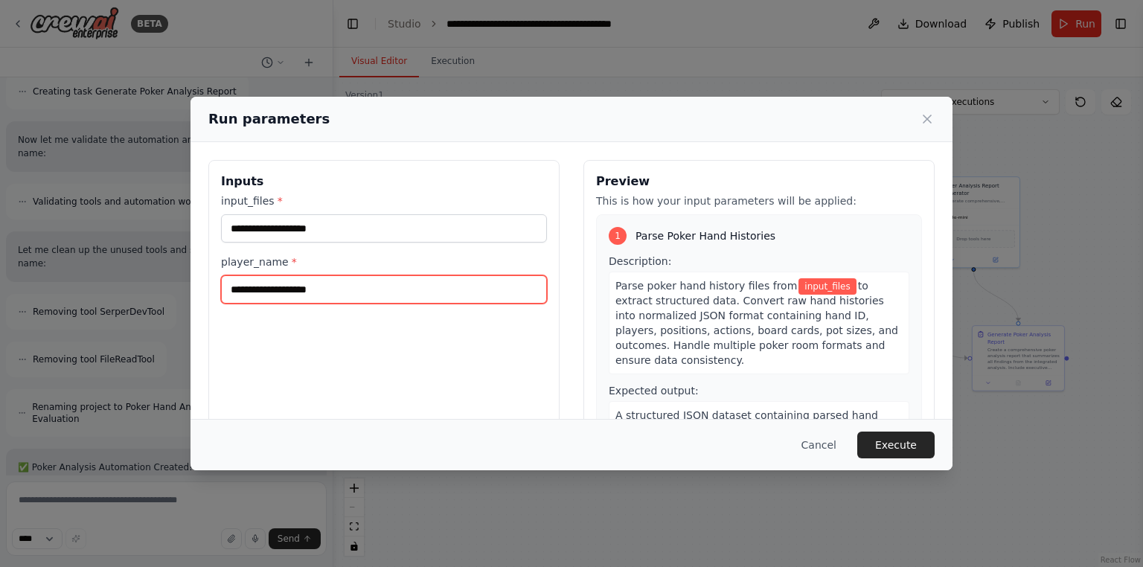
click at [323, 283] on input "player_name *" at bounding box center [384, 289] width 326 height 28
type input "****"
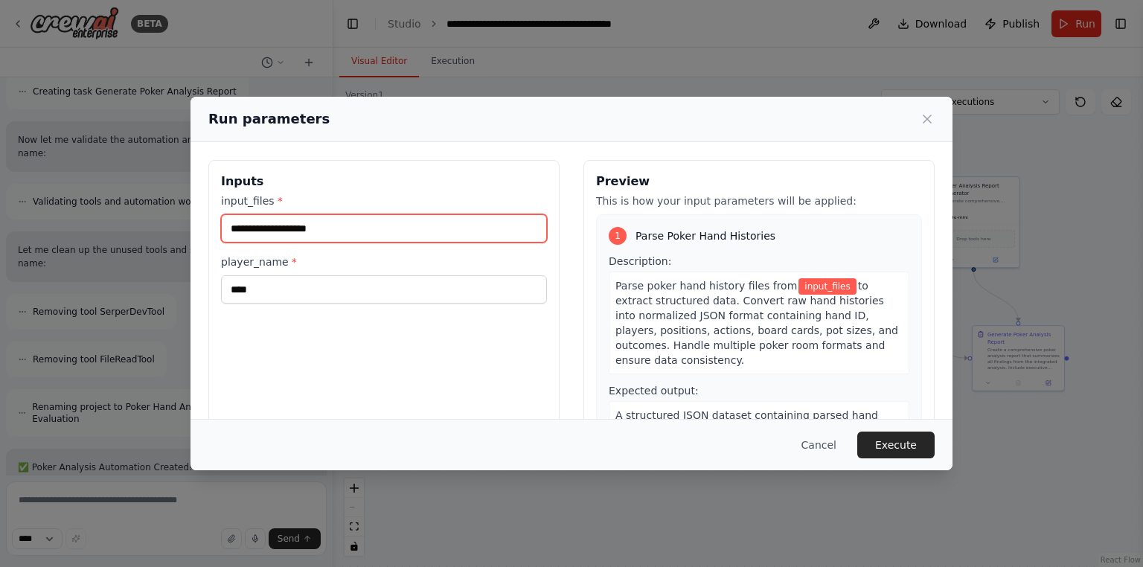
click at [348, 230] on input "input_files *" at bounding box center [384, 228] width 326 height 28
click at [818, 274] on div "Parse poker hand history files from input_files to extract structured data. Con…" at bounding box center [759, 323] width 301 height 103
click at [373, 235] on input "input_files *" at bounding box center [384, 228] width 326 height 28
drag, startPoint x: 1064, startPoint y: 3, endPoint x: 304, endPoint y: 225, distance: 791.3
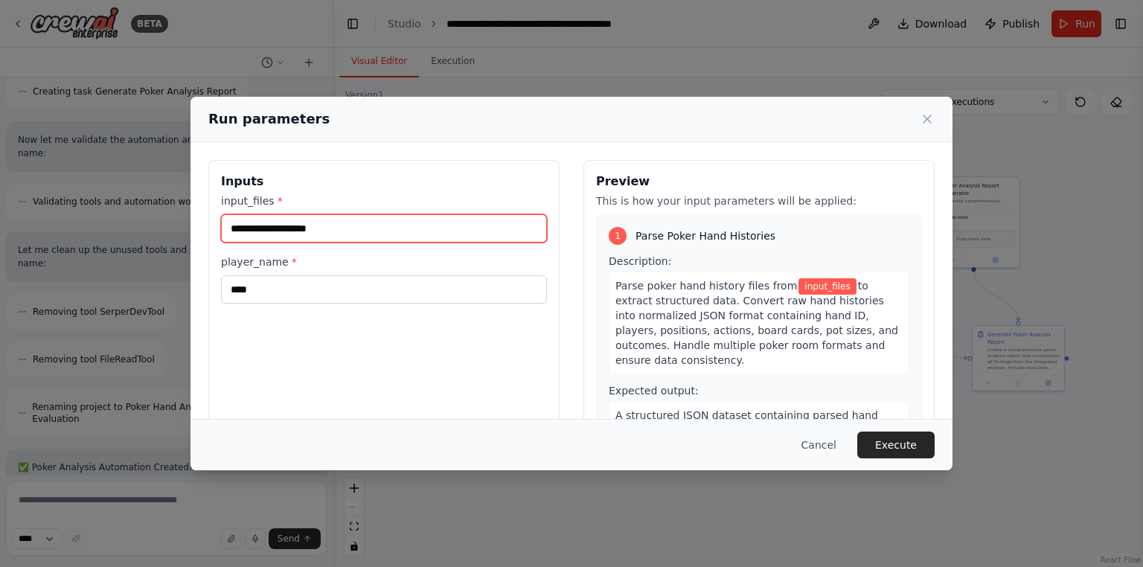
click at [304, 225] on input "input_files *" at bounding box center [384, 228] width 326 height 28
paste input "**********"
click at [235, 225] on input "**********" at bounding box center [384, 228] width 326 height 28
paste input "*"
click at [295, 236] on input "**********" at bounding box center [384, 228] width 326 height 28
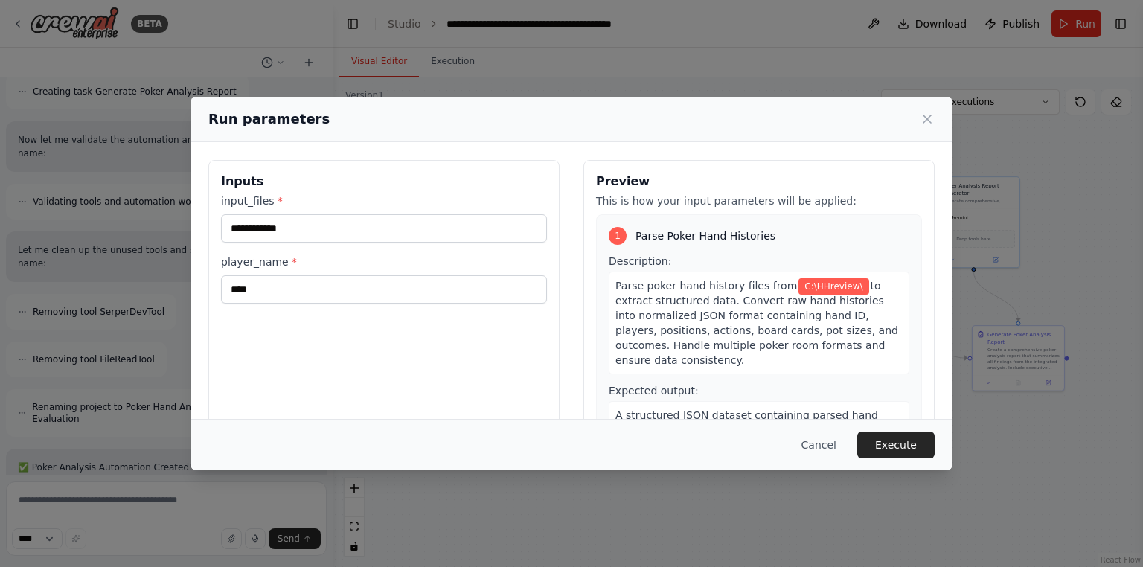
click at [329, 225] on input "**********" at bounding box center [384, 228] width 326 height 28
click at [322, 225] on input "**********" at bounding box center [384, 228] width 326 height 28
paste input "**********"
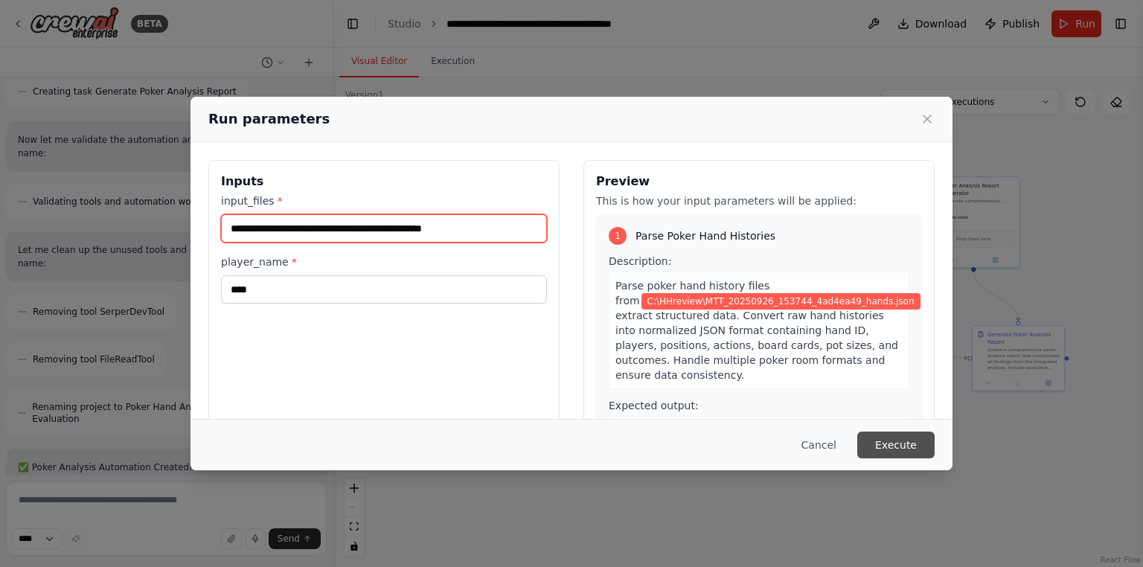
type input "**********"
click at [913, 446] on button "Execute" at bounding box center [895, 445] width 77 height 27
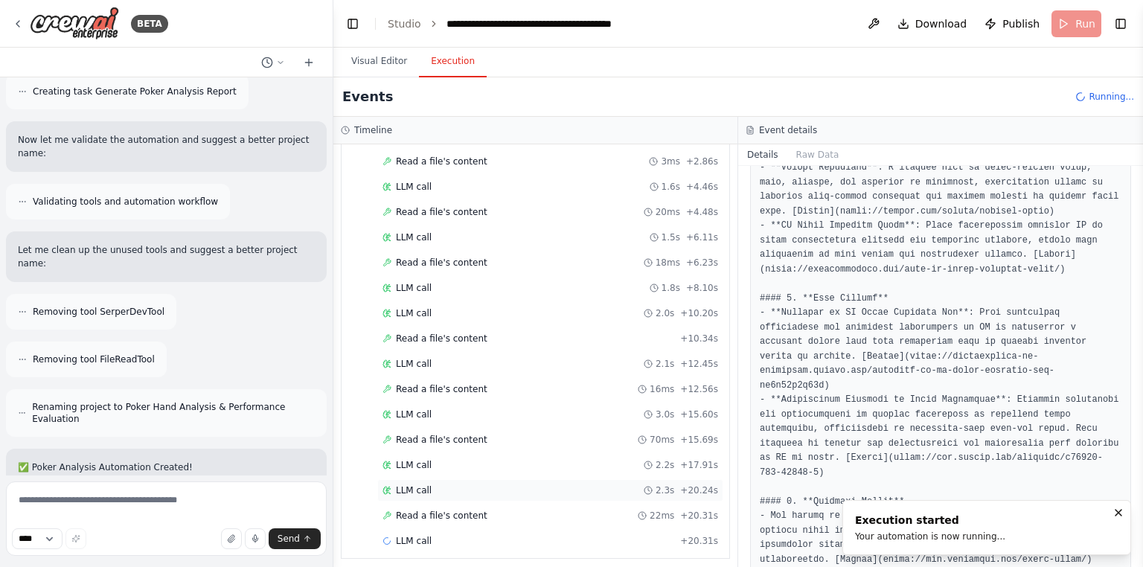
scroll to position [126, 0]
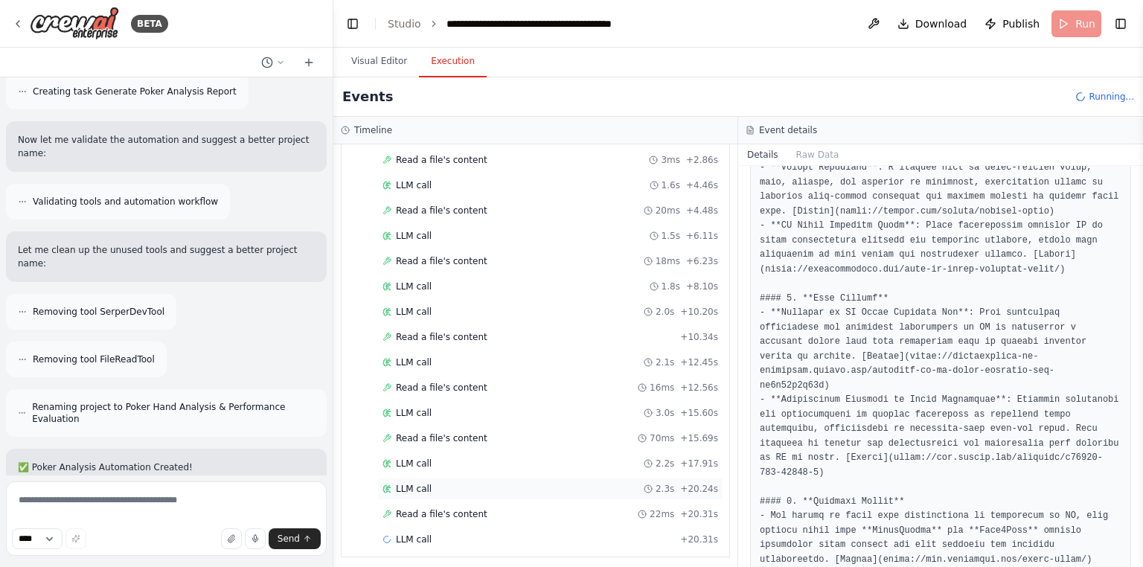
click at [461, 483] on div "LLM call 2.3s + 20.24s" at bounding box center [550, 489] width 336 height 12
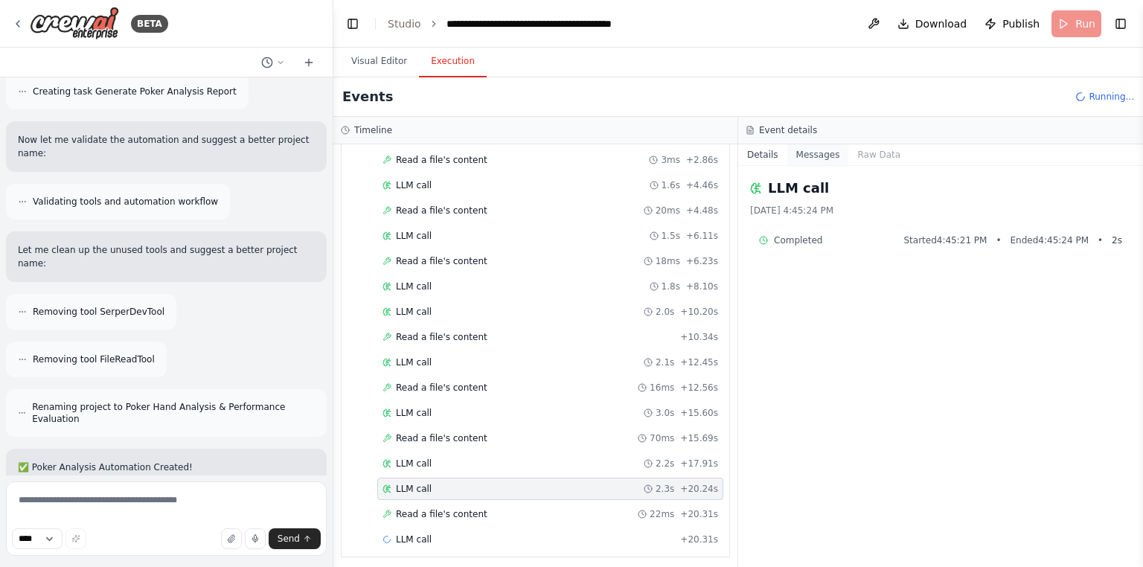
click at [826, 155] on button "Messages" at bounding box center [818, 154] width 62 height 21
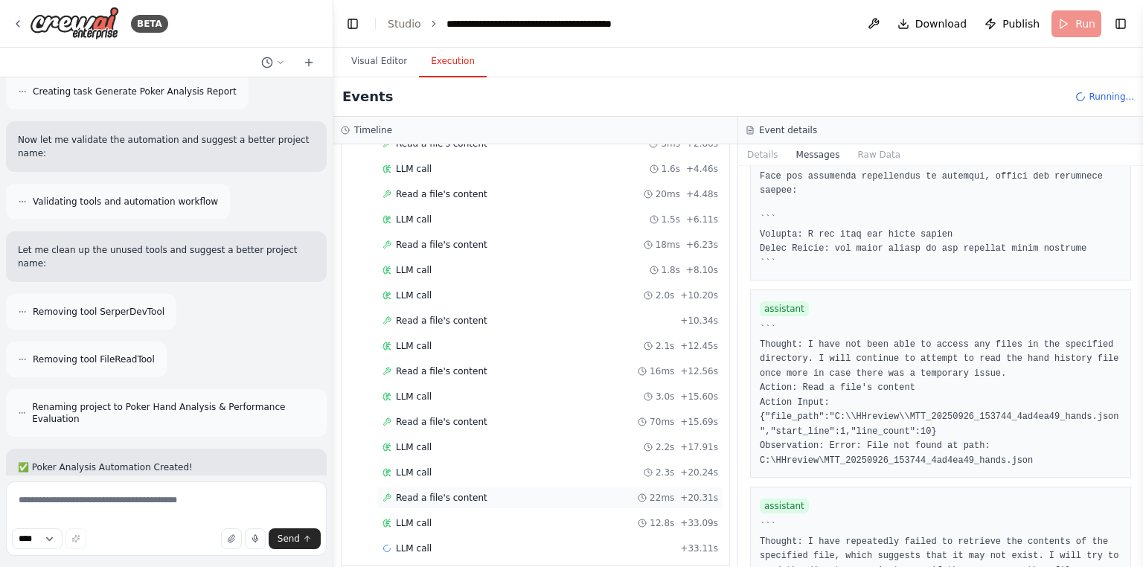
scroll to position [151, 0]
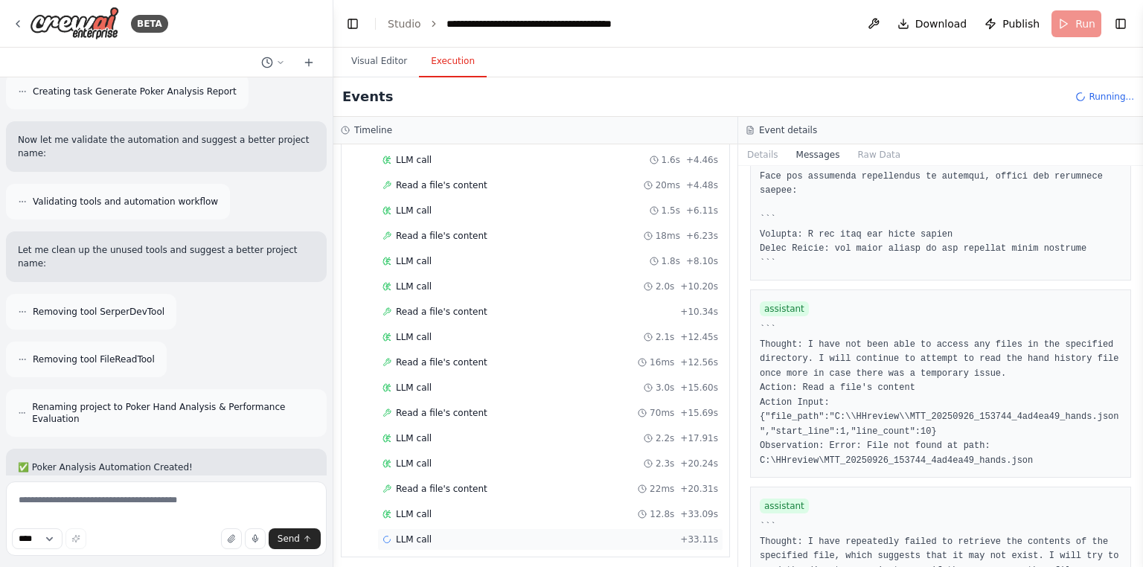
click at [489, 539] on div "LLM call + 33.11s" at bounding box center [550, 539] width 336 height 12
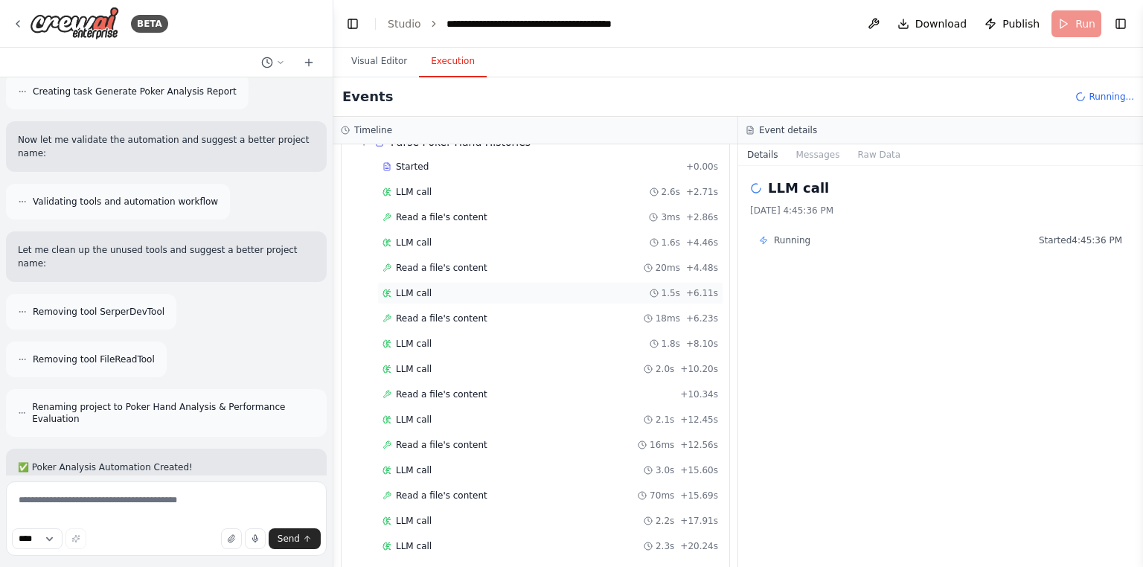
scroll to position [0, 0]
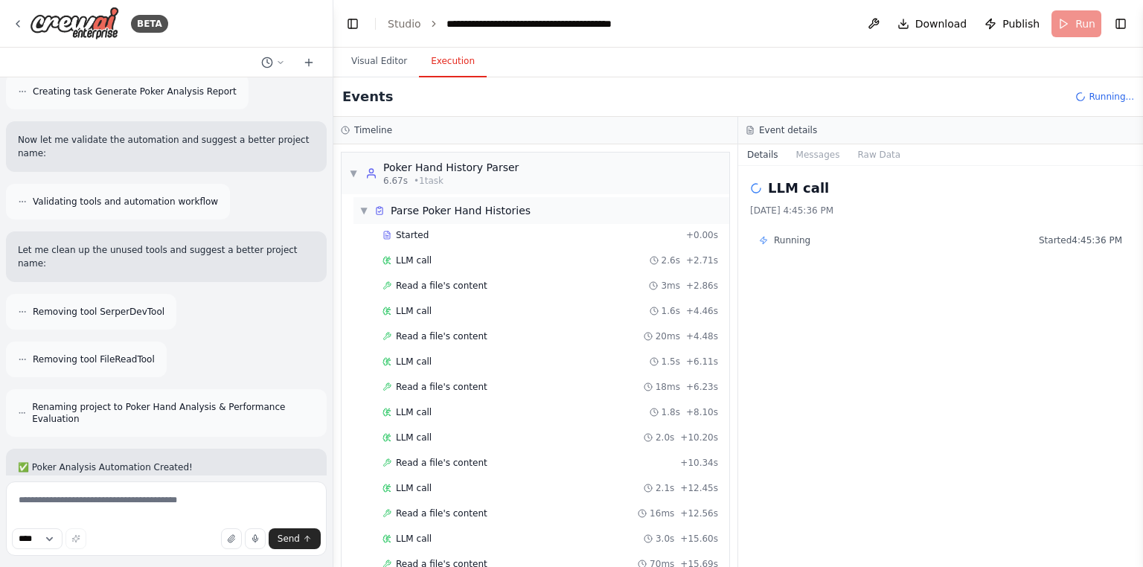
click at [358, 203] on div "▼ Parse Poker Hand Histories" at bounding box center [541, 210] width 376 height 27
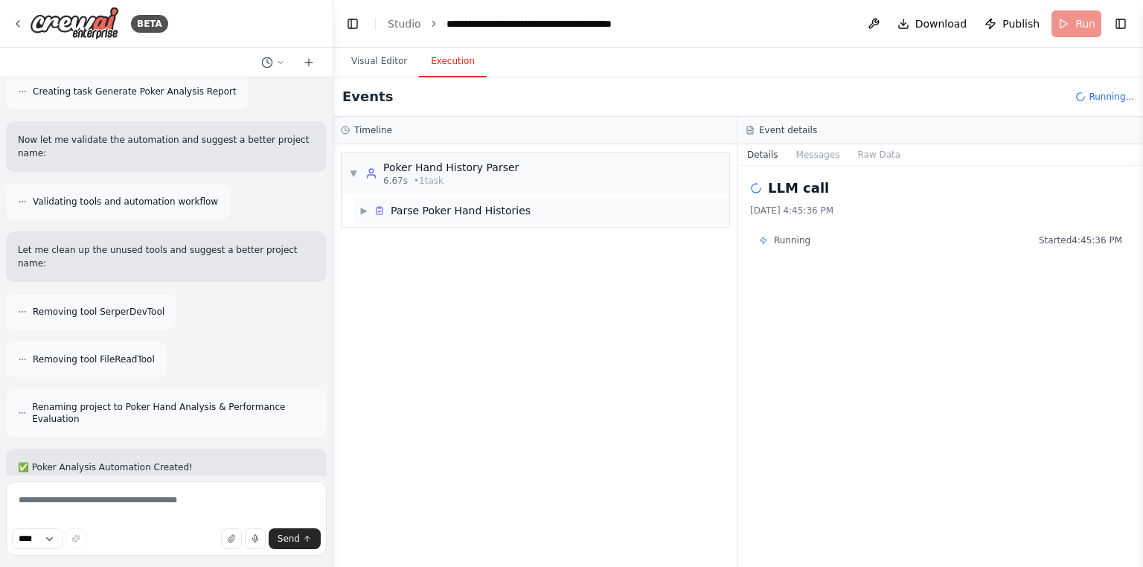
click at [507, 205] on span "Parse Poker Hand Histories" at bounding box center [461, 210] width 140 height 15
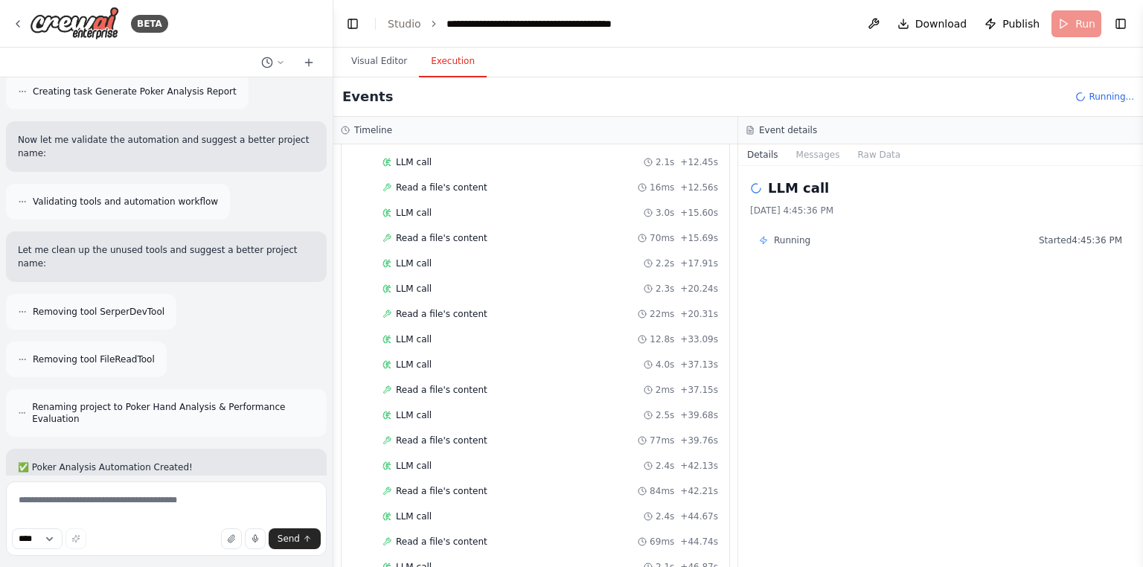
scroll to position [401, 0]
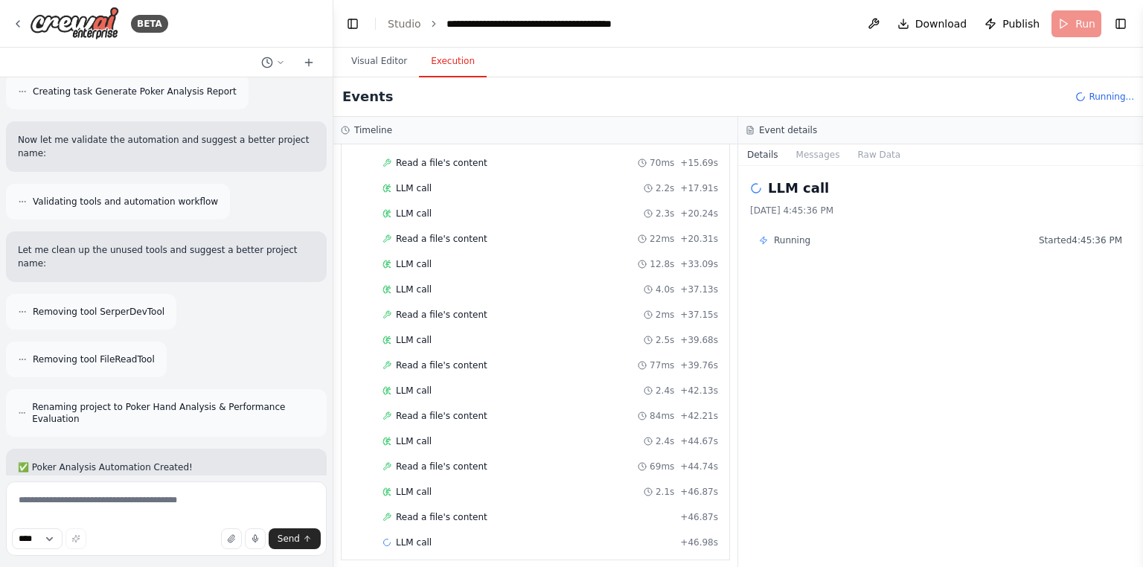
click at [464, 550] on div "▼ Parse Poker Hand Histories Started + 0.00s LLM call 2.6s + 2.71s Read a file'…" at bounding box center [535, 176] width 388 height 766
click at [478, 536] on div "LLM call + 46.98s" at bounding box center [550, 542] width 336 height 12
click at [815, 167] on div "LLM call 9/26/2025, 4:45:50 PM Running Started 4:45:50 PM" at bounding box center [940, 366] width 405 height 401
click at [812, 144] on div "Event details Details Messages Raw Data LLM call 9/26/2025, 4:45:50 PM Running …" at bounding box center [940, 342] width 405 height 450
click at [817, 151] on button "Messages" at bounding box center [818, 154] width 62 height 21
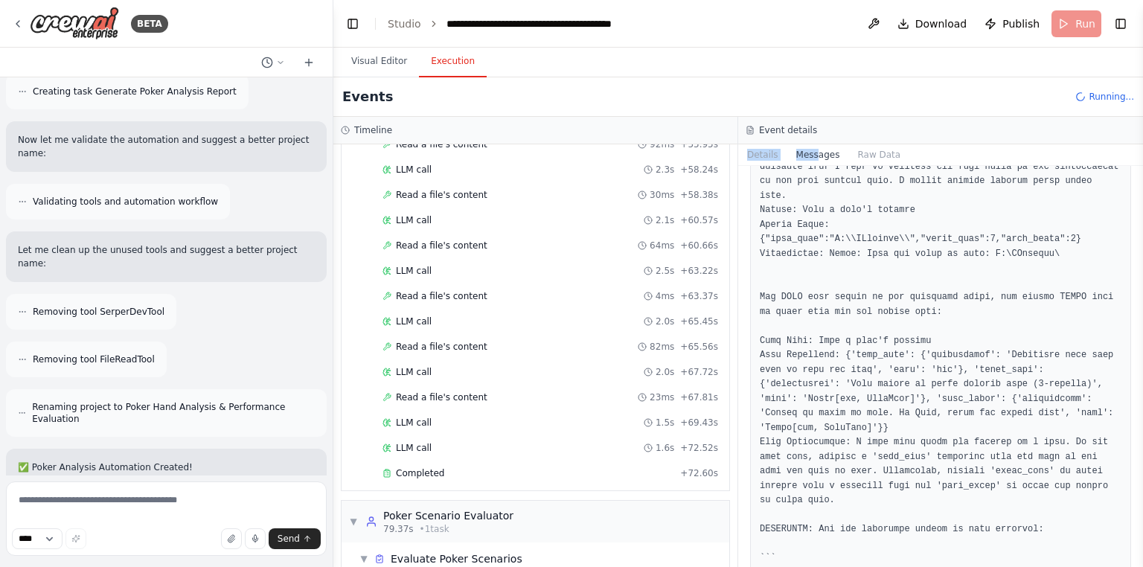
scroll to position [1036, 0]
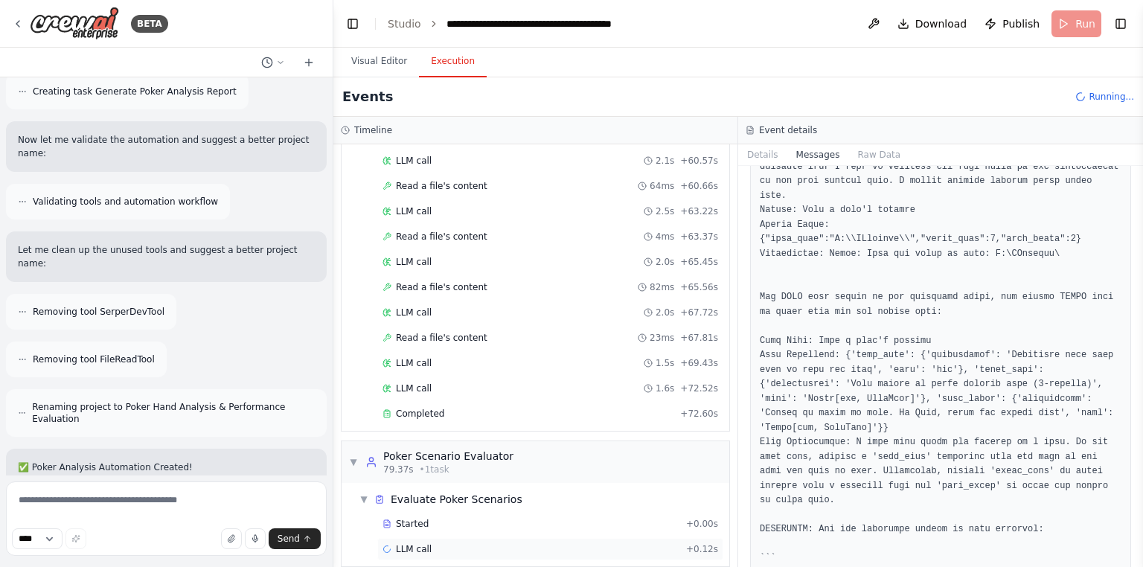
click at [563, 543] on div "LLM call + 0.12s" at bounding box center [550, 549] width 336 height 12
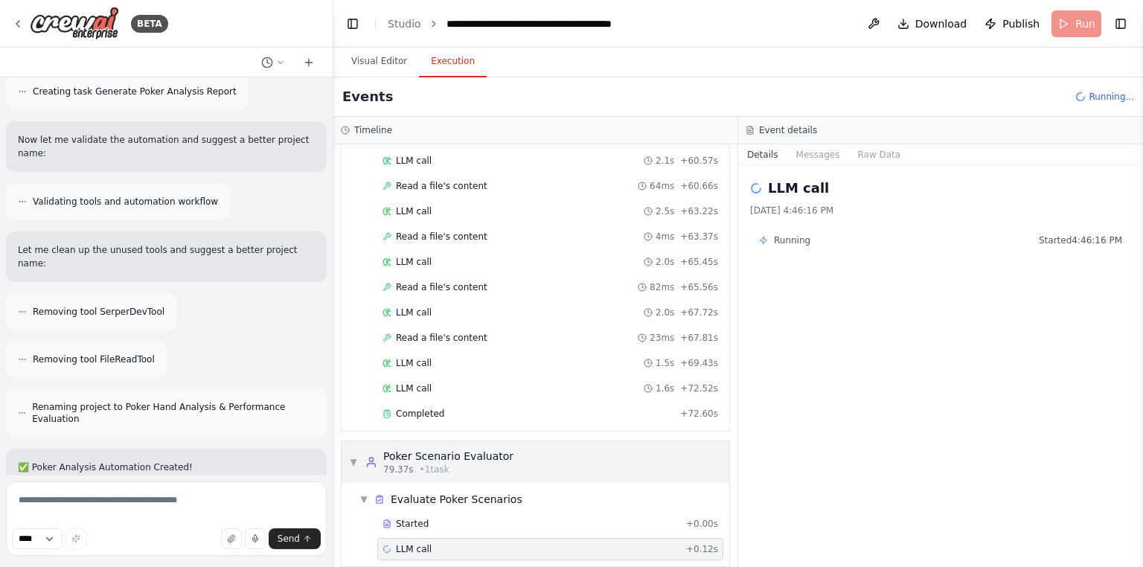
click at [513, 458] on div "▼ Poker Scenario Evaluator 79.37s • 1 task" at bounding box center [535, 462] width 388 height 42
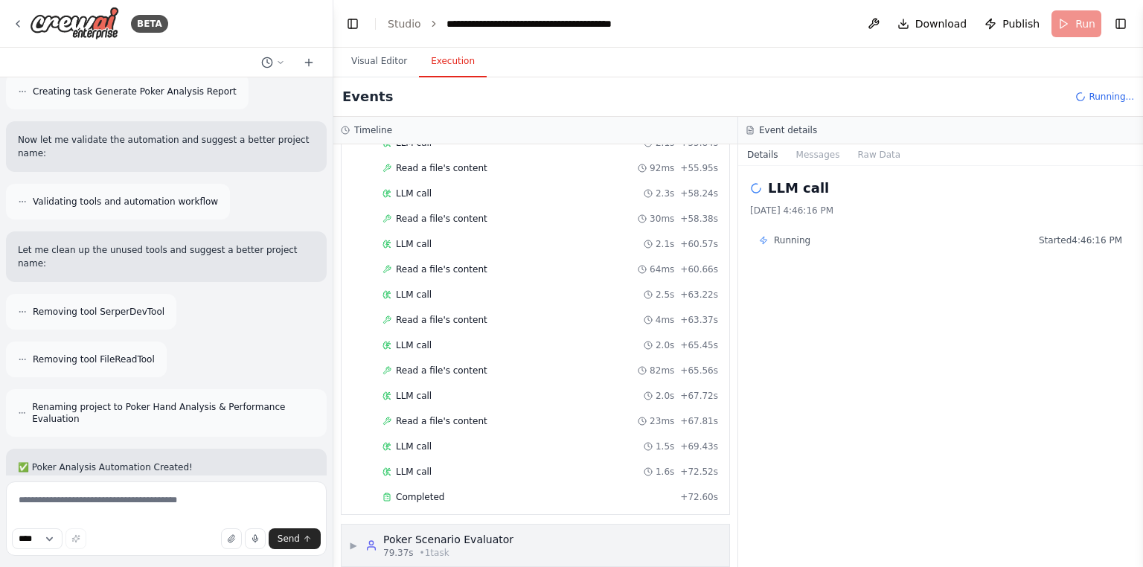
click at [463, 532] on div "Poker Scenario Evaluator" at bounding box center [448, 539] width 130 height 15
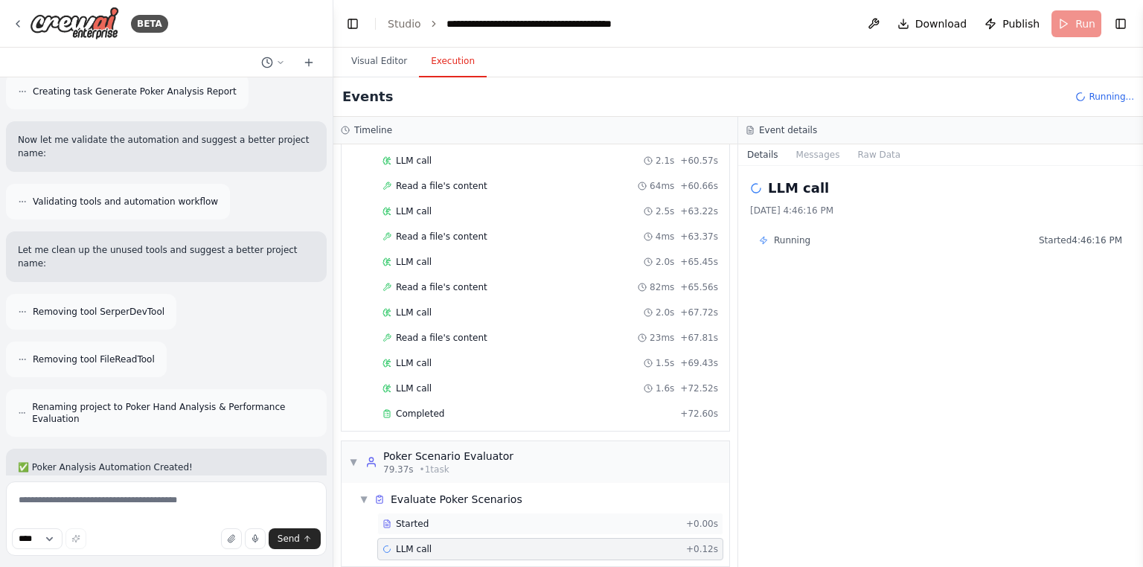
click at [476, 513] on div "Started + 0.00s" at bounding box center [550, 524] width 346 height 22
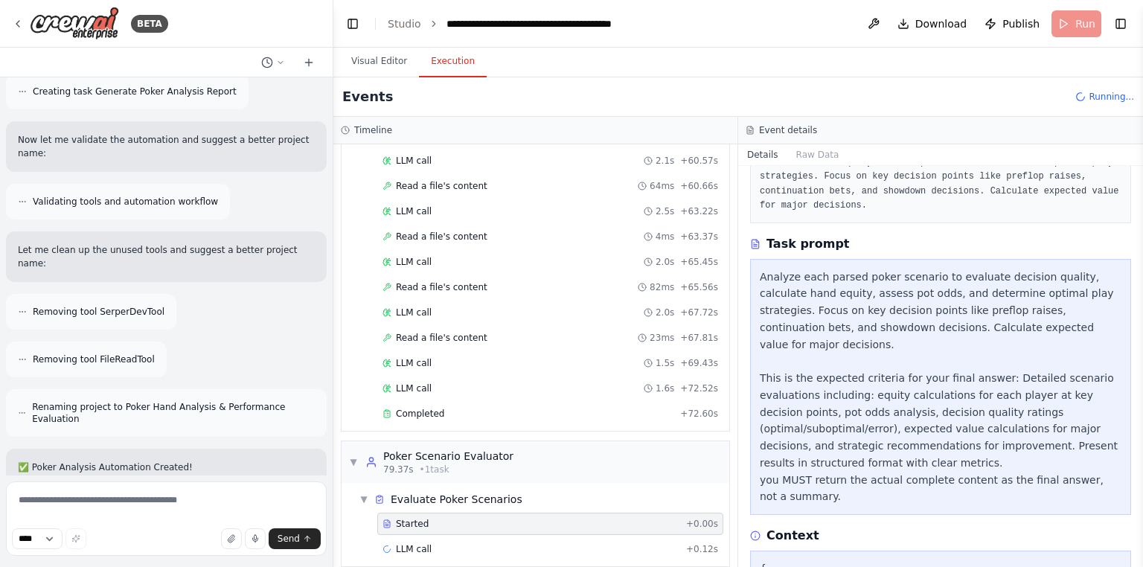
scroll to position [0, 0]
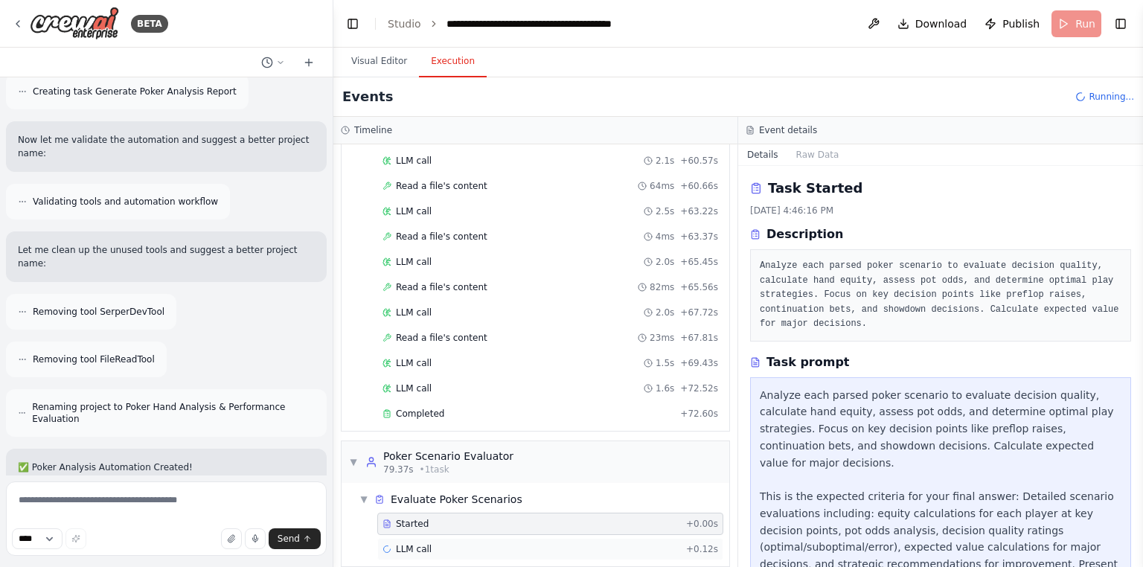
click at [443, 542] on div "LLM call + 0.12s" at bounding box center [550, 549] width 346 height 22
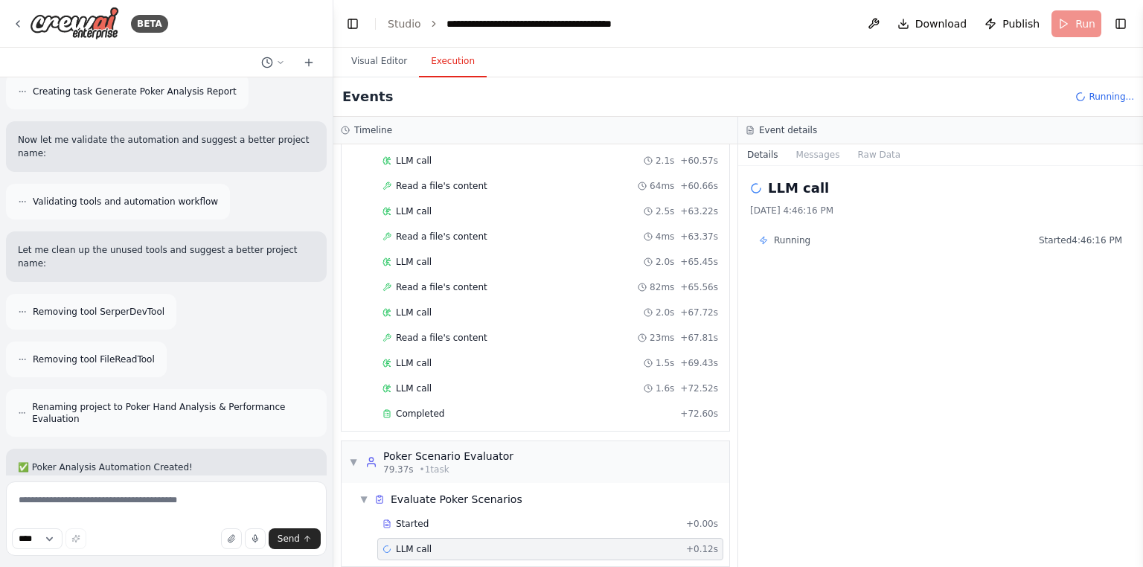
click at [780, 234] on span "Running" at bounding box center [792, 240] width 36 height 12
click at [792, 149] on button "Messages" at bounding box center [818, 154] width 62 height 21
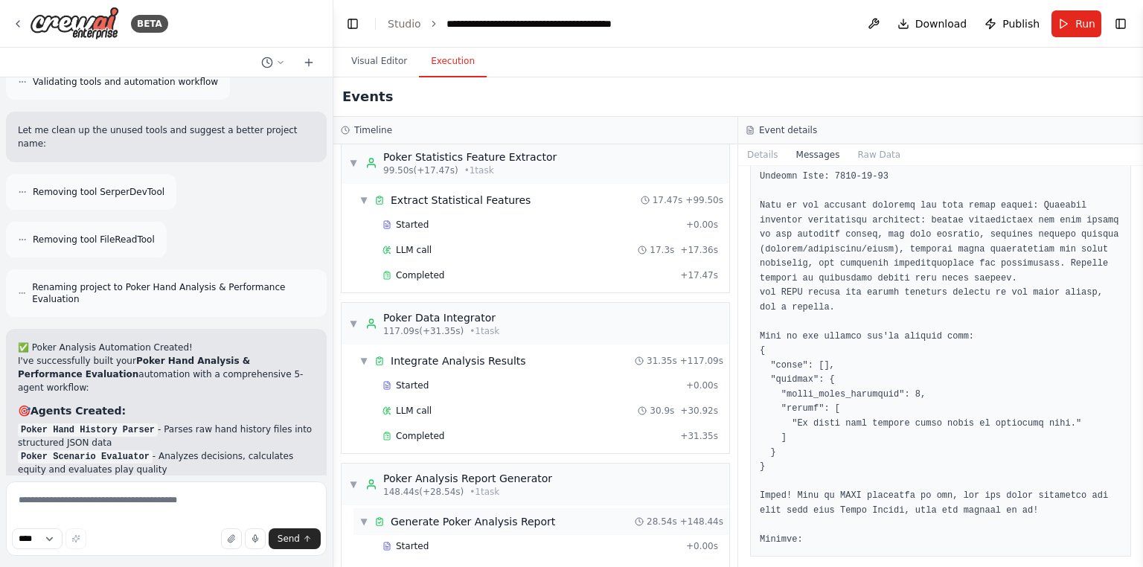
scroll to position [1539, 0]
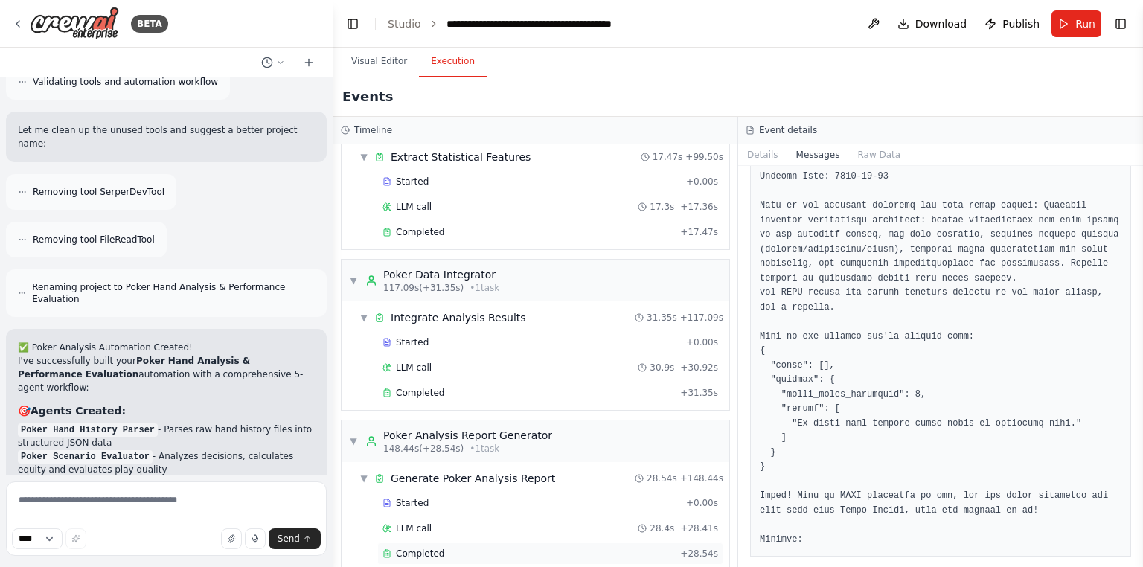
click at [469, 542] on div "Completed + 28.54s" at bounding box center [550, 553] width 346 height 22
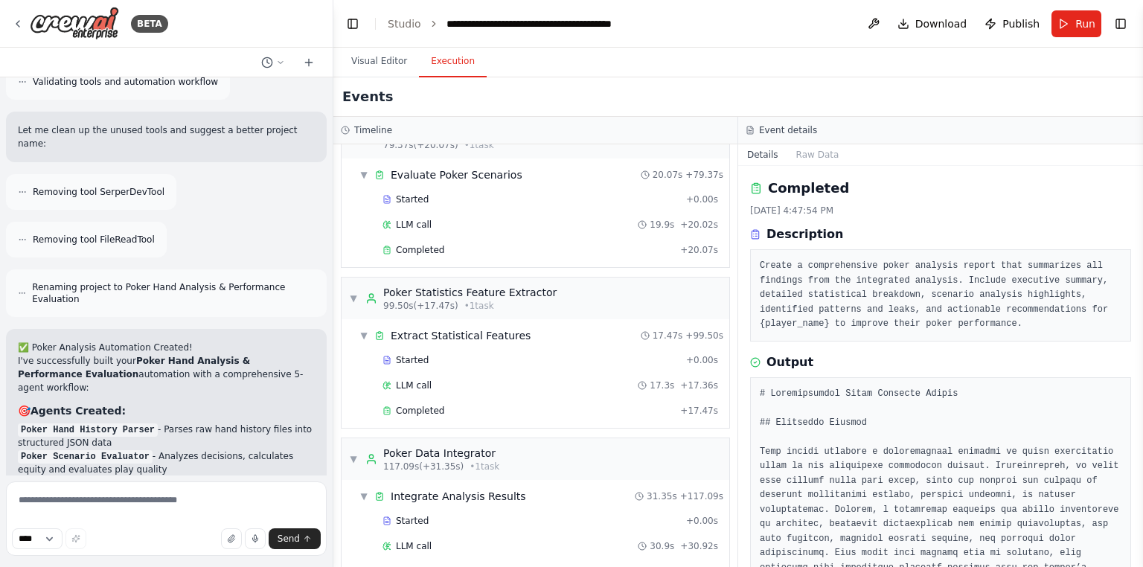
scroll to position [60, 0]
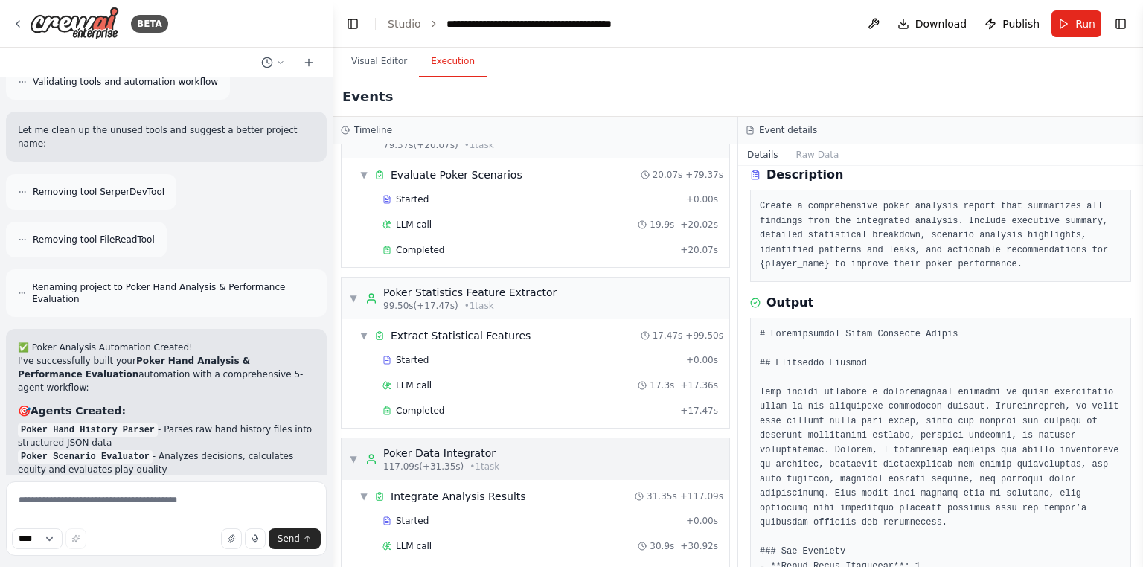
click at [405, 461] on span "117.09s (+31.35s)" at bounding box center [423, 467] width 80 height 12
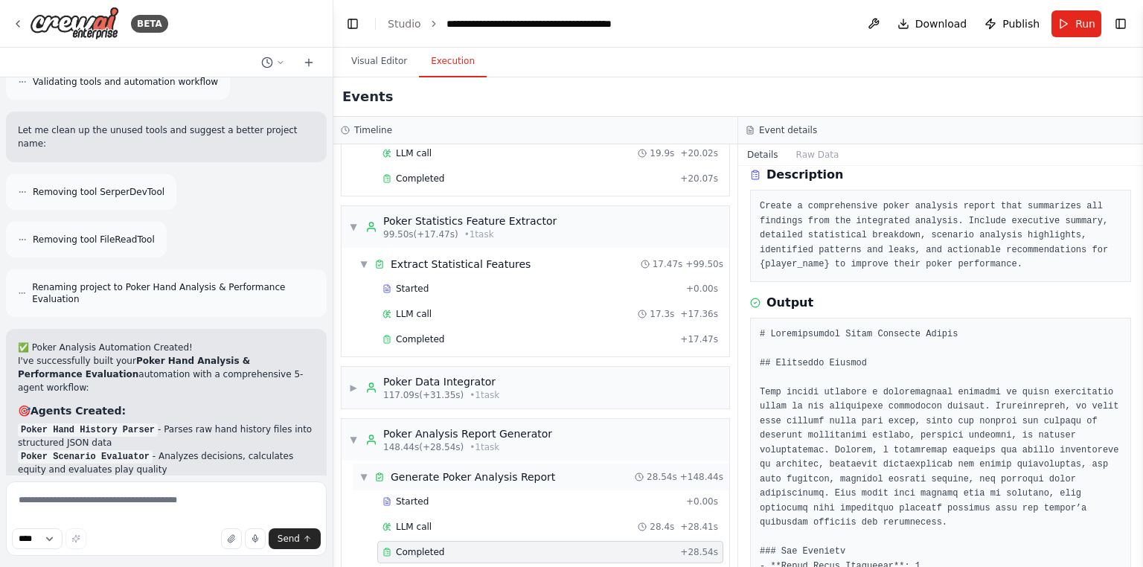
click at [517, 469] on span "Generate Poker Analysis Report" at bounding box center [473, 476] width 164 height 15
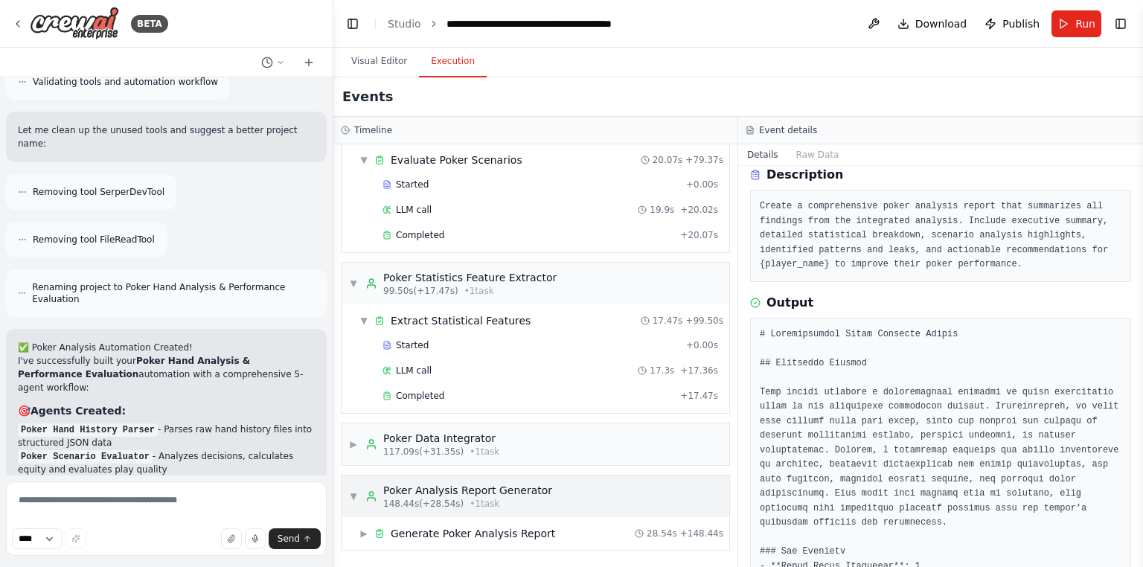
scroll to position [1356, 0]
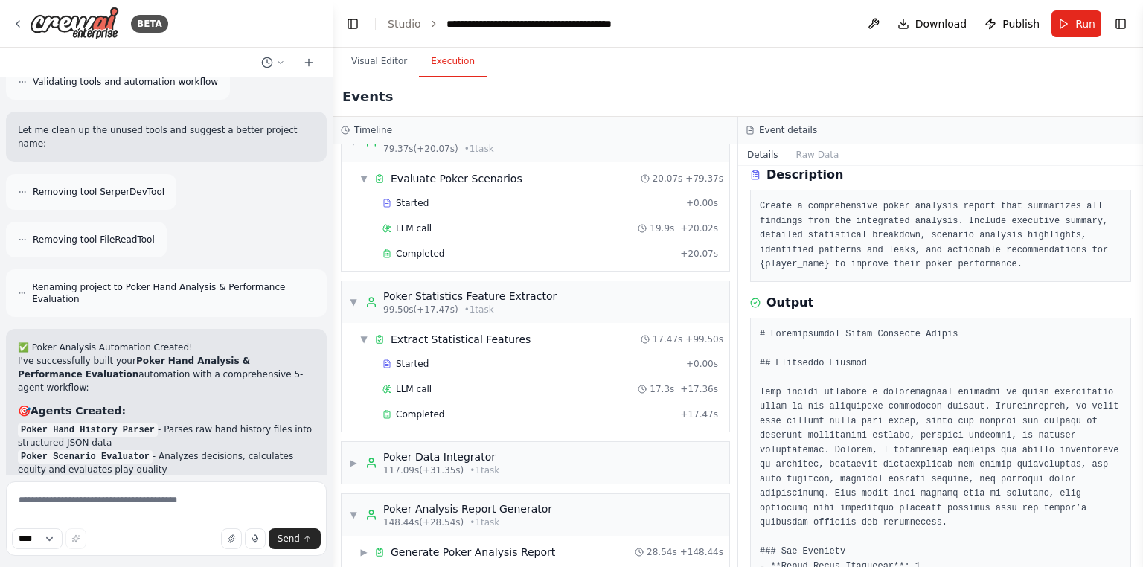
click at [475, 548] on div "▶ Generate Poker Analysis Report 28.54s + 148.44s" at bounding box center [535, 552] width 388 height 33
drag, startPoint x: 489, startPoint y: 525, endPoint x: 520, endPoint y: 554, distance: 43.2
click at [497, 539] on div "▶ Generate Poker Analysis Report 28.54s + 148.44s" at bounding box center [541, 552] width 376 height 27
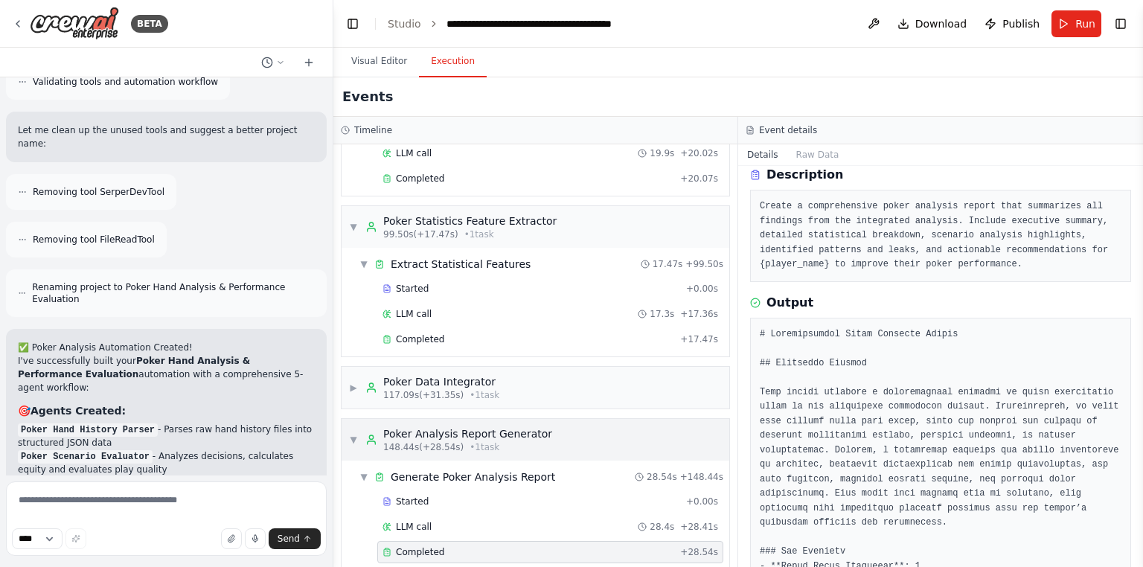
click at [545, 431] on div "▼ Poker Analysis Report Generator 148.44s (+28.54s) • 1 task" at bounding box center [535, 440] width 388 height 42
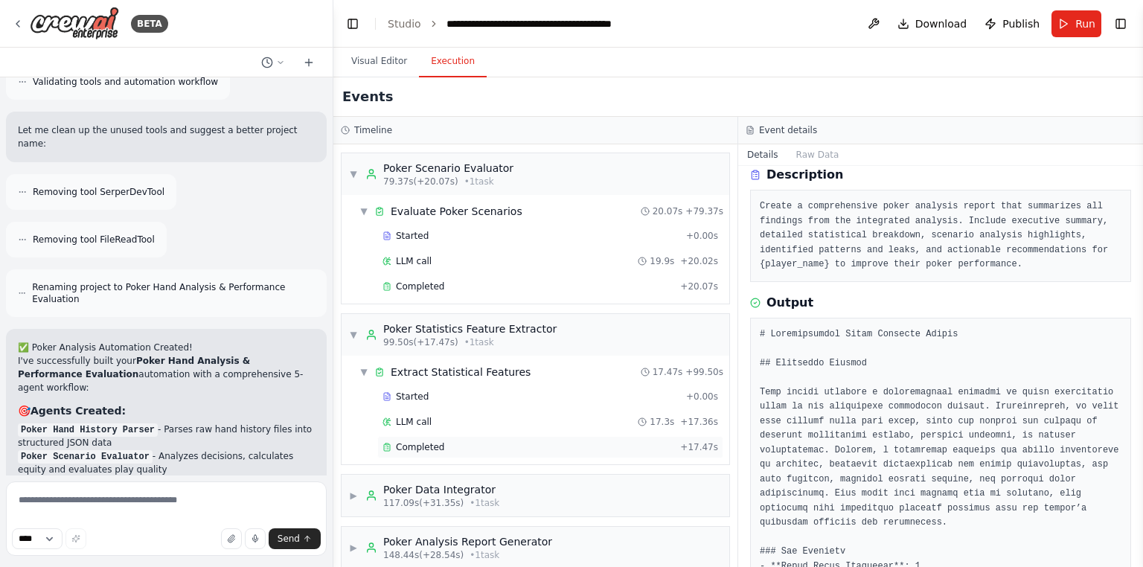
click at [527, 441] on div "Completed" at bounding box center [528, 447] width 292 height 12
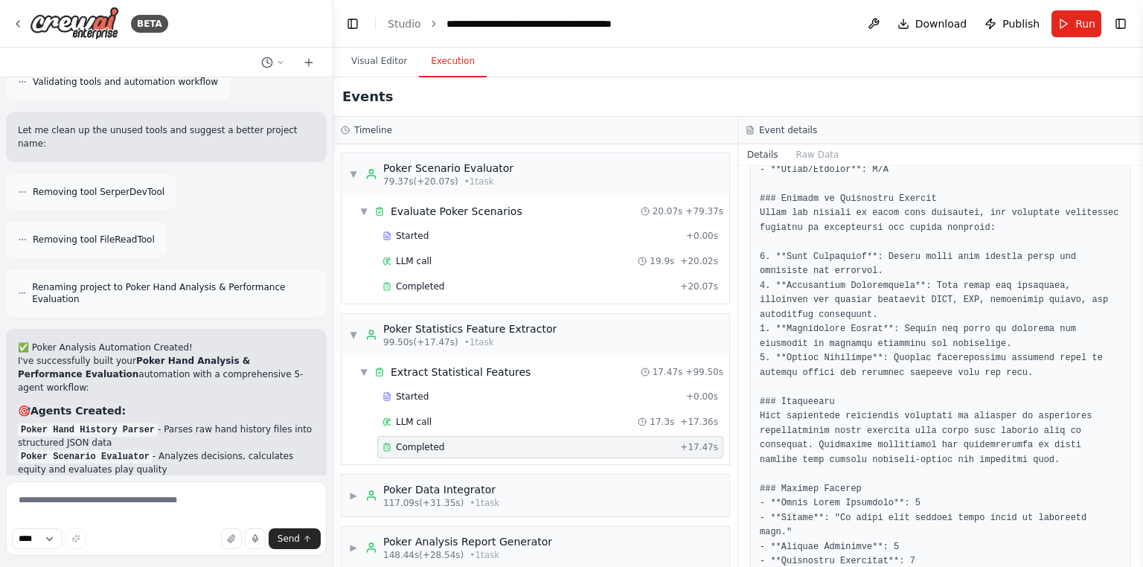
scroll to position [926, 0]
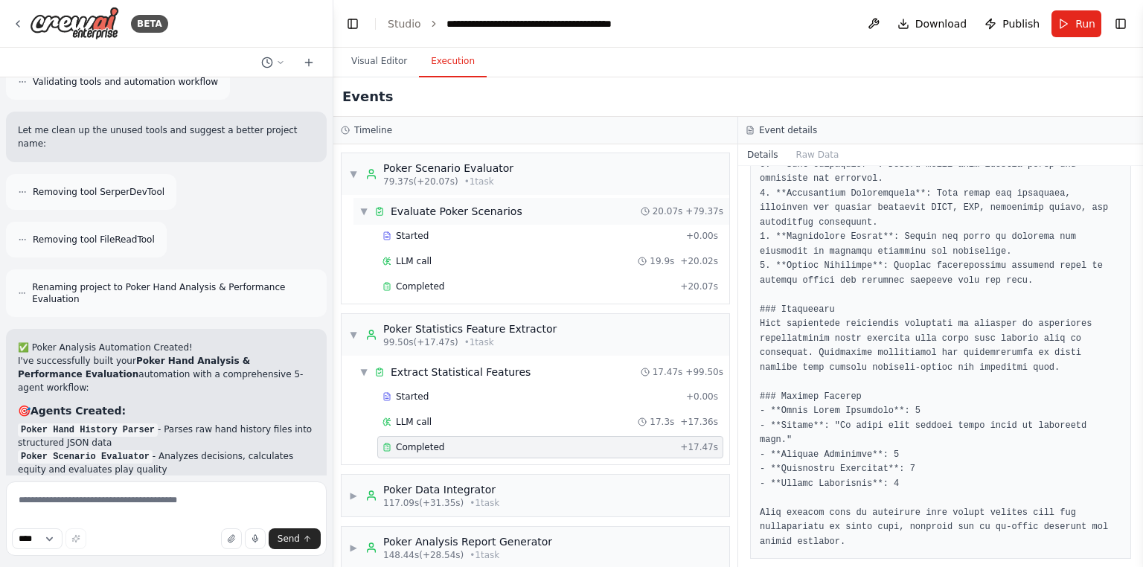
click at [351, 329] on span "▼" at bounding box center [353, 335] width 9 height 12
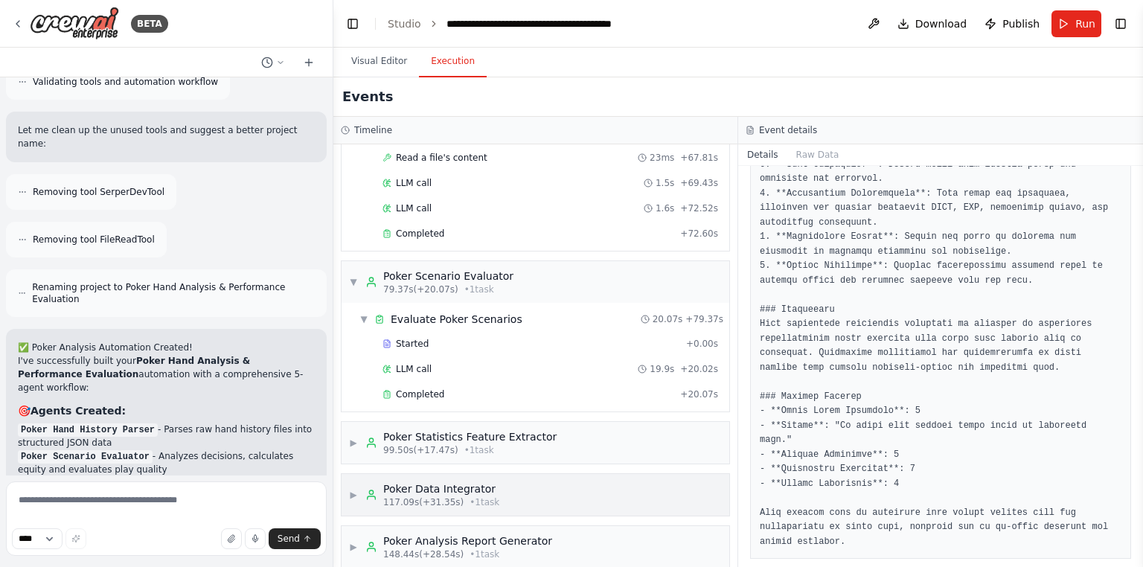
drag, startPoint x: 496, startPoint y: 422, endPoint x: 594, endPoint y: 464, distance: 107.7
click at [495, 429] on div "Poker Statistics Feature Extractor" at bounding box center [469, 436] width 173 height 15
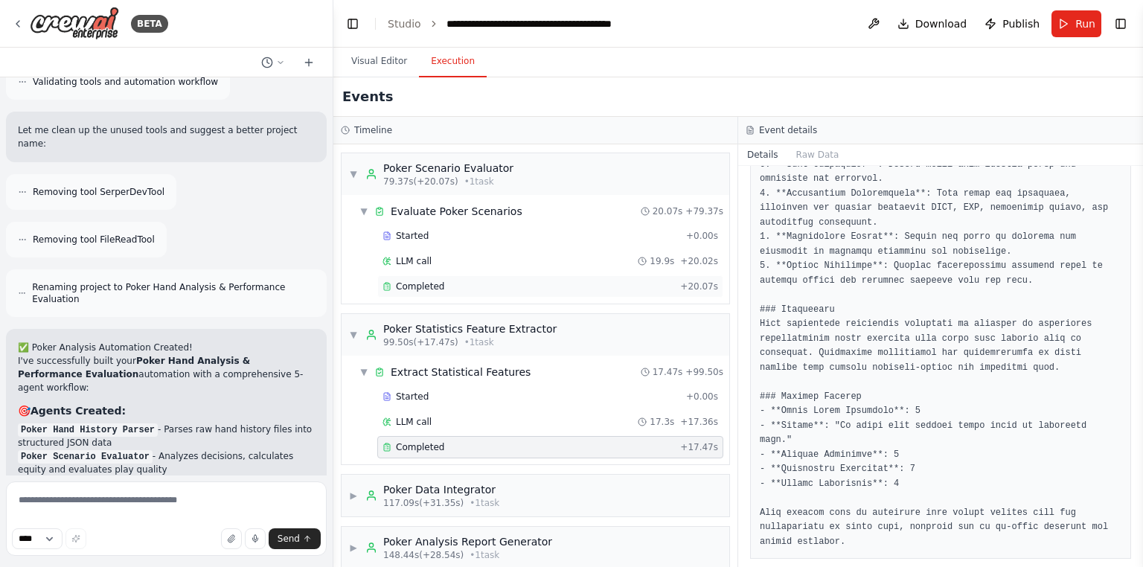
click at [420, 275] on div "Completed + 20.07s" at bounding box center [550, 286] width 346 height 22
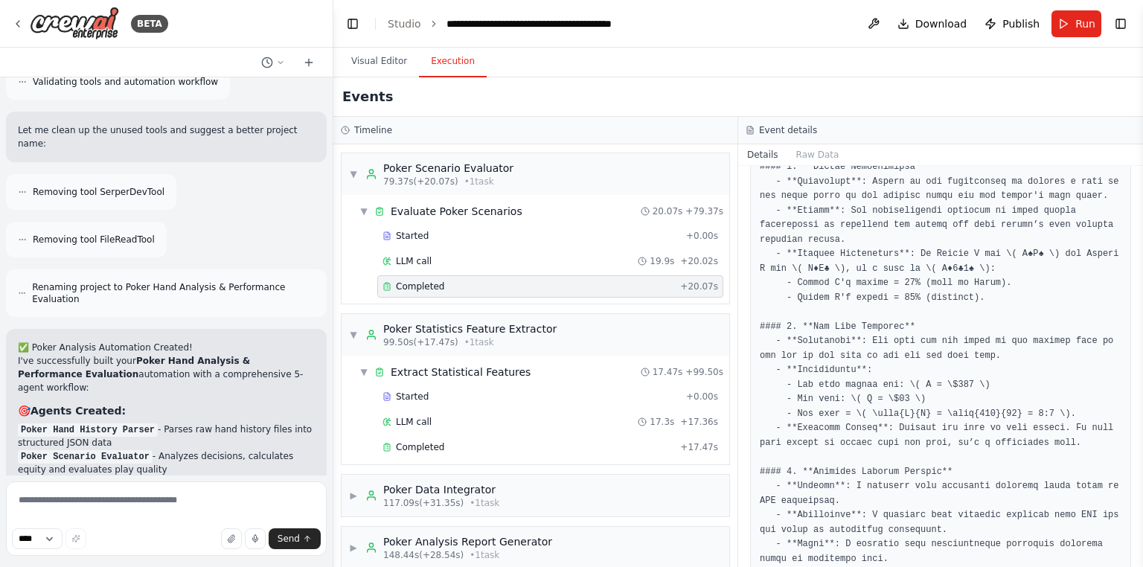
scroll to position [714, 0]
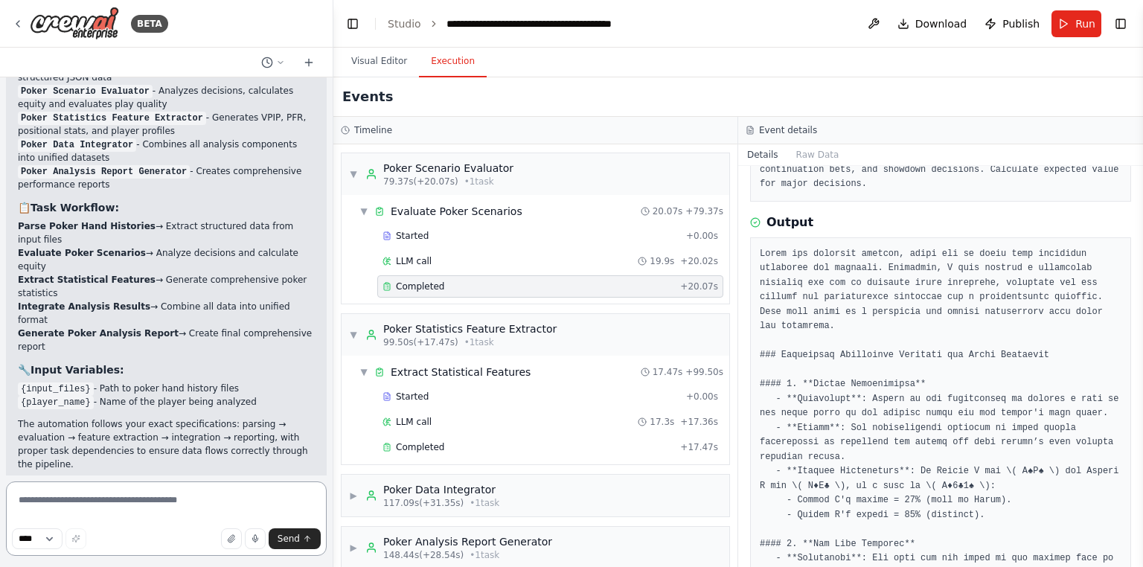
scroll to position [119, 0]
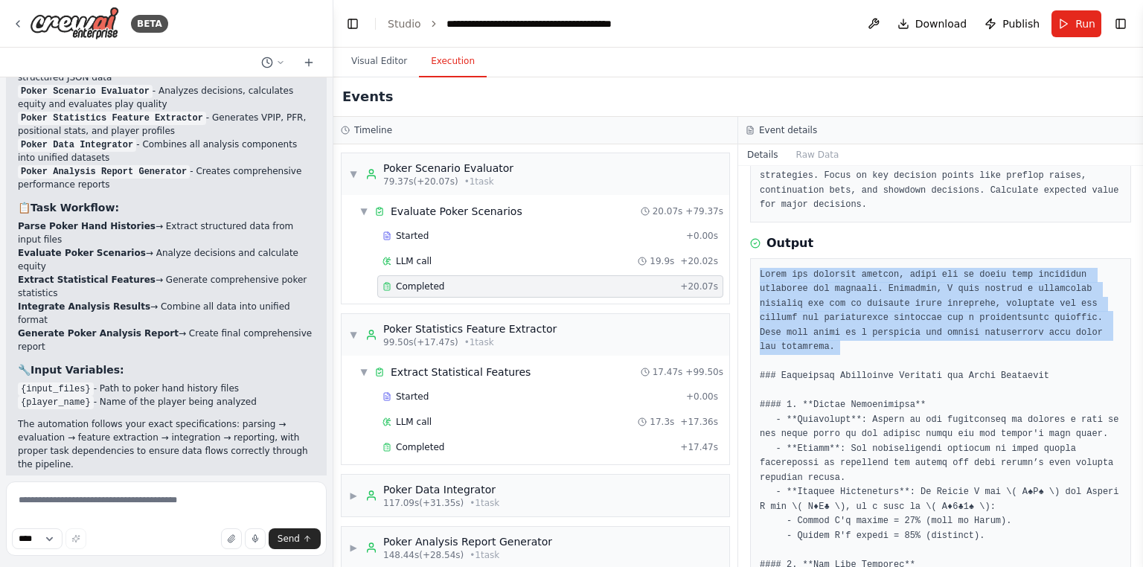
drag, startPoint x: 756, startPoint y: 271, endPoint x: 827, endPoint y: 285, distance: 72.8
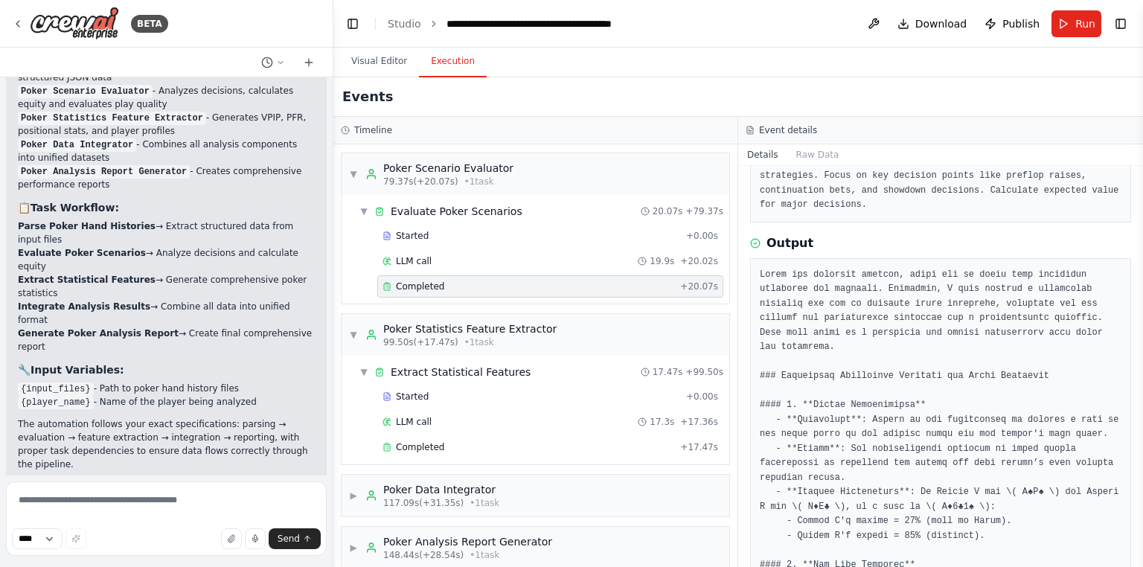
click at [782, 231] on div "Completed 9/26/2025, 4:46:36 PM Description Analyze each parsed poker scenario …" at bounding box center [940, 366] width 405 height 401
drag, startPoint x: 773, startPoint y: 237, endPoint x: 766, endPoint y: 238, distance: 7.5
click at [772, 238] on h3 "Output" at bounding box center [789, 243] width 47 height 18
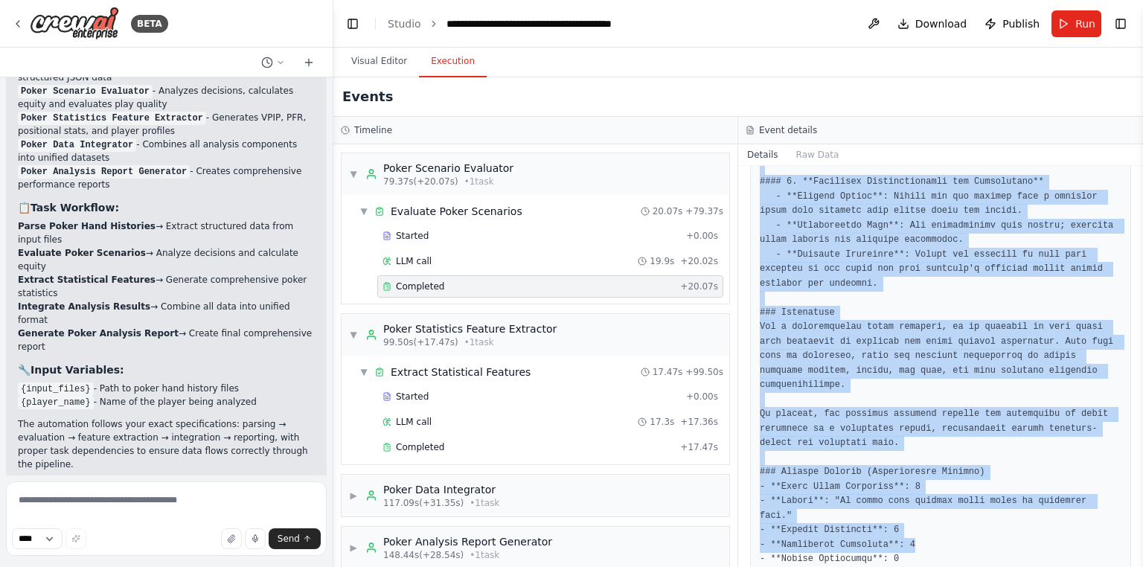
scroll to position [940, 0]
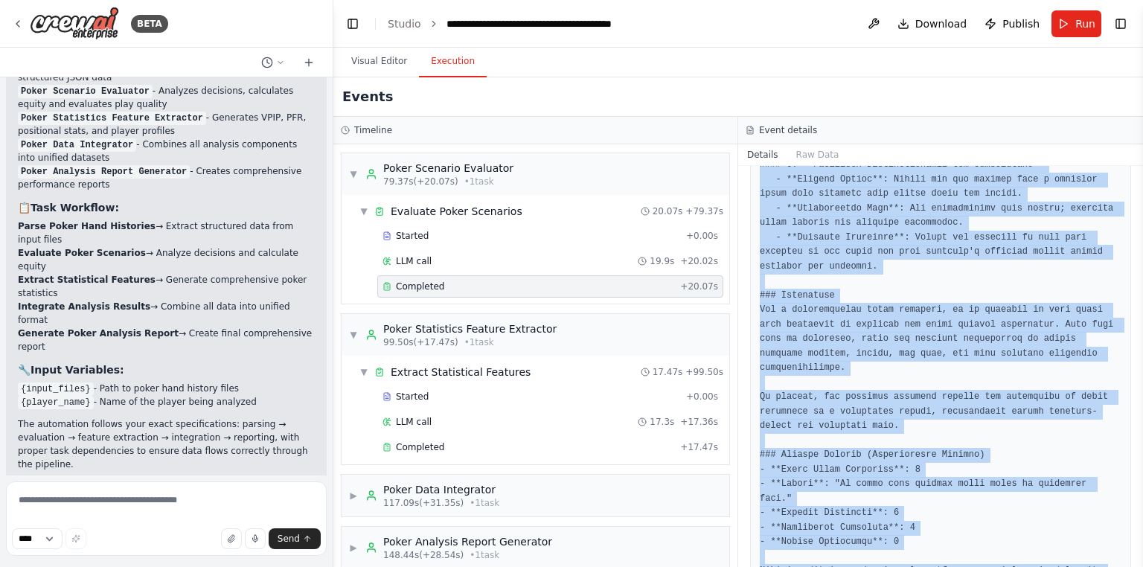
drag, startPoint x: 764, startPoint y: 238, endPoint x: 878, endPoint y: 412, distance: 208.0
click at [955, 544] on div "Completed 9/26/2025, 4:46:36 PM Description Analyze each parsed poker scenario …" at bounding box center [940, 366] width 405 height 401
copy div "Output Given the provided context, there are no valid hand histories available …"
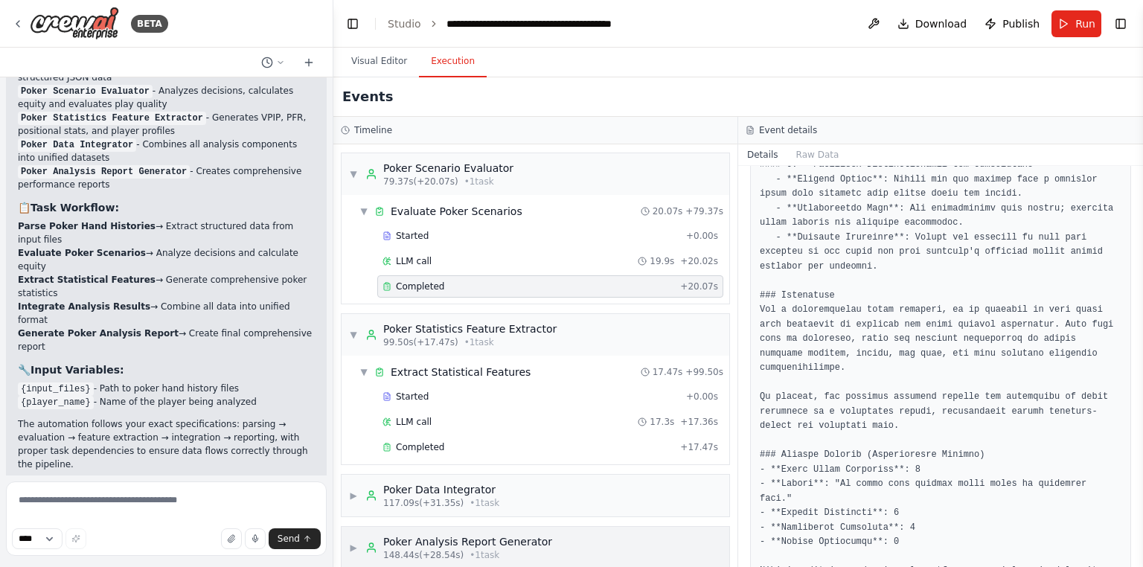
click at [576, 527] on div "▶ Poker Analysis Report Generator 148.44s (+28.54s) • 1 task" at bounding box center [535, 548] width 388 height 42
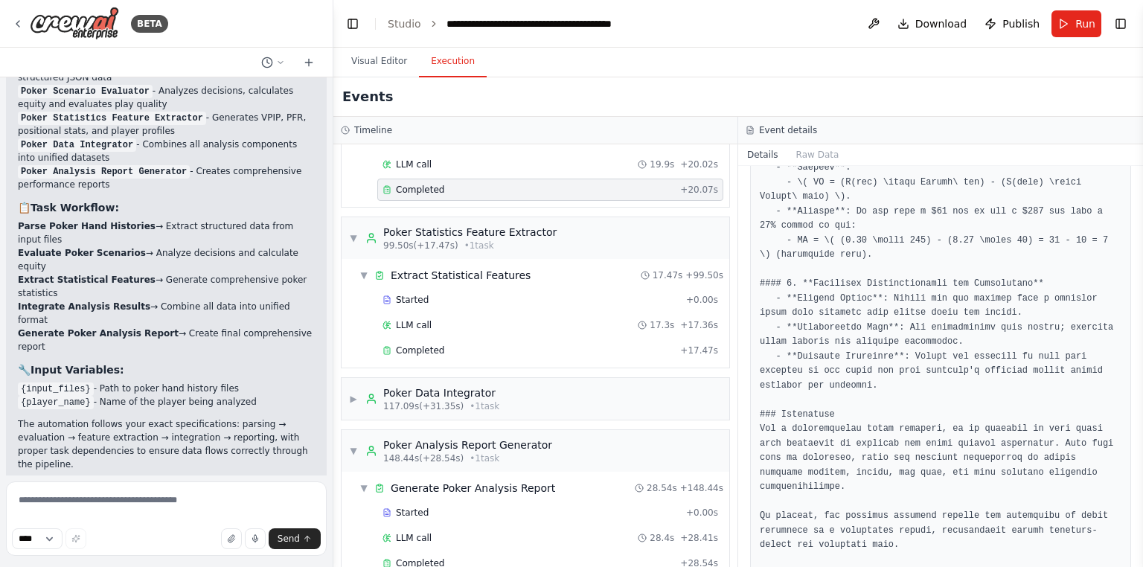
scroll to position [1431, 0]
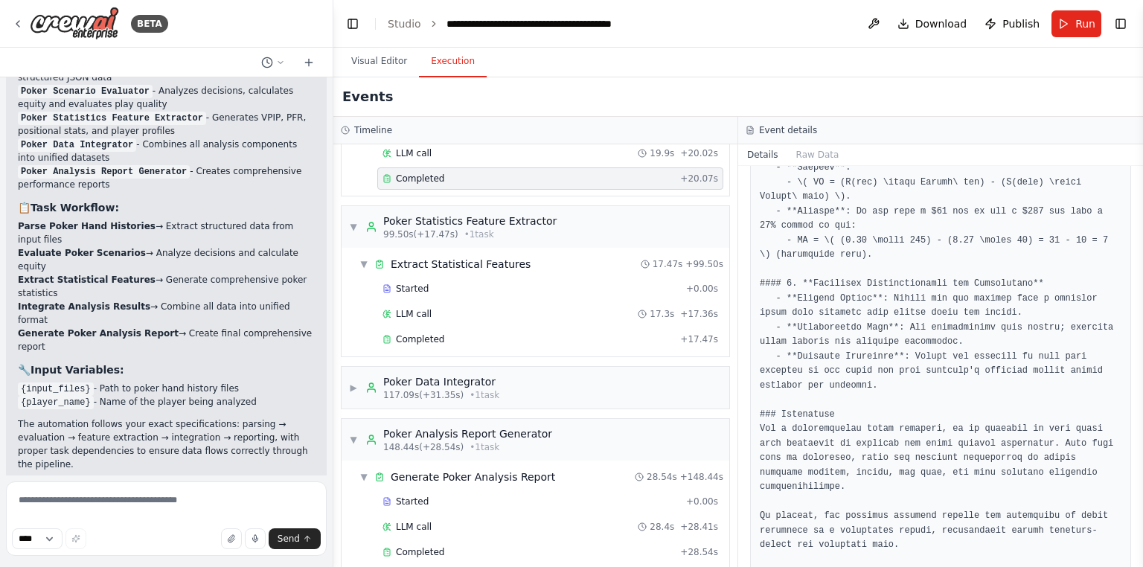
click at [887, 267] on pre at bounding box center [941, 139] width 362 height 1147
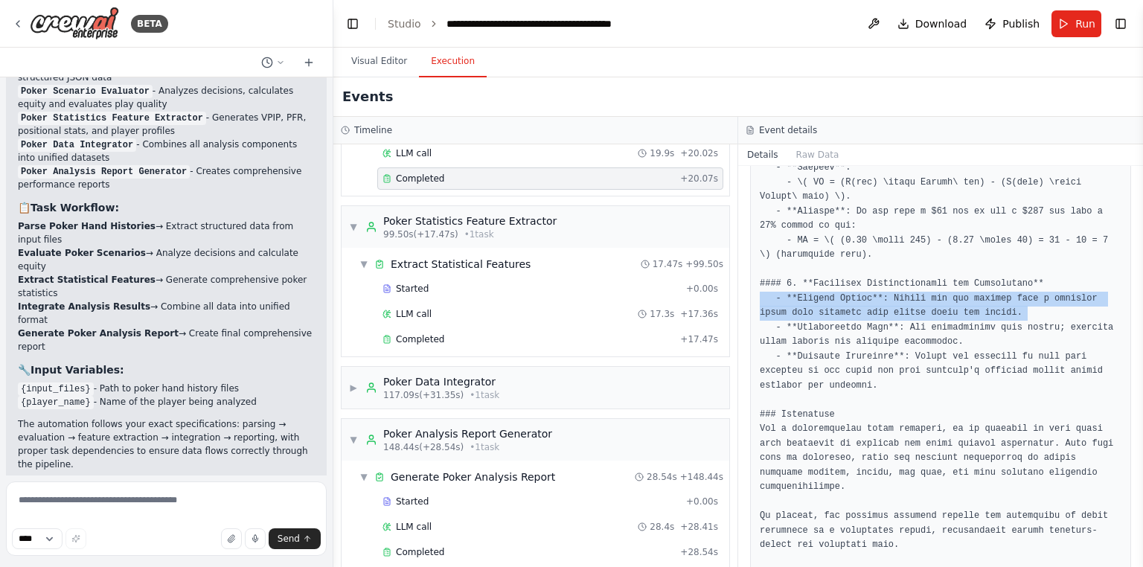
click at [887, 267] on pre at bounding box center [941, 139] width 362 height 1147
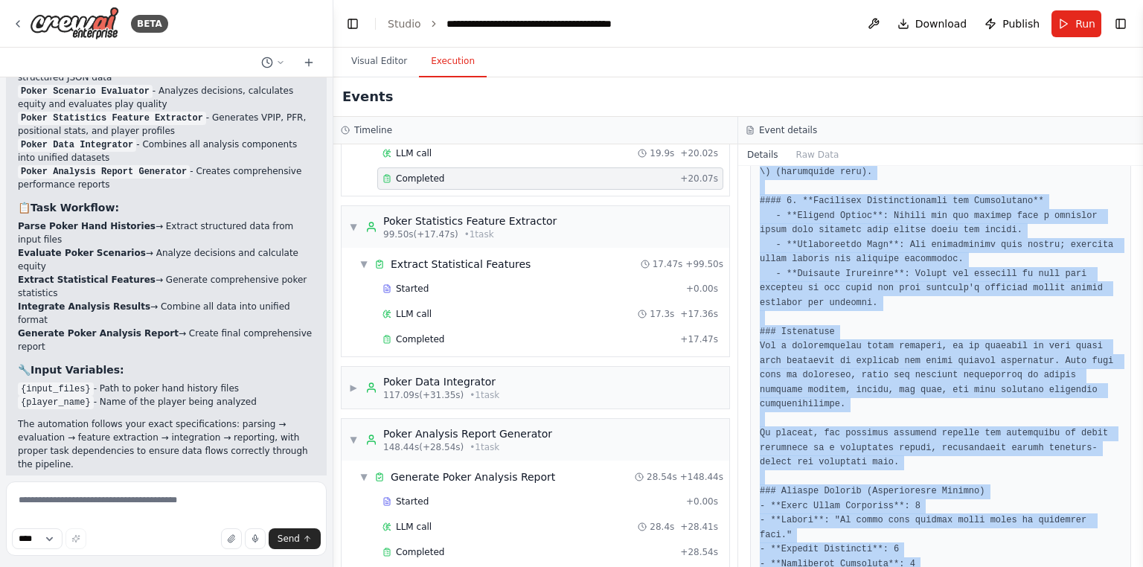
scroll to position [940, 0]
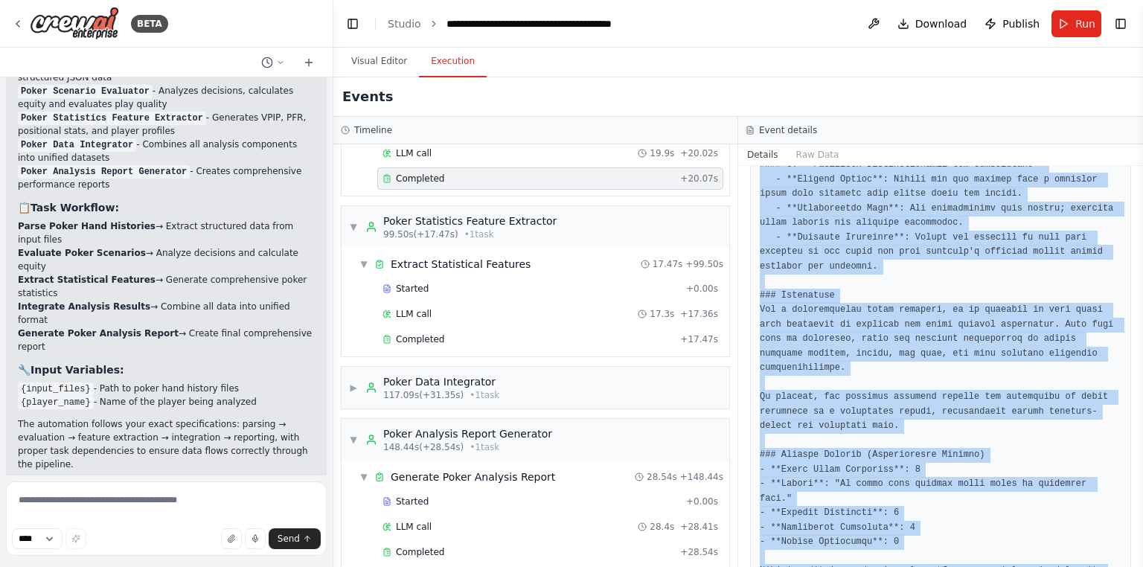
drag, startPoint x: 754, startPoint y: 240, endPoint x: 1048, endPoint y: 545, distance: 424.1
click at [1048, 545] on div "Completed 9/26/2025, 4:46:36 PM Description Analyze each parsed poker scenario …" at bounding box center [940, 366] width 405 height 401
copy div "Output Given the provided context, there are no valid hand histories available …"
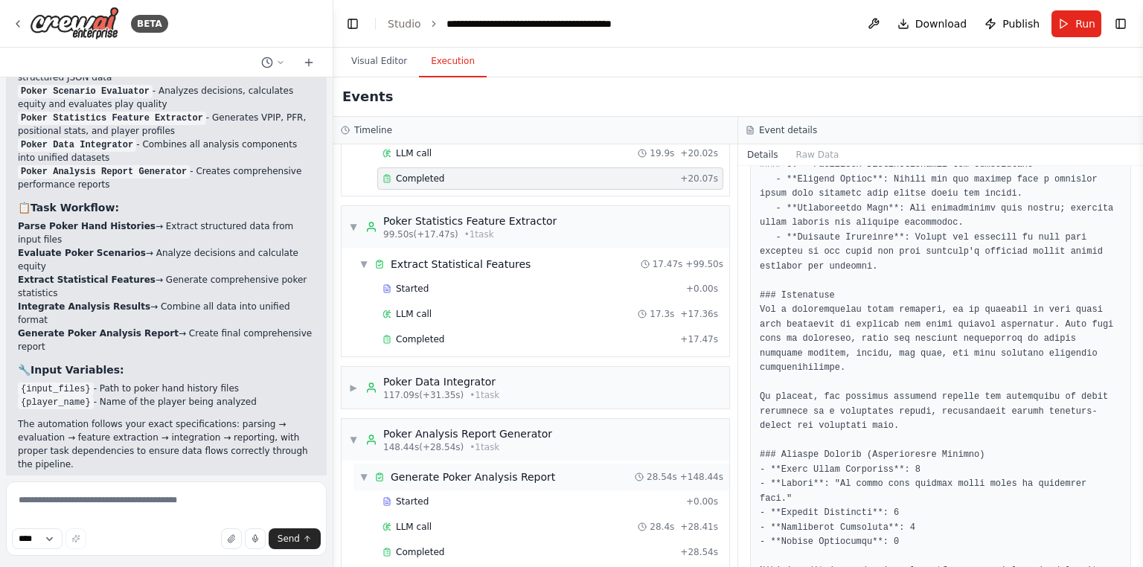
click at [487, 464] on div "▼ Generate Poker Analysis Report 28.54s + 148.44s" at bounding box center [541, 477] width 376 height 27
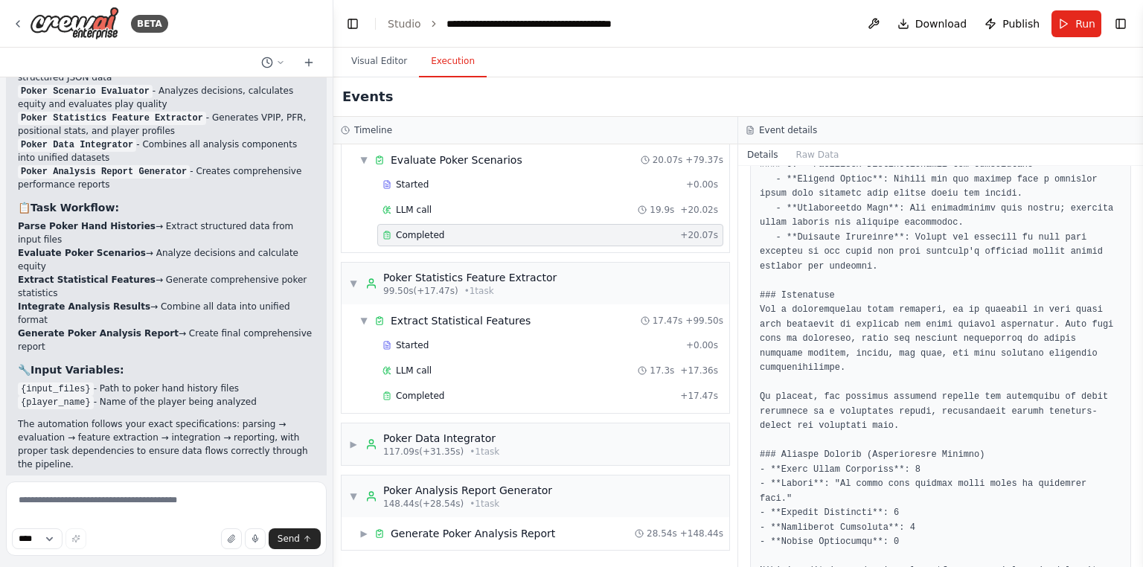
scroll to position [1356, 0]
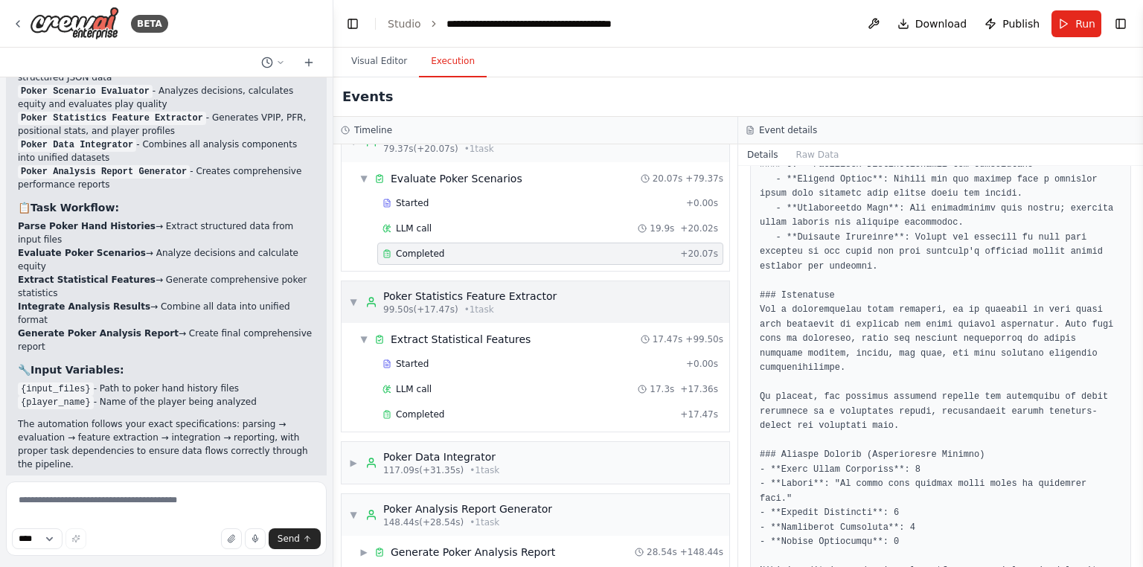
click at [501, 289] on div "Poker Statistics Feature Extractor" at bounding box center [469, 296] width 173 height 15
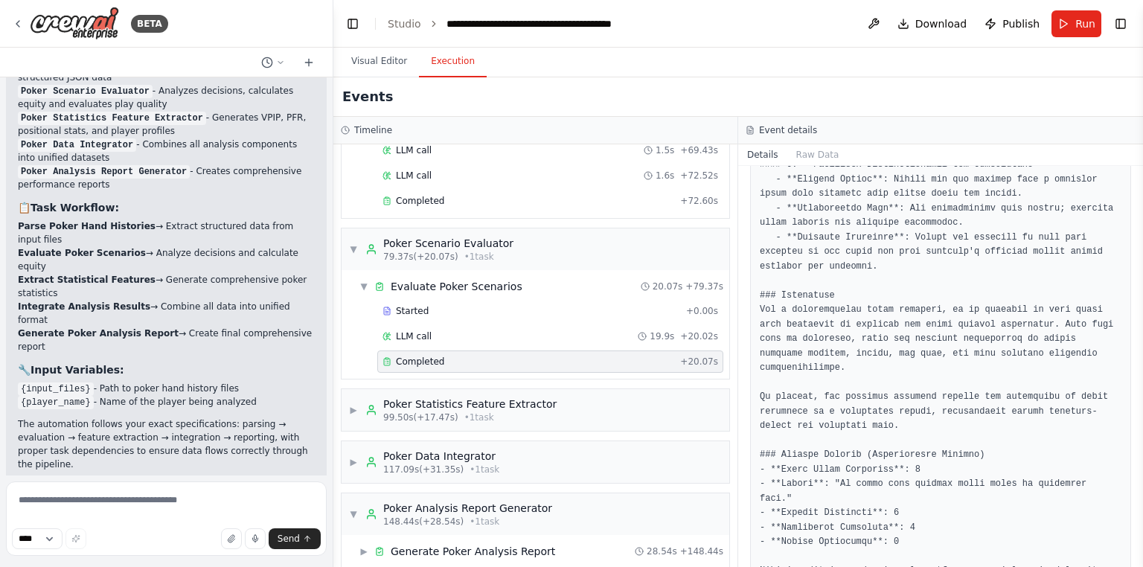
drag, startPoint x: 481, startPoint y: 226, endPoint x: 501, endPoint y: 159, distance: 69.9
click at [481, 236] on div "Poker Scenario Evaluator" at bounding box center [448, 243] width 130 height 15
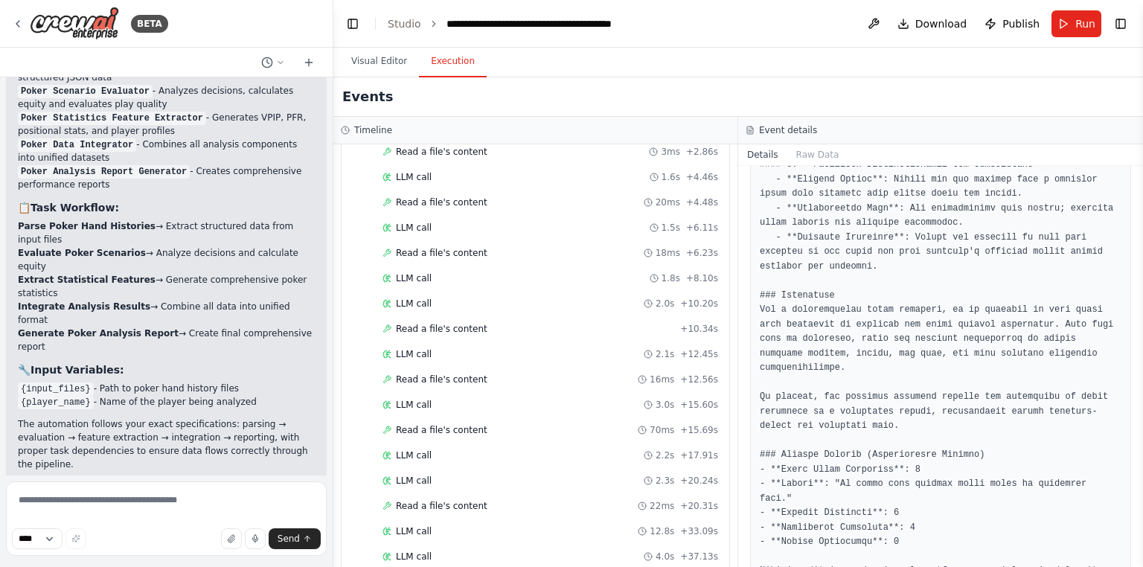
scroll to position [129, 0]
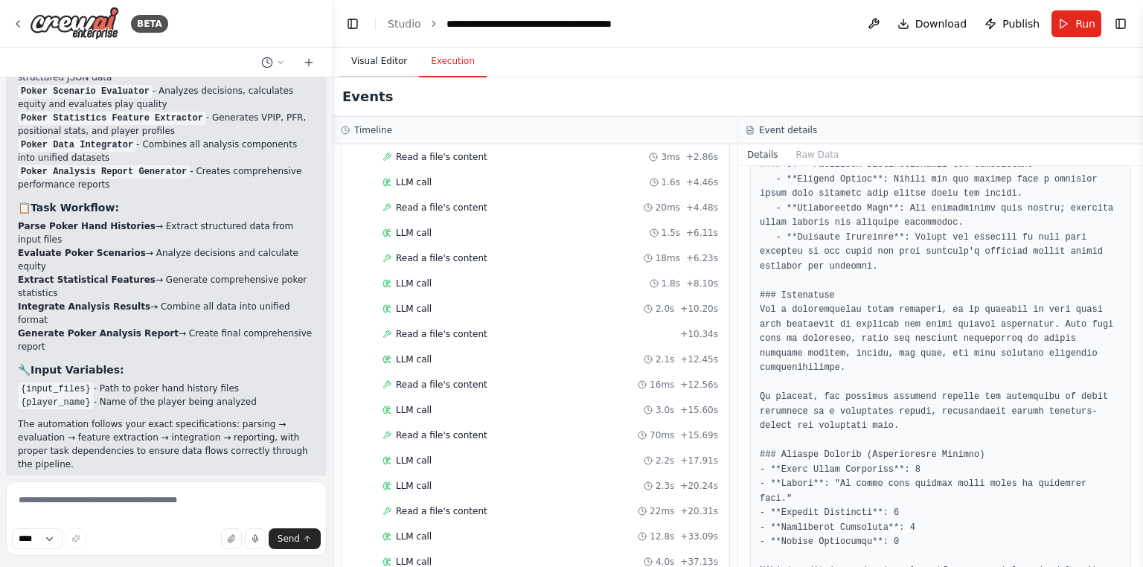
click at [408, 54] on button "Visual Editor" at bounding box center [379, 61] width 80 height 31
